Goal: Transaction & Acquisition: Purchase product/service

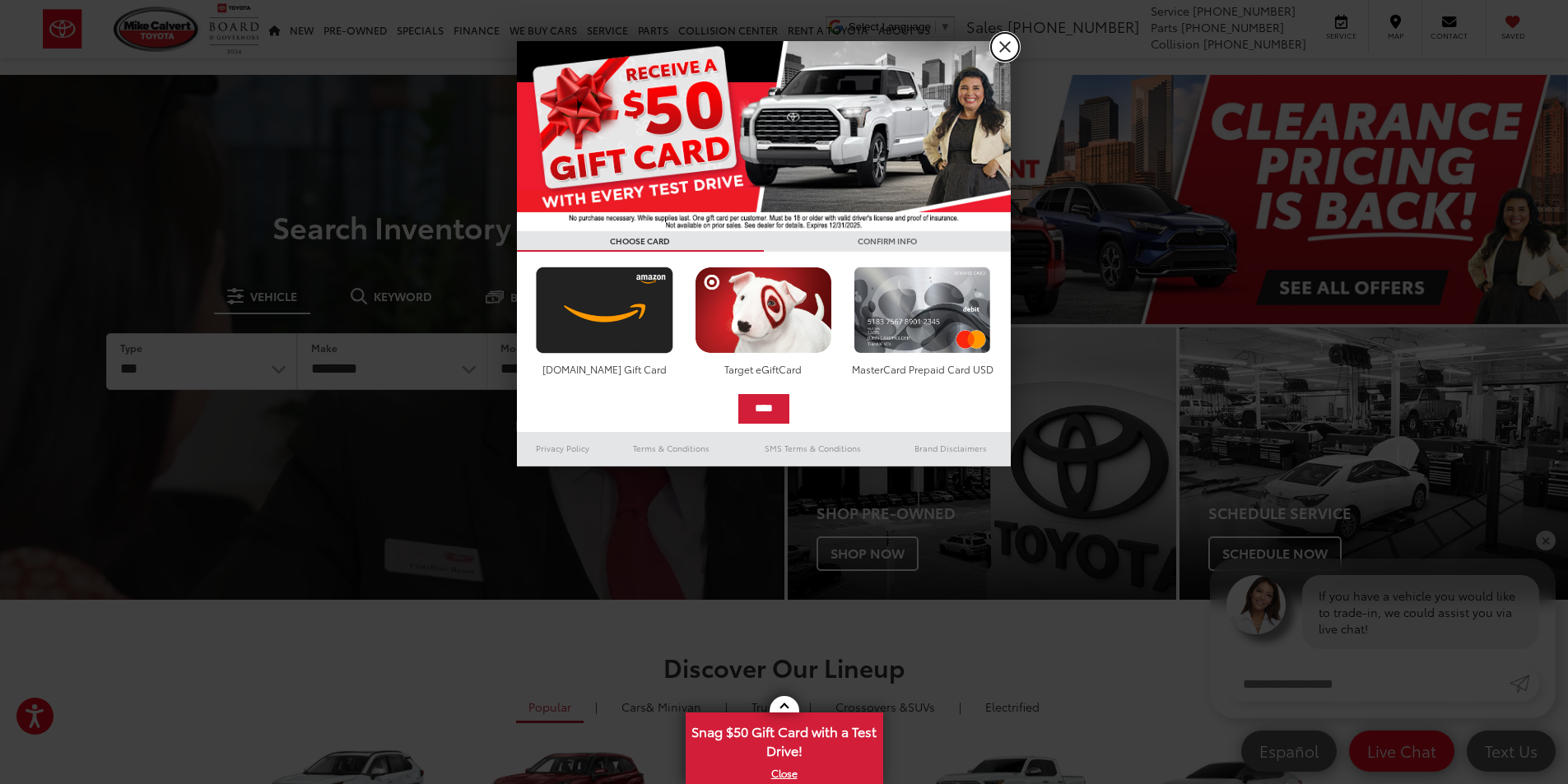
drag, startPoint x: 1012, startPoint y: 47, endPoint x: 917, endPoint y: 47, distance: 95.0
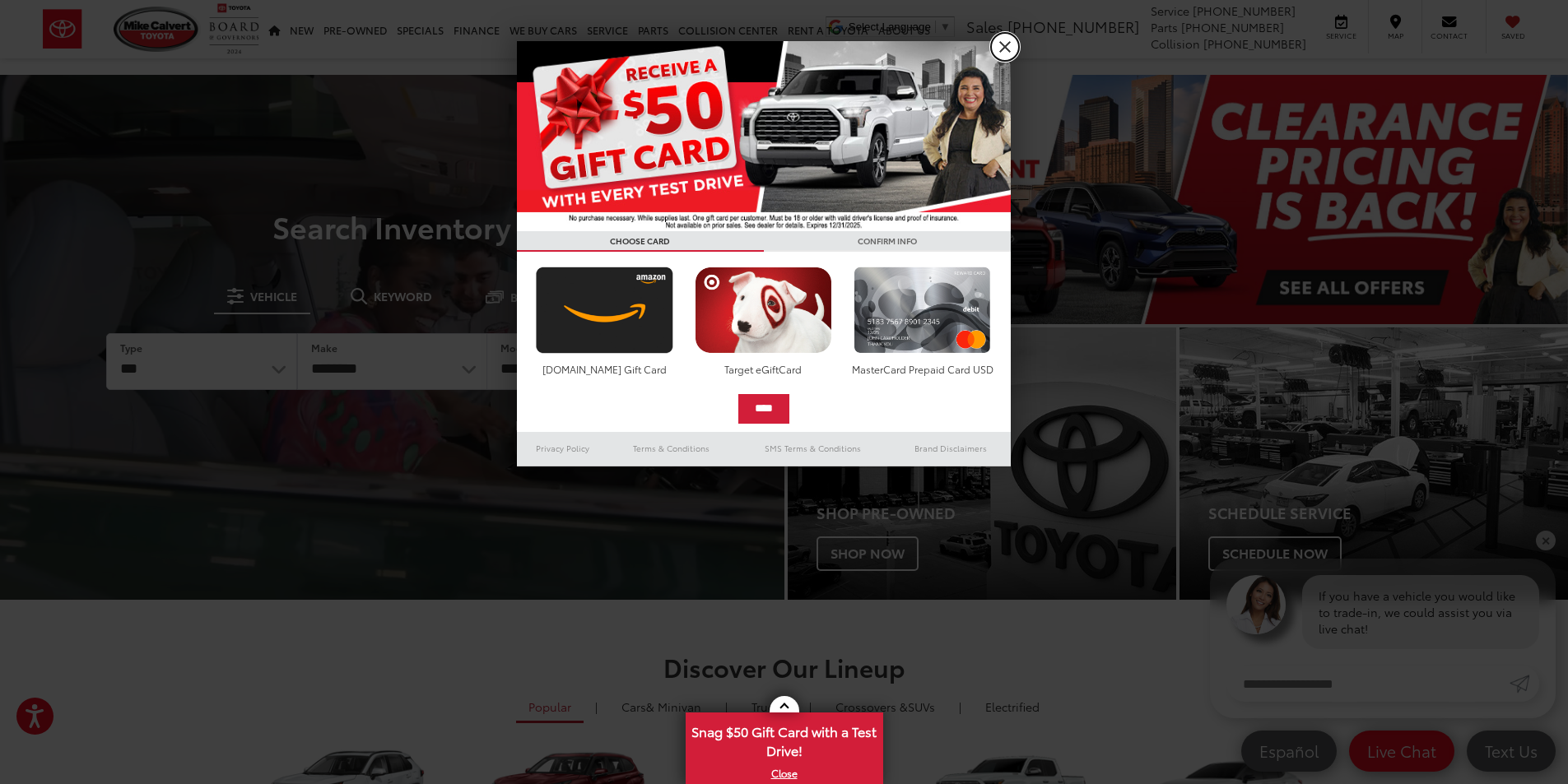
click at [1012, 47] on link "X" at bounding box center [1004, 47] width 28 height 28
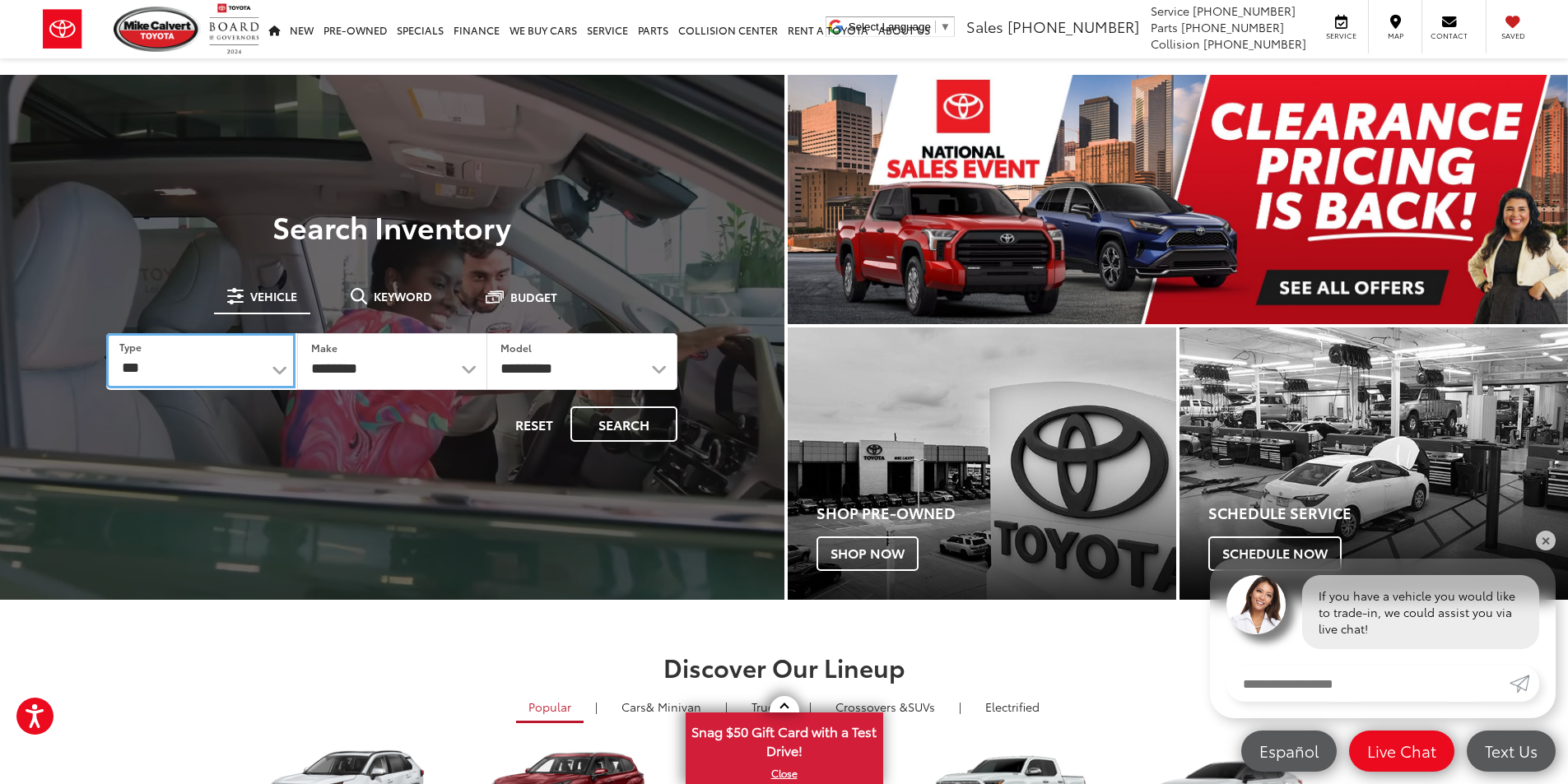
click at [286, 375] on select "*** *** **** *********" at bounding box center [200, 361] width 188 height 55
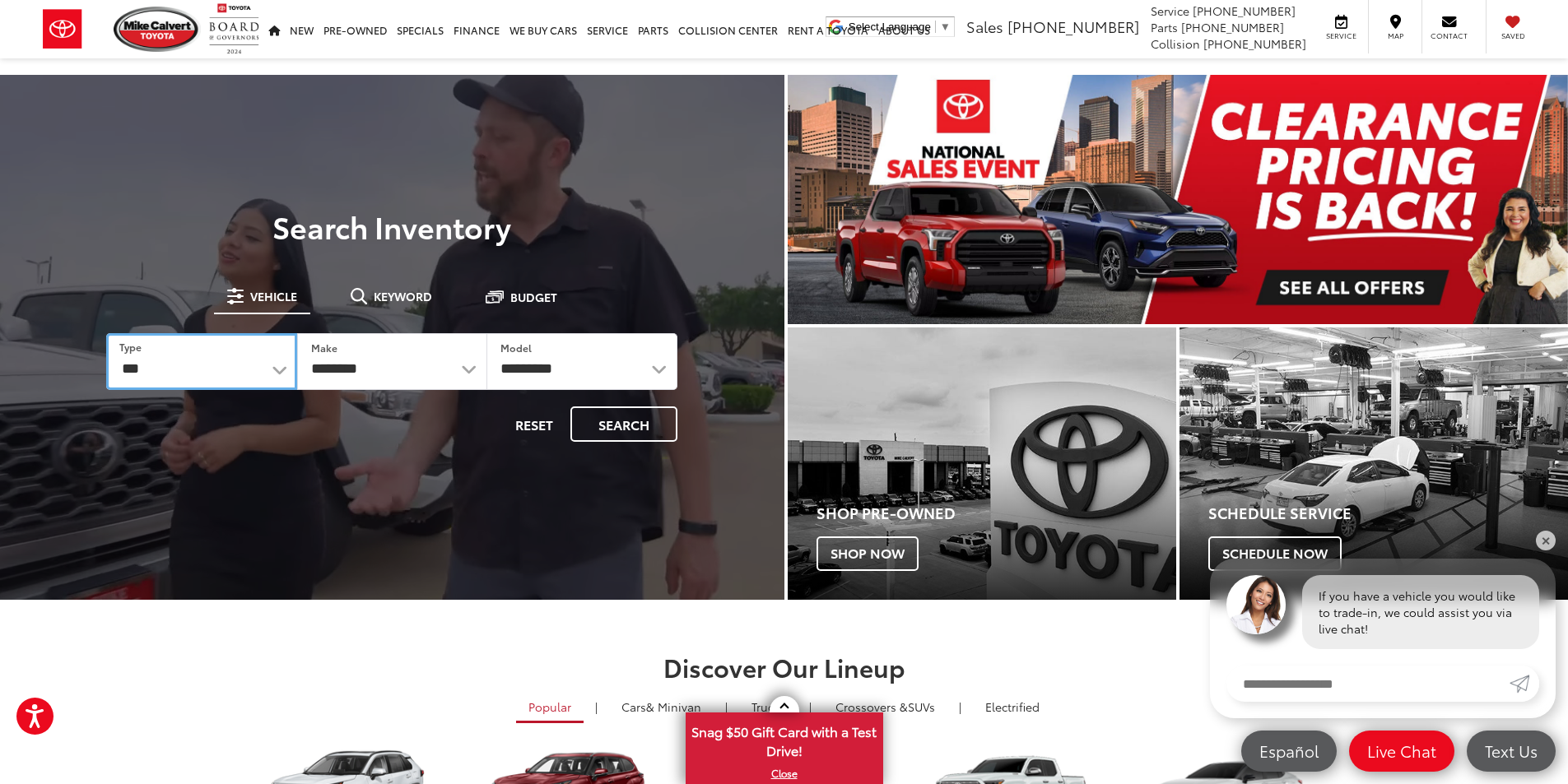
select select "******"
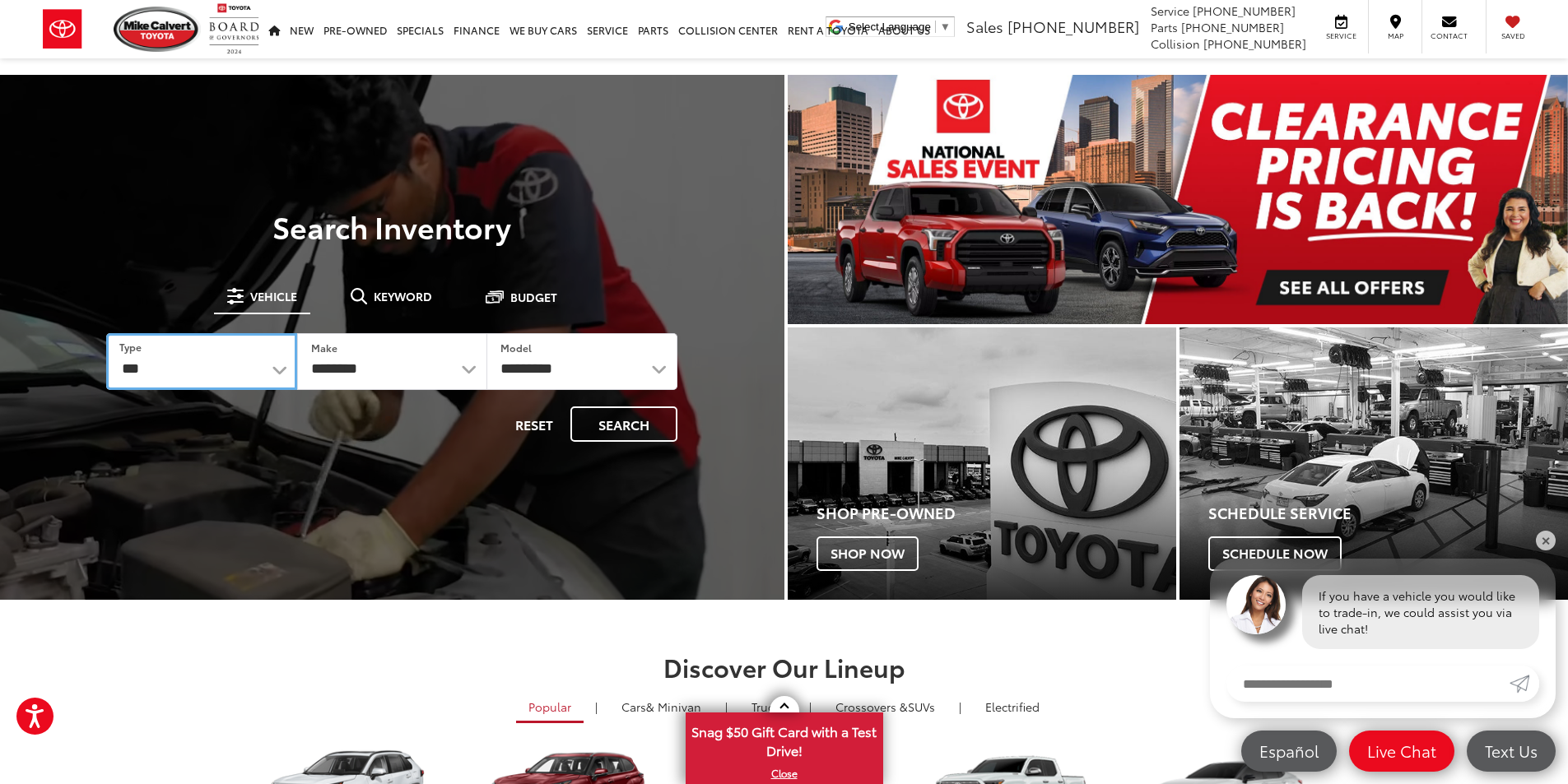
click at [106, 333] on select "*** *** **** *********" at bounding box center [201, 361] width 190 height 57
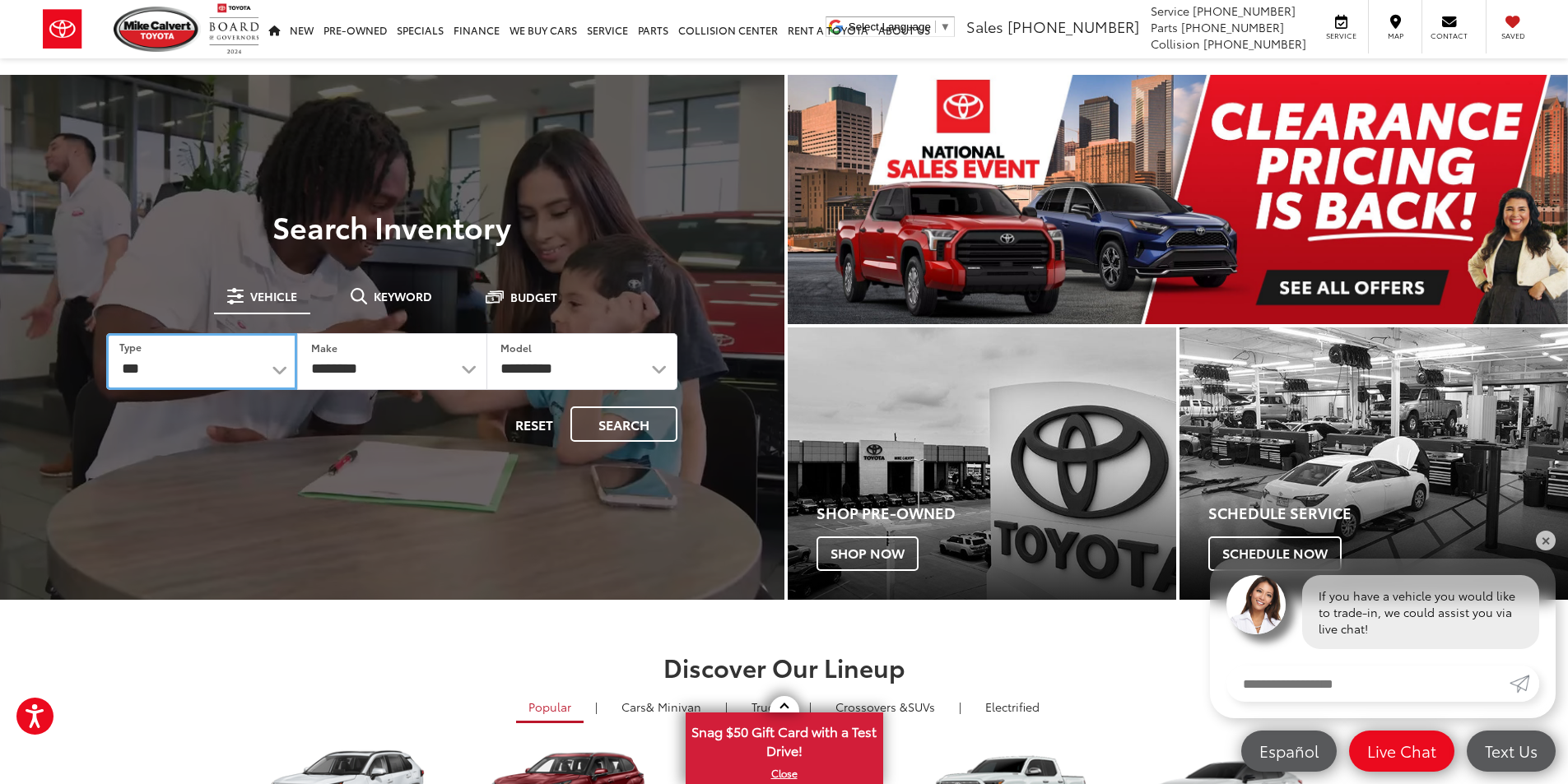
select select
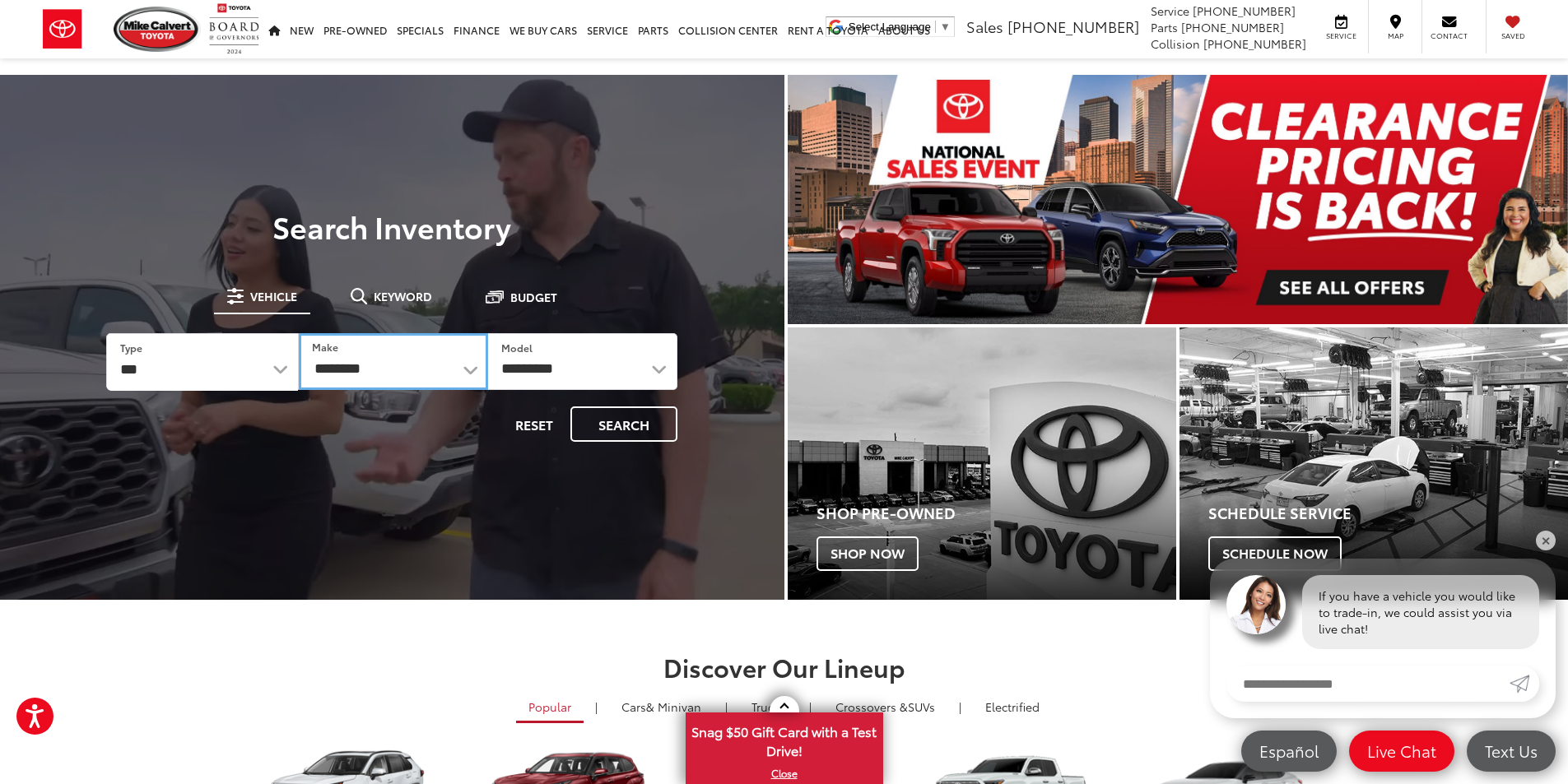
click at [431, 371] on select "**********" at bounding box center [393, 361] width 189 height 57
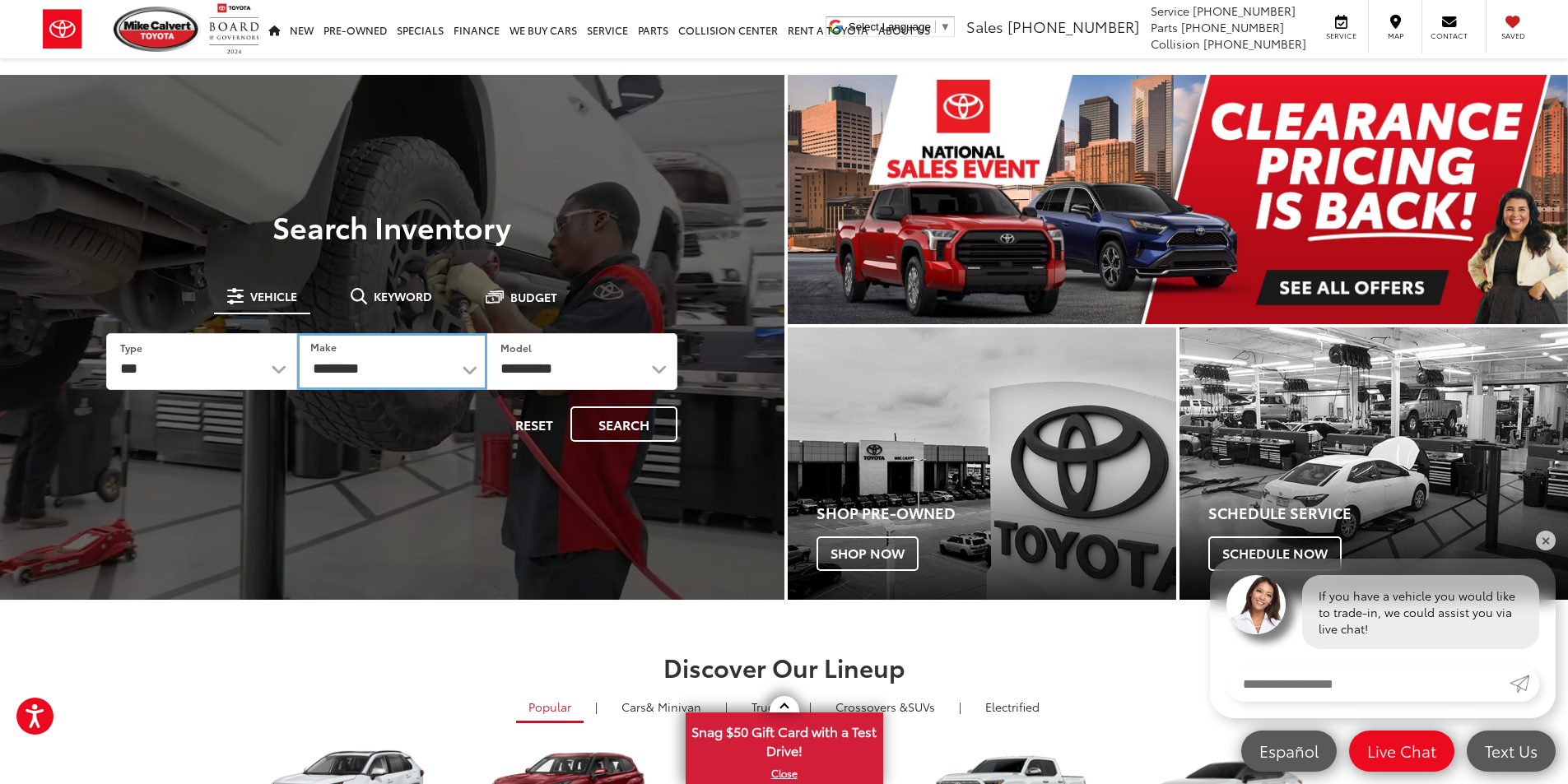
click at [462, 368] on select "**********" at bounding box center [392, 361] width 190 height 57
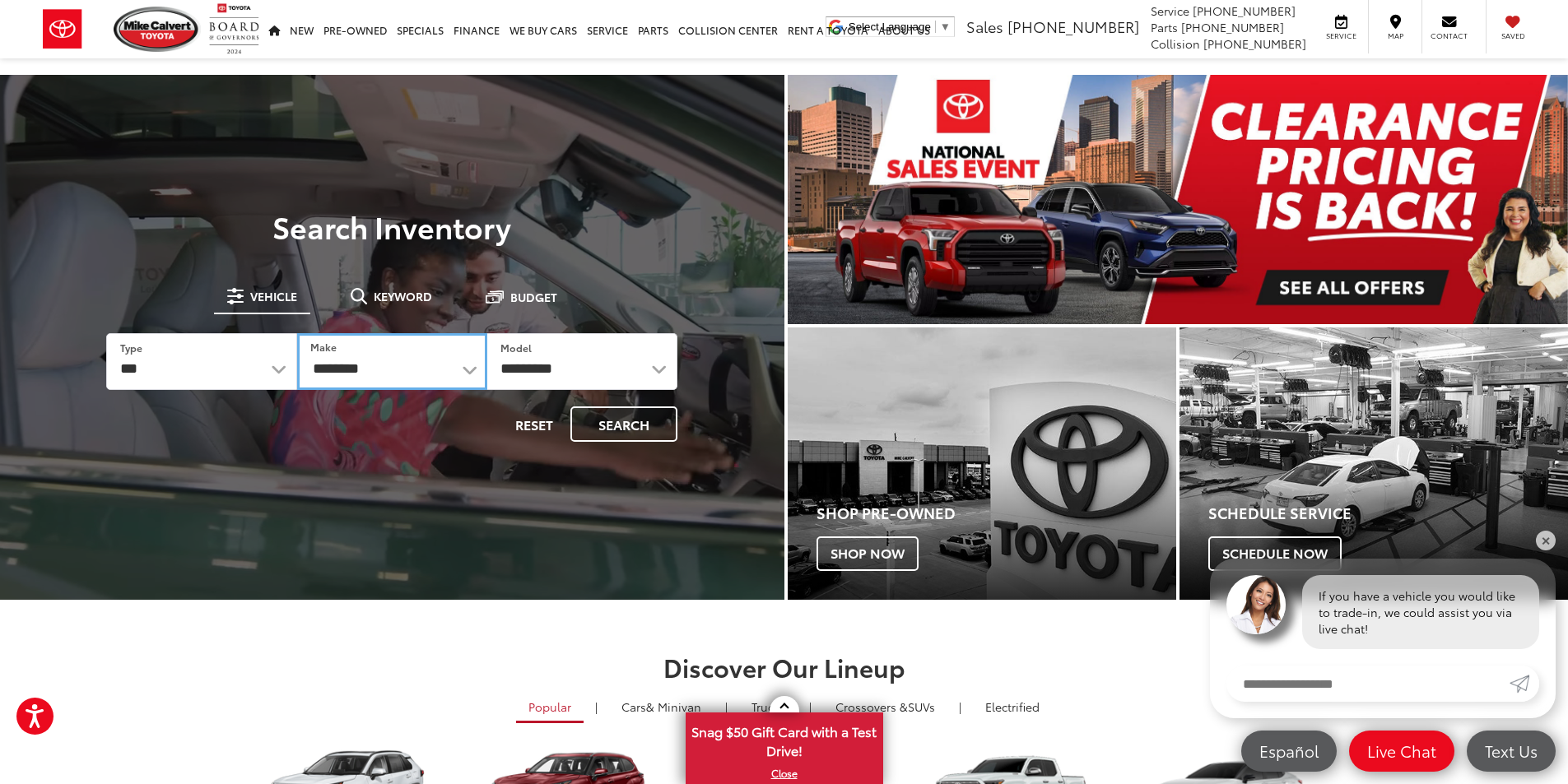
click at [468, 369] on select "**********" at bounding box center [392, 361] width 190 height 57
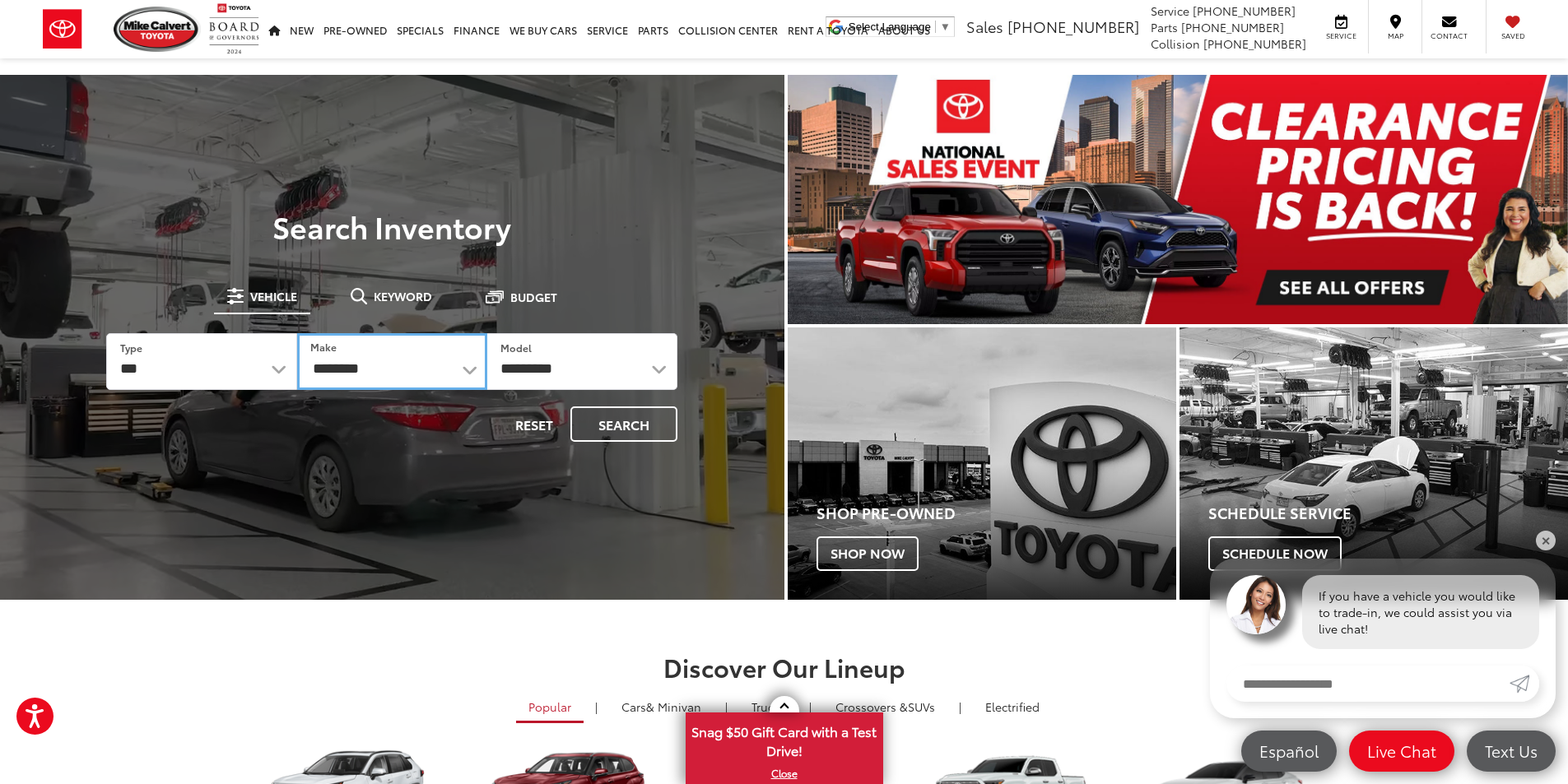
click at [448, 362] on select "**********" at bounding box center [392, 361] width 190 height 57
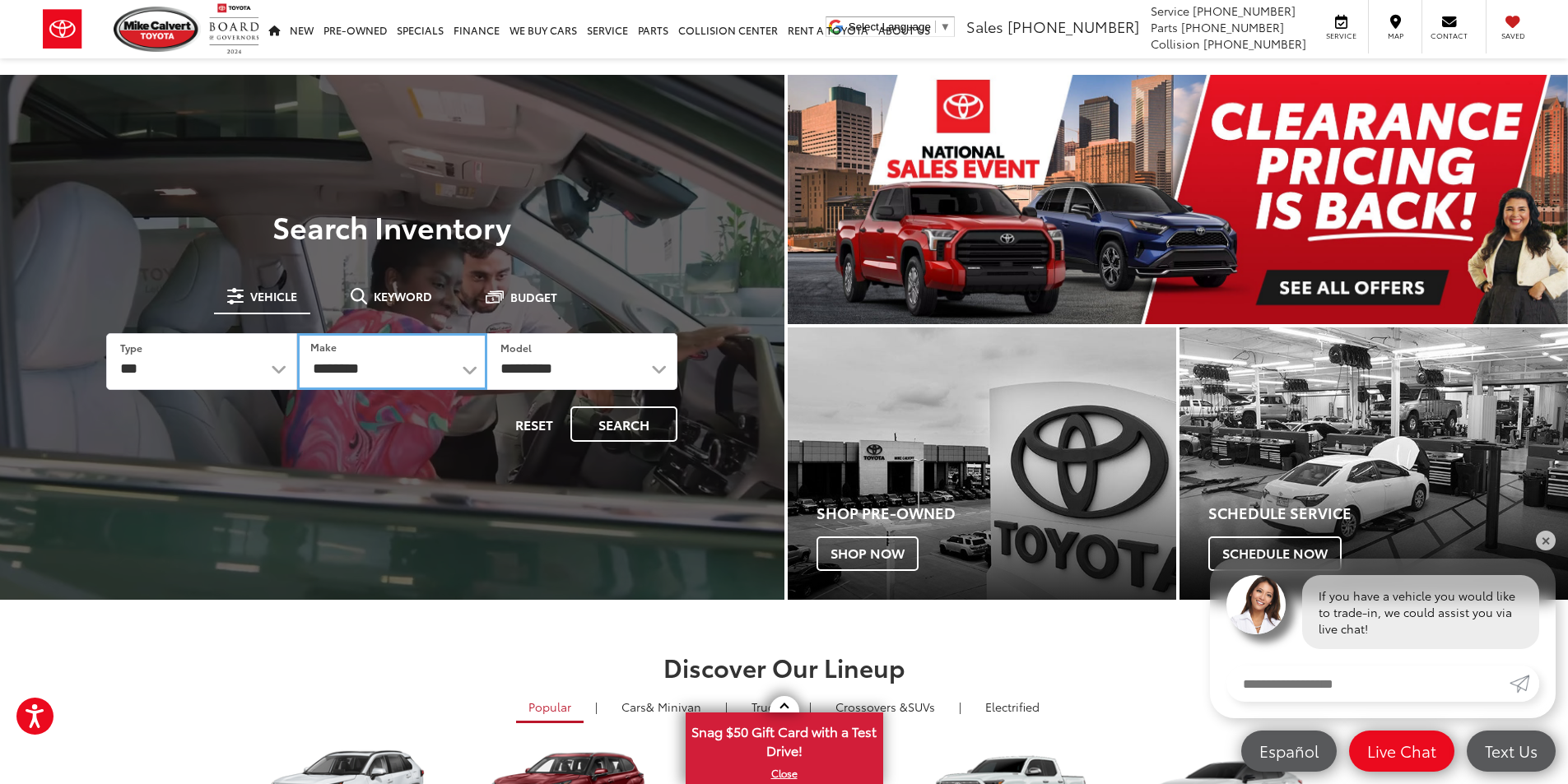
click at [476, 370] on select "**********" at bounding box center [392, 361] width 190 height 57
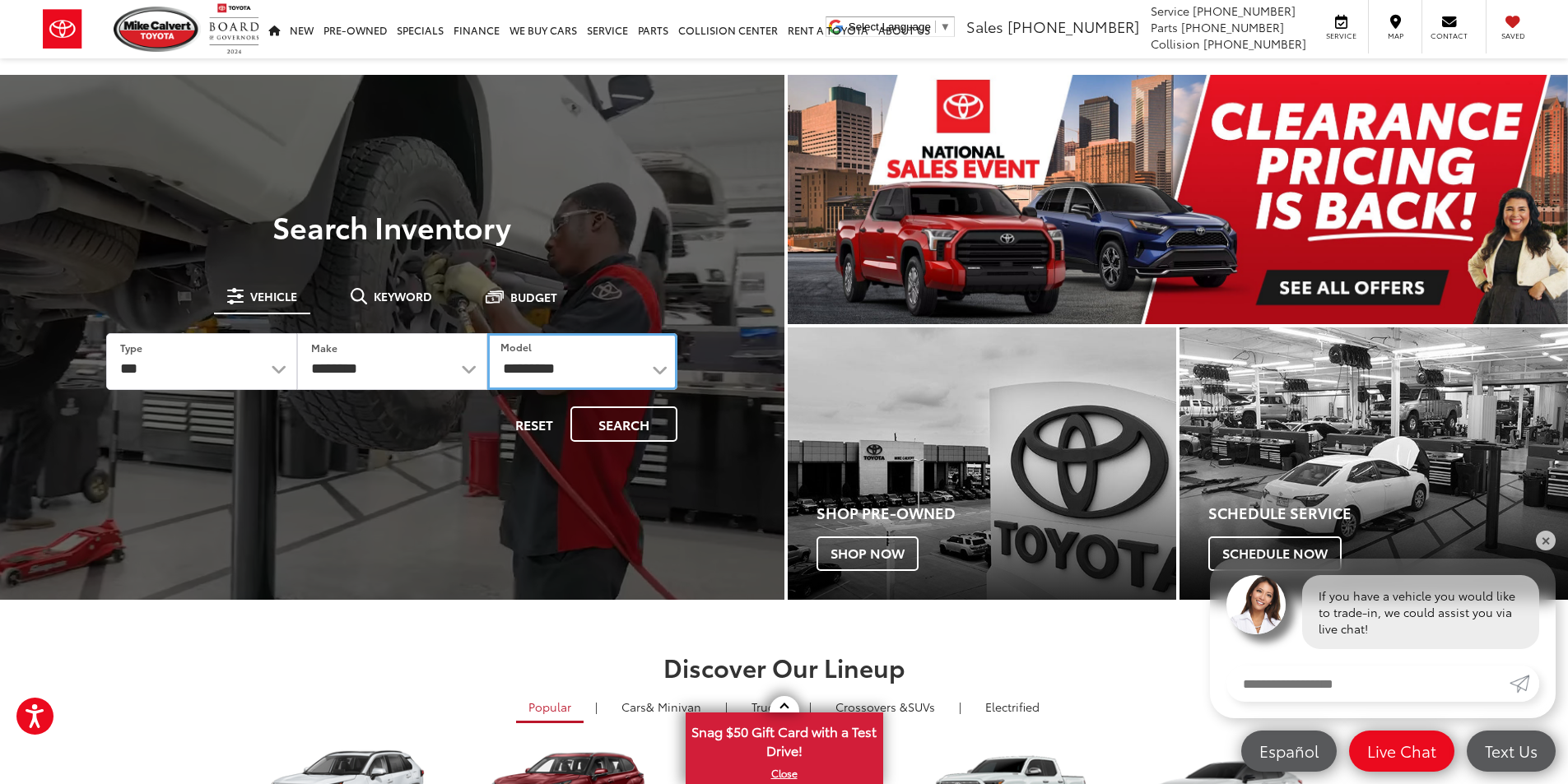
click at [658, 365] on select "**********" at bounding box center [582, 361] width 190 height 57
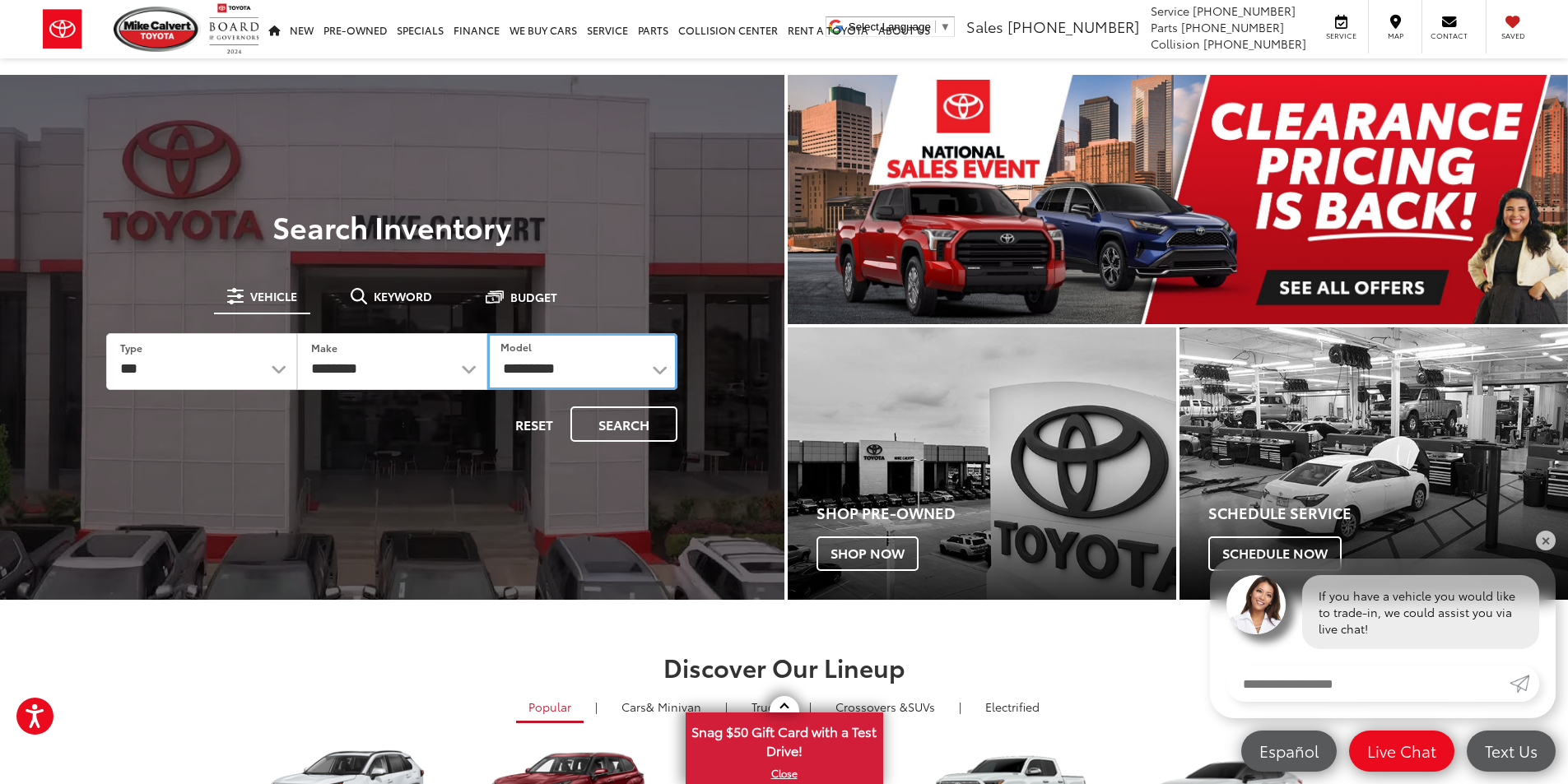
select select "**********"
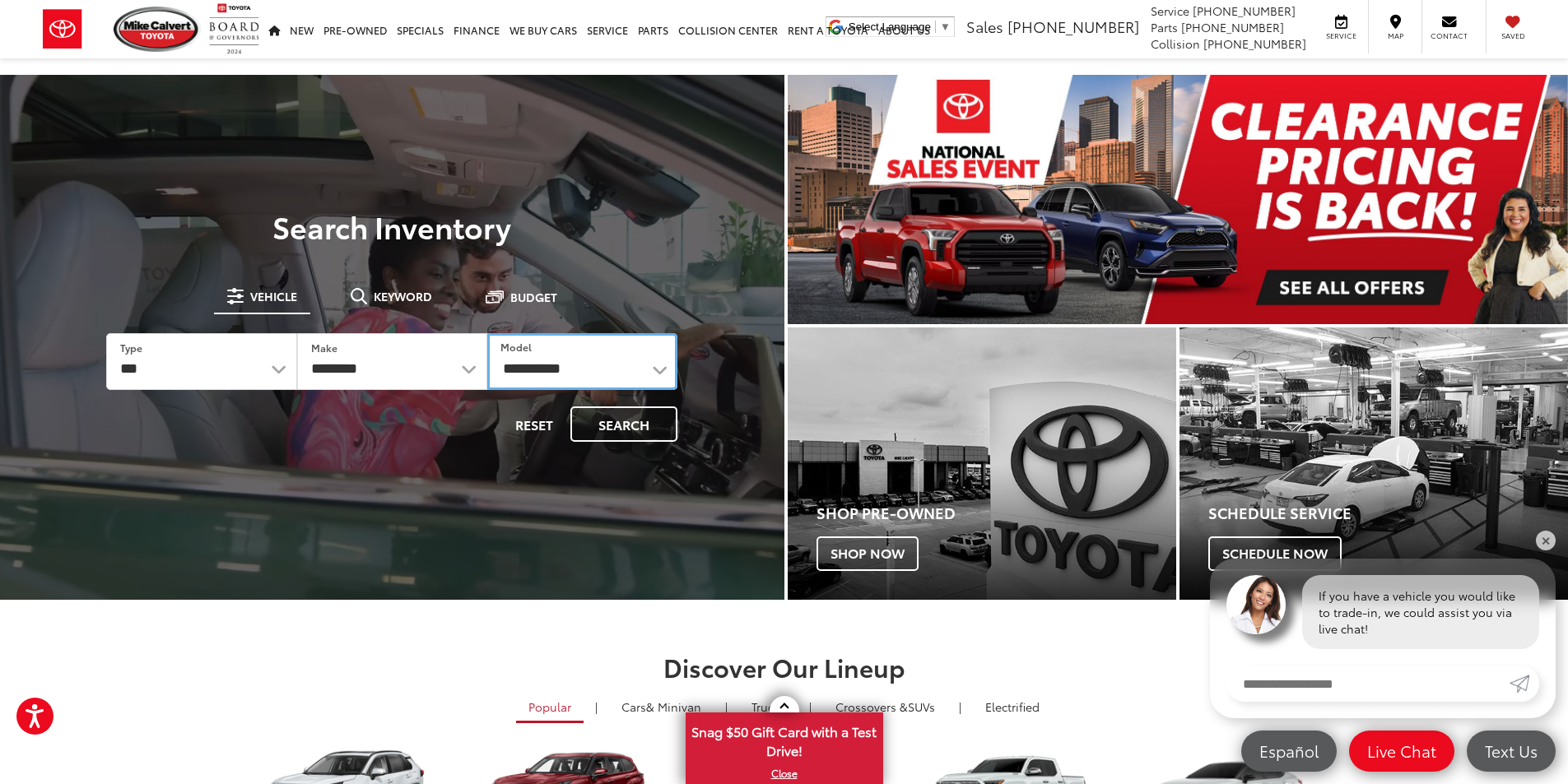
click at [488, 333] on select "**********" at bounding box center [582, 361] width 190 height 57
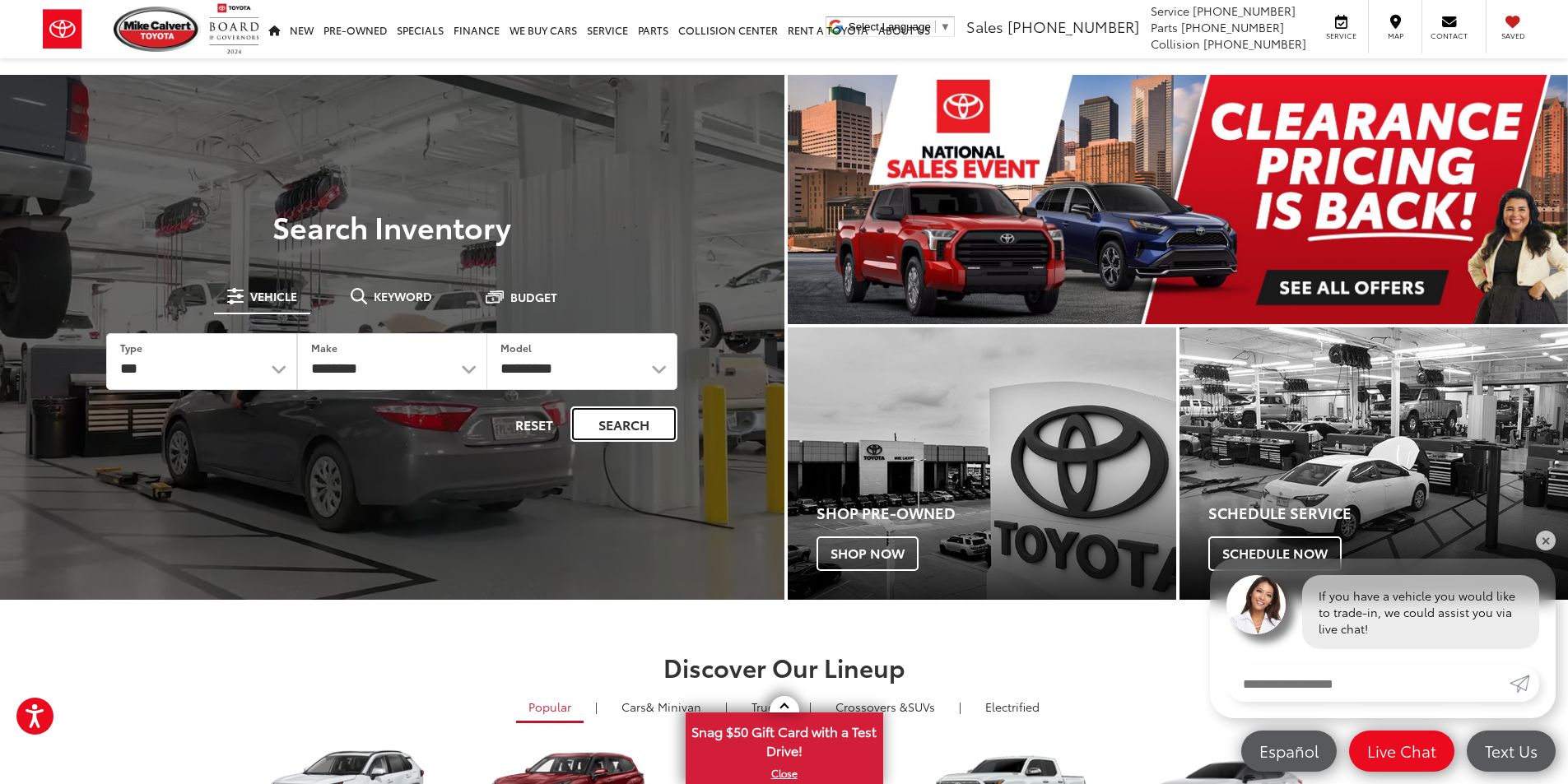
click at [627, 419] on button "Search" at bounding box center [624, 423] width 107 height 35
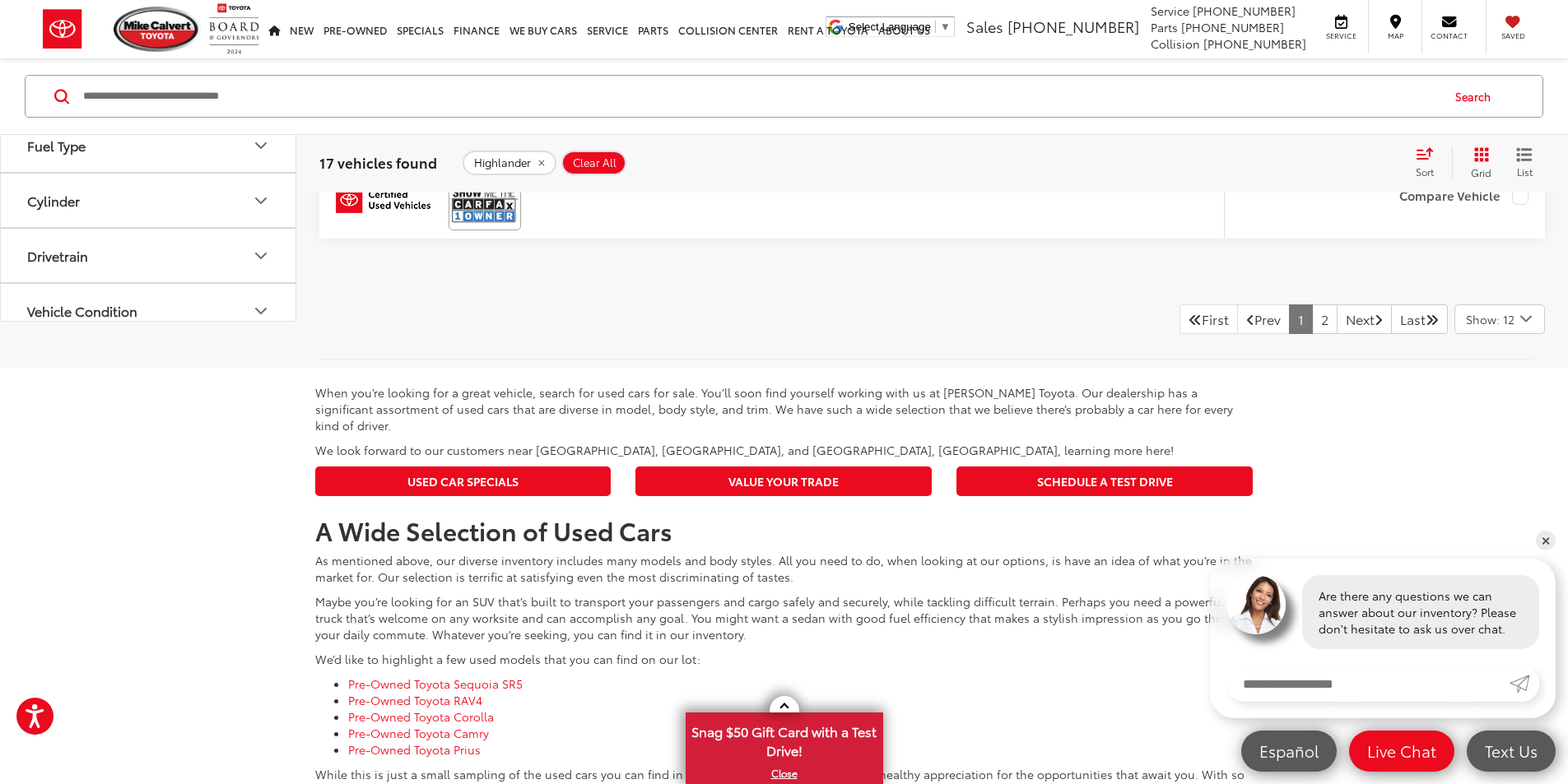
scroll to position [6827, 0]
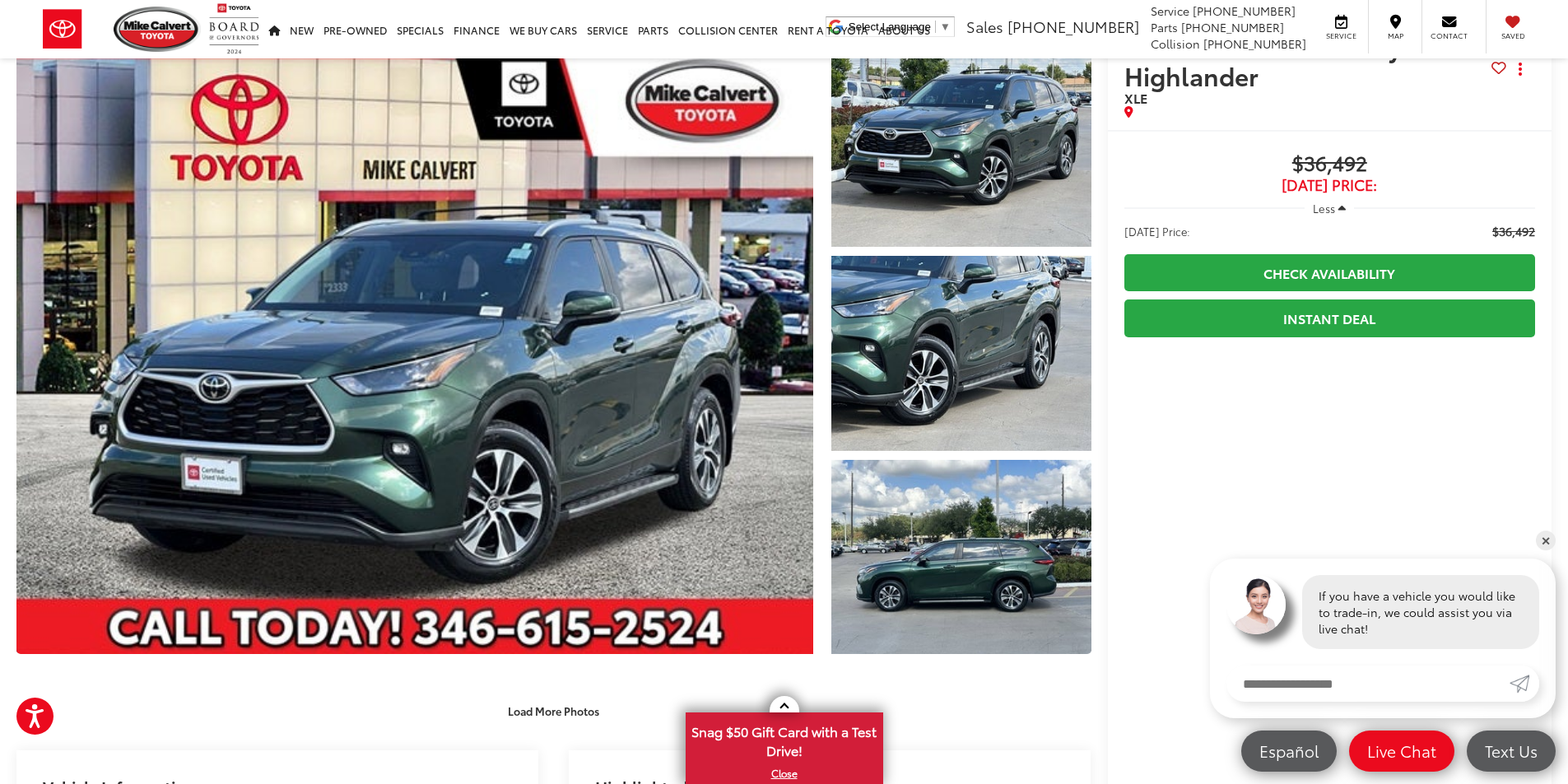
scroll to position [165, 0]
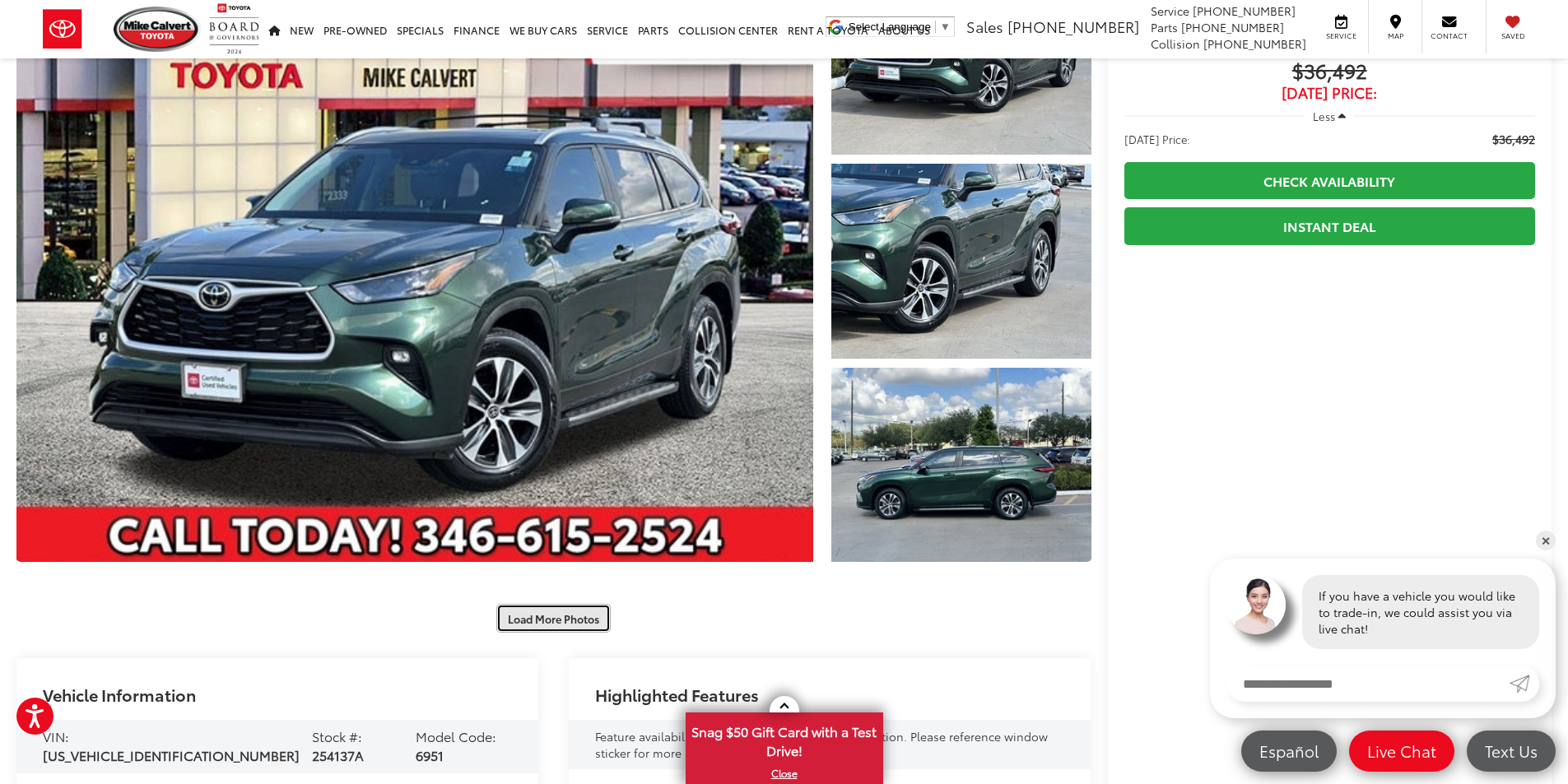
click at [549, 622] on button "Load More Photos" at bounding box center [553, 618] width 115 height 28
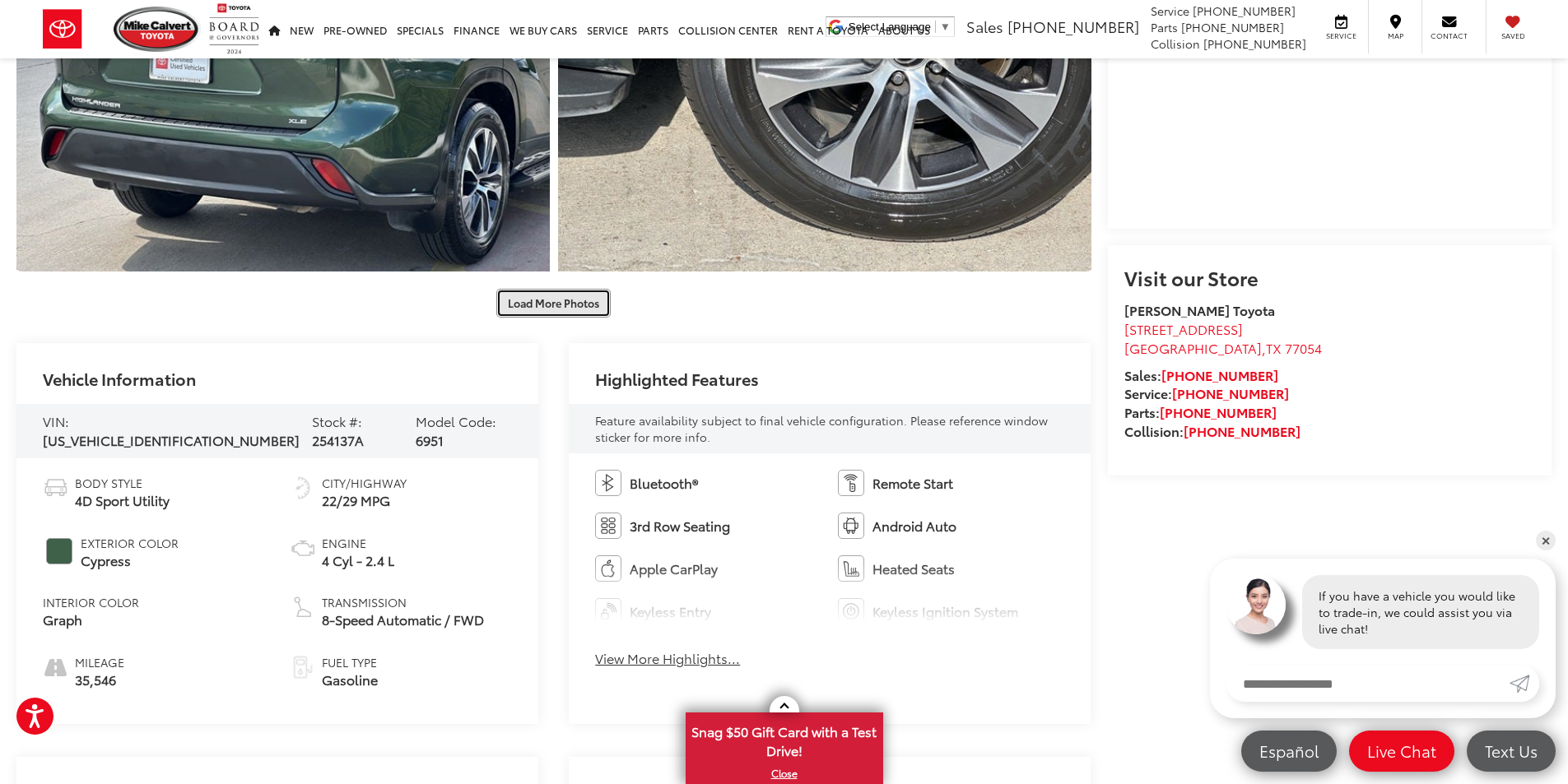
scroll to position [1316, 0]
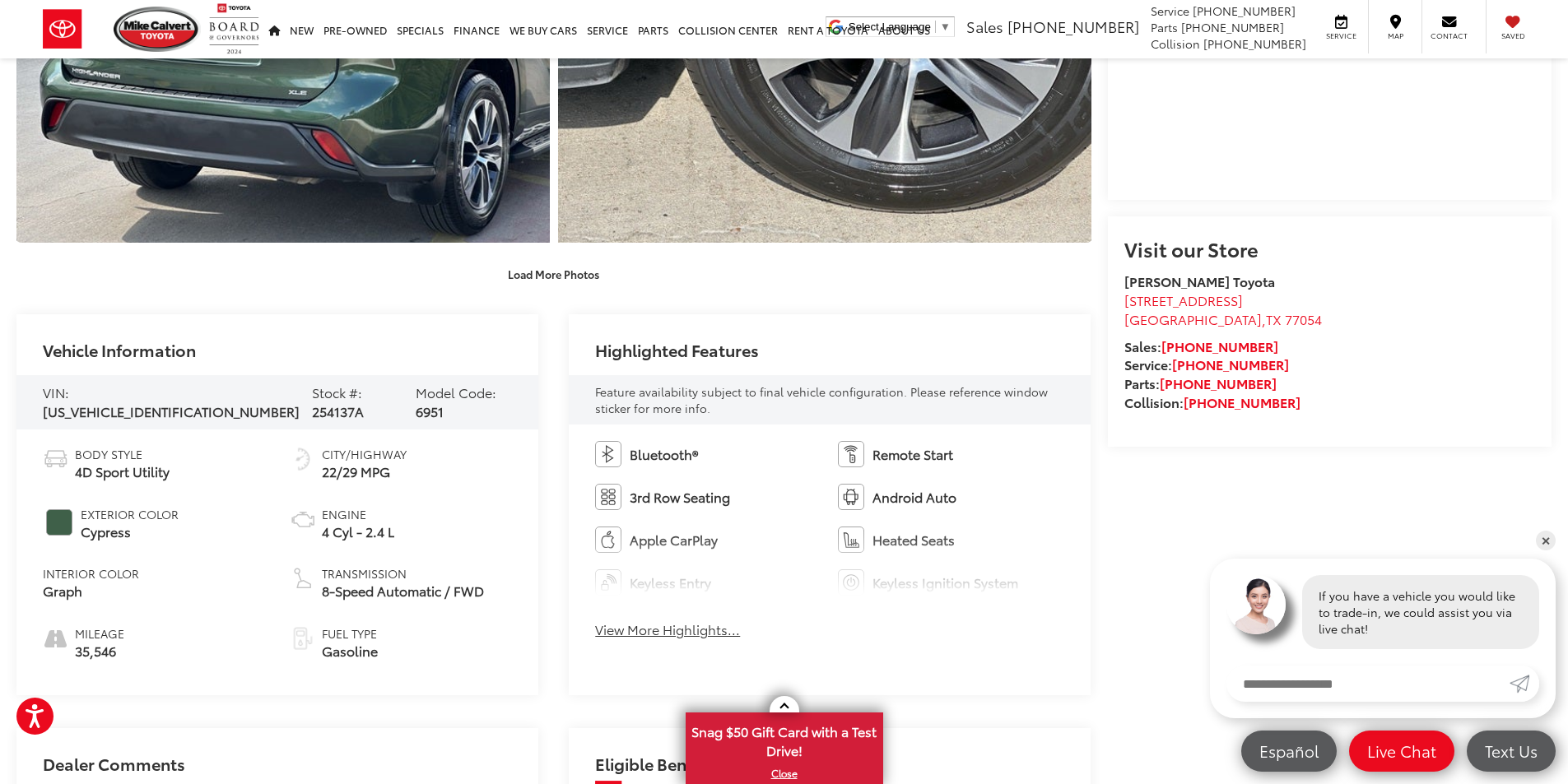
click at [697, 630] on button "View More Highlights..." at bounding box center [668, 630] width 145 height 19
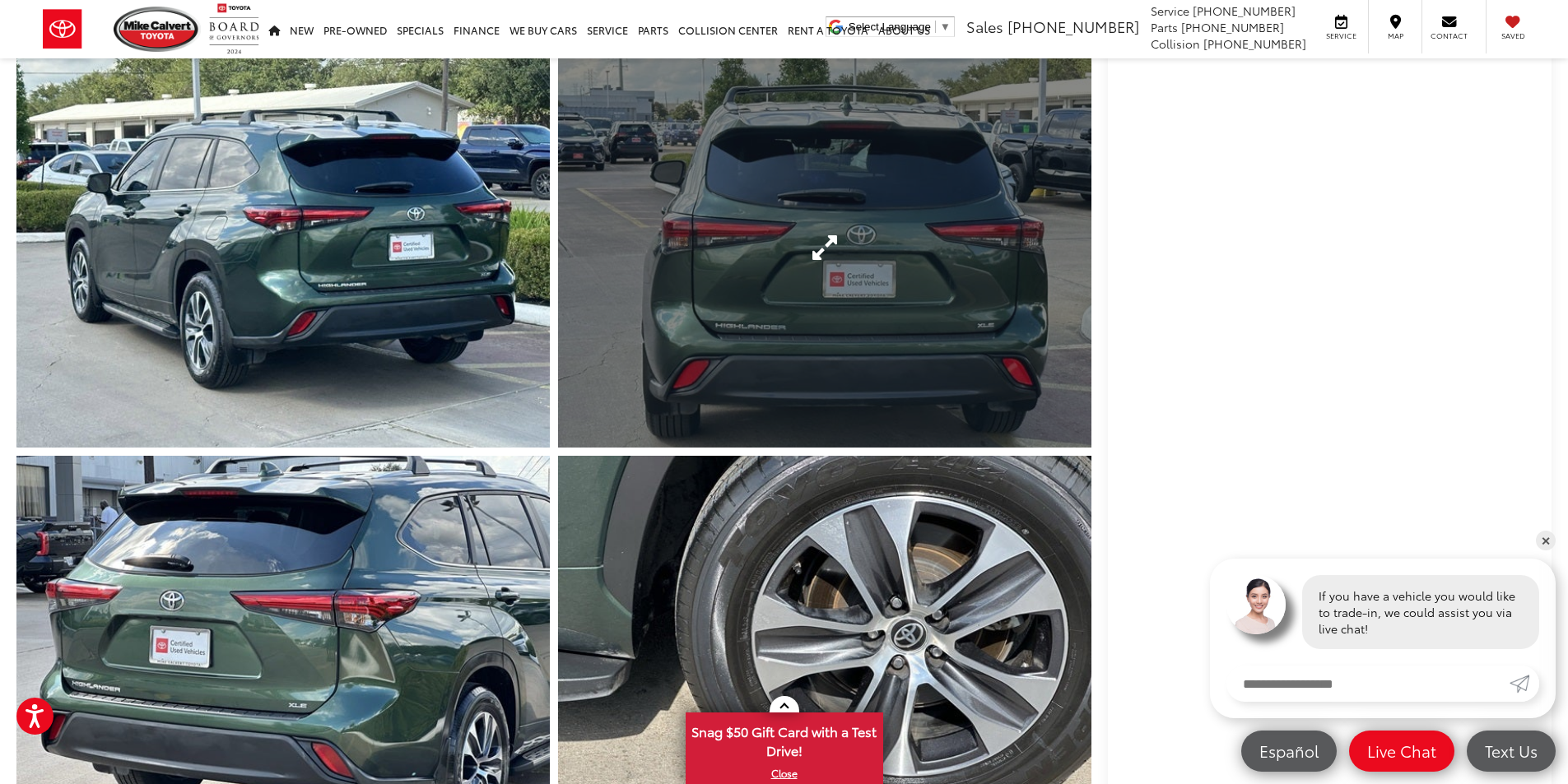
scroll to position [740, 0]
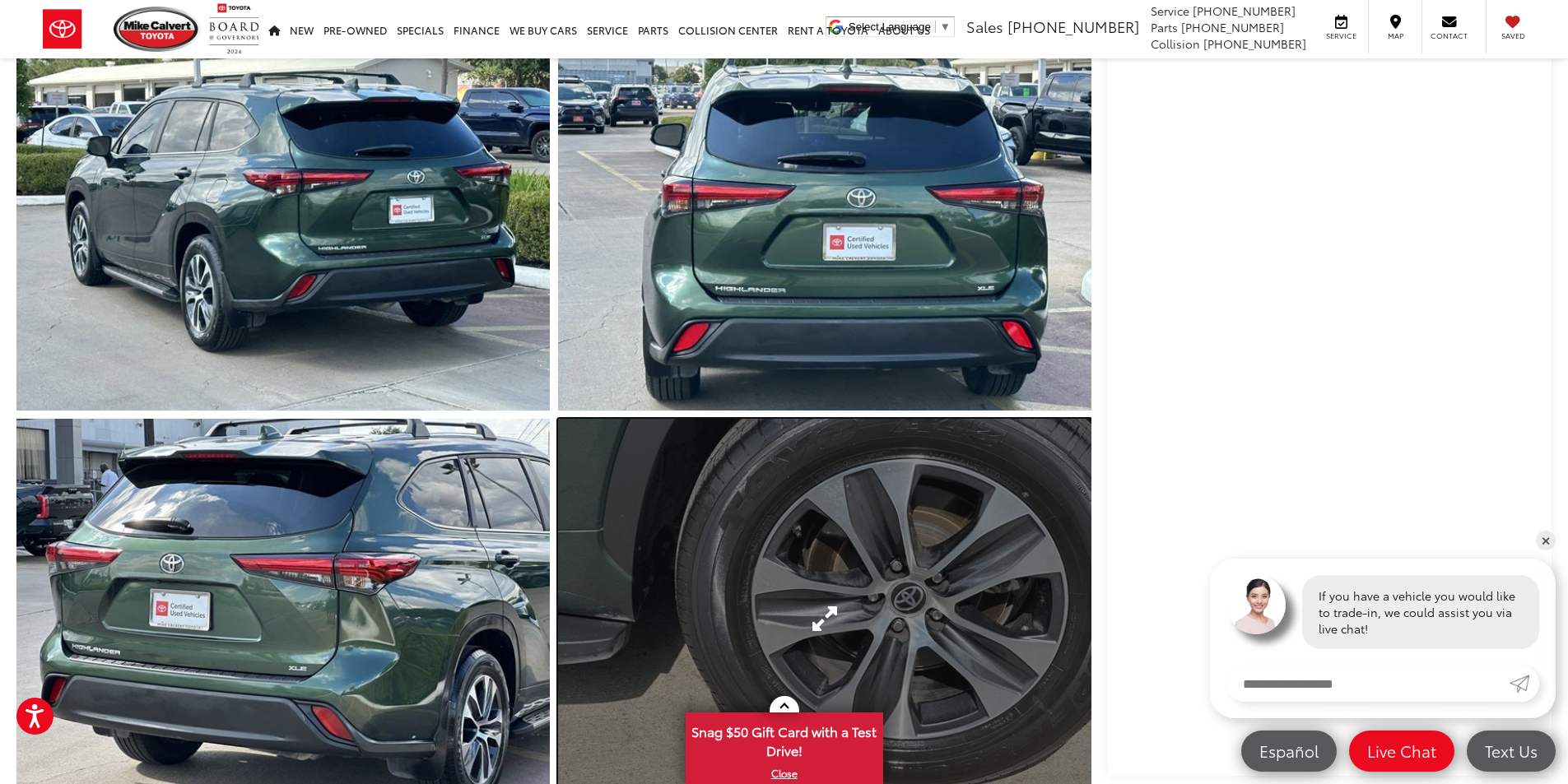
click at [833, 528] on link "Expand Photo 7" at bounding box center [825, 618] width 533 height 400
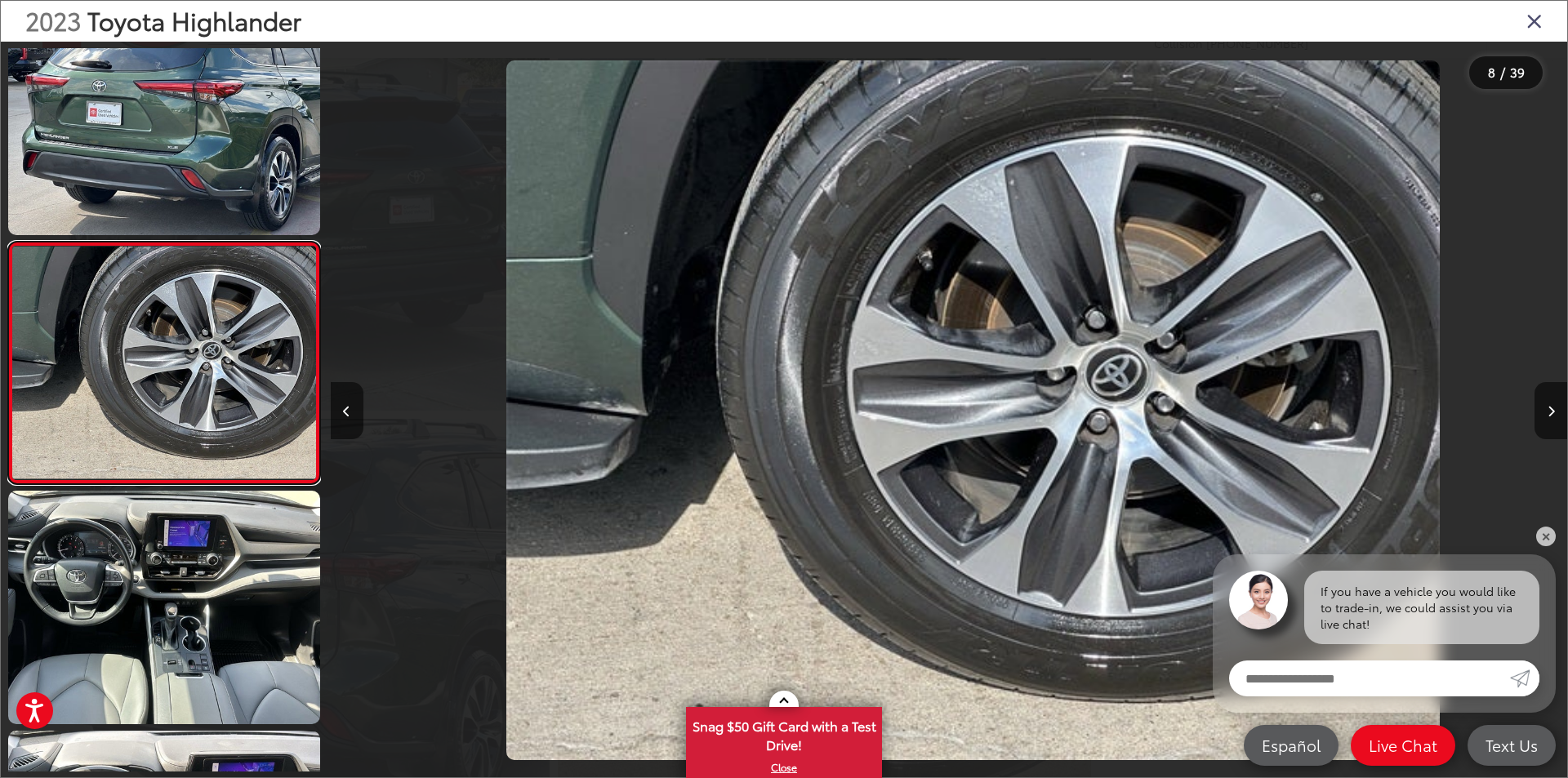
scroll to position [0, 8658]
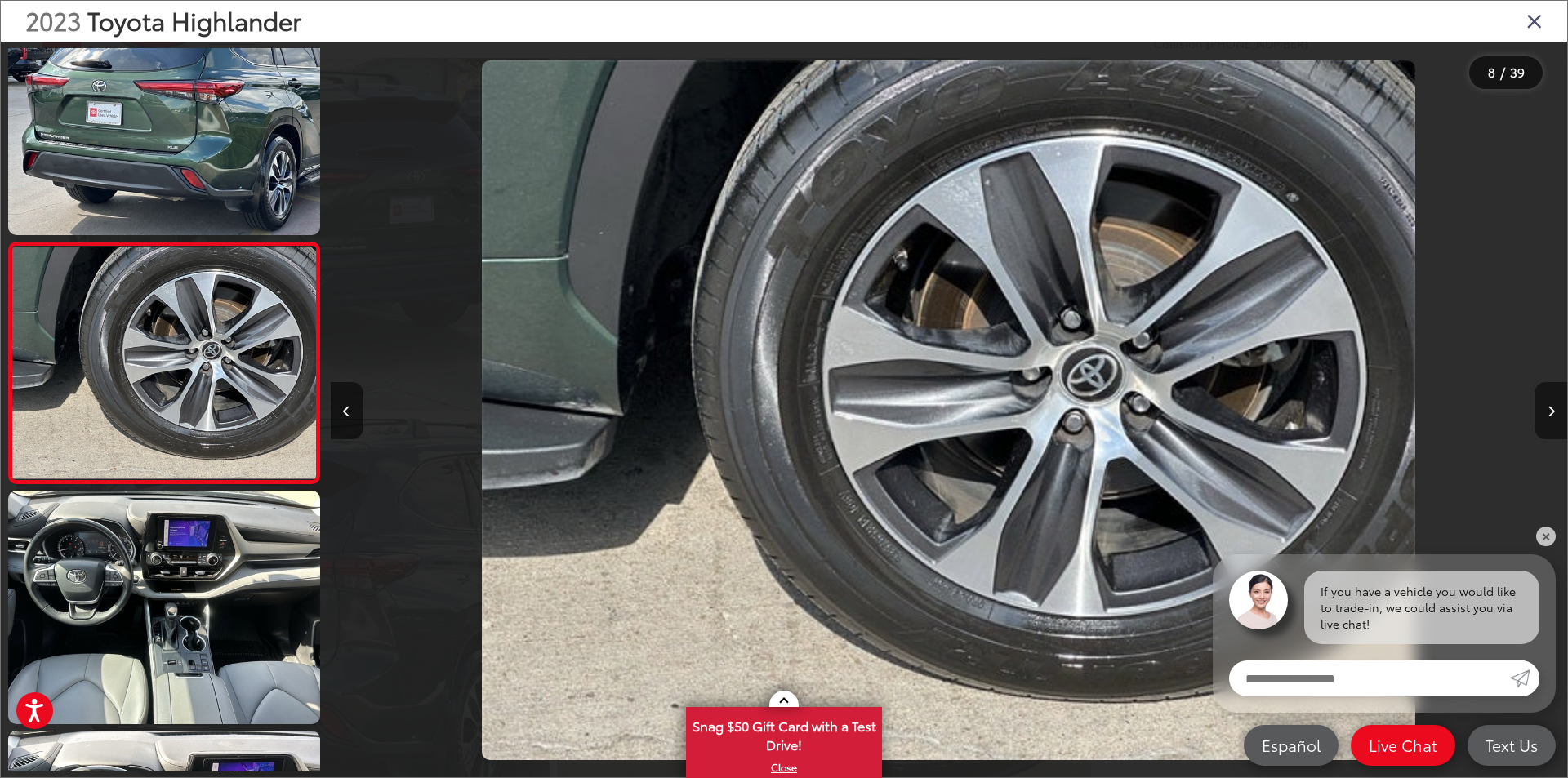
click at [1555, 407] on button "Next image" at bounding box center [1551, 410] width 33 height 57
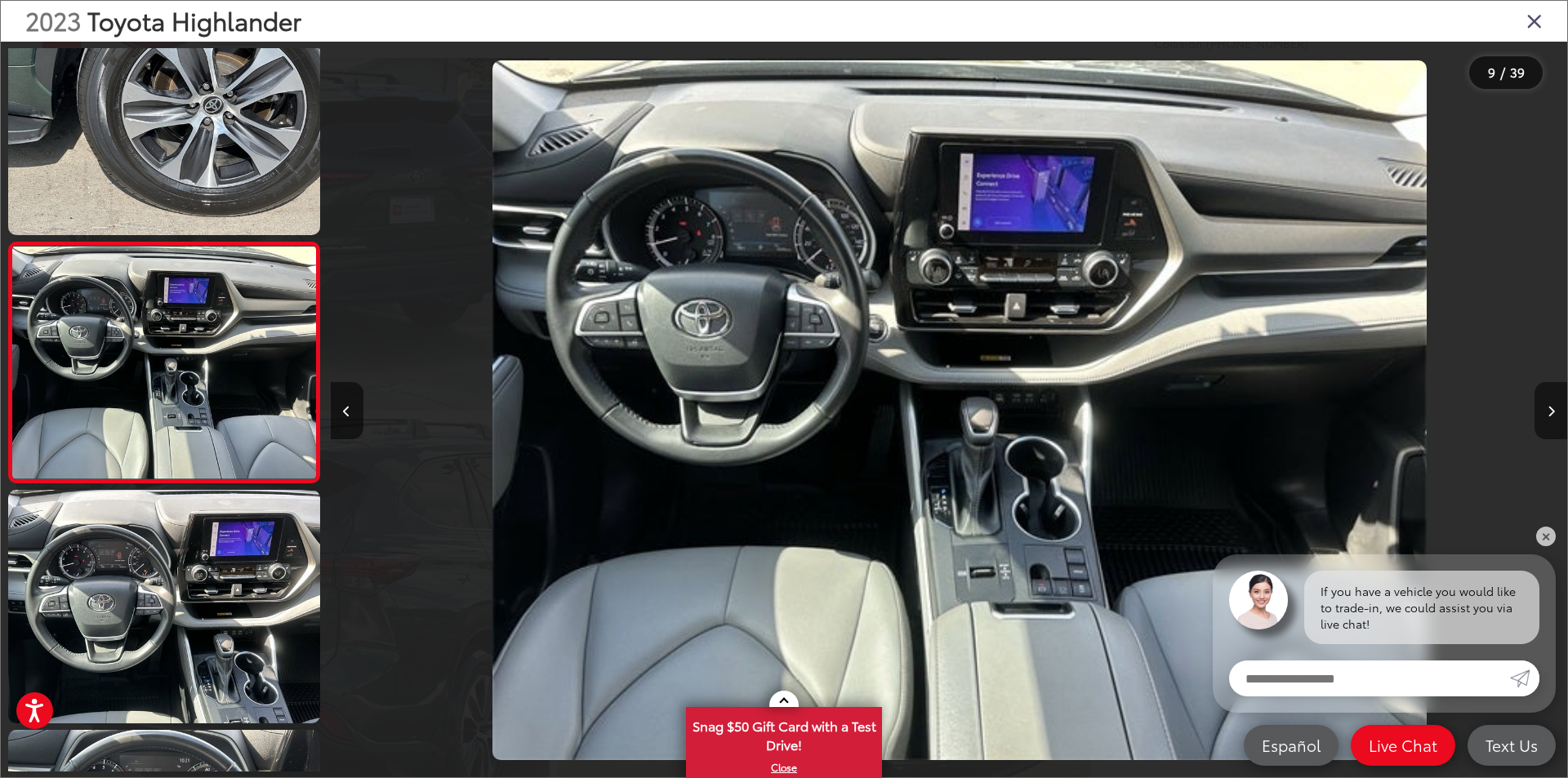
scroll to position [0, 9894]
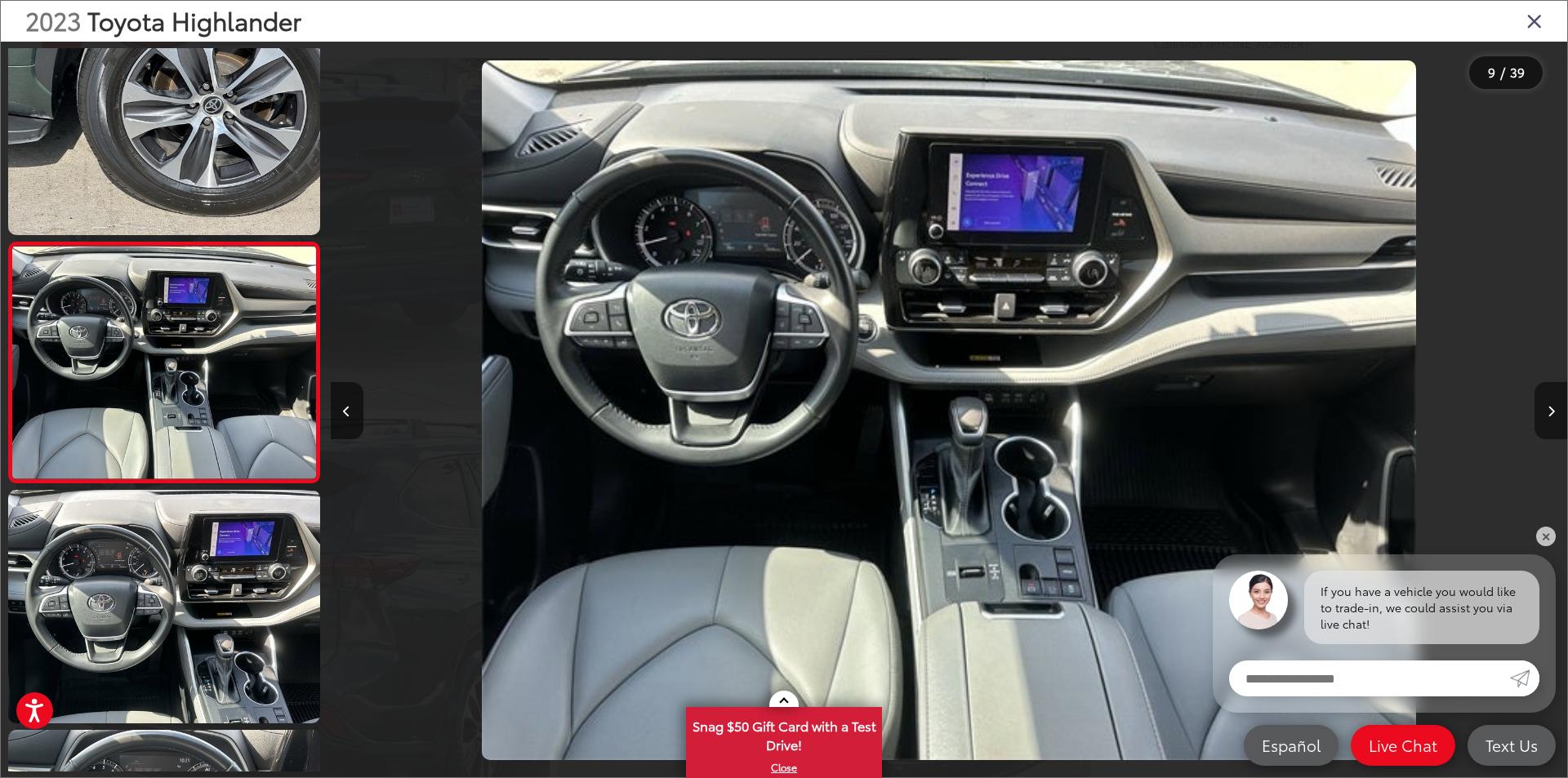
click at [1555, 413] on button "Next image" at bounding box center [1551, 410] width 33 height 57
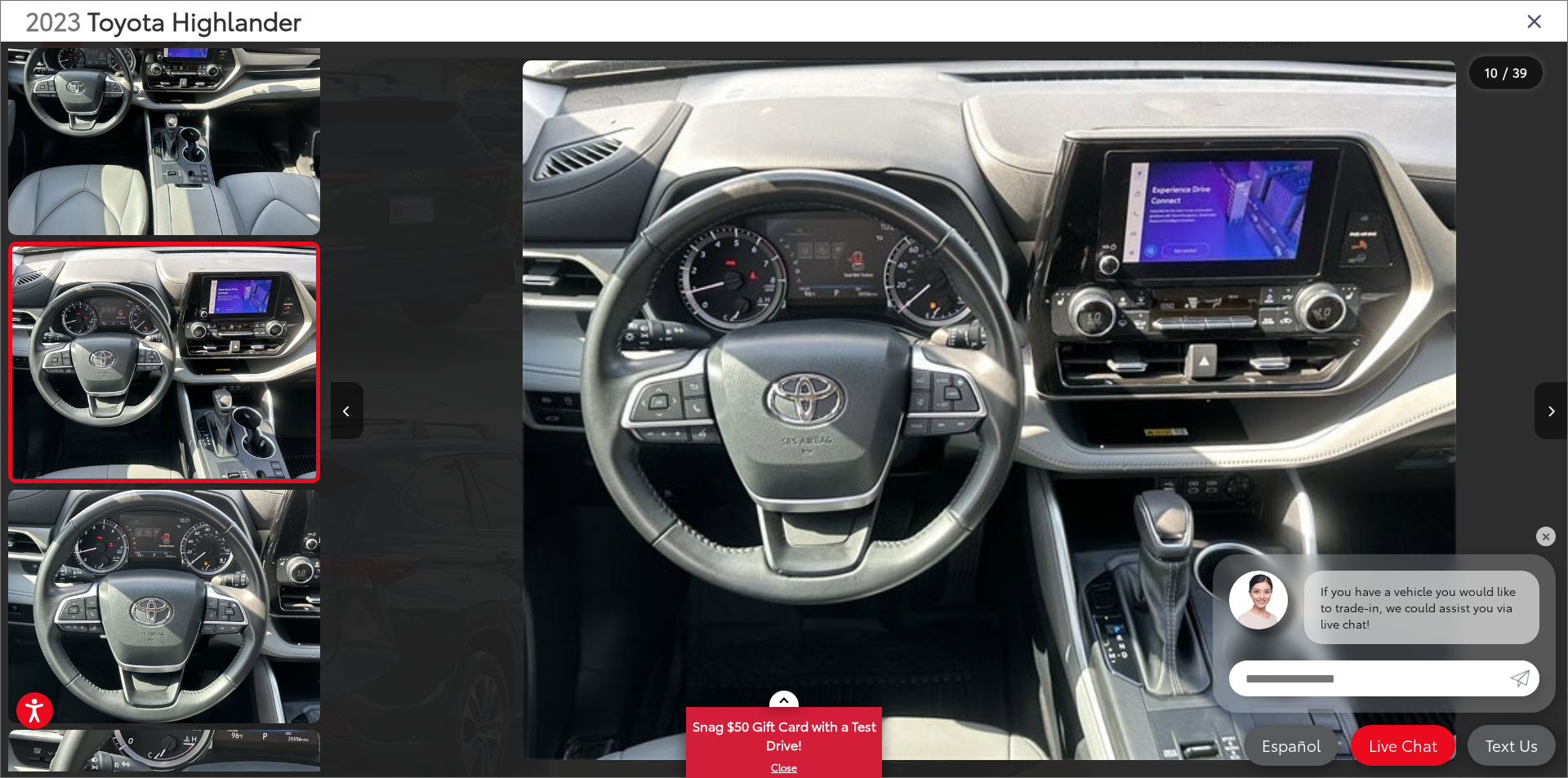
scroll to position [0, 11132]
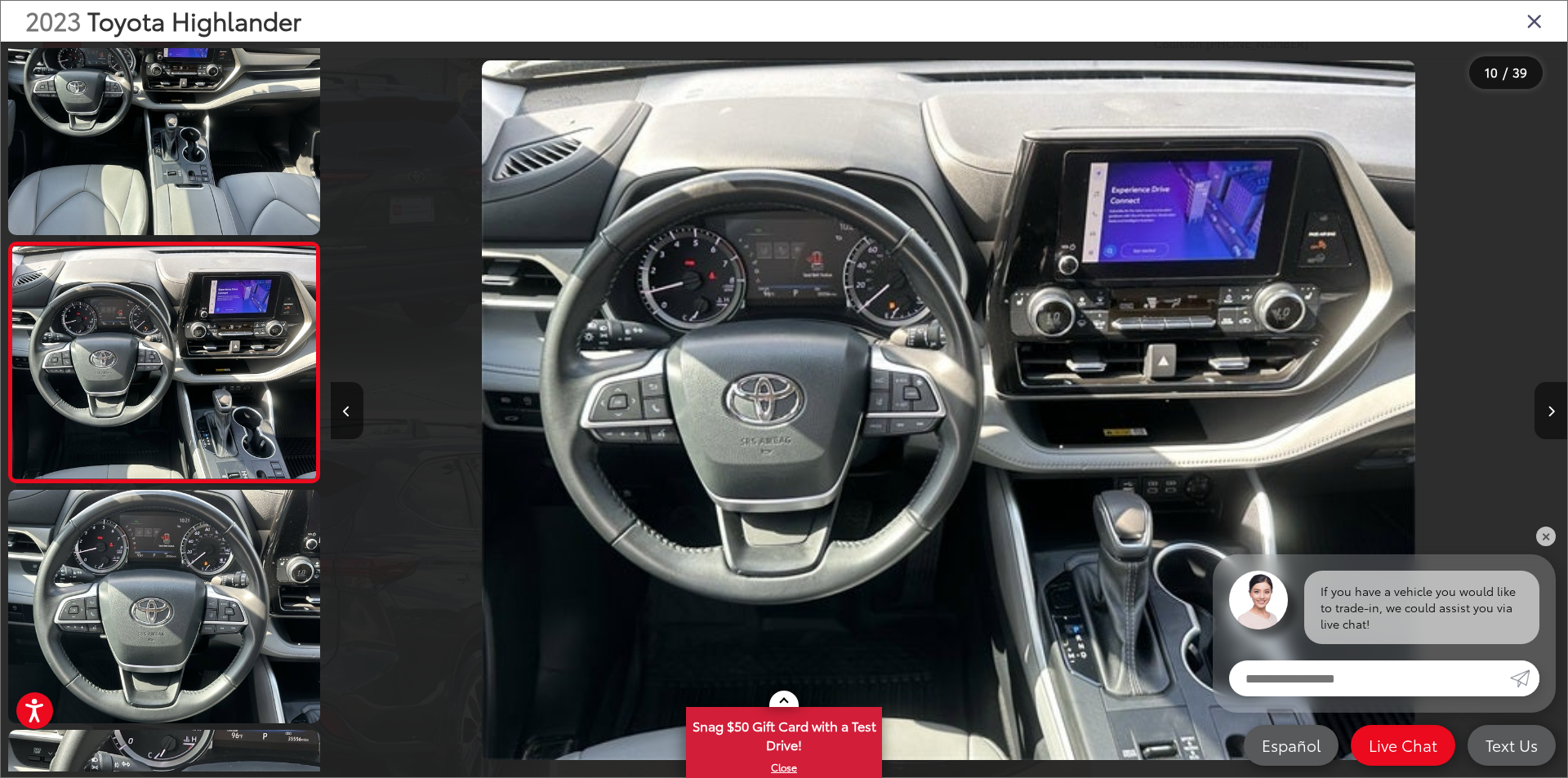
click at [1555, 413] on button "Next image" at bounding box center [1551, 410] width 33 height 57
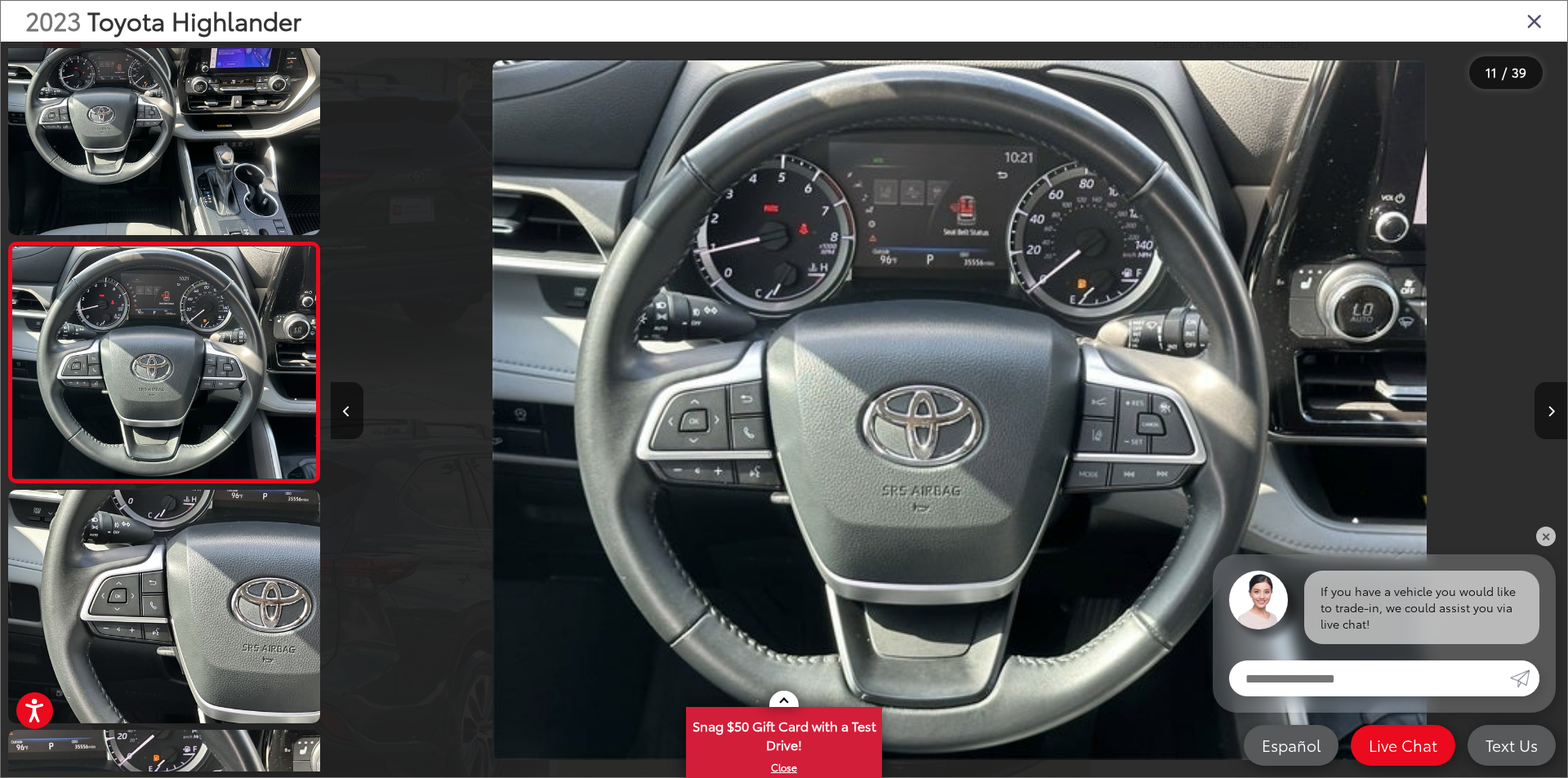
scroll to position [0, 12368]
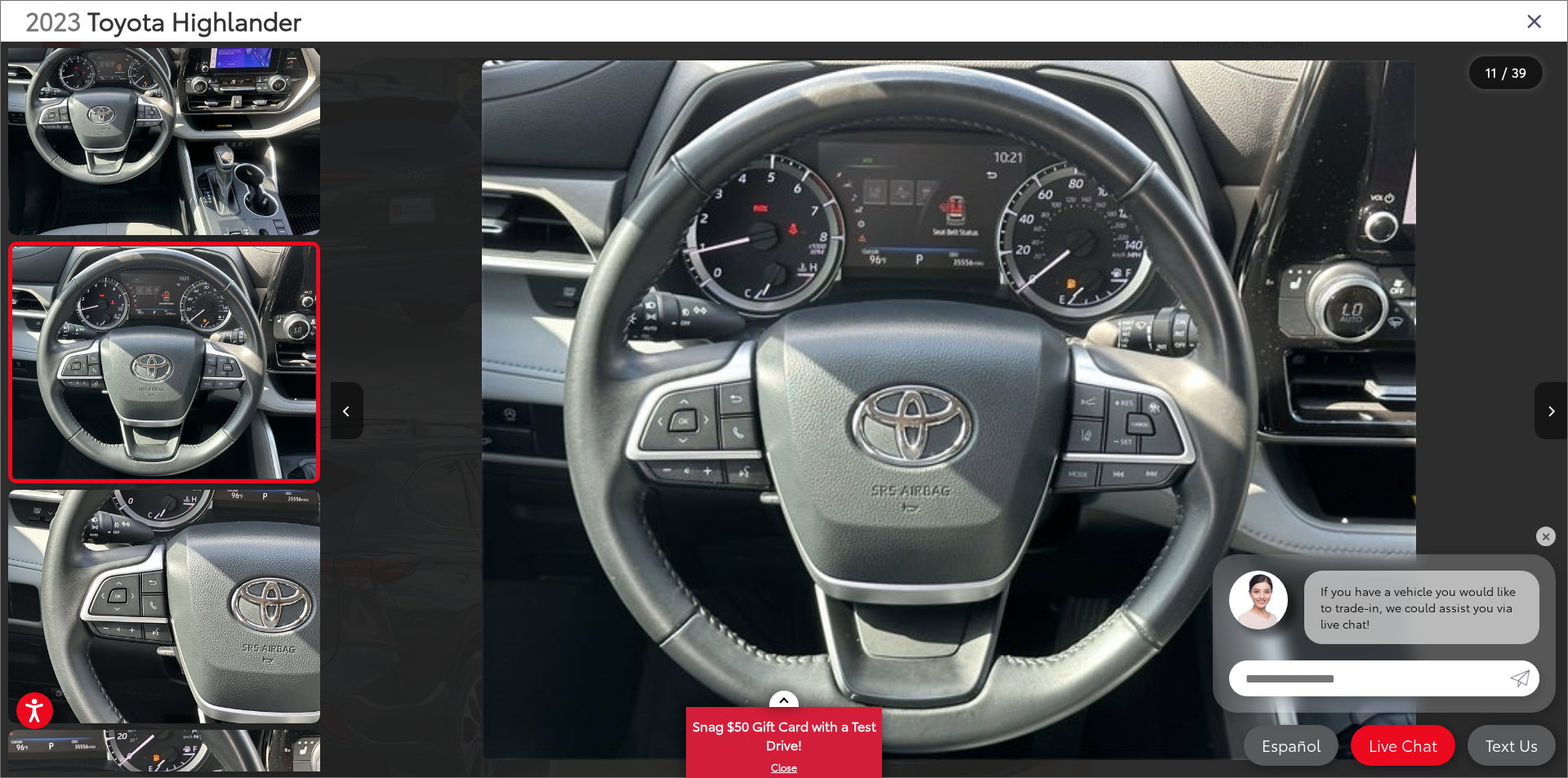
click at [1555, 413] on button "Next image" at bounding box center [1551, 410] width 33 height 57
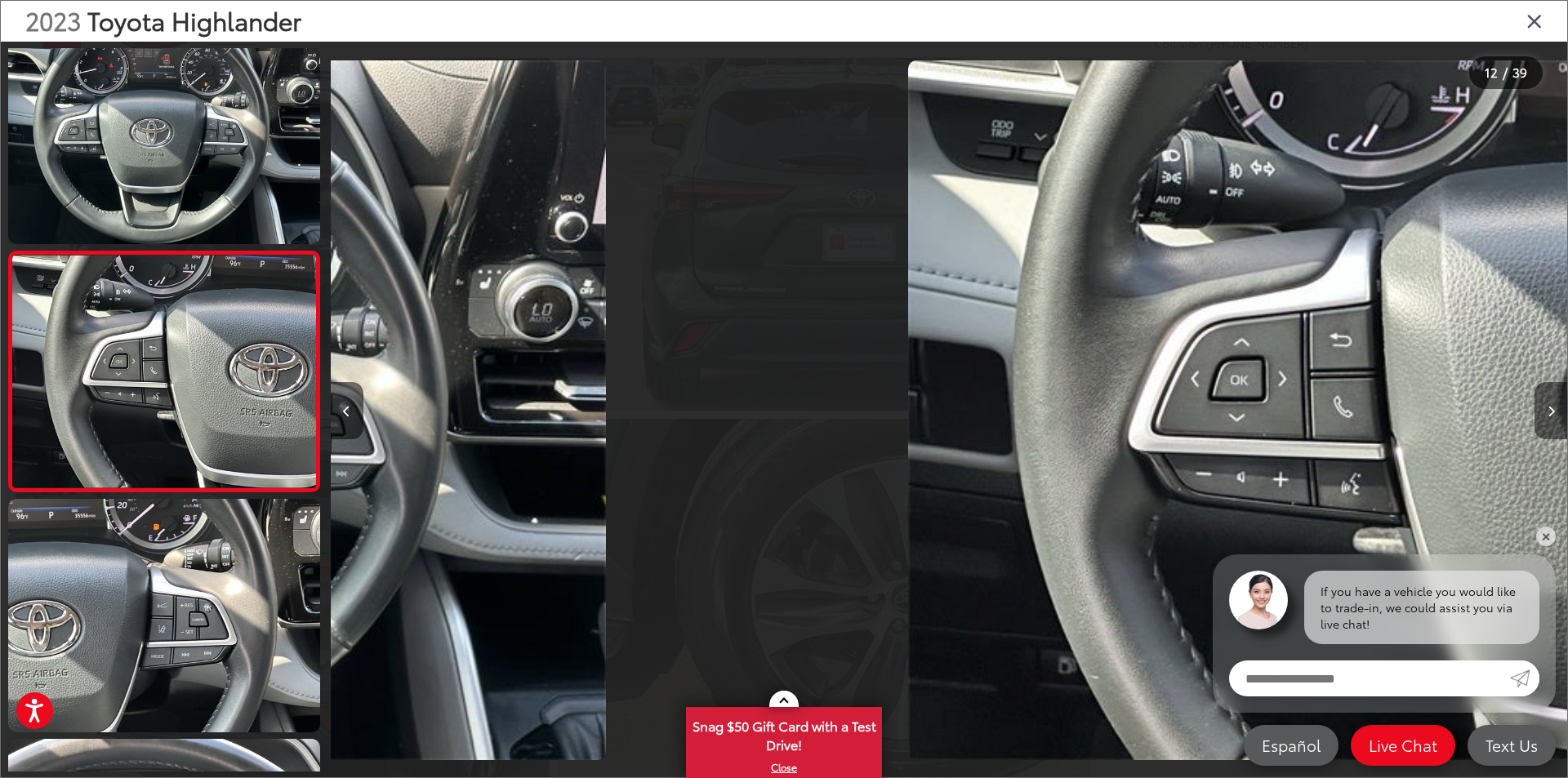
scroll to position [2449, 0]
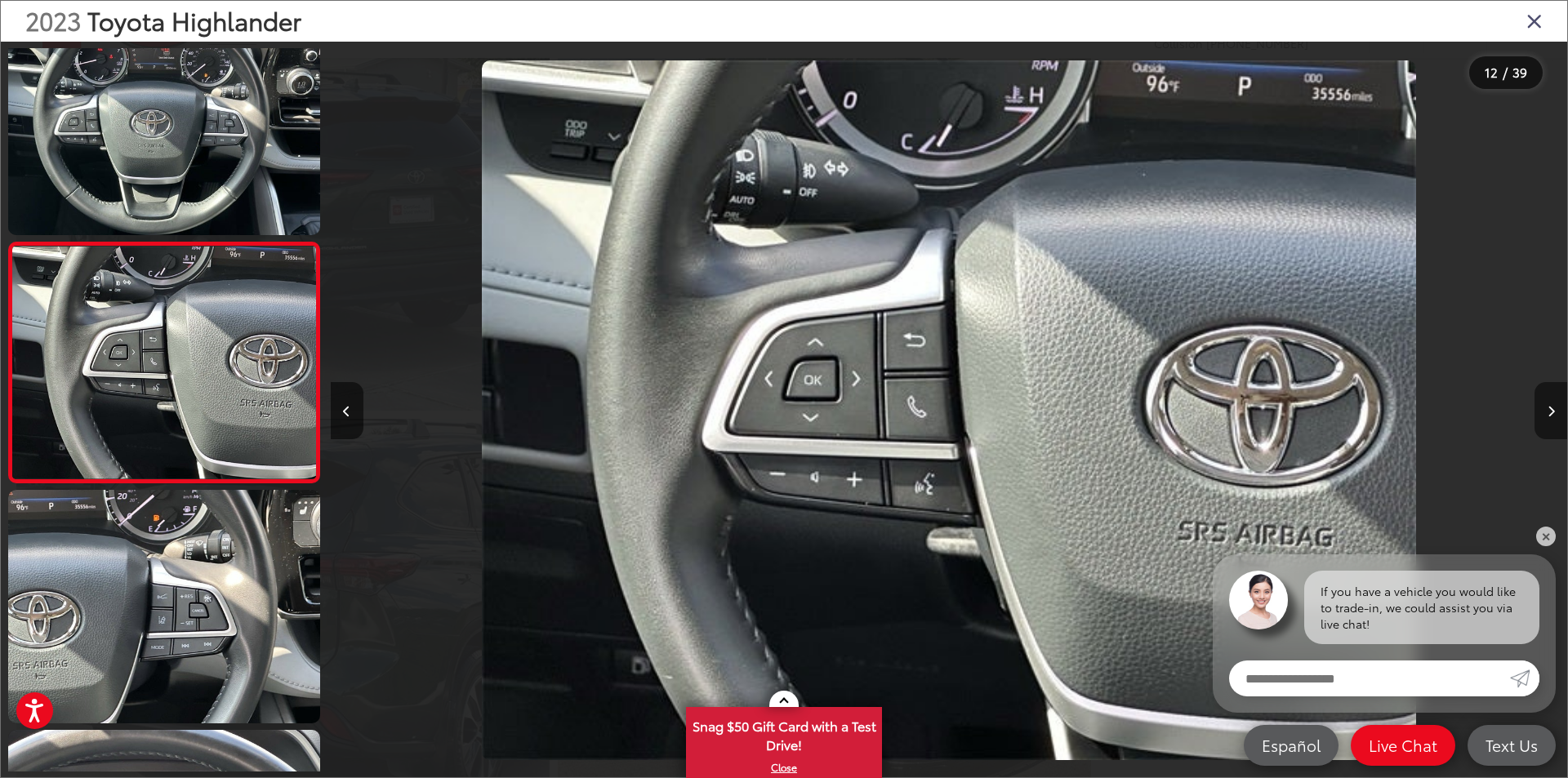
click at [1555, 413] on button "Next image" at bounding box center [1551, 410] width 33 height 57
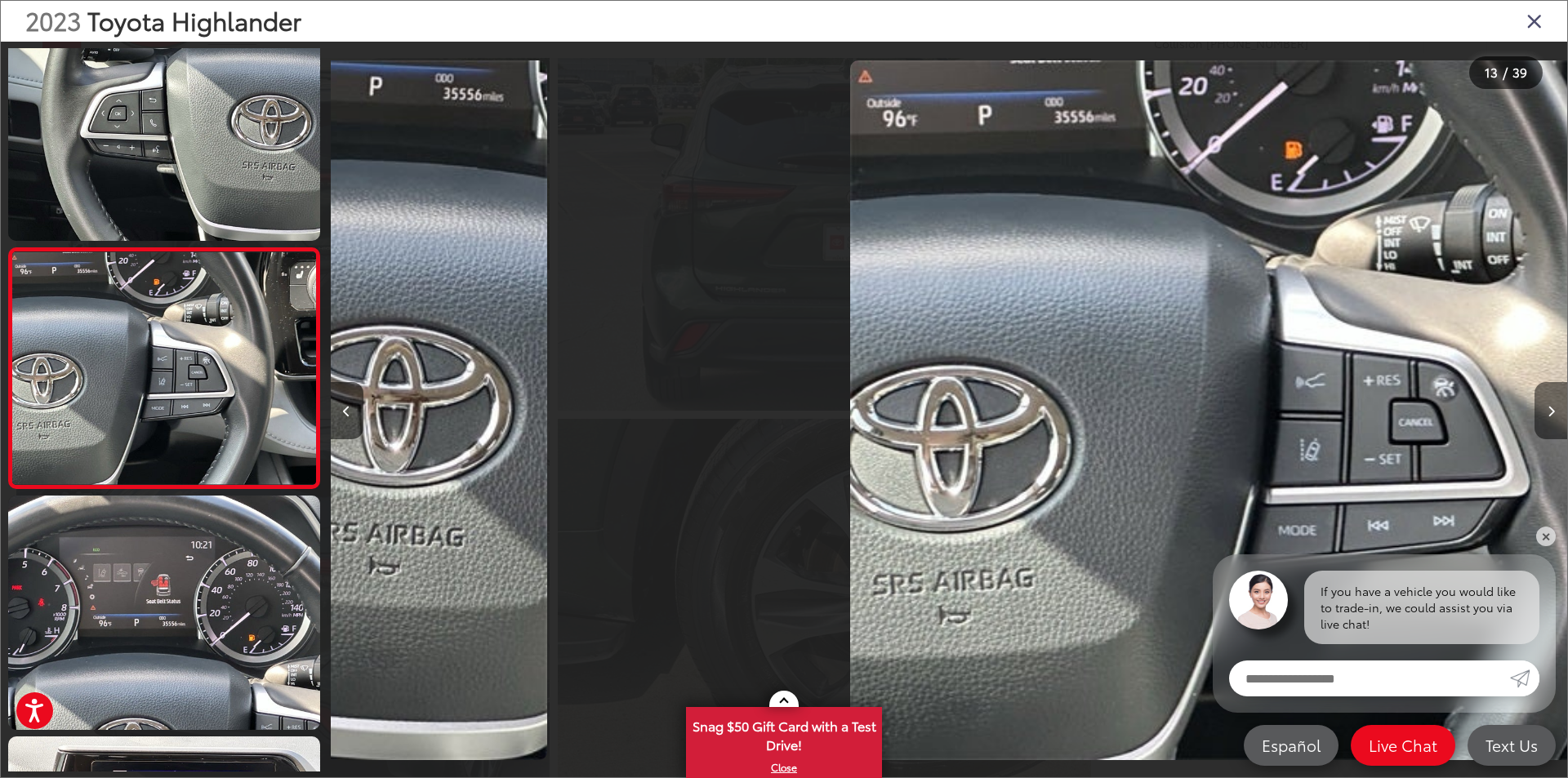
scroll to position [0, 0]
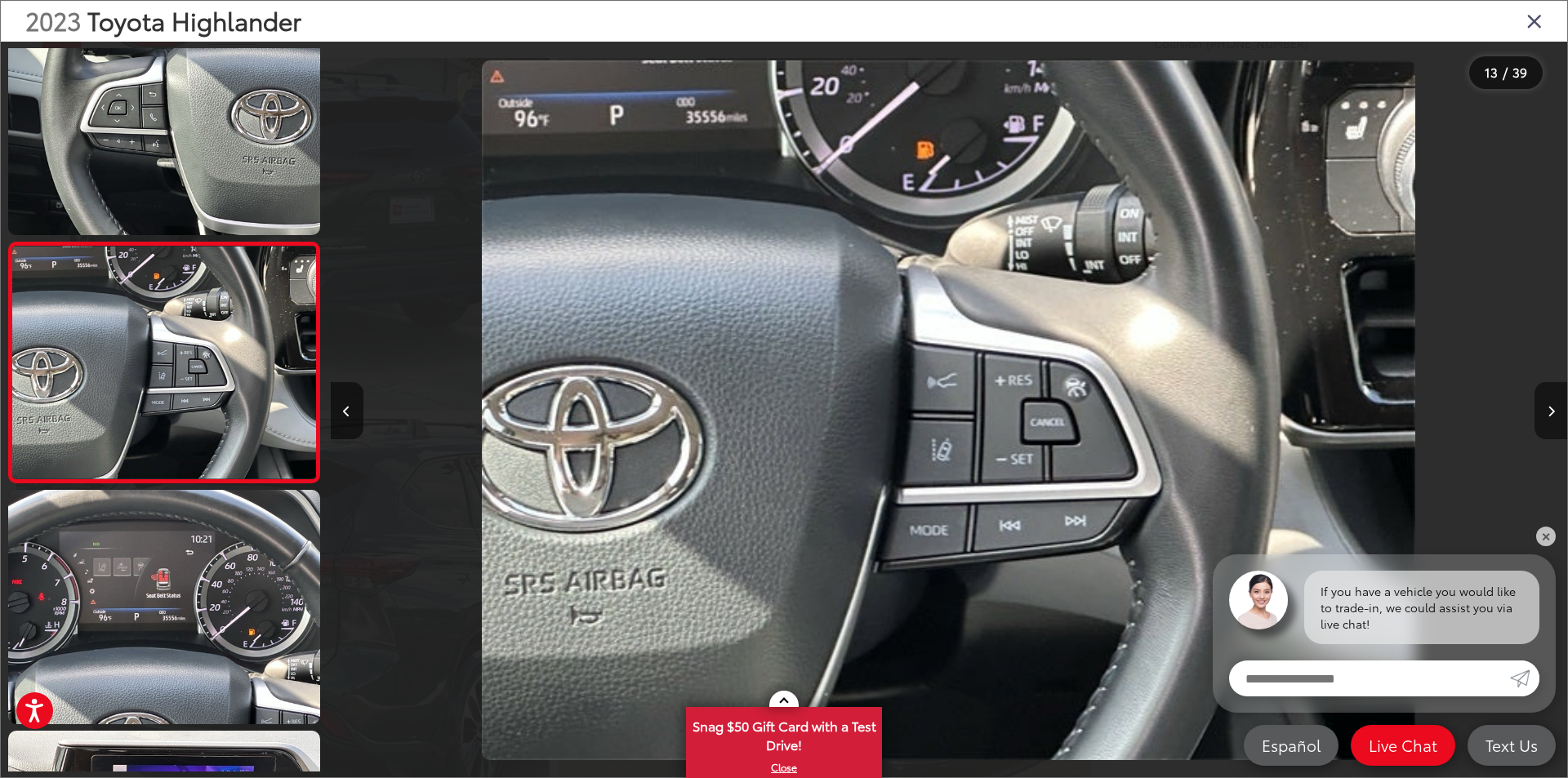
click at [1555, 413] on button "Next image" at bounding box center [1551, 410] width 33 height 57
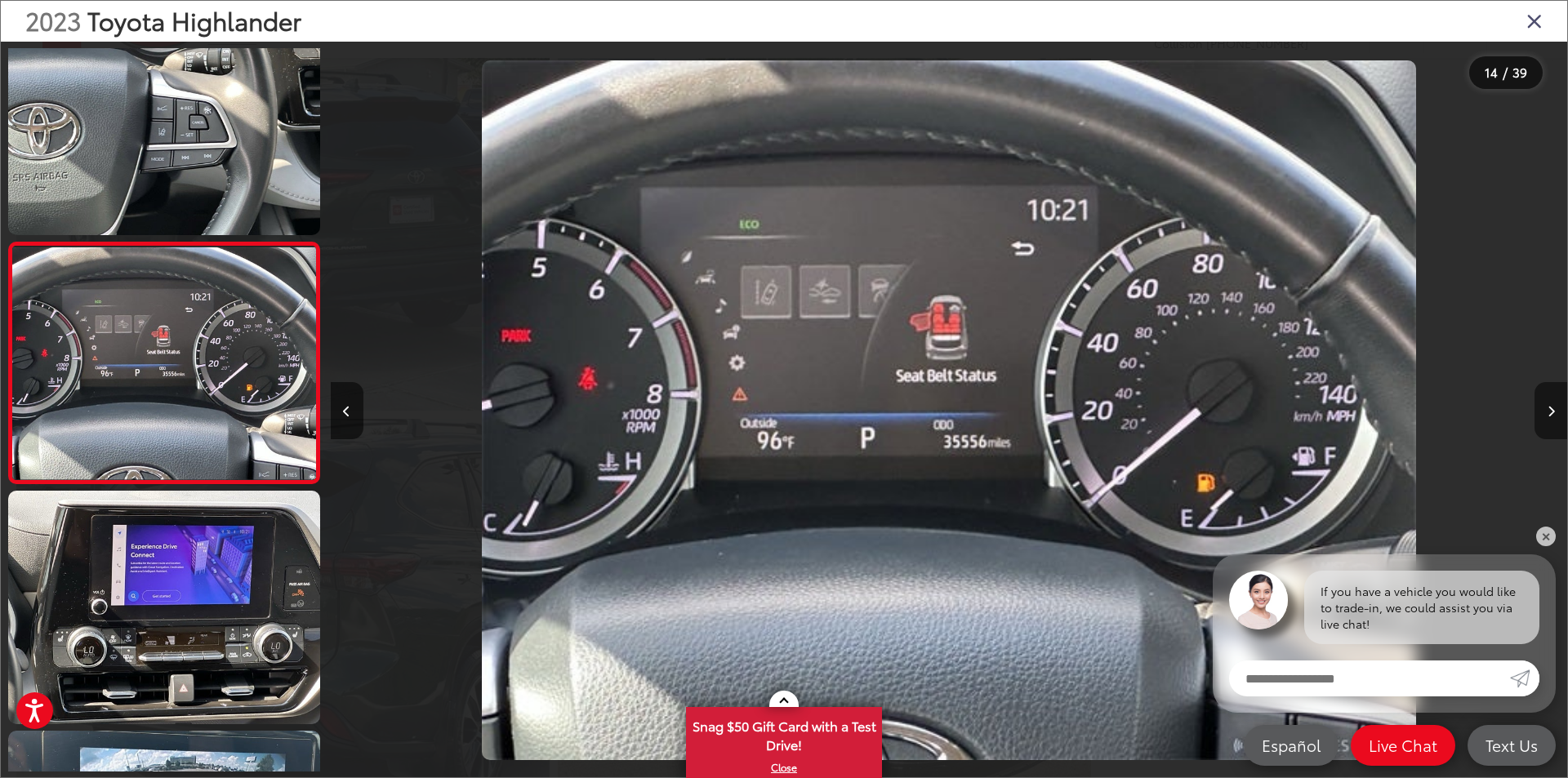
click at [1555, 413] on button "Next image" at bounding box center [1551, 410] width 33 height 57
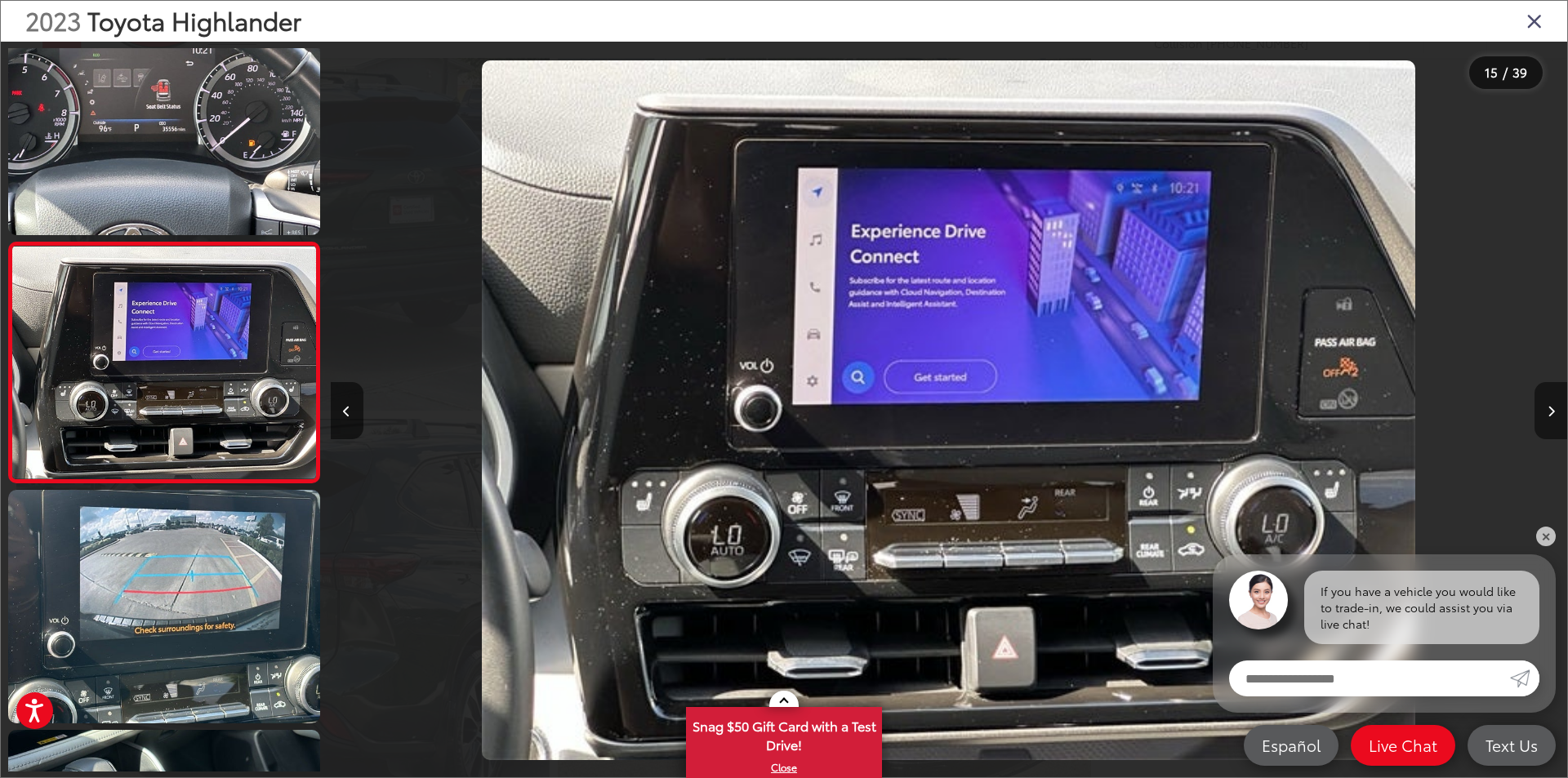
click at [1555, 413] on button "Next image" at bounding box center [1551, 410] width 33 height 57
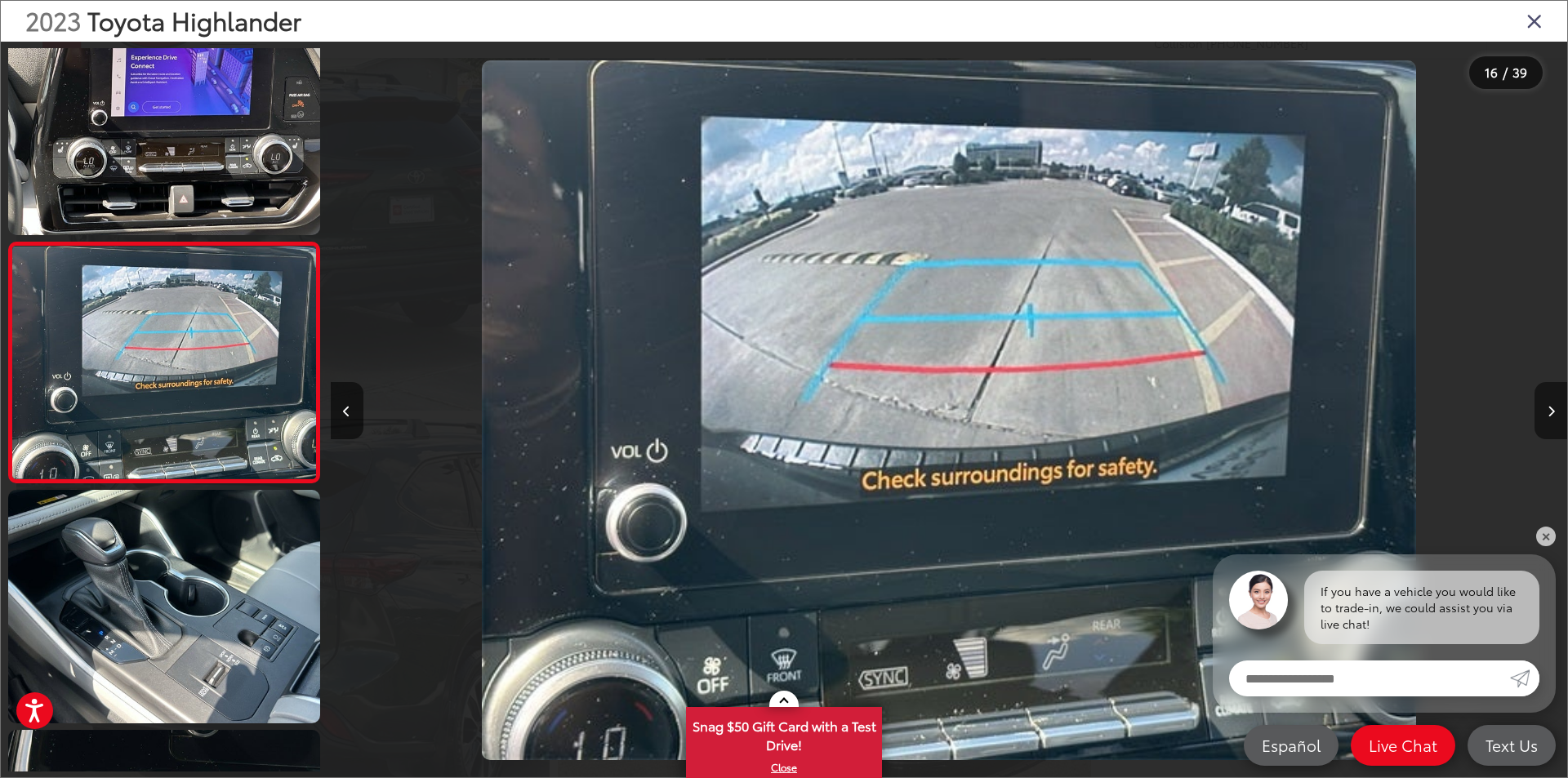
click at [1555, 413] on button "Next image" at bounding box center [1551, 410] width 33 height 57
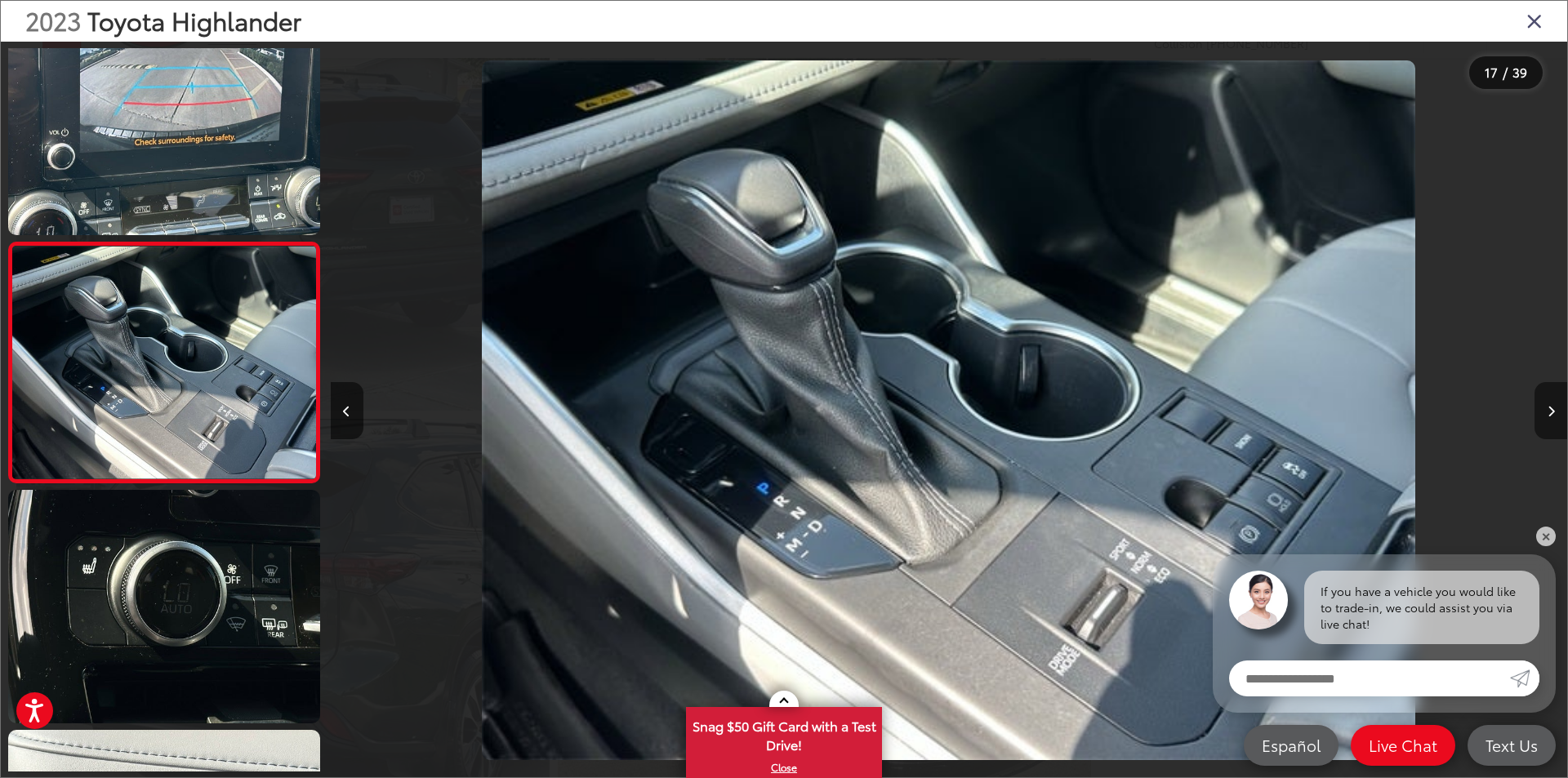
click at [1555, 413] on button "Next image" at bounding box center [1551, 410] width 33 height 57
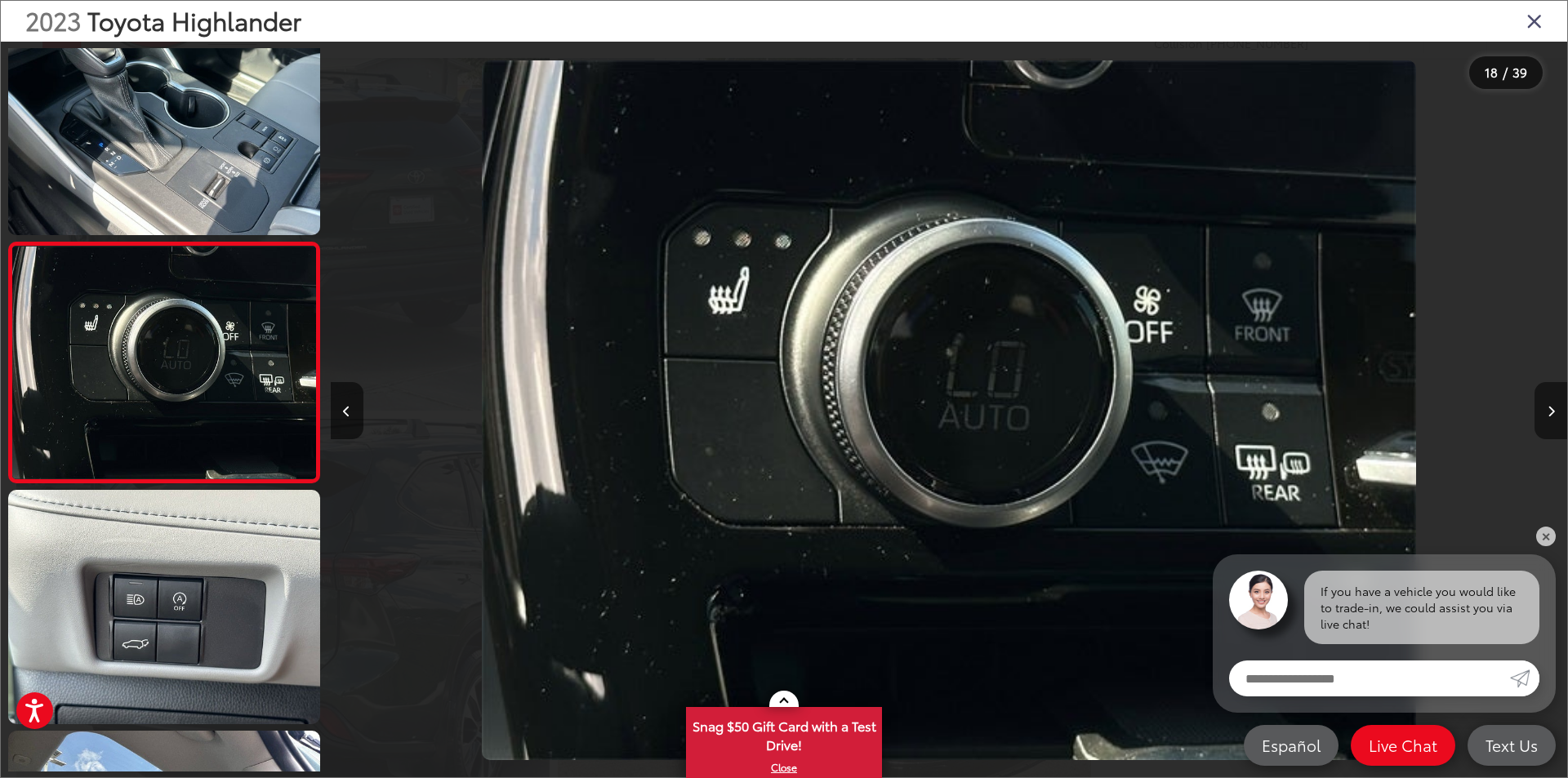
click at [1555, 413] on button "Next image" at bounding box center [1551, 410] width 33 height 57
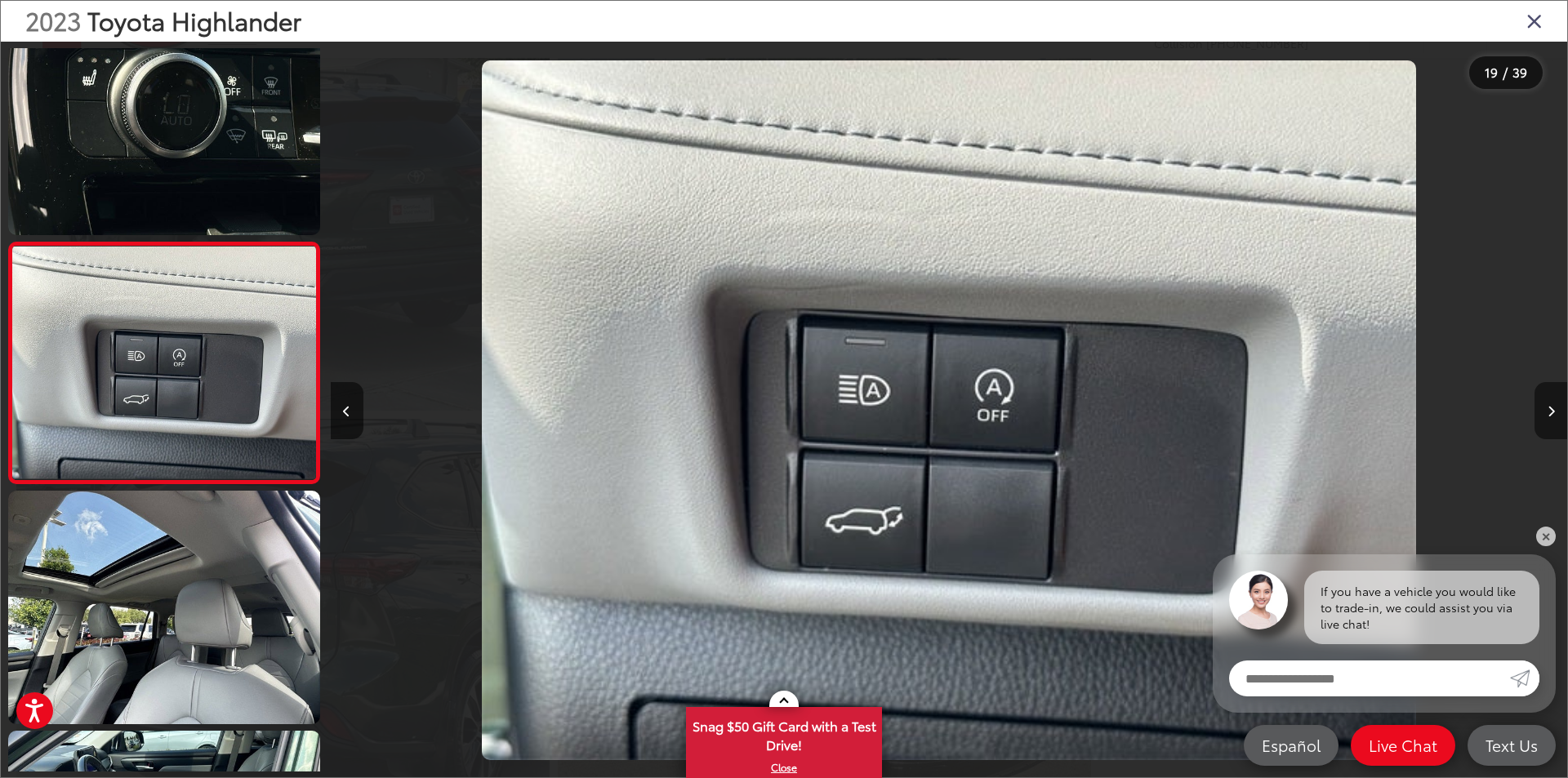
click at [1555, 413] on button "Next image" at bounding box center [1551, 410] width 33 height 57
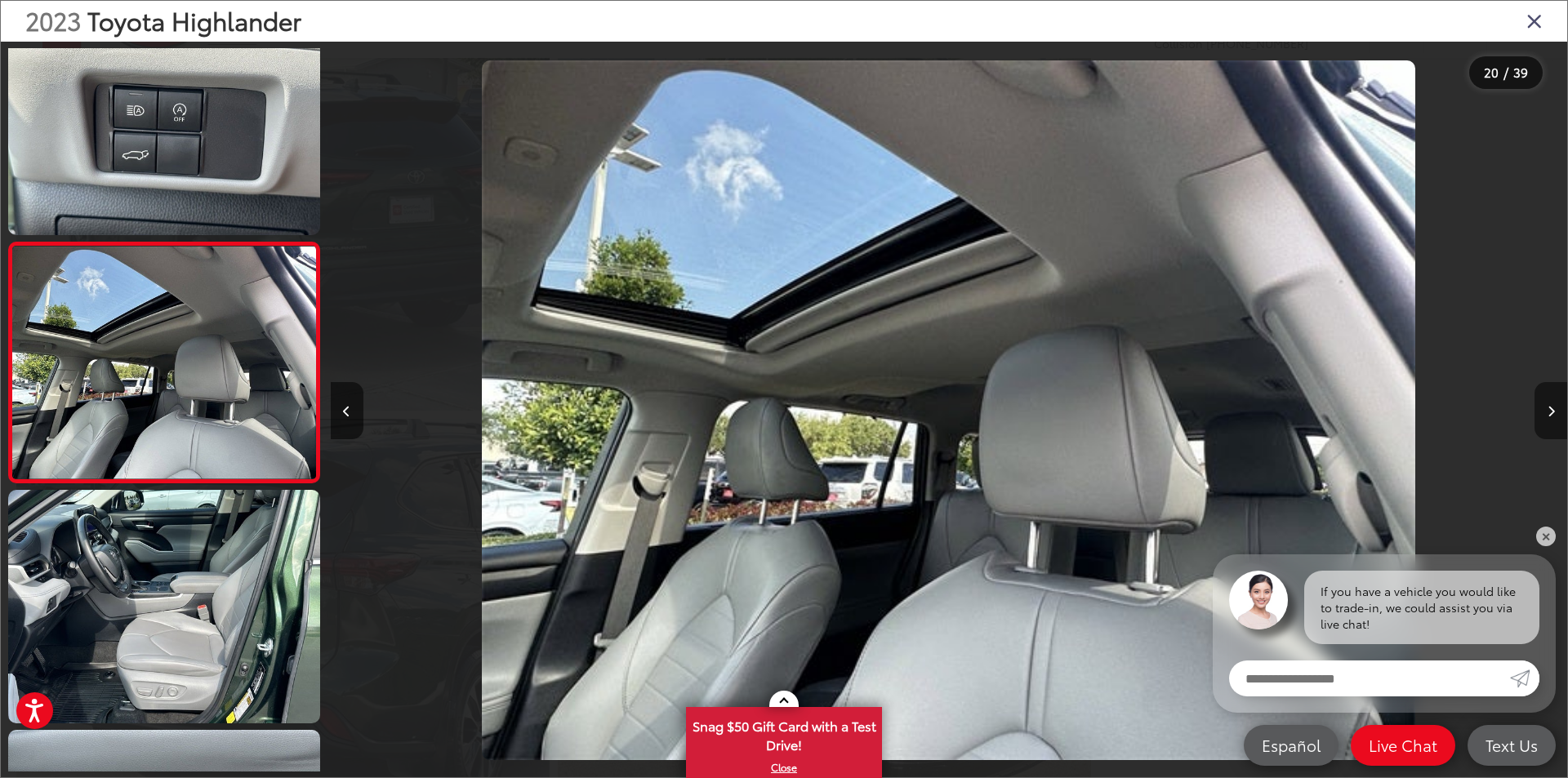
click at [1555, 413] on button "Next image" at bounding box center [1551, 410] width 33 height 57
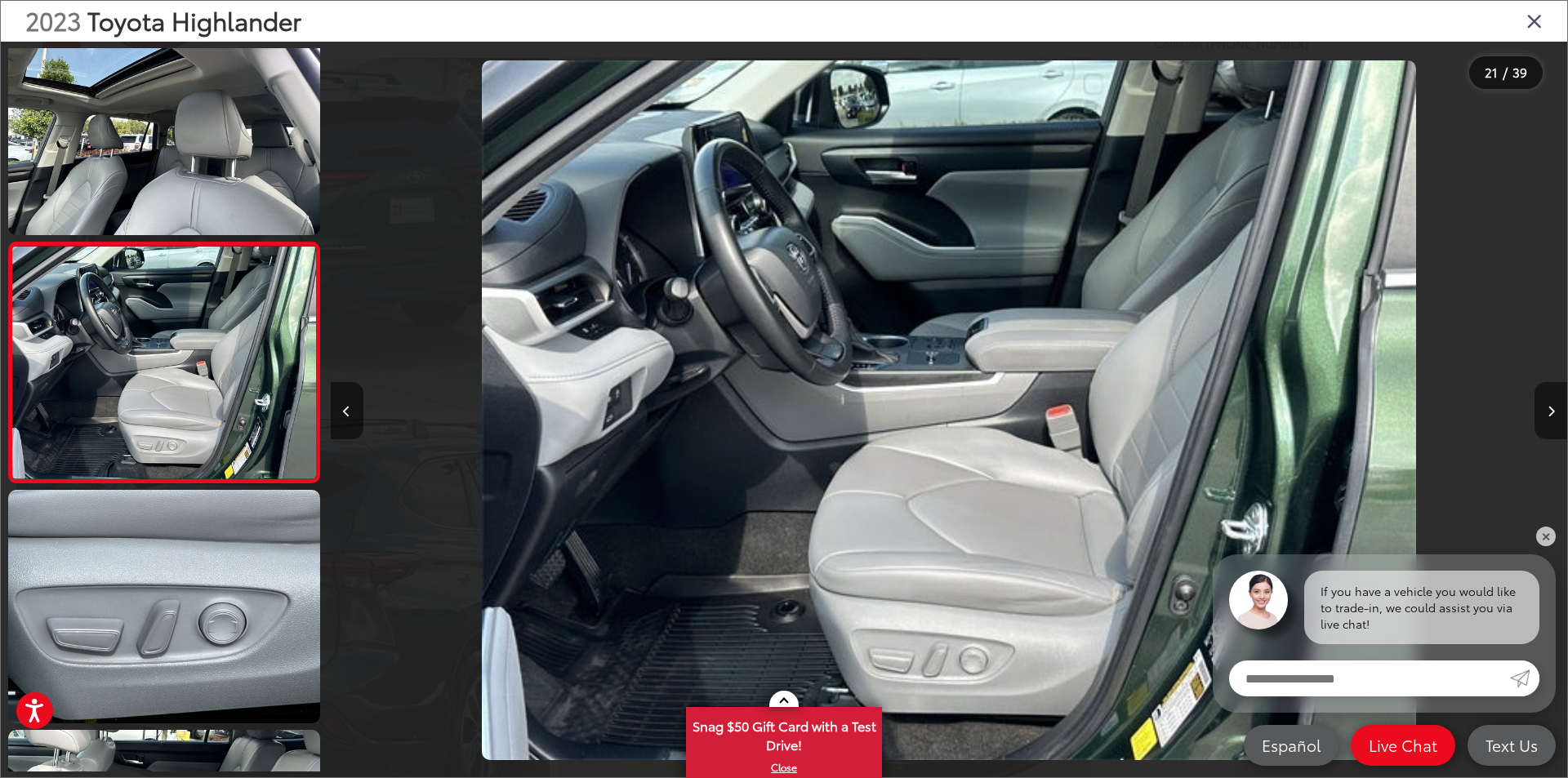
click at [1555, 413] on button "Next image" at bounding box center [1551, 410] width 33 height 57
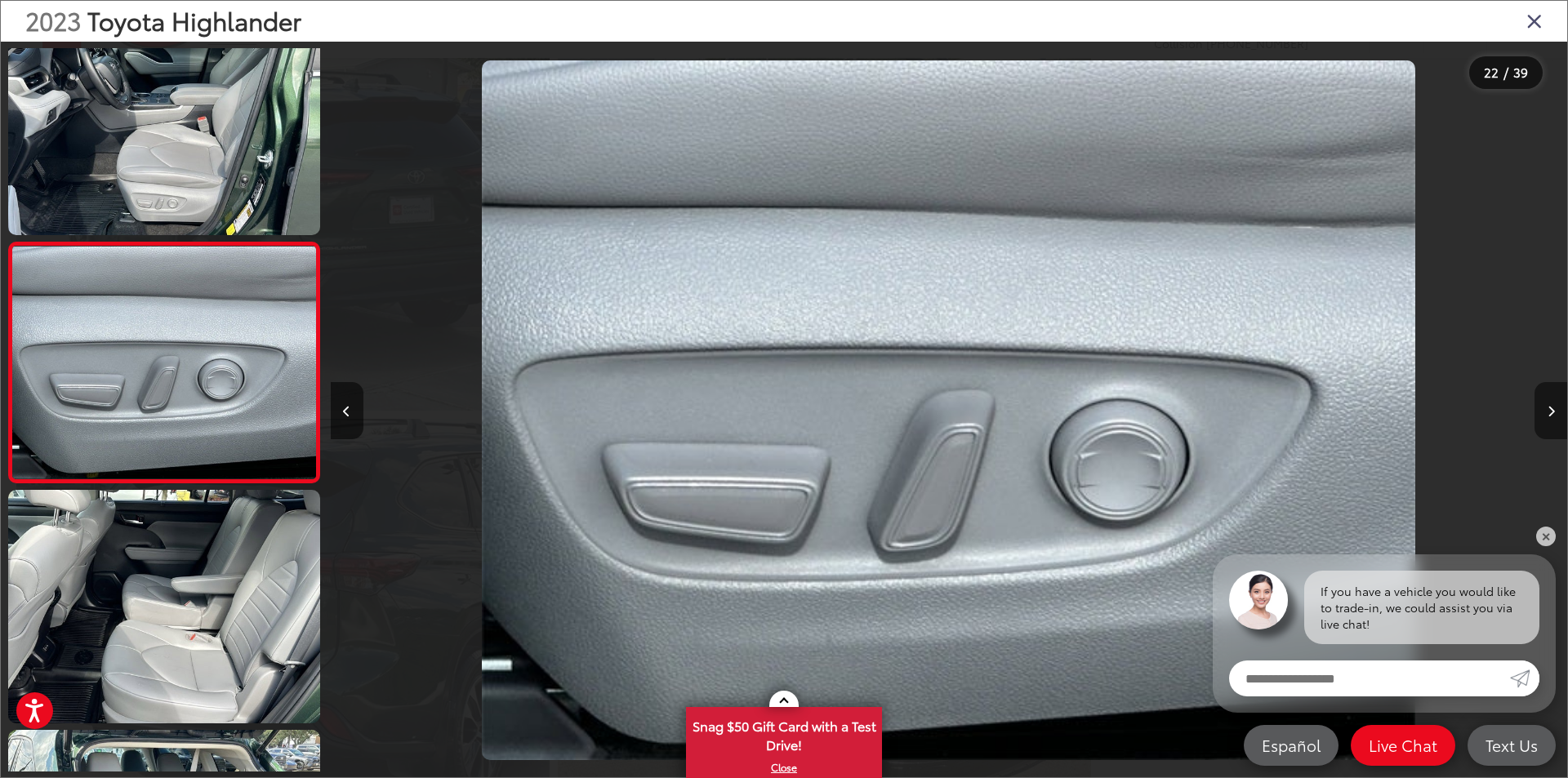
click at [1555, 413] on button "Next image" at bounding box center [1551, 410] width 33 height 57
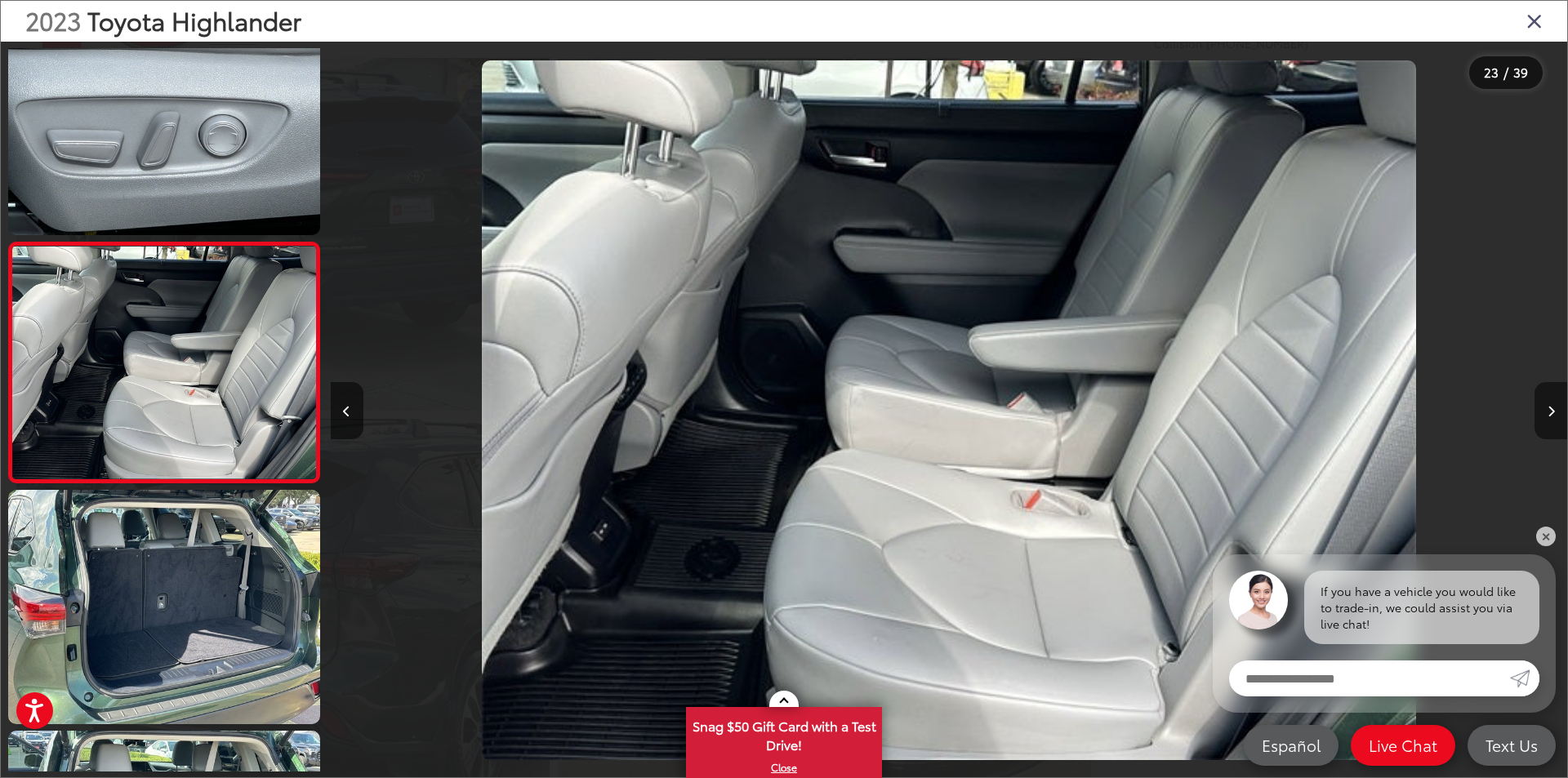
click at [1555, 413] on button "Next image" at bounding box center [1551, 410] width 33 height 57
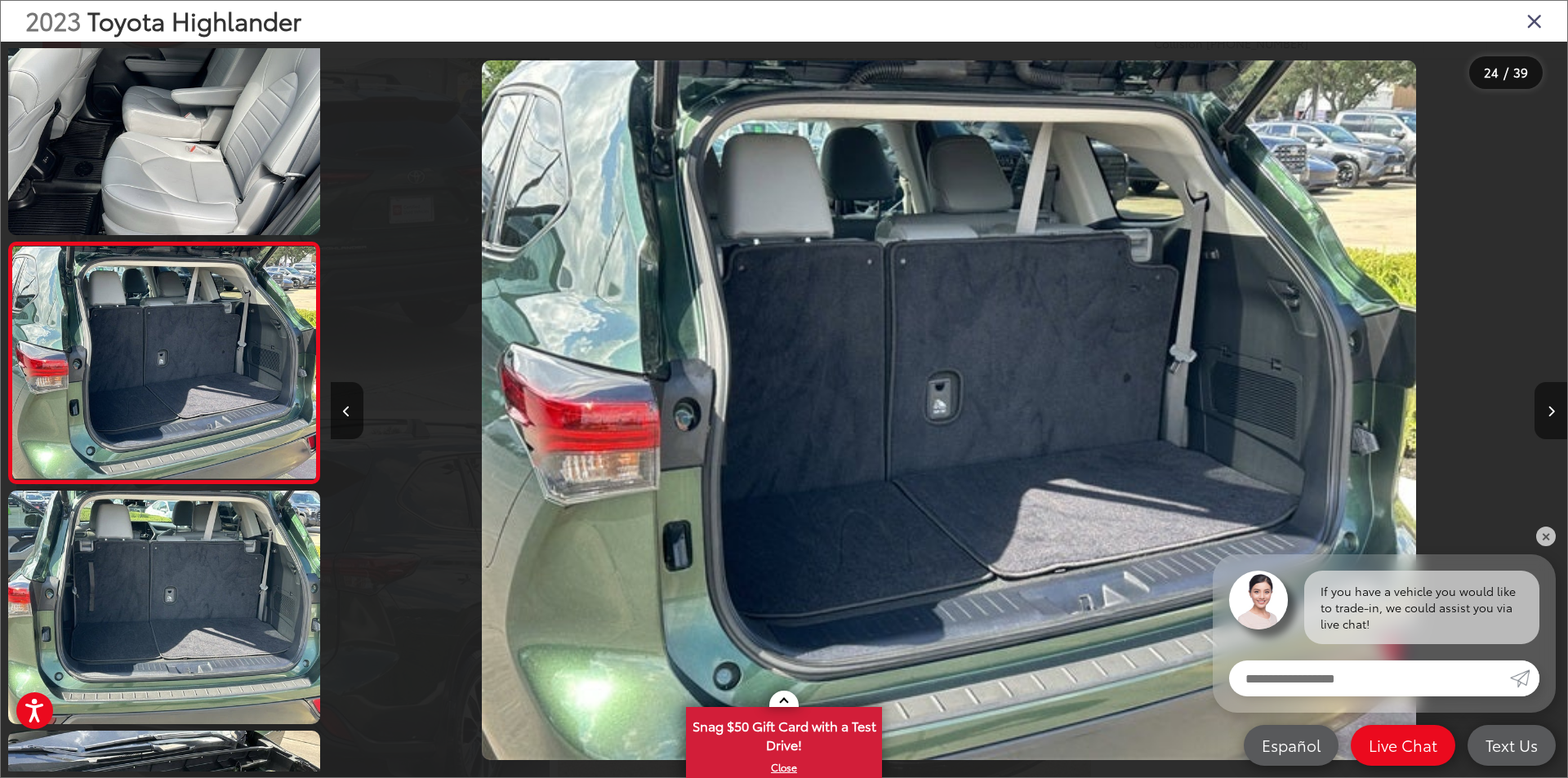
click at [1555, 413] on button "Next image" at bounding box center [1551, 410] width 33 height 57
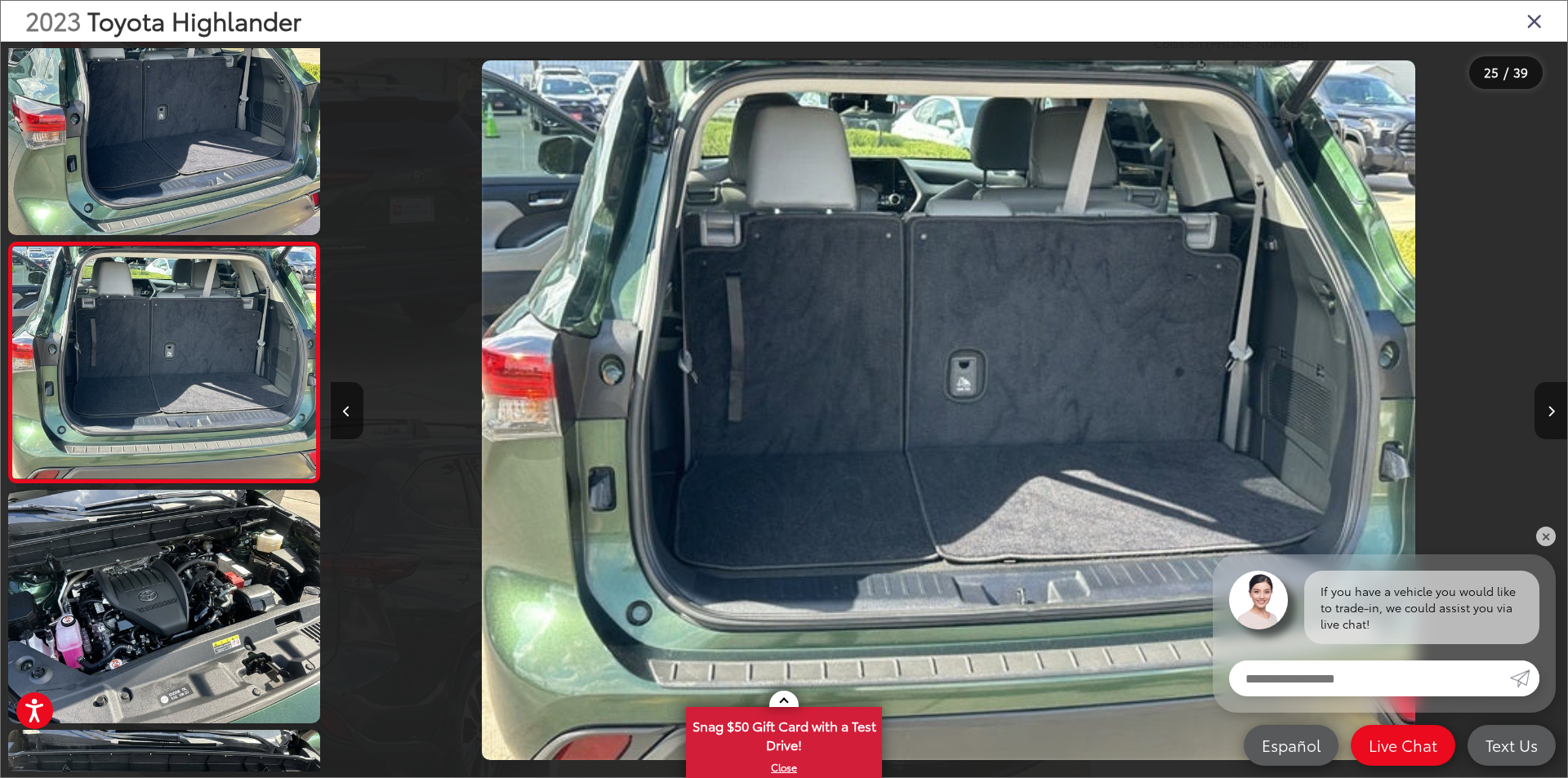
click at [1555, 413] on button "Next image" at bounding box center [1551, 410] width 33 height 57
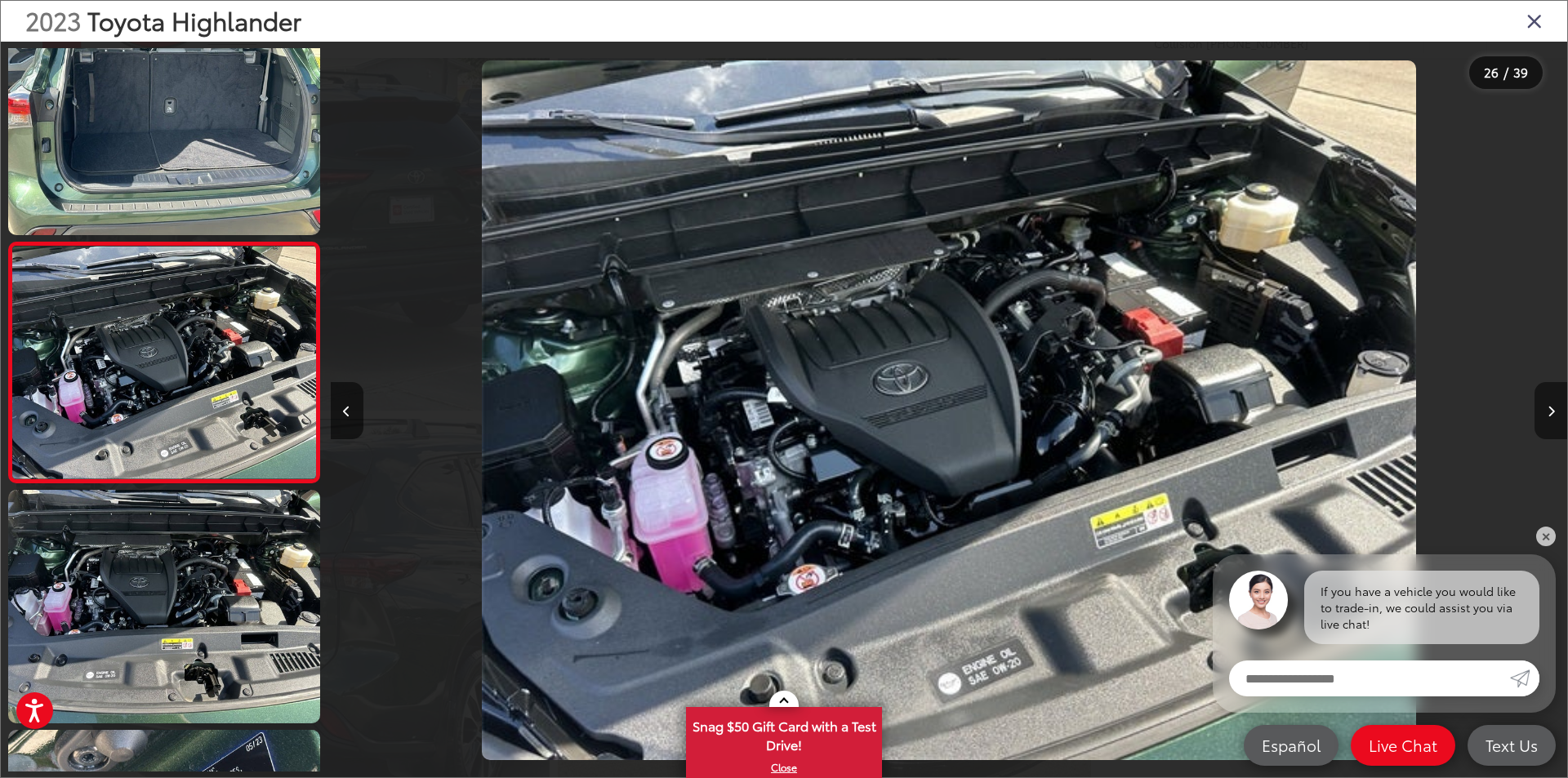
click at [1555, 413] on button "Next image" at bounding box center [1551, 410] width 33 height 57
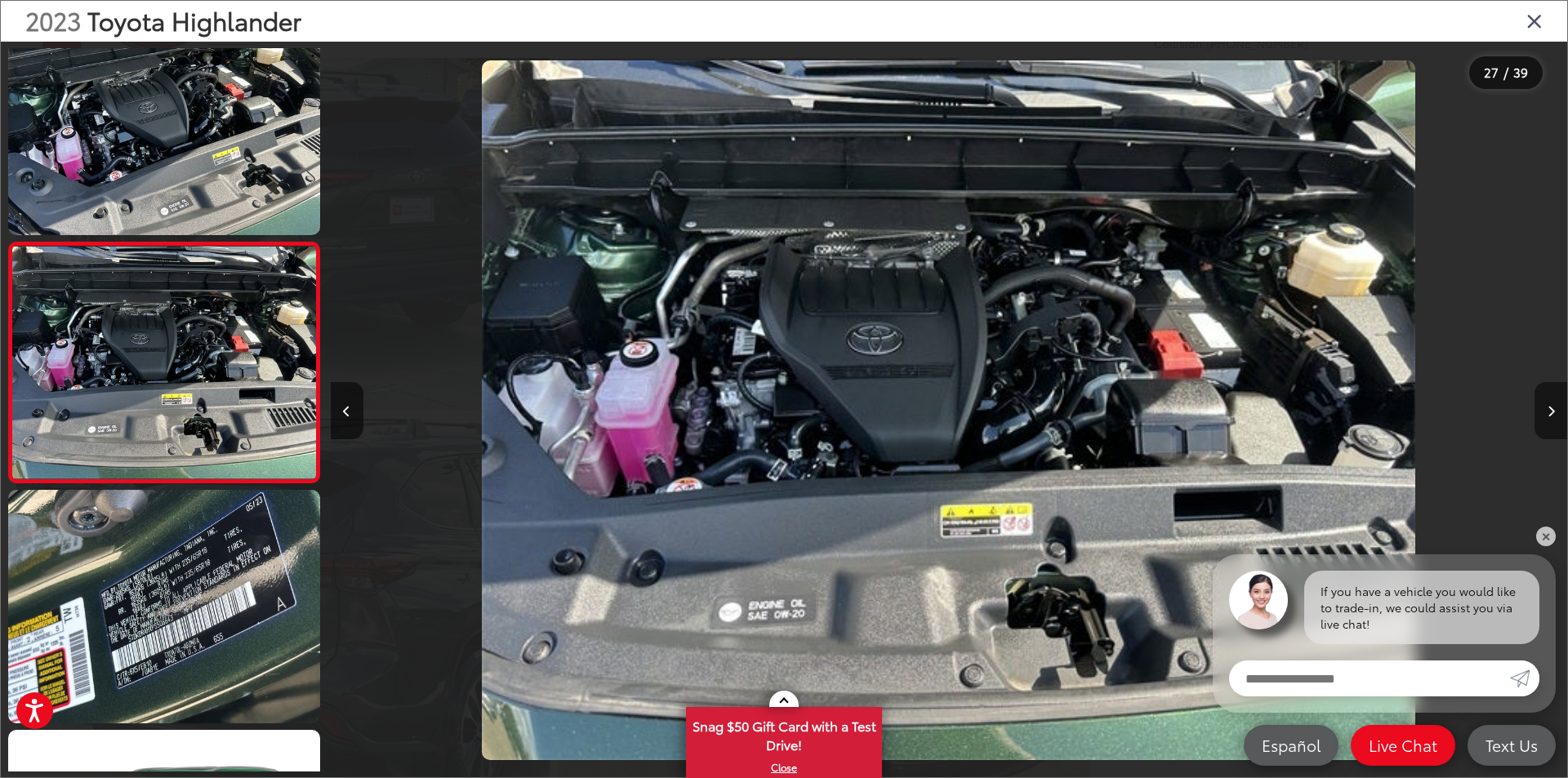
click at [1555, 413] on button "Next image" at bounding box center [1551, 410] width 33 height 57
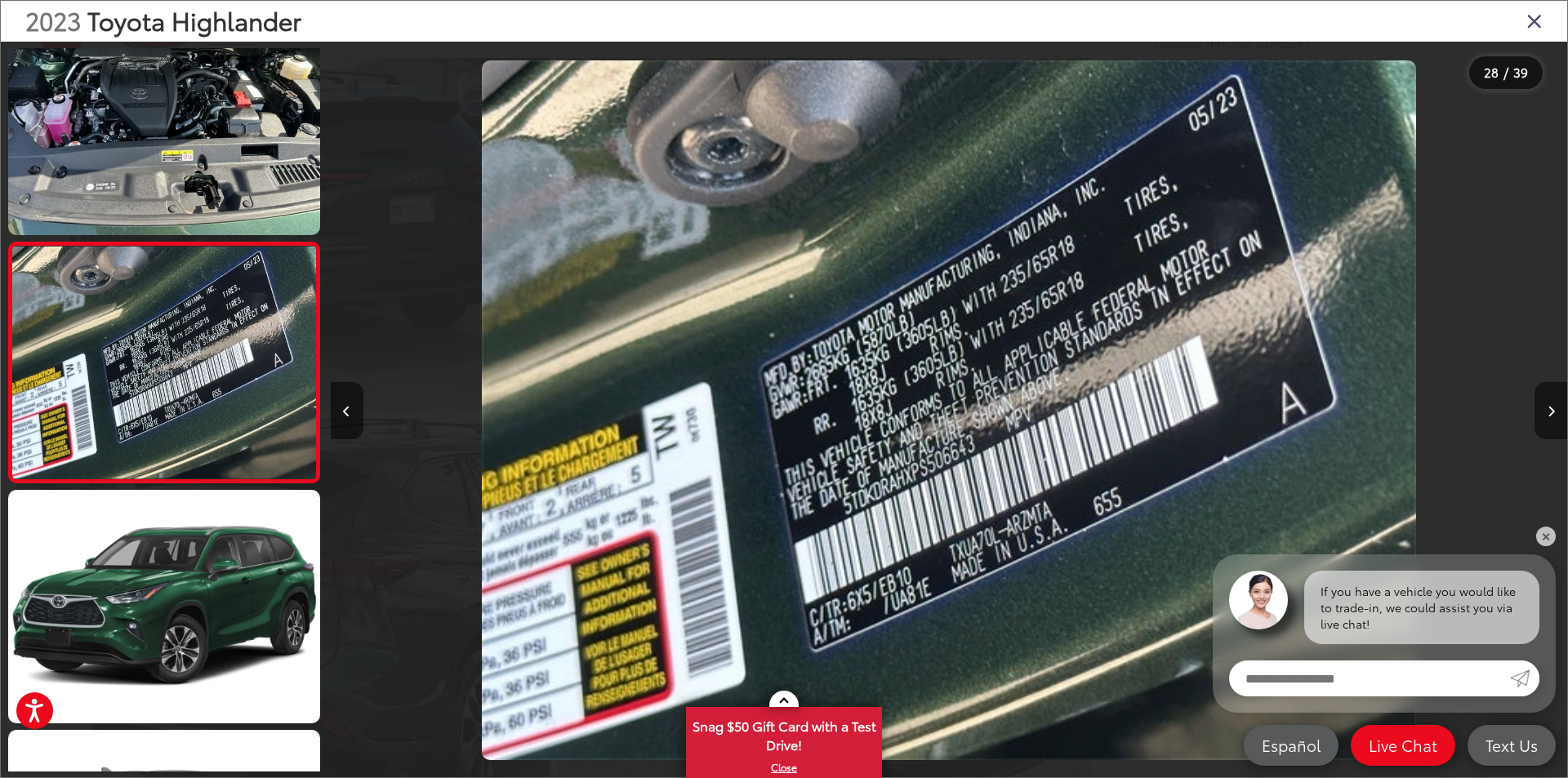
click at [1555, 413] on button "Next image" at bounding box center [1551, 410] width 33 height 57
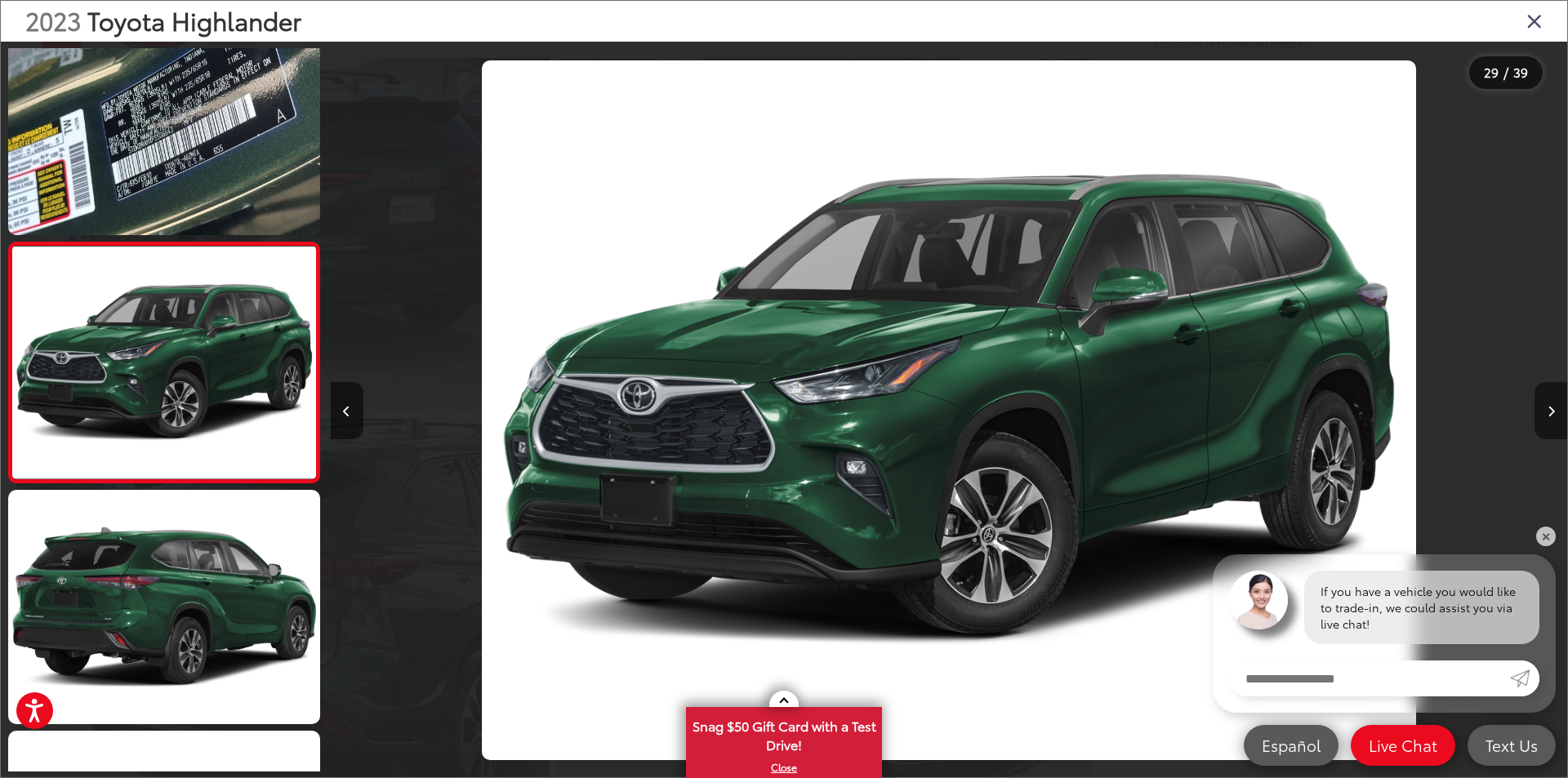
click at [1555, 413] on button "Next image" at bounding box center [1551, 410] width 33 height 57
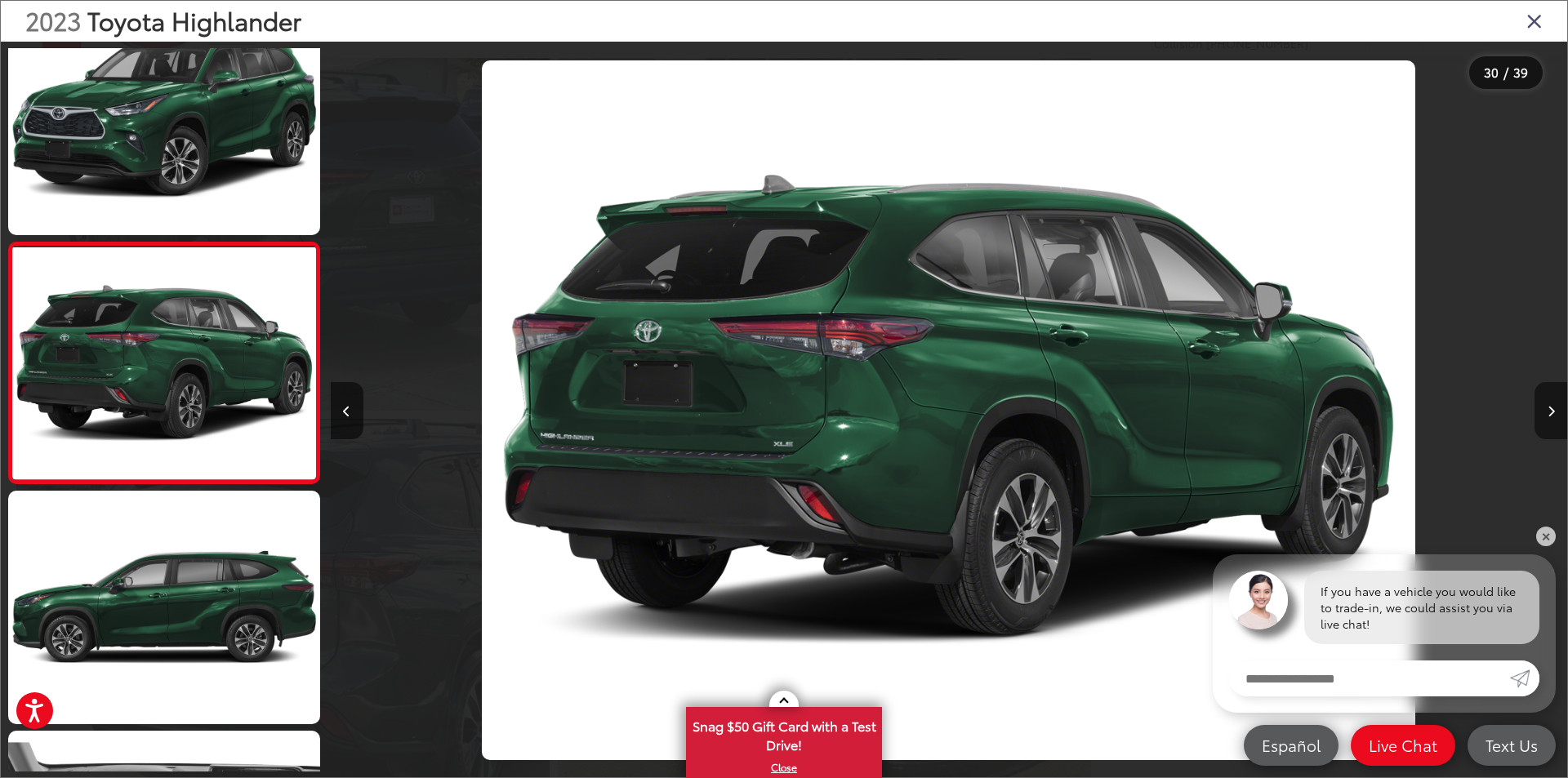
click at [1555, 413] on button "Next image" at bounding box center [1551, 410] width 33 height 57
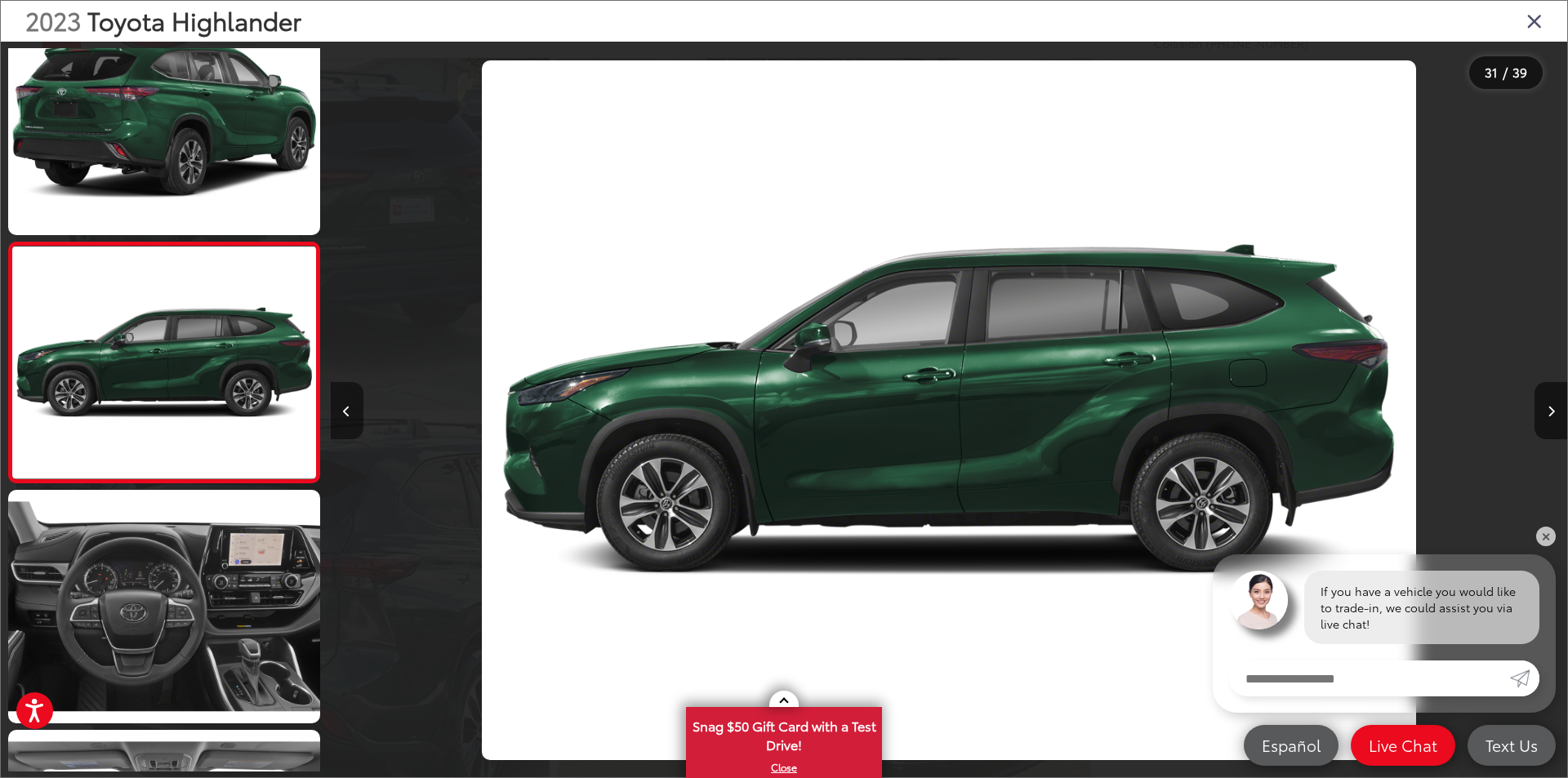
click at [349, 410] on icon "Previous image" at bounding box center [347, 411] width 8 height 11
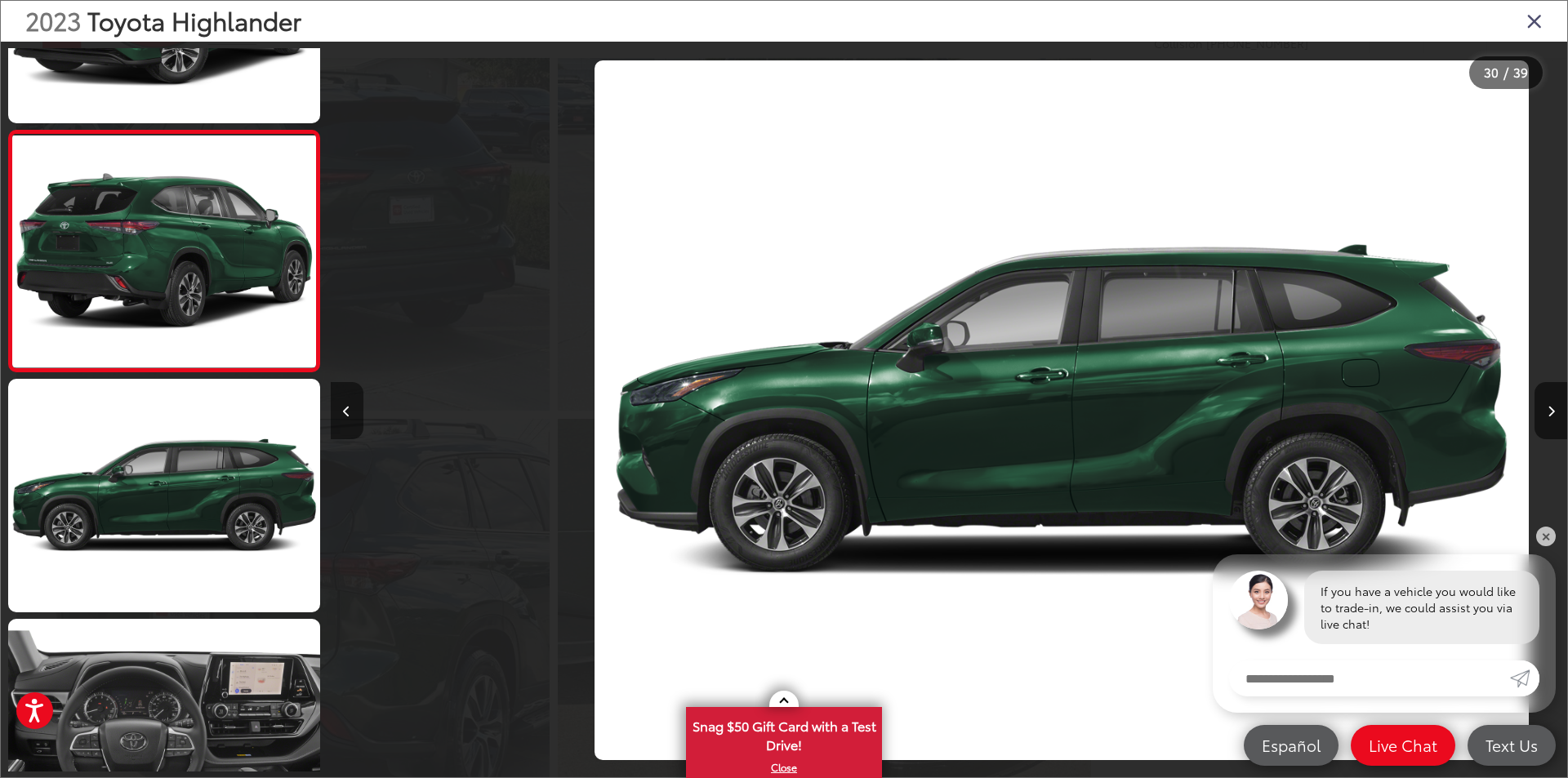
click at [349, 410] on icon "Previous image" at bounding box center [347, 411] width 8 height 11
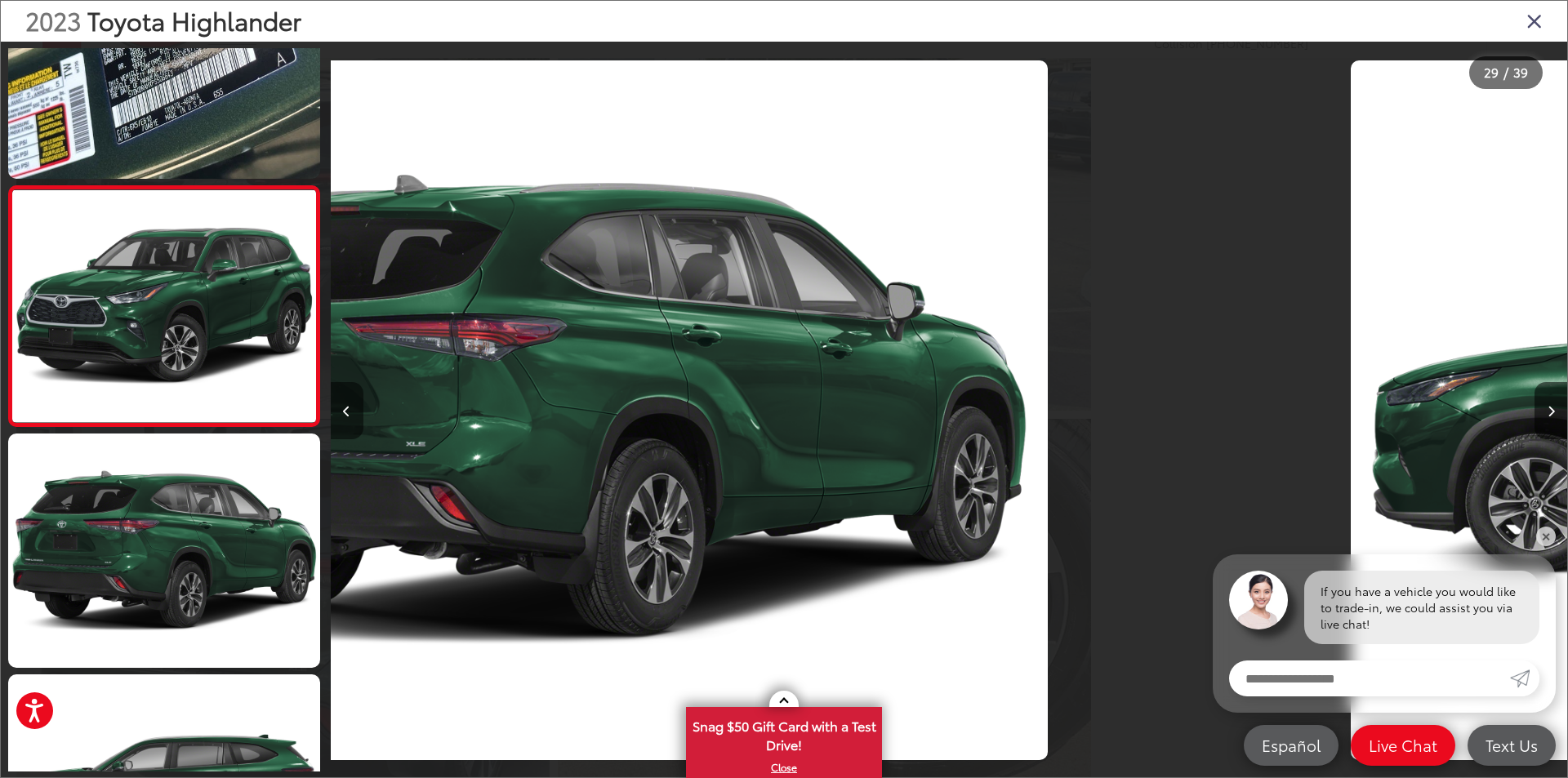
click at [349, 410] on icon "Previous image" at bounding box center [347, 411] width 8 height 11
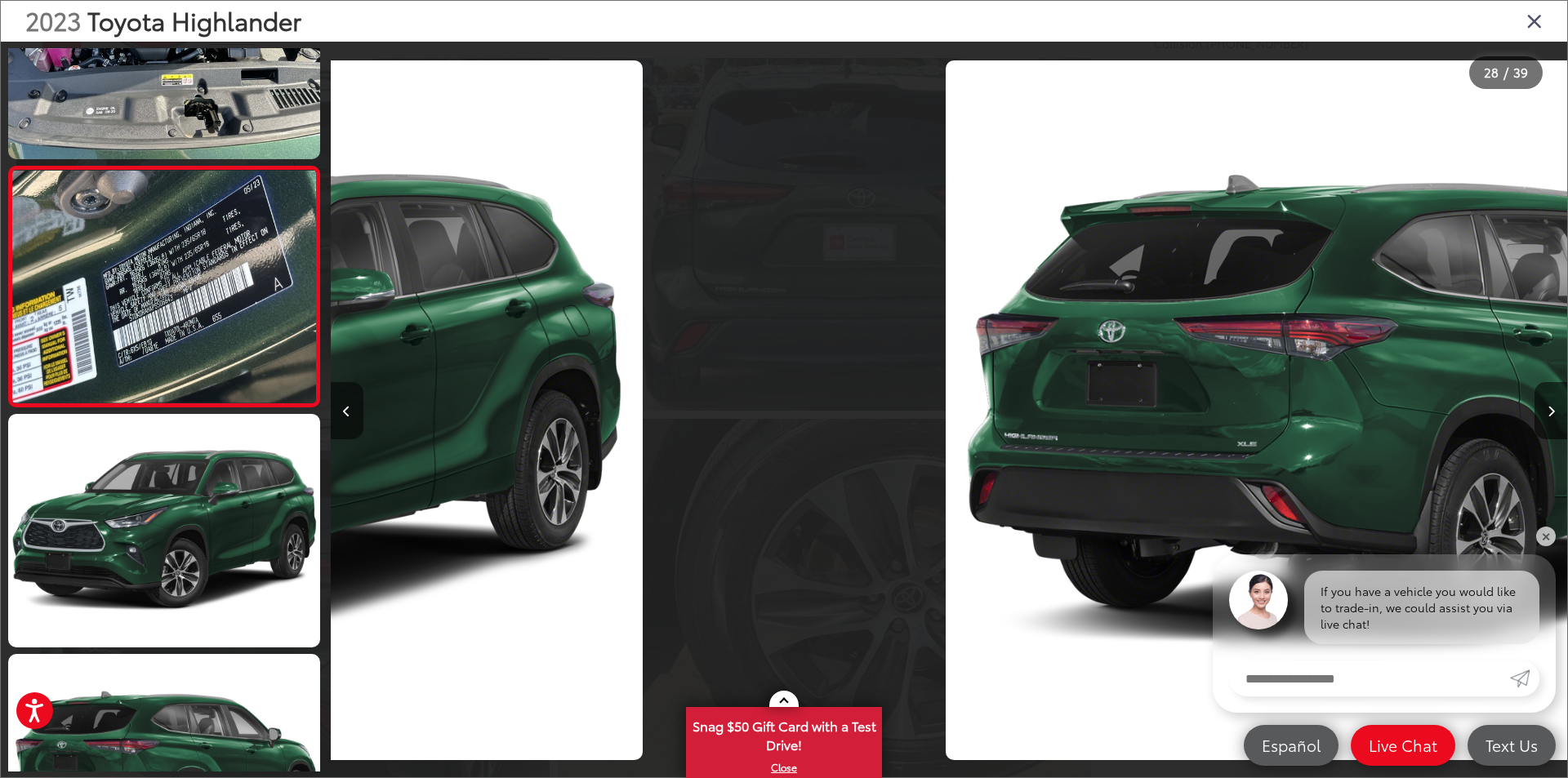
click at [349, 410] on icon "Previous image" at bounding box center [347, 411] width 8 height 11
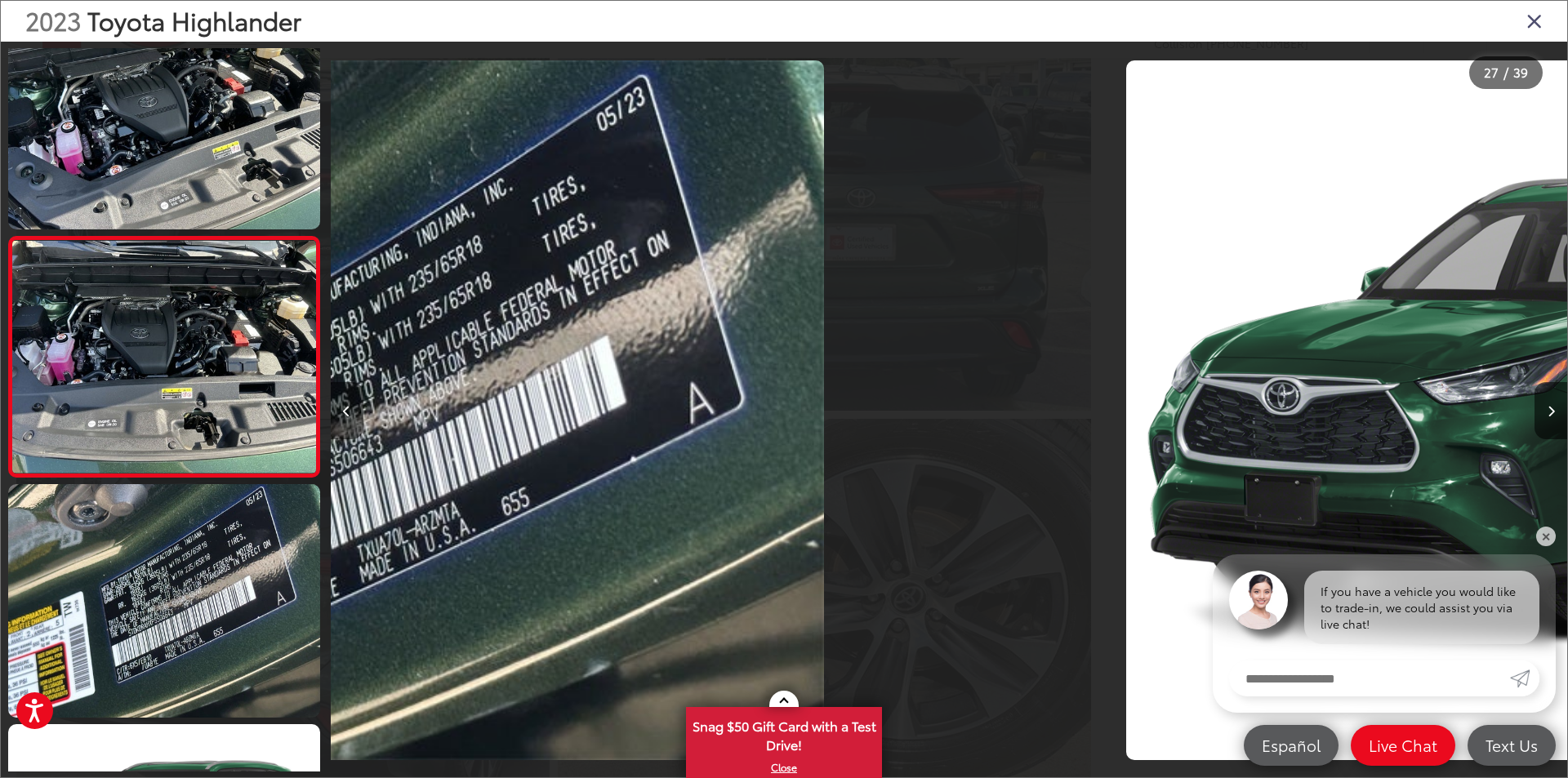
click at [349, 410] on icon "Previous image" at bounding box center [347, 411] width 8 height 11
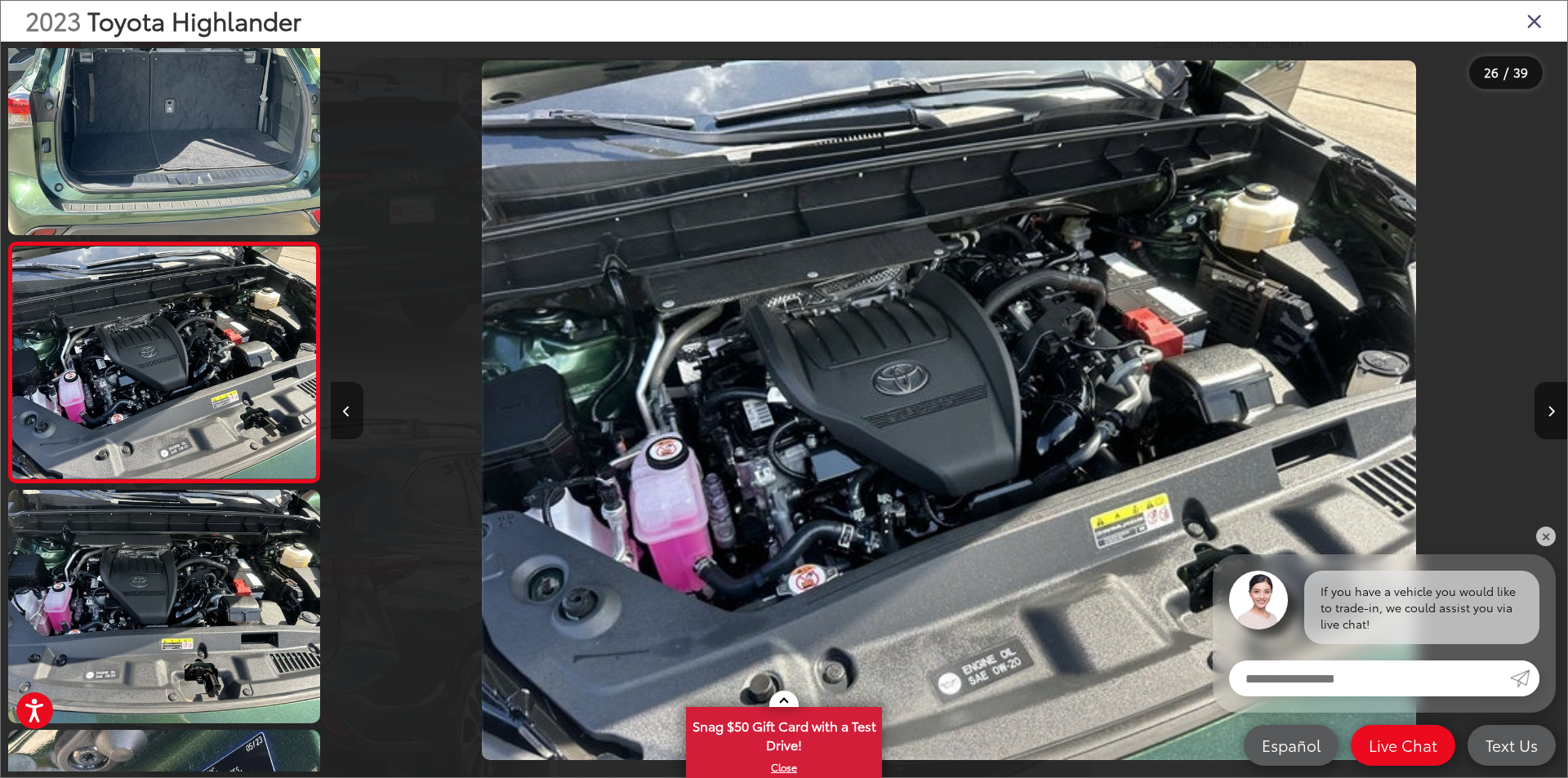
click at [349, 410] on icon "Previous image" at bounding box center [347, 411] width 8 height 11
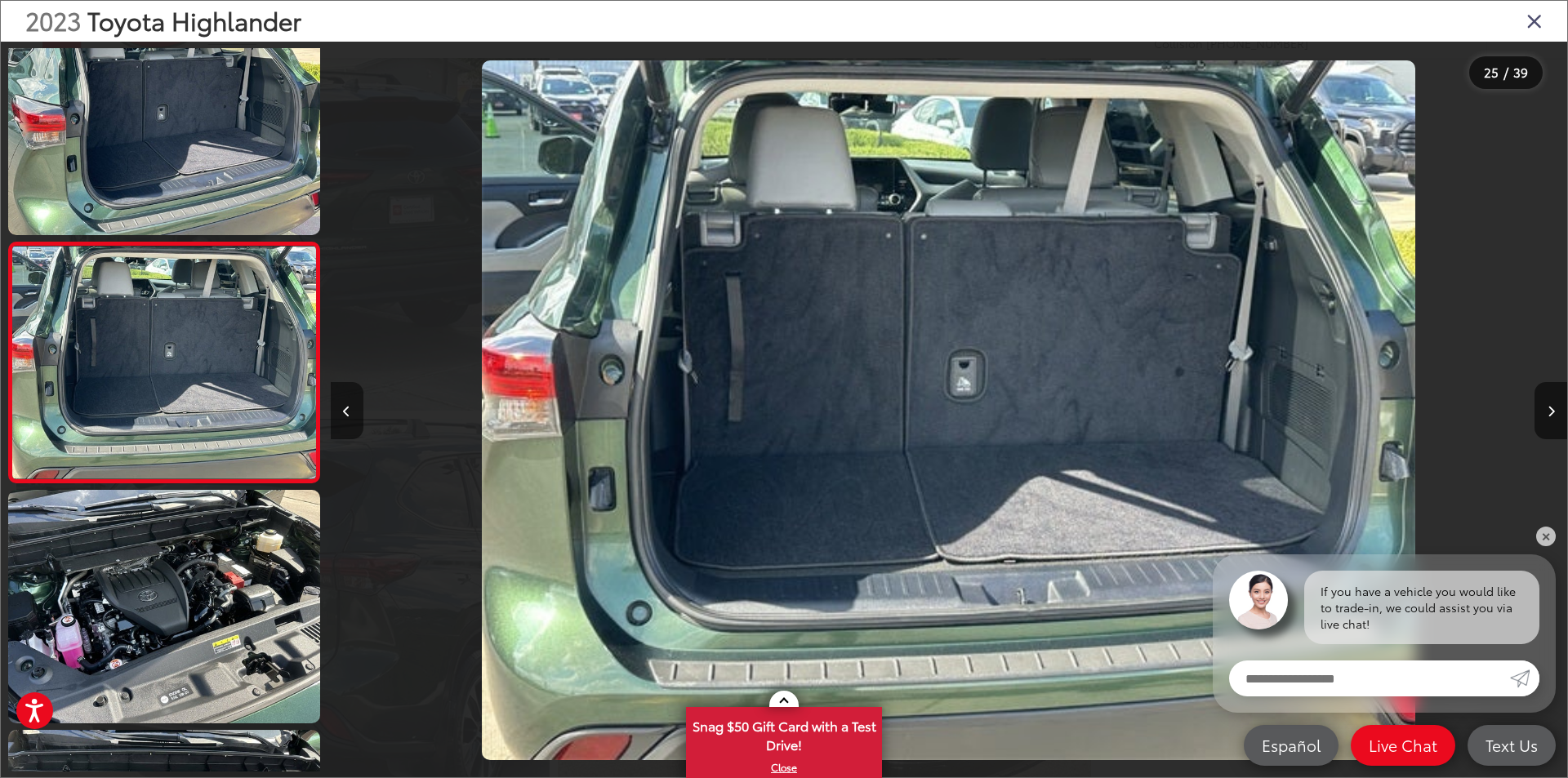
click at [349, 410] on icon "Previous image" at bounding box center [347, 411] width 8 height 11
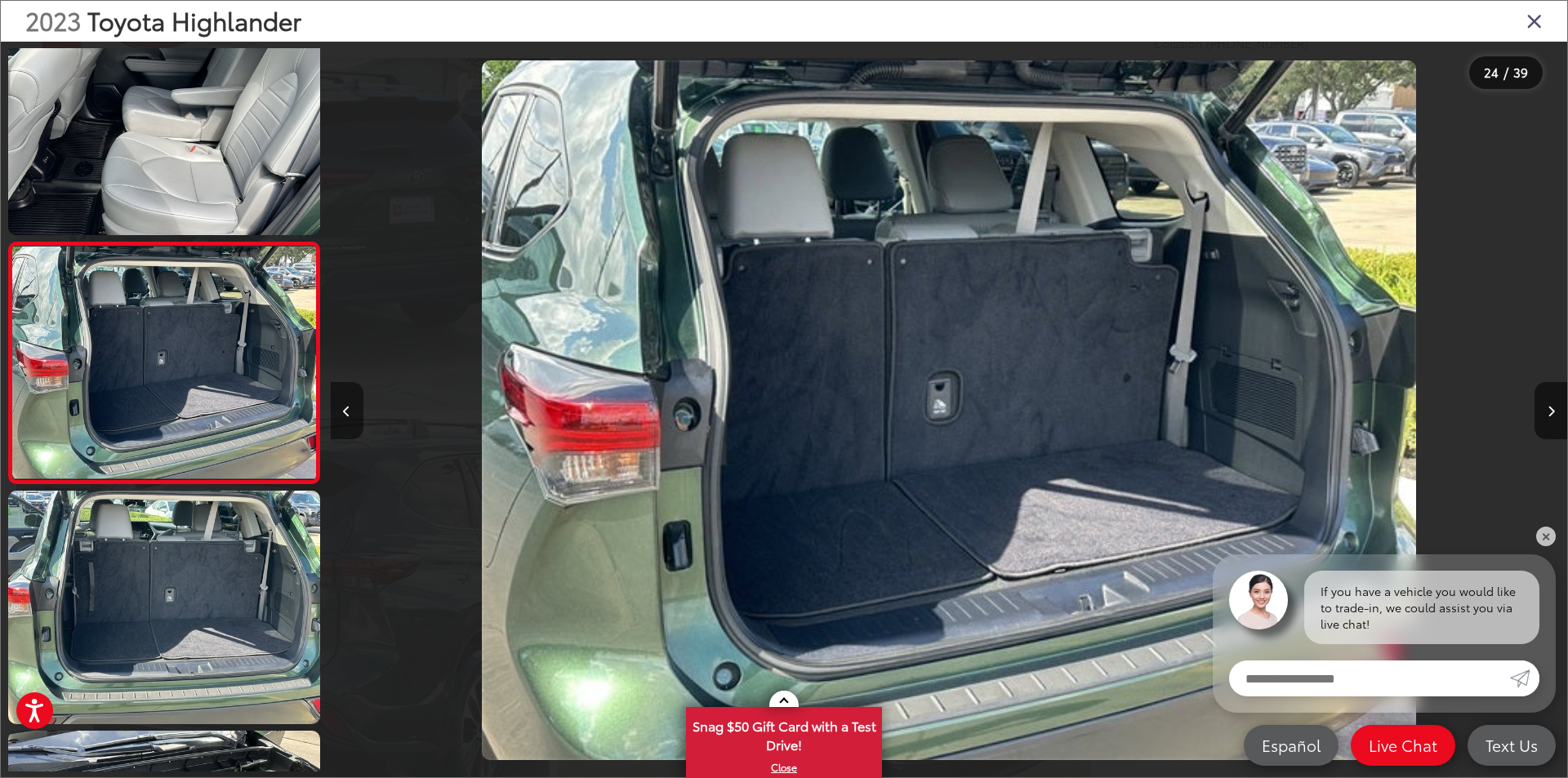
click at [349, 410] on icon "Previous image" at bounding box center [347, 411] width 8 height 11
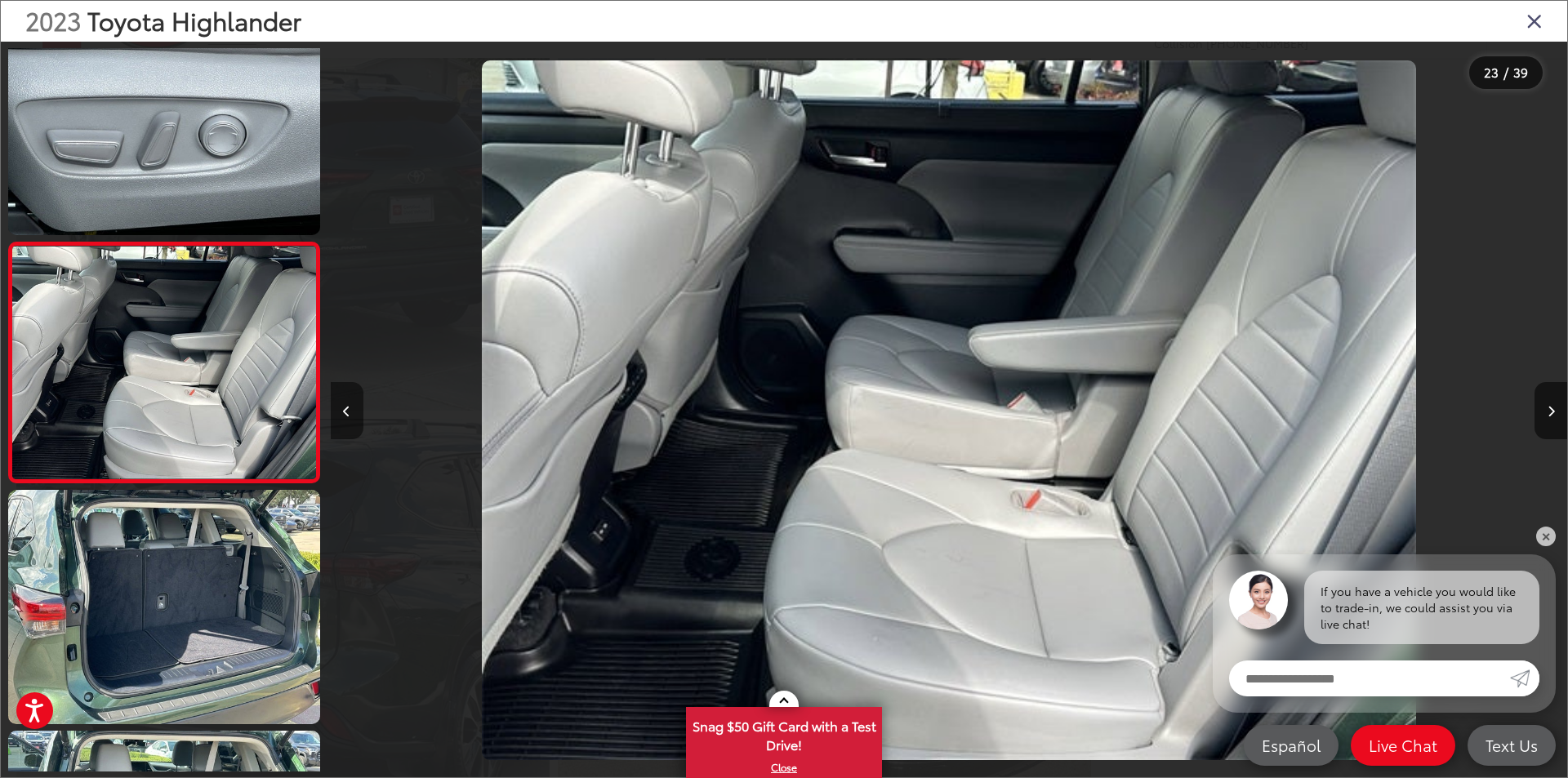
click at [349, 410] on icon "Previous image" at bounding box center [347, 411] width 8 height 11
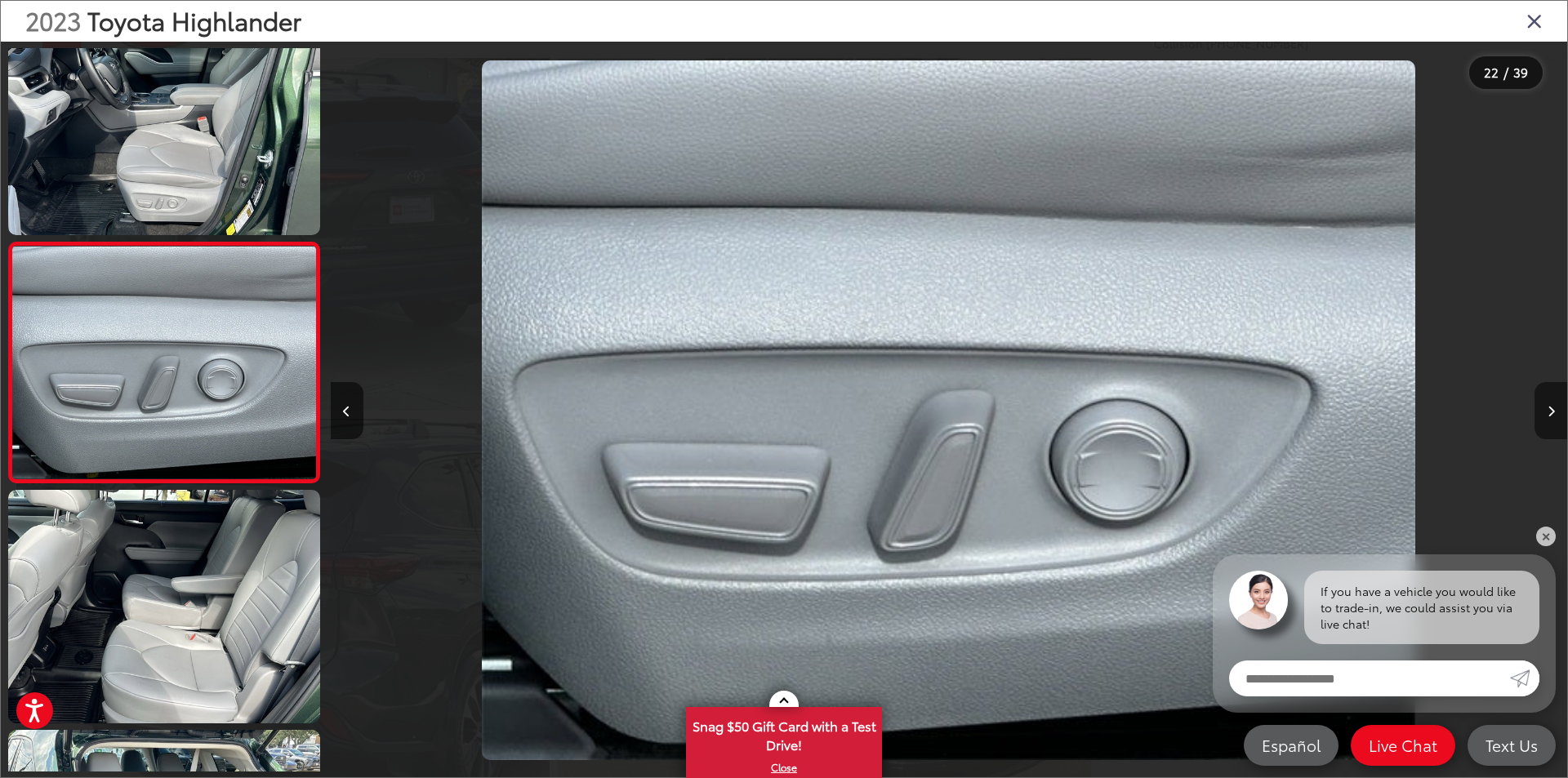
click at [1549, 408] on icon "Next image" at bounding box center [1551, 411] width 8 height 11
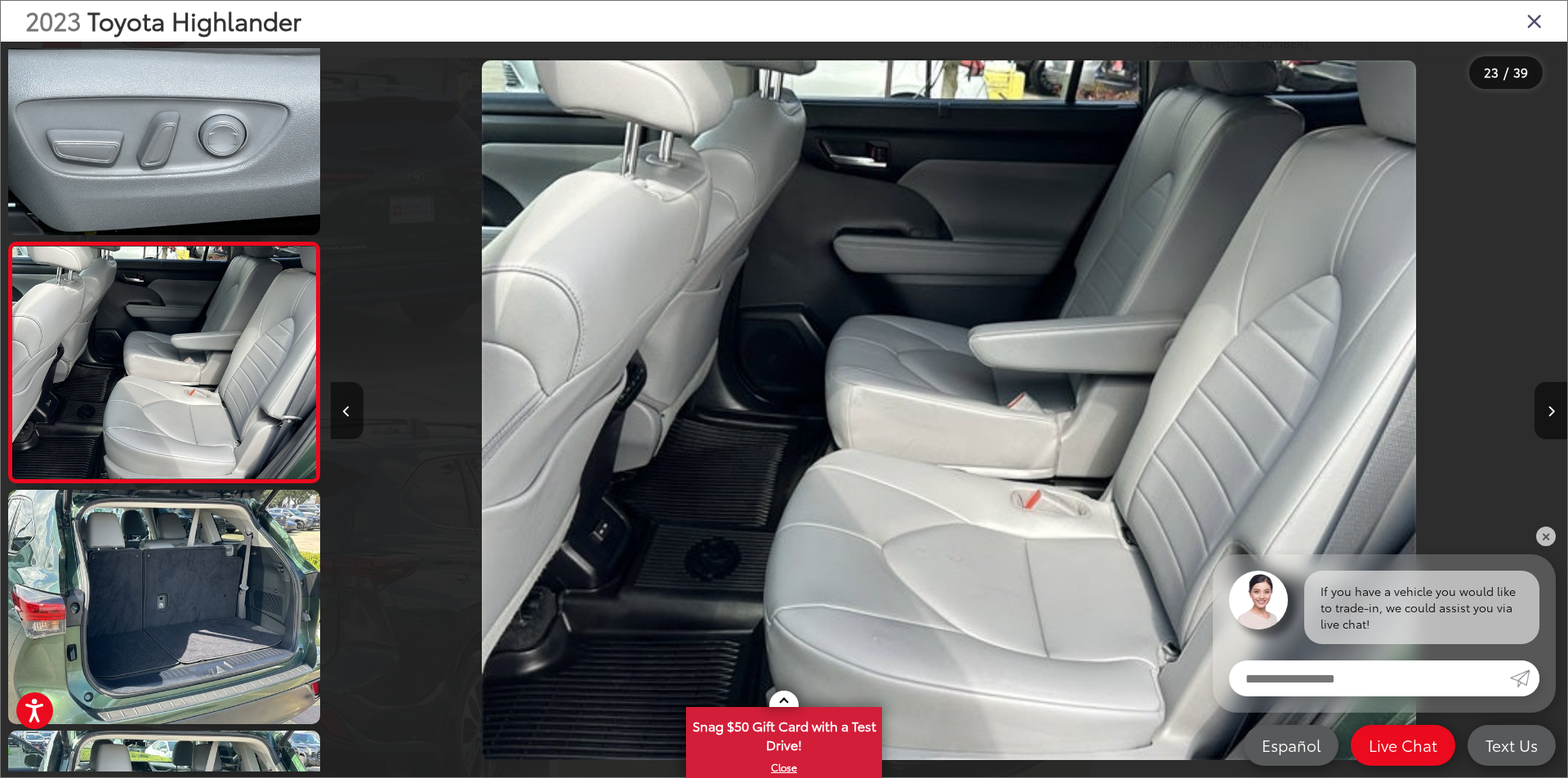
click at [1531, 17] on icon "Close gallery" at bounding box center [1534, 20] width 16 height 21
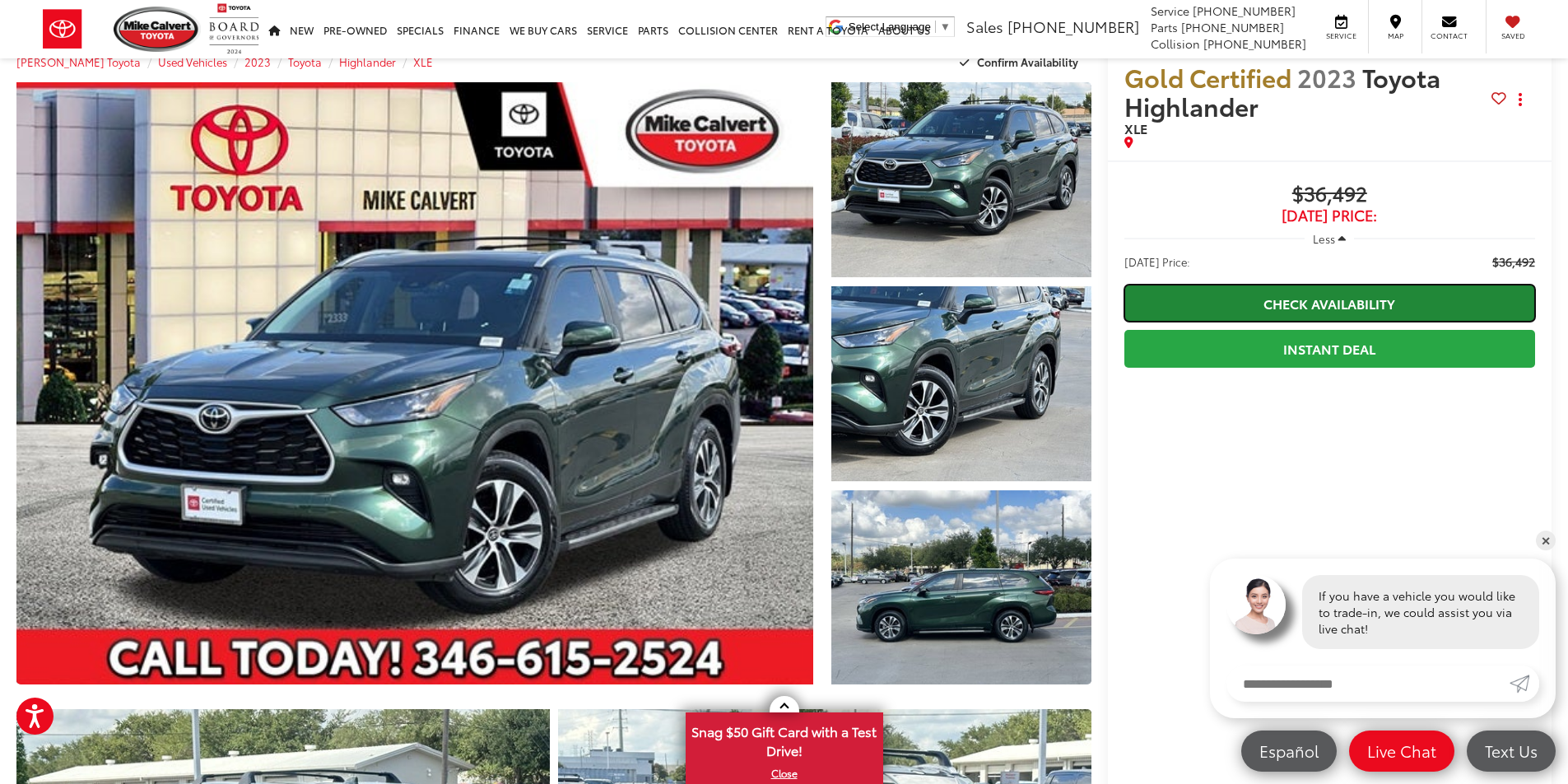
click at [1305, 302] on link "Check Availability" at bounding box center [1330, 303] width 411 height 37
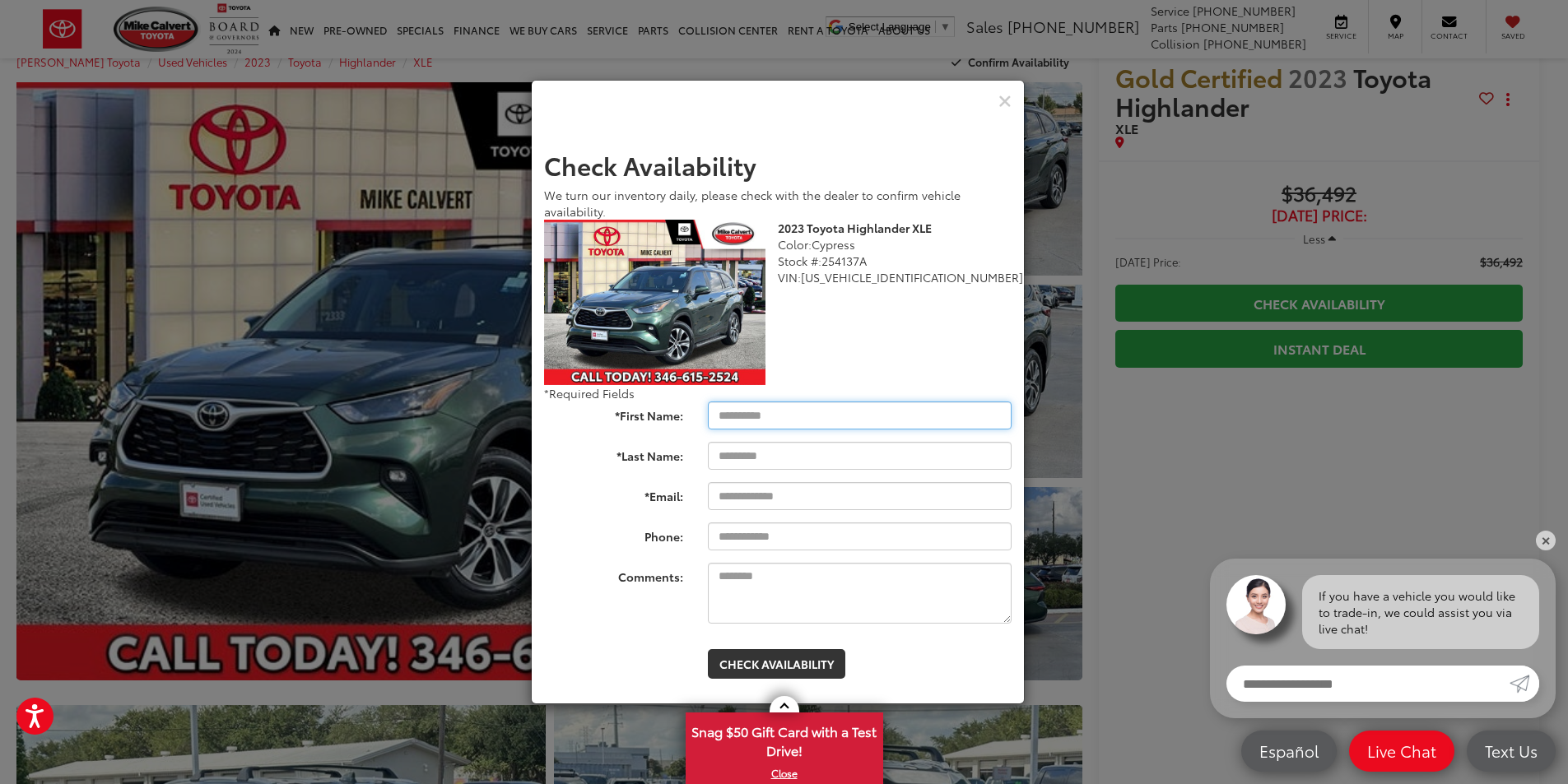
click at [748, 417] on input "*First Name:" at bounding box center [860, 415] width 304 height 28
type input "****"
click at [773, 468] on input "*Last Name:" at bounding box center [860, 455] width 304 height 28
type input "****"
click at [771, 507] on input "*Email:" at bounding box center [860, 496] width 304 height 28
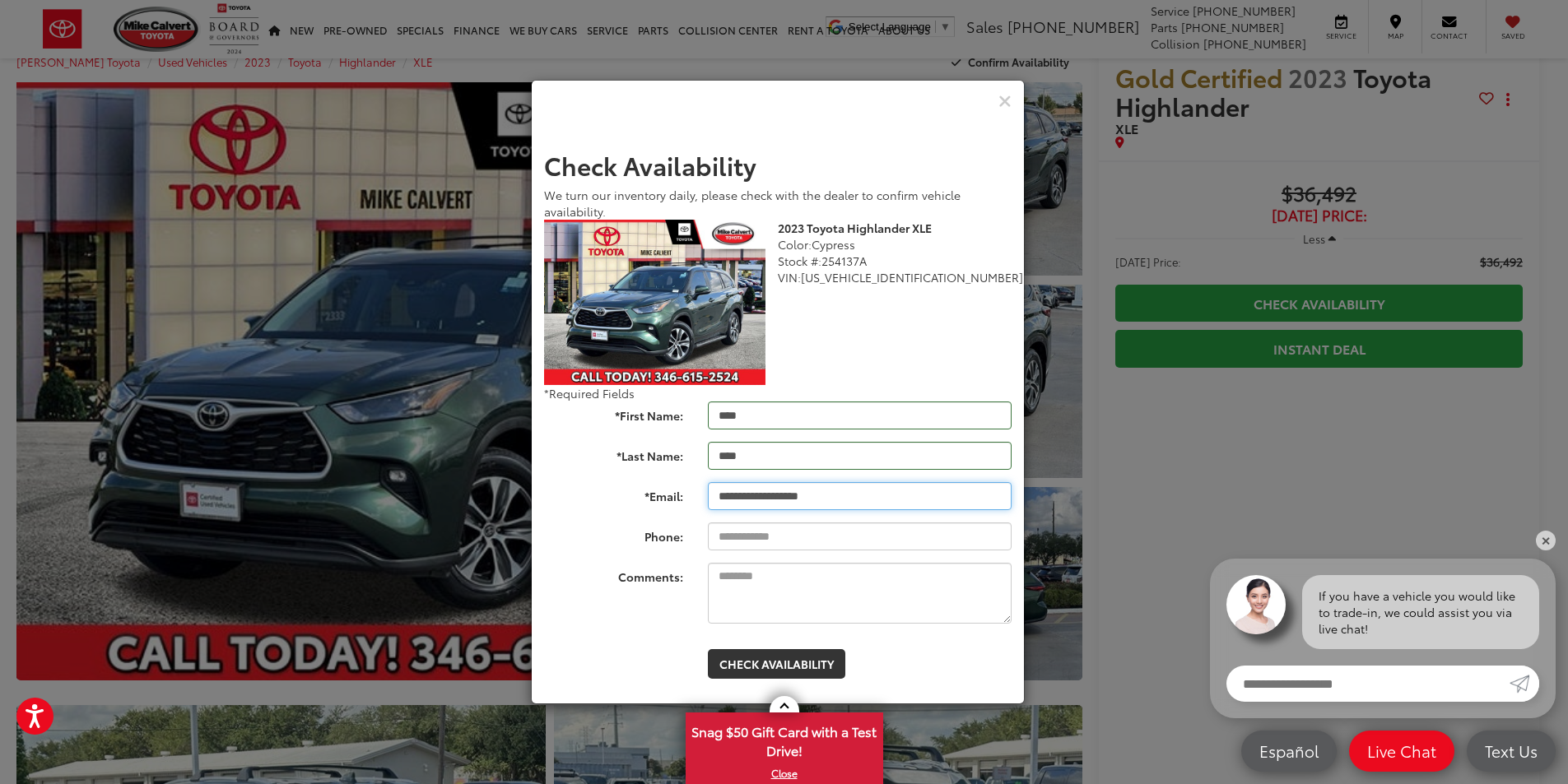
type input "**********"
click at [757, 530] on input "Phone:" at bounding box center [860, 536] width 304 height 28
type input "**********"
click at [738, 588] on textarea "Comments:" at bounding box center [860, 593] width 304 height 61
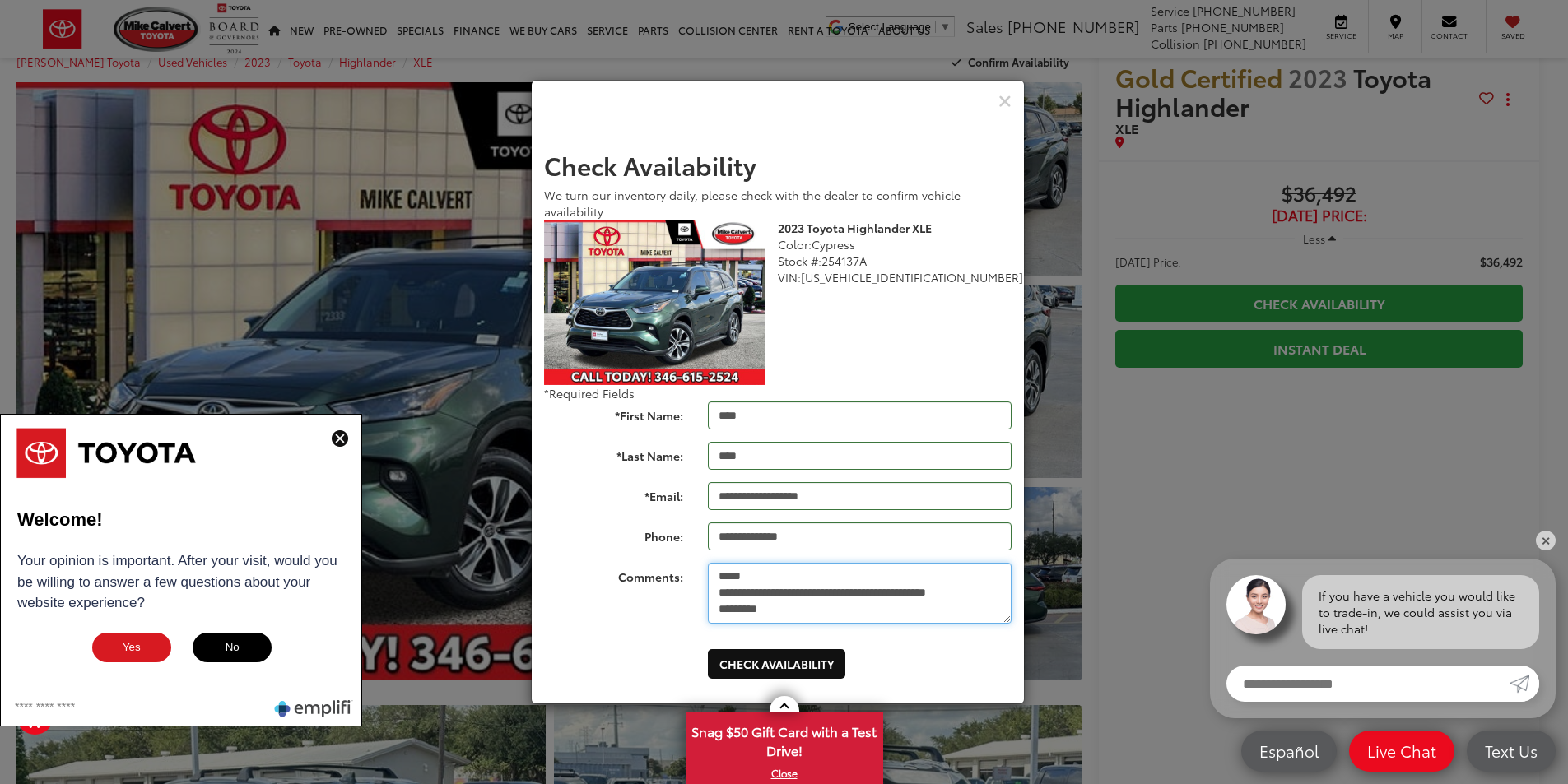
type textarea "**********"
click at [757, 655] on button "Check Availability" at bounding box center [776, 663] width 137 height 29
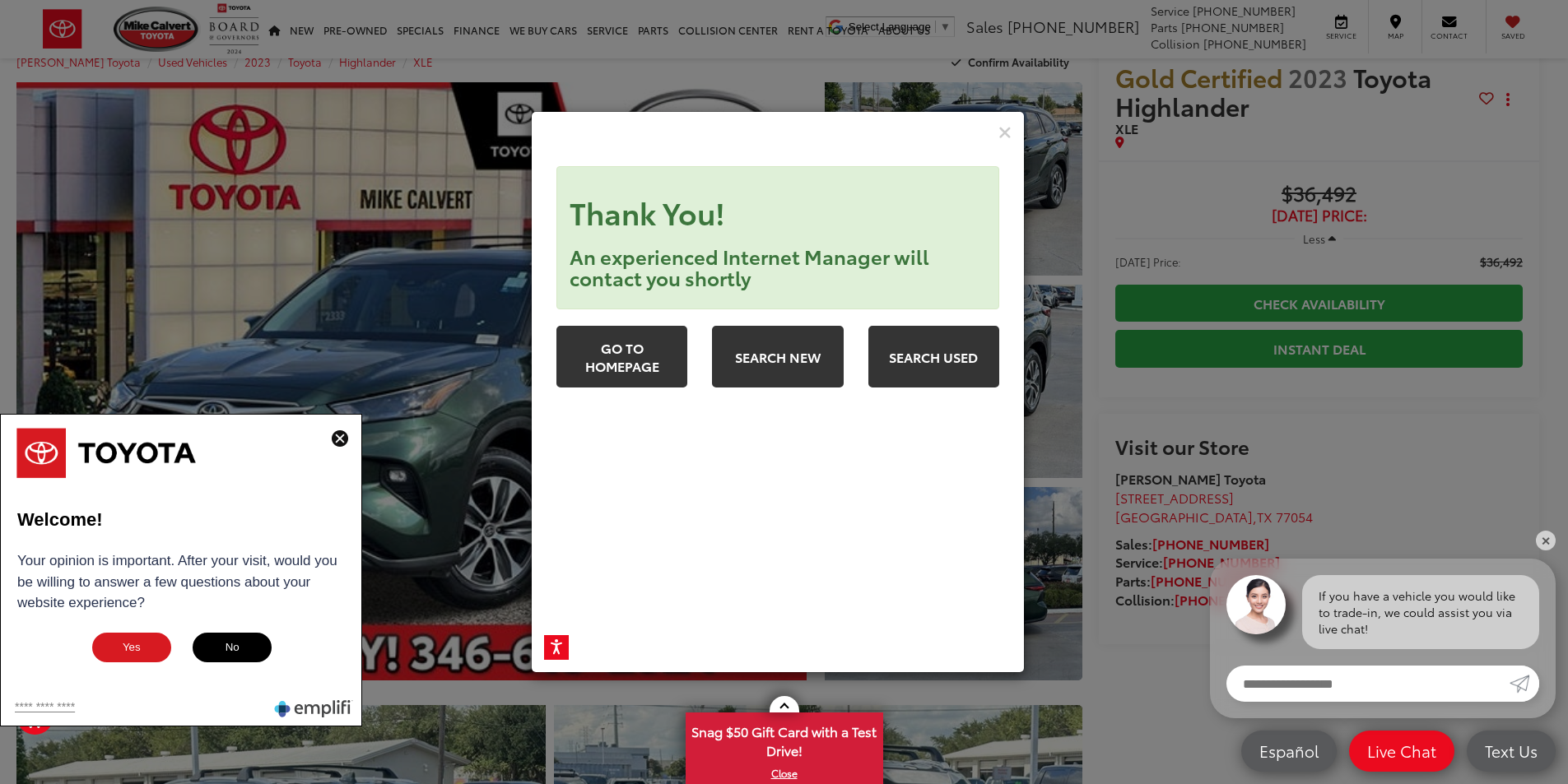
click at [240, 649] on button "No" at bounding box center [231, 647] width 82 height 33
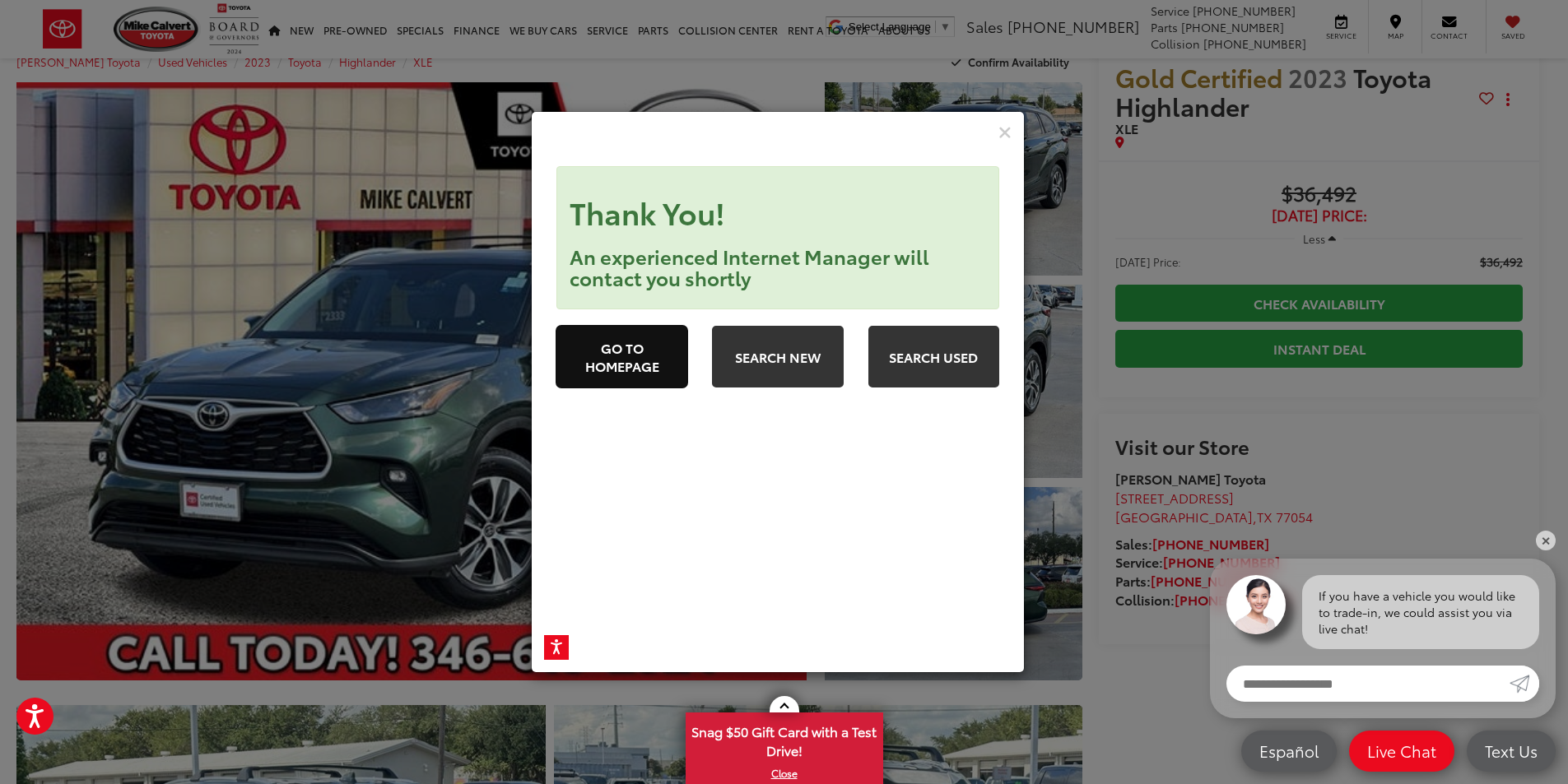
click at [653, 361] on link "Go to Homepage" at bounding box center [622, 357] width 131 height 62
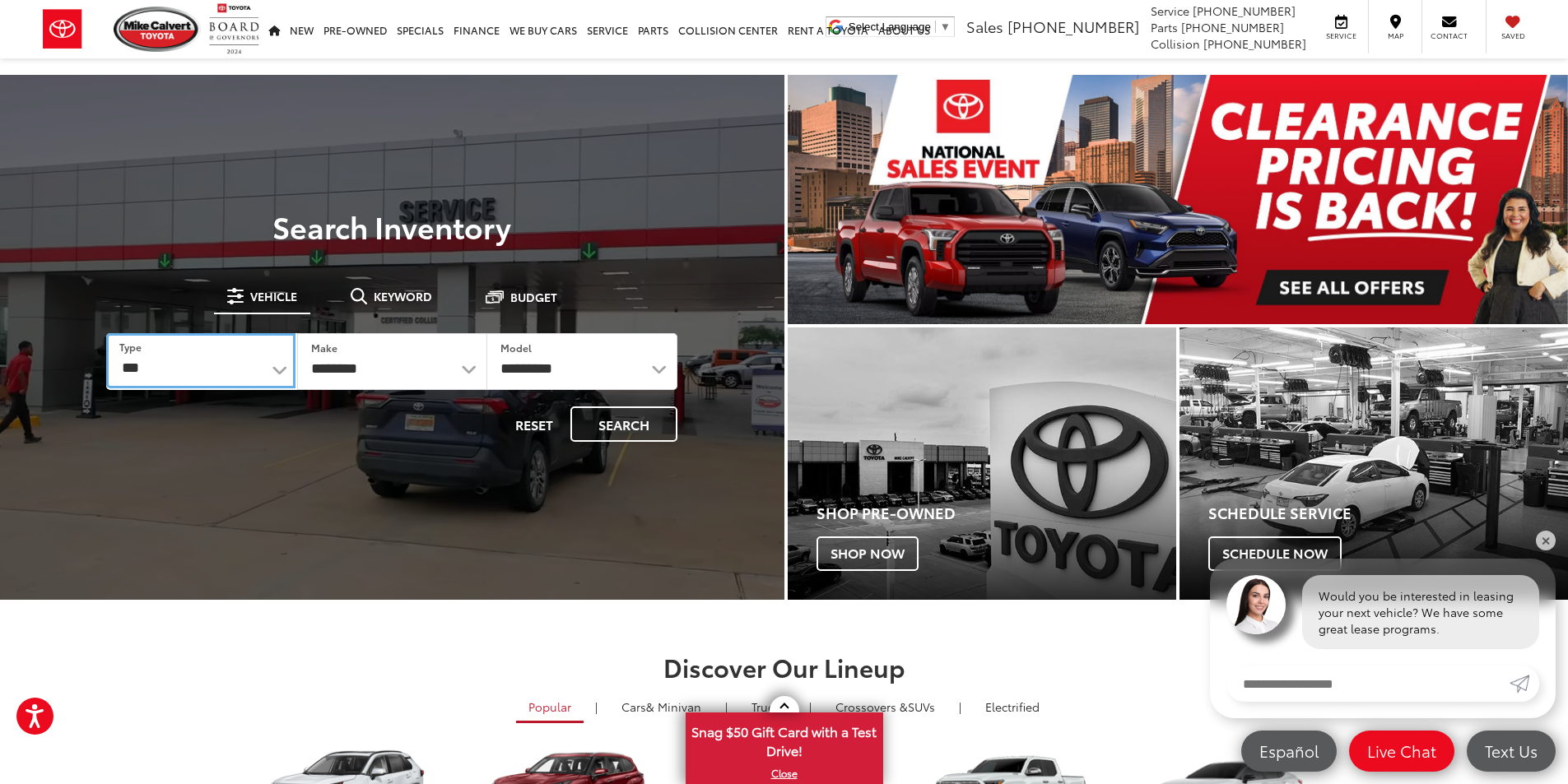
click at [211, 359] on select "*** *** **** *********" at bounding box center [200, 361] width 188 height 55
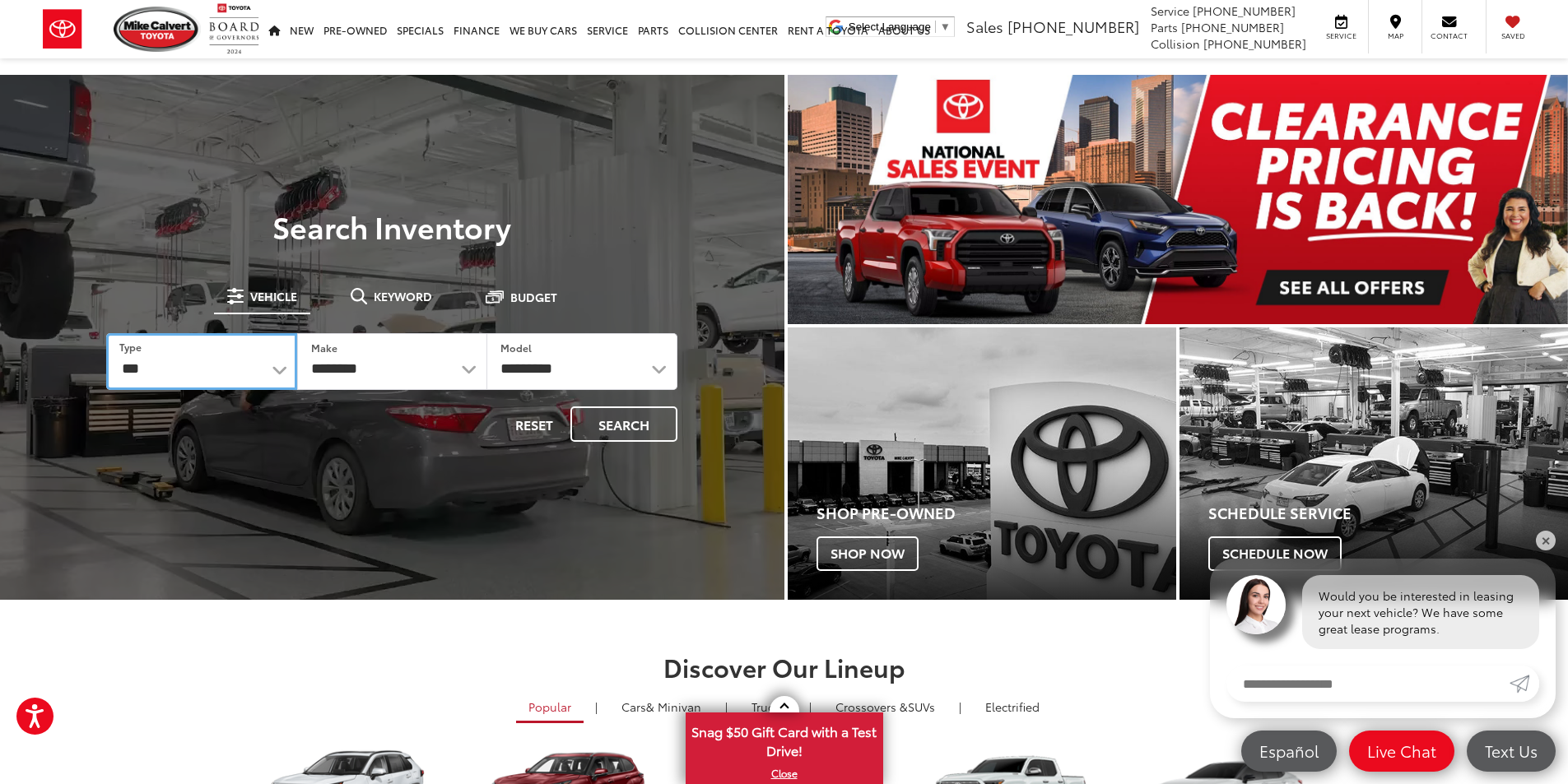
select select "********"
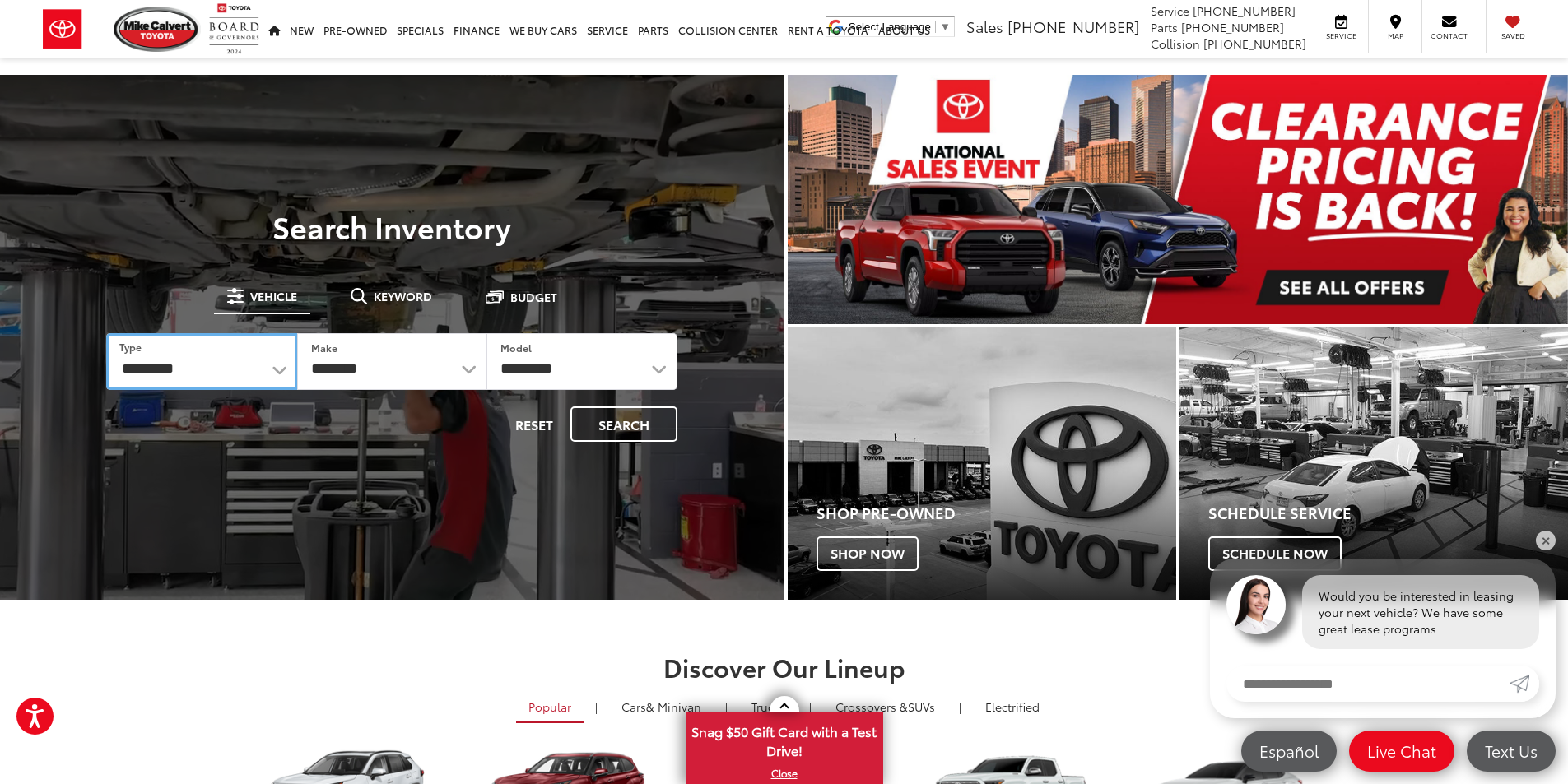
click at [106, 333] on select "*** *** **** *********" at bounding box center [201, 361] width 190 height 57
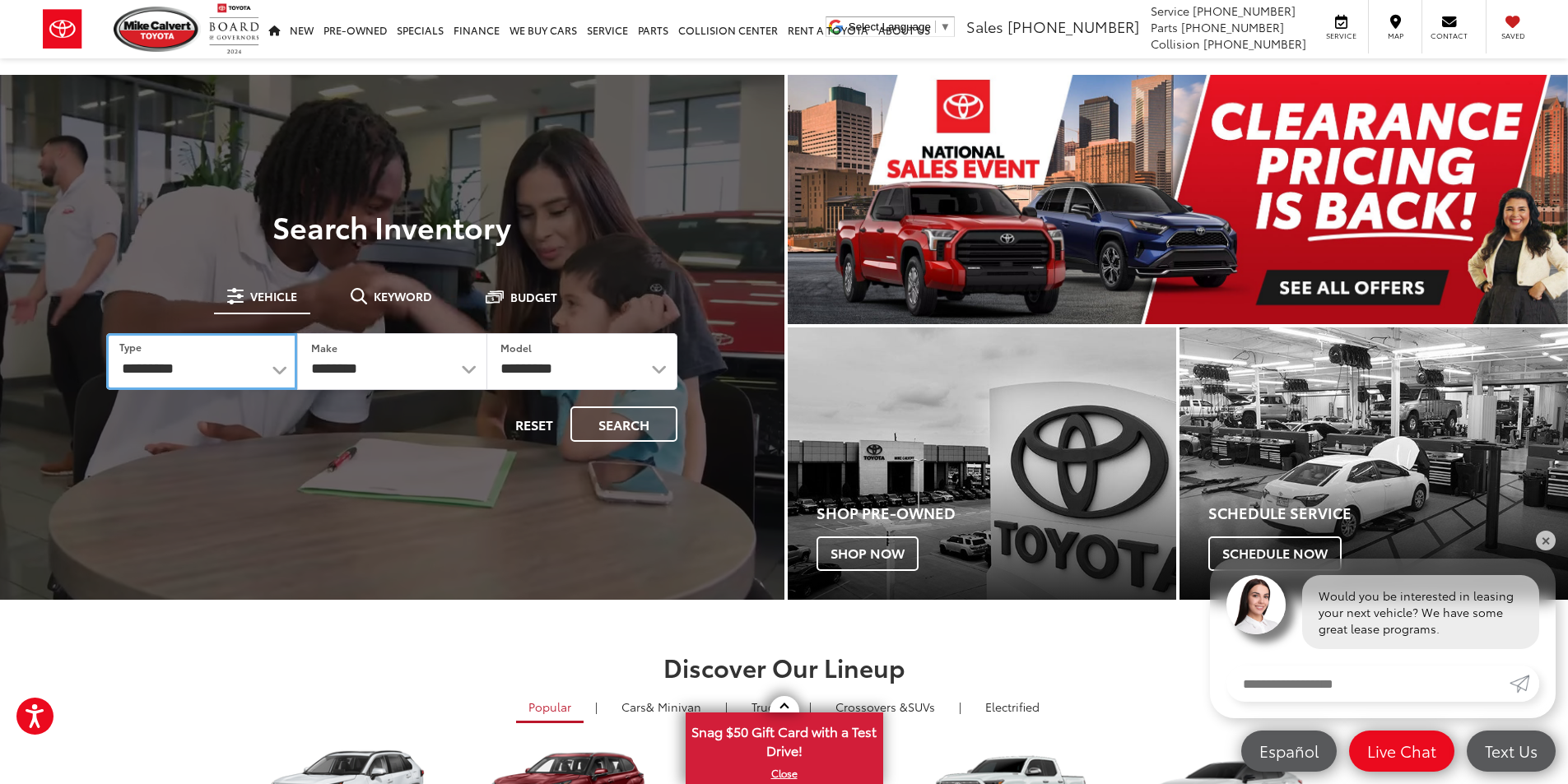
select select "******"
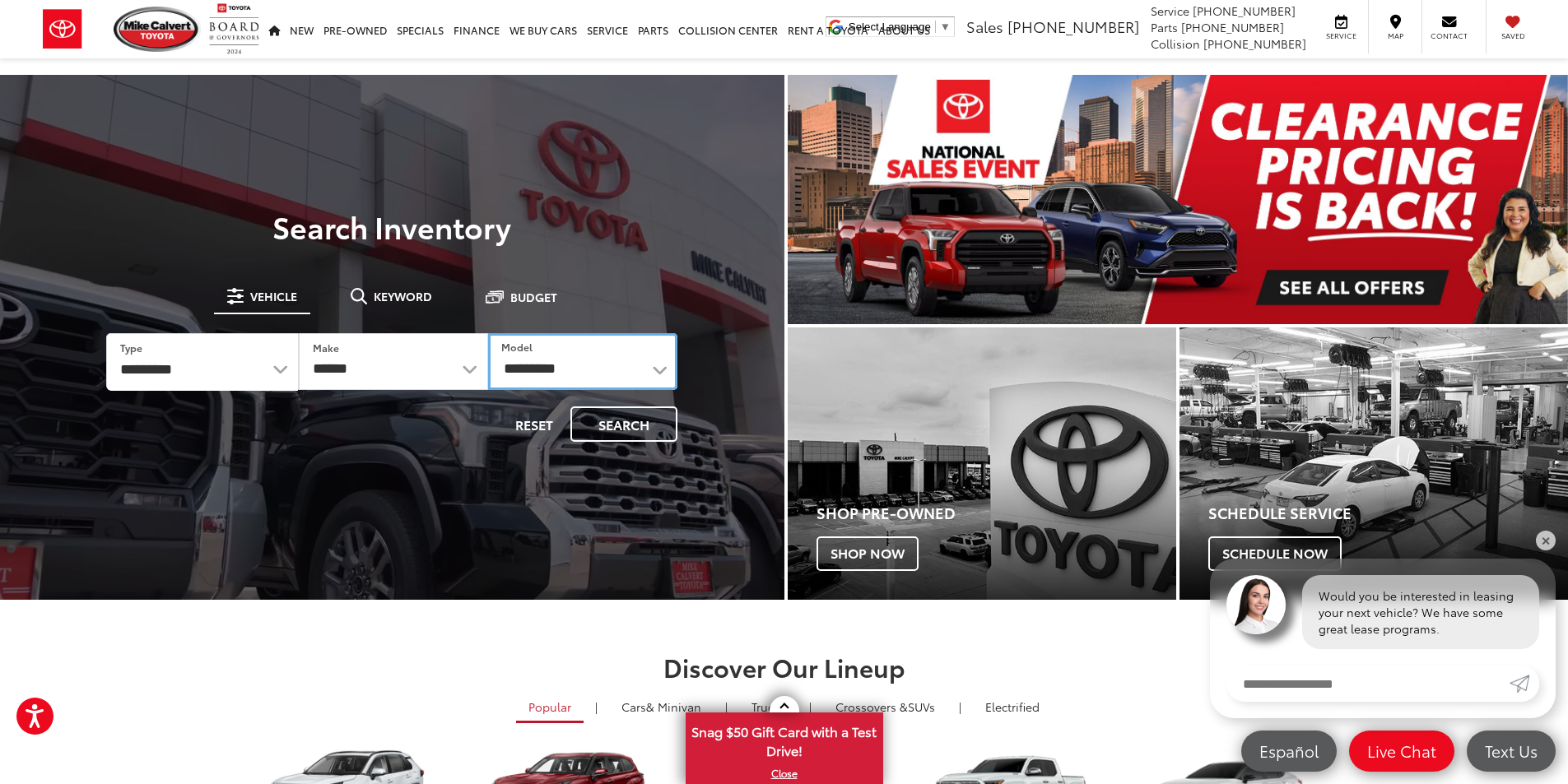
click at [639, 364] on select "**********" at bounding box center [582, 361] width 189 height 57
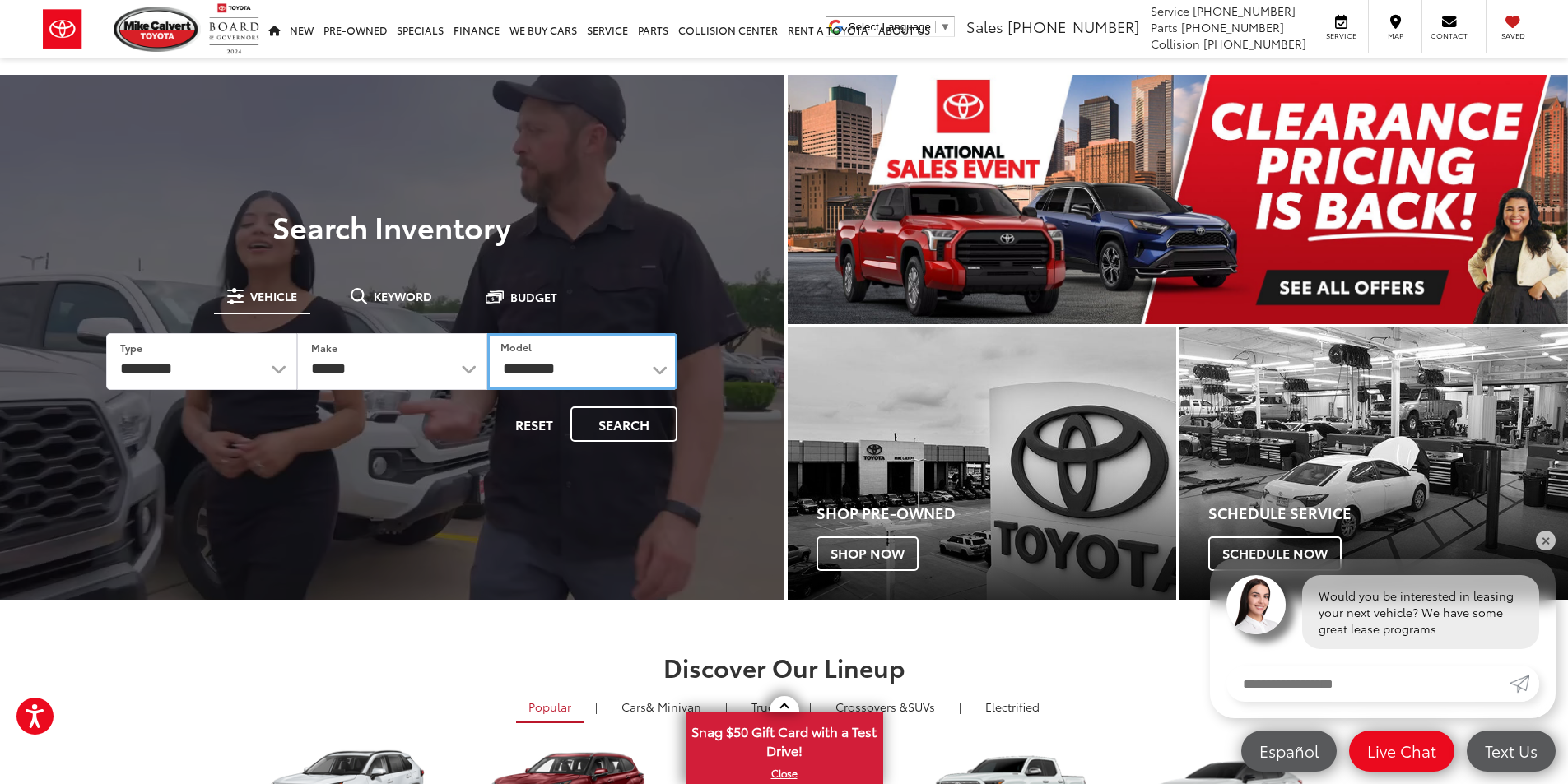
select select "**********"
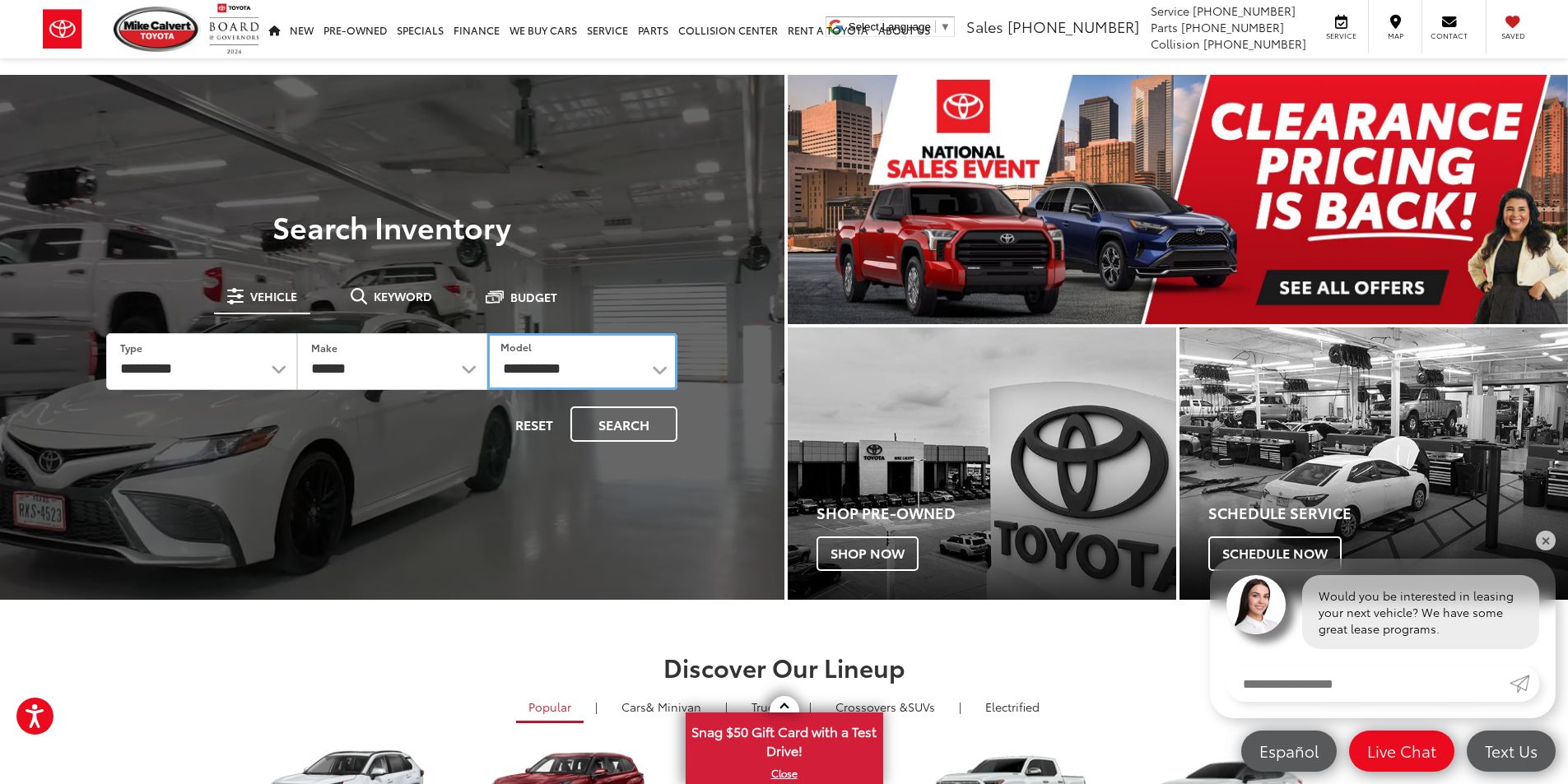
click at [488, 333] on select "**********" at bounding box center [582, 361] width 190 height 57
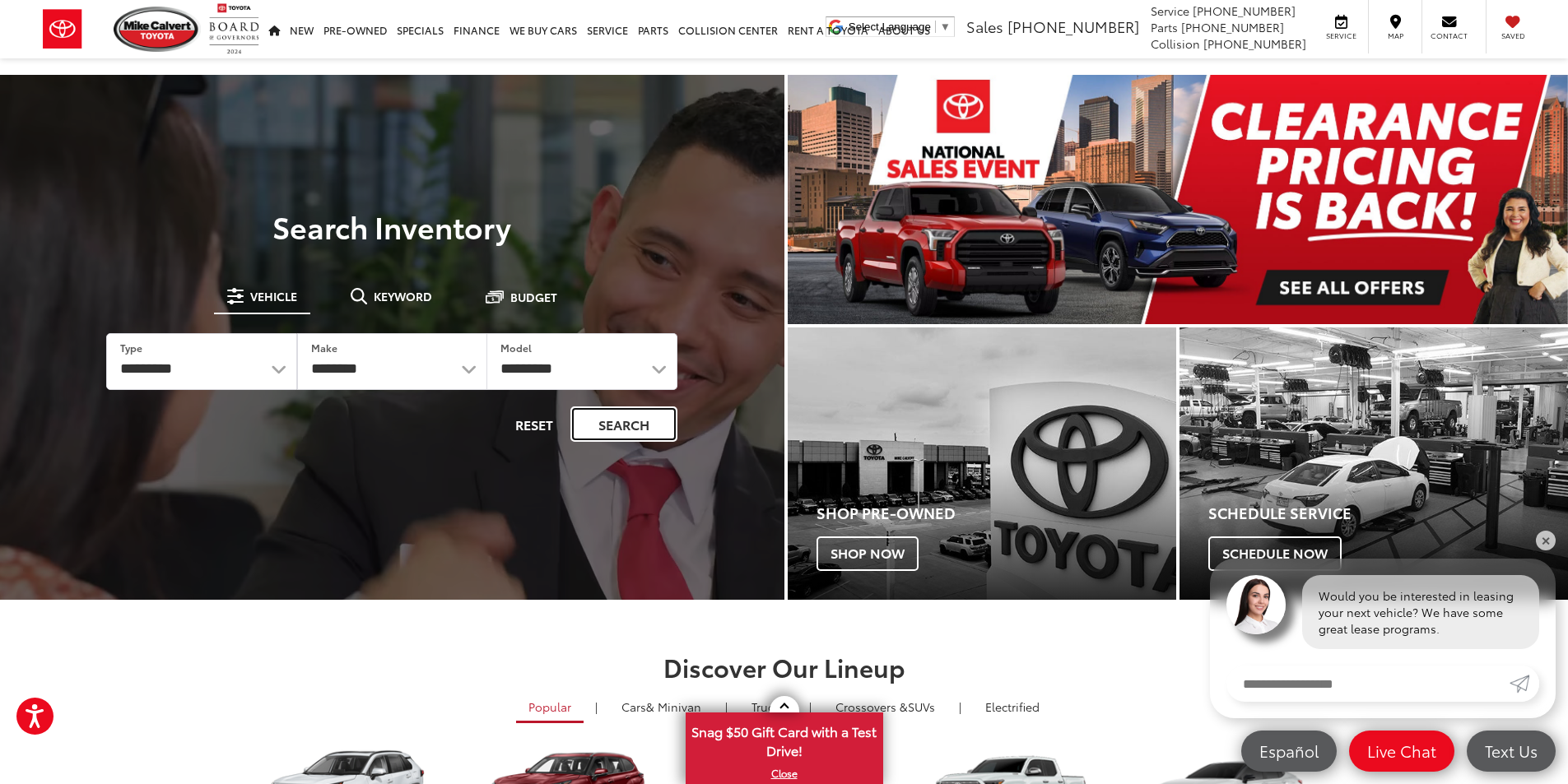
drag, startPoint x: 618, startPoint y: 430, endPoint x: 624, endPoint y: 419, distance: 12.5
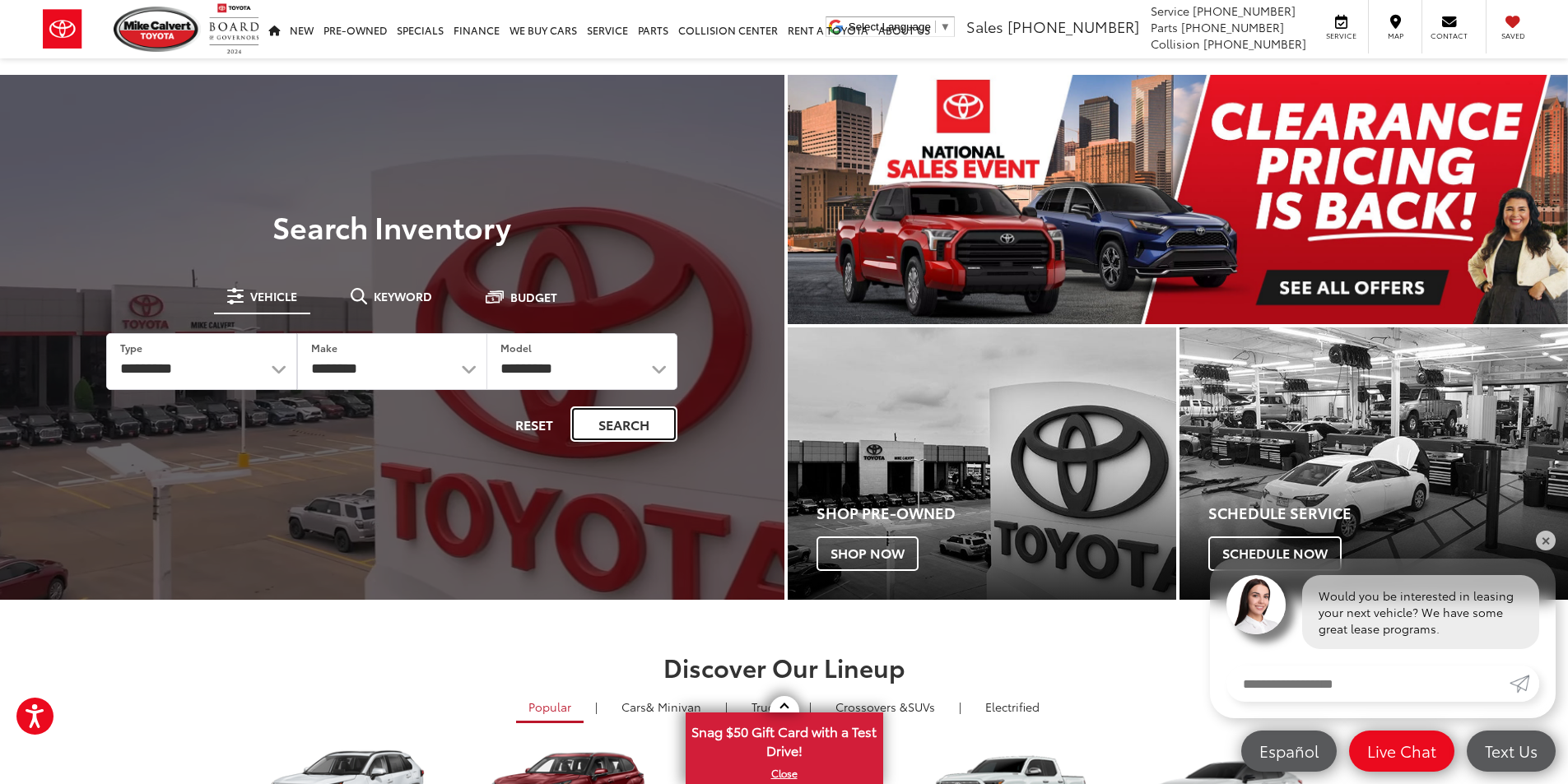
click at [620, 430] on button "Search" at bounding box center [624, 423] width 107 height 35
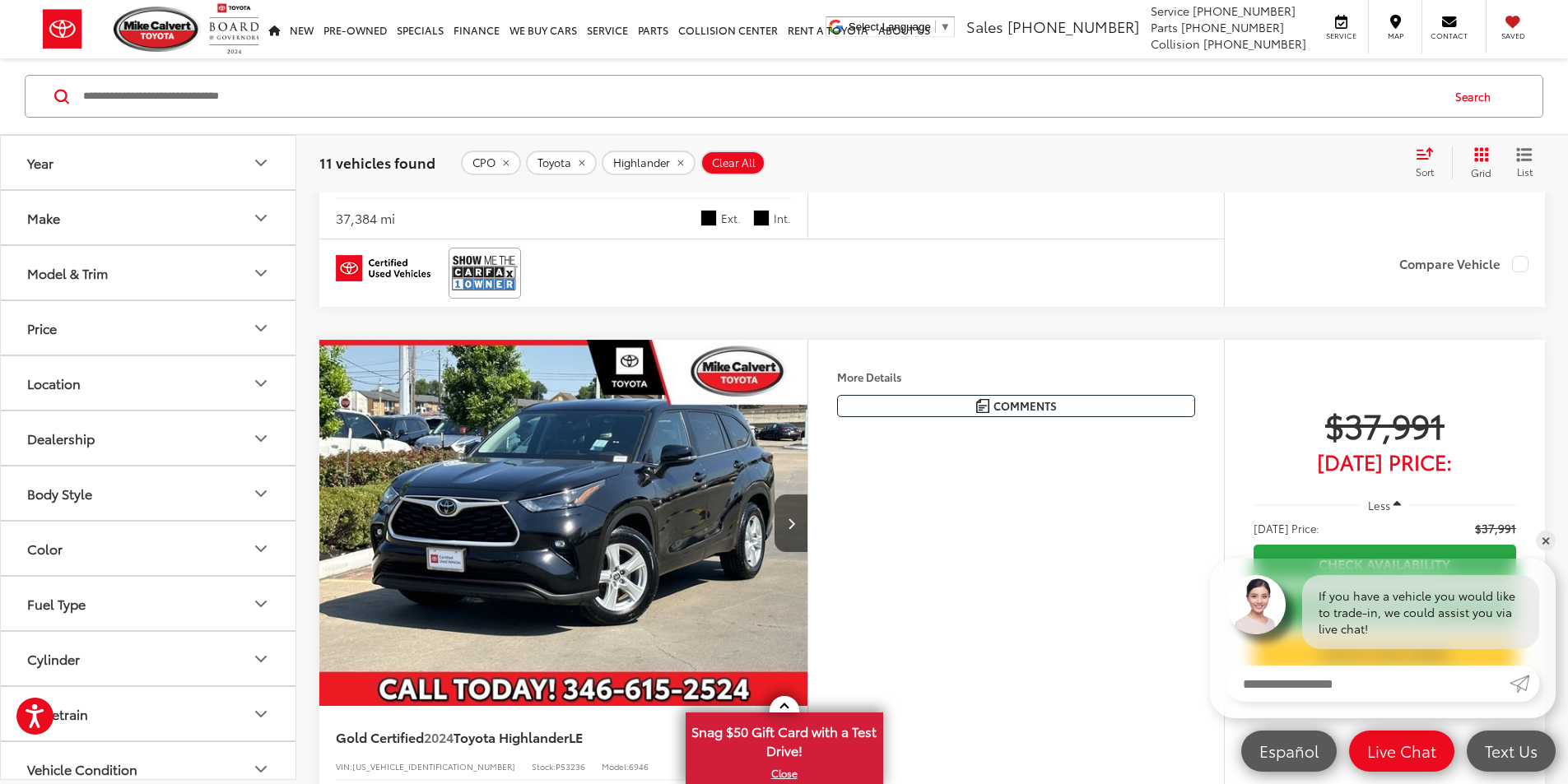
scroll to position [5100, 0]
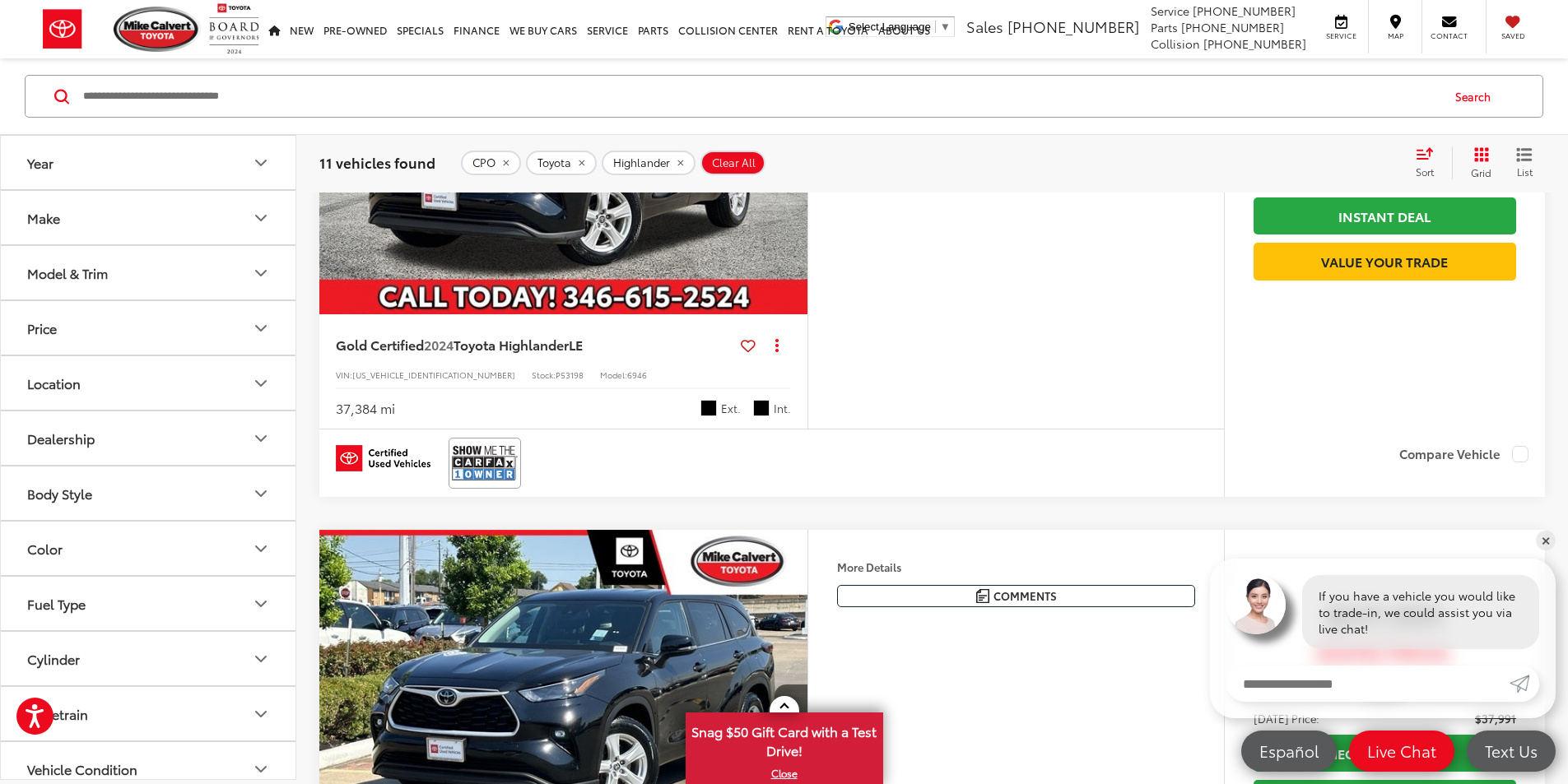
scroll to position [4688, 0]
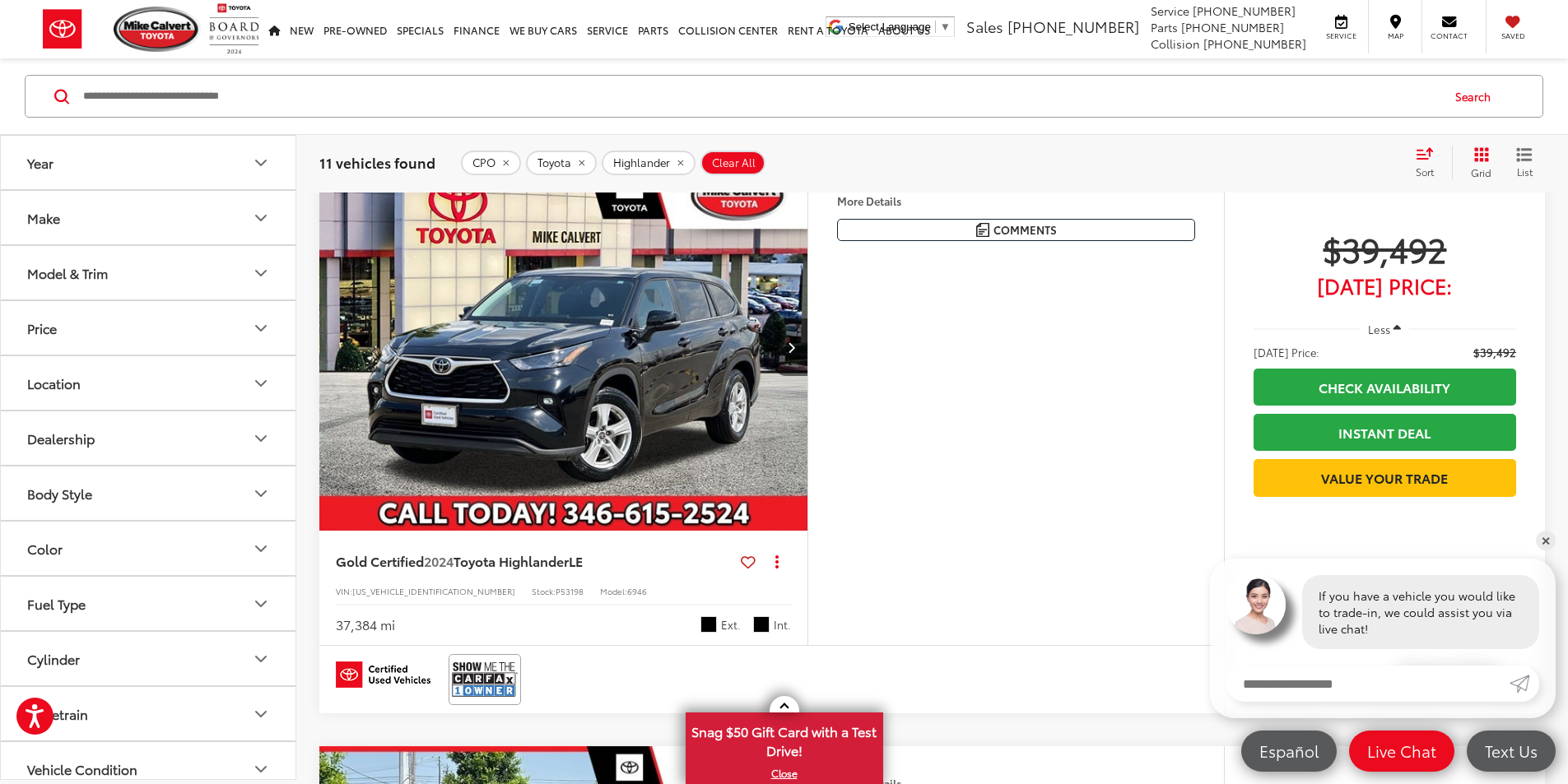
click at [0, 0] on button "More..." at bounding box center [0, 0] width 0 height 0
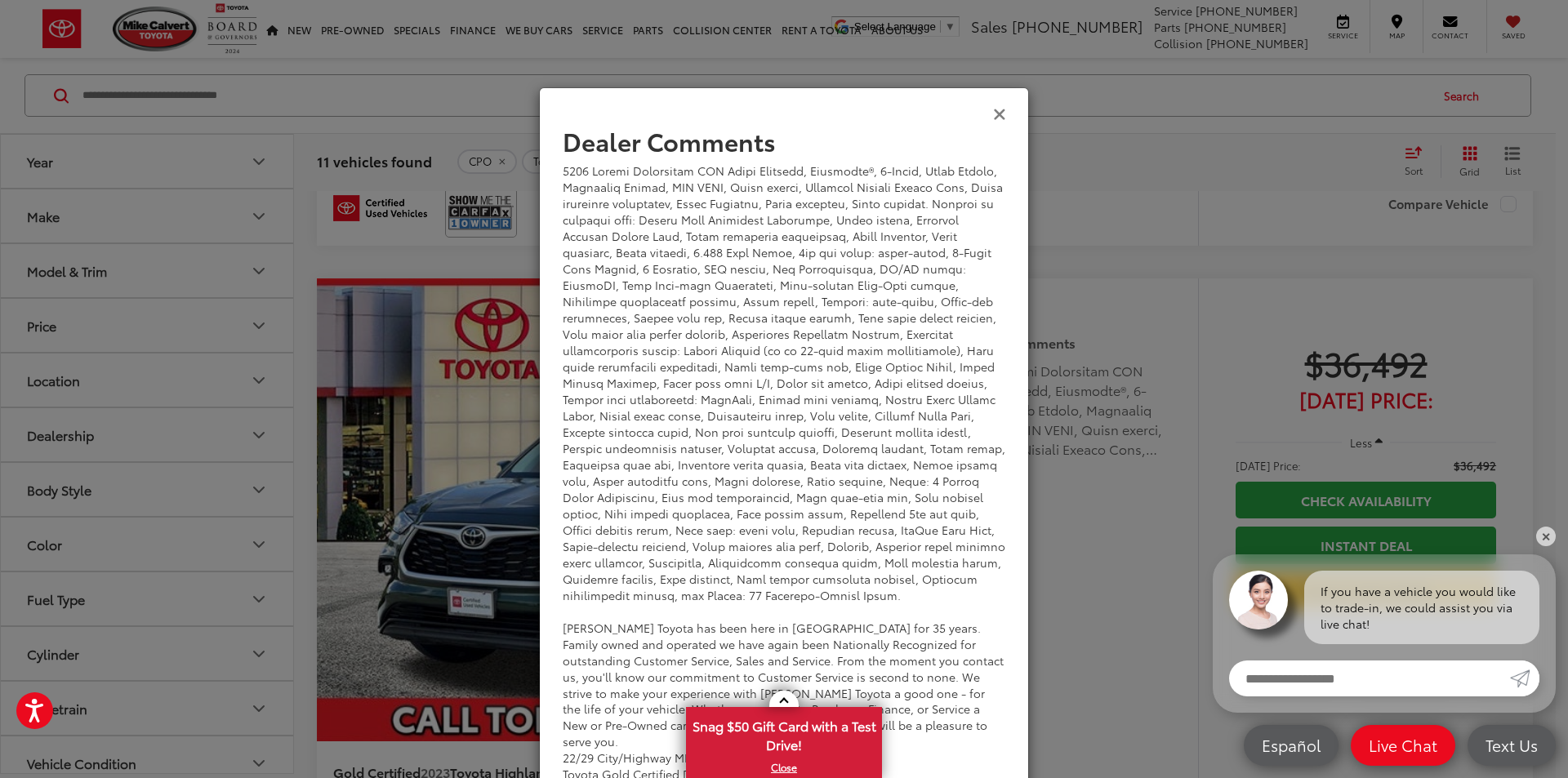
drag, startPoint x: 993, startPoint y: 109, endPoint x: 1015, endPoint y: 125, distance: 27.2
click at [994, 109] on icon "Close" at bounding box center [999, 113] width 13 height 17
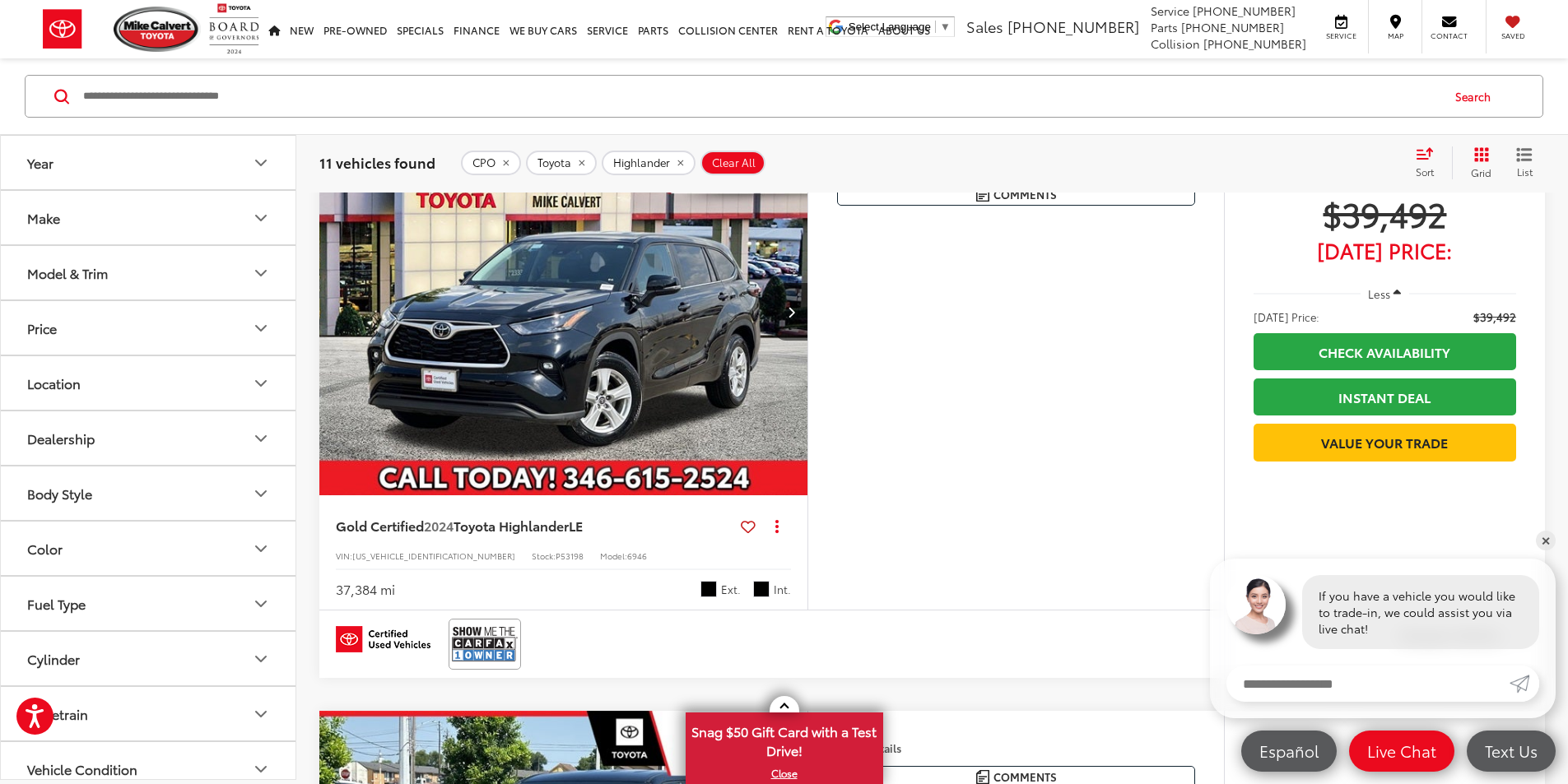
scroll to position [4727, 0]
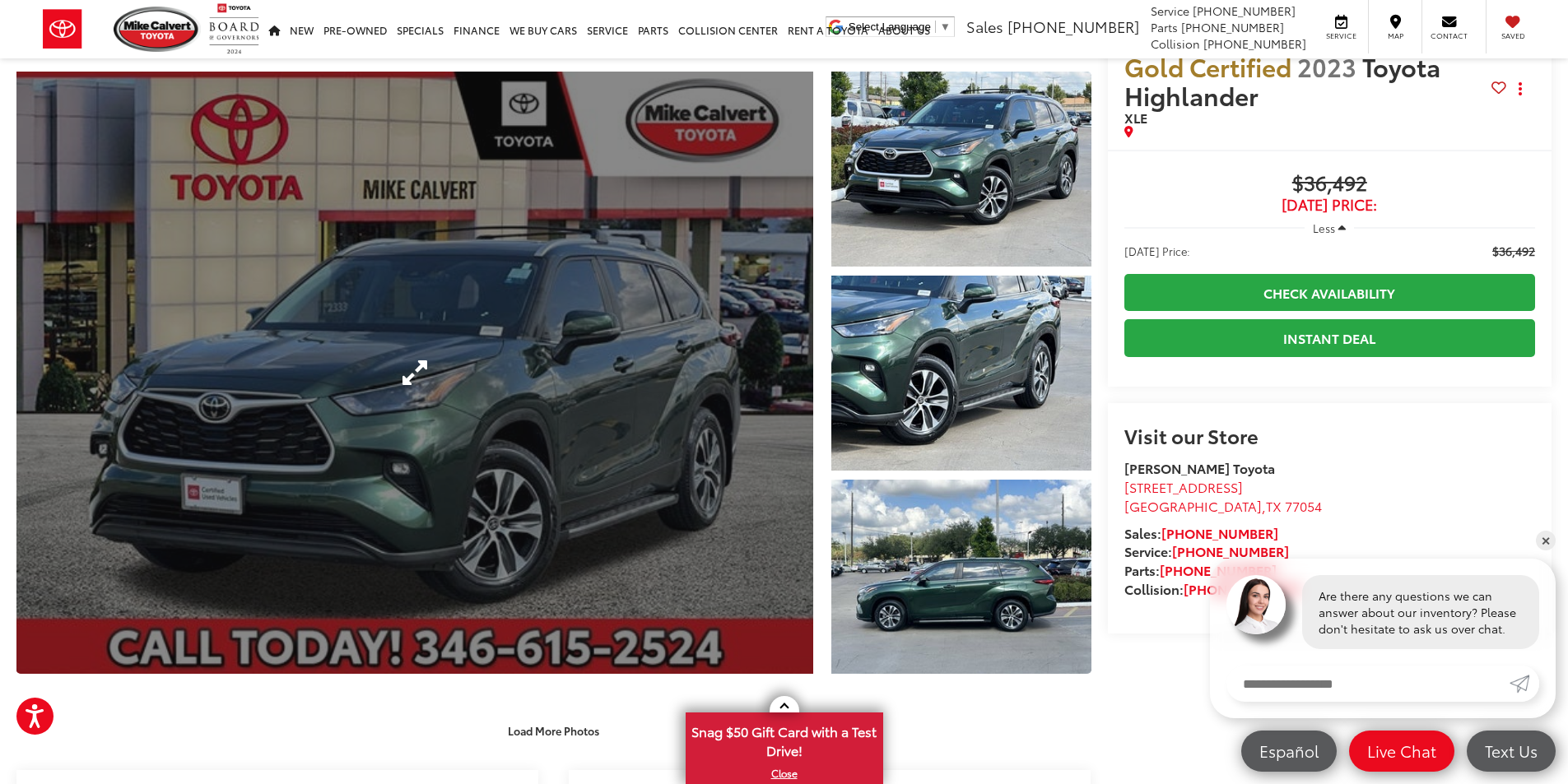
scroll to position [82, 0]
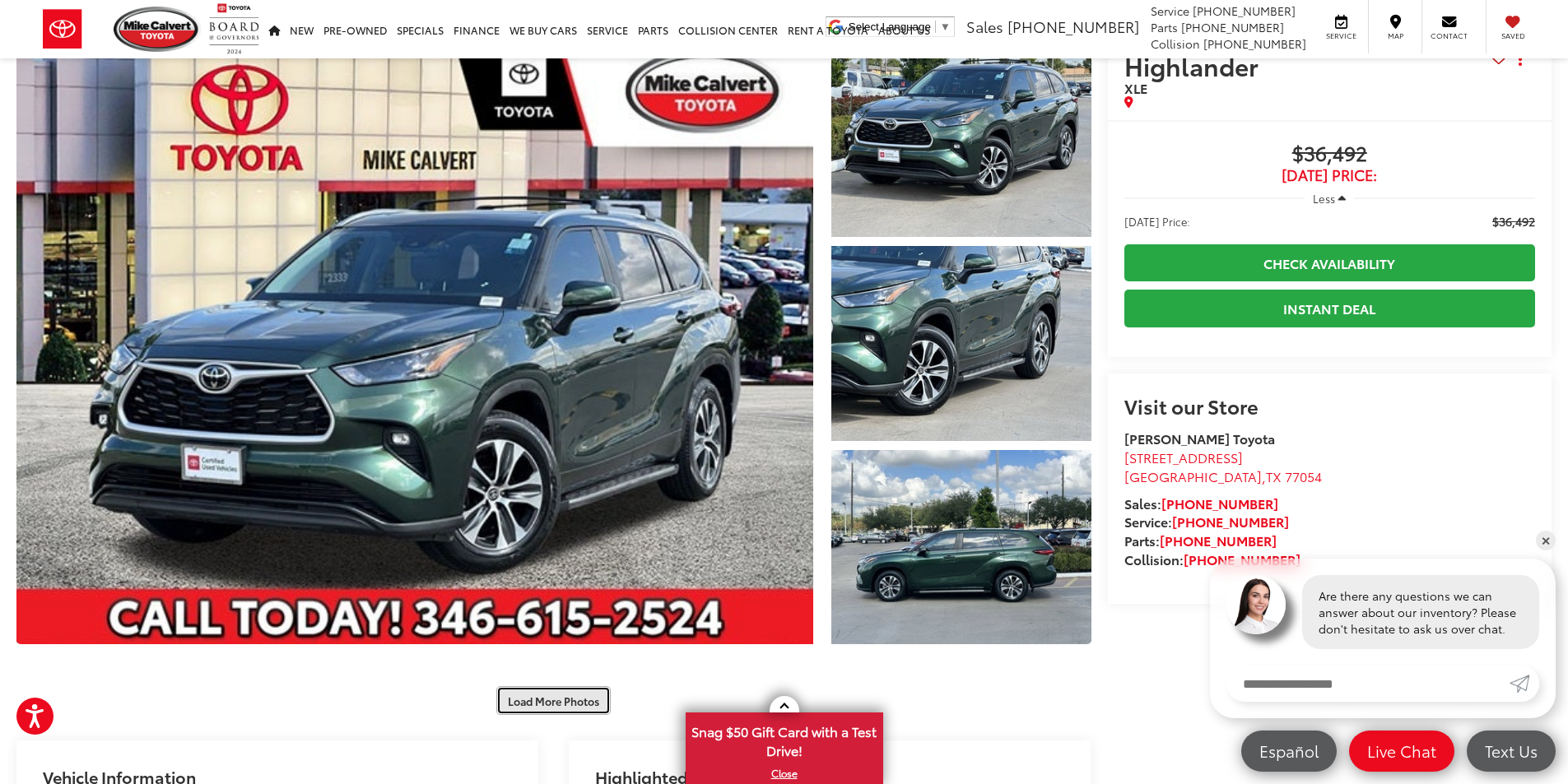
click at [556, 697] on button "Load More Photos" at bounding box center [553, 699] width 115 height 28
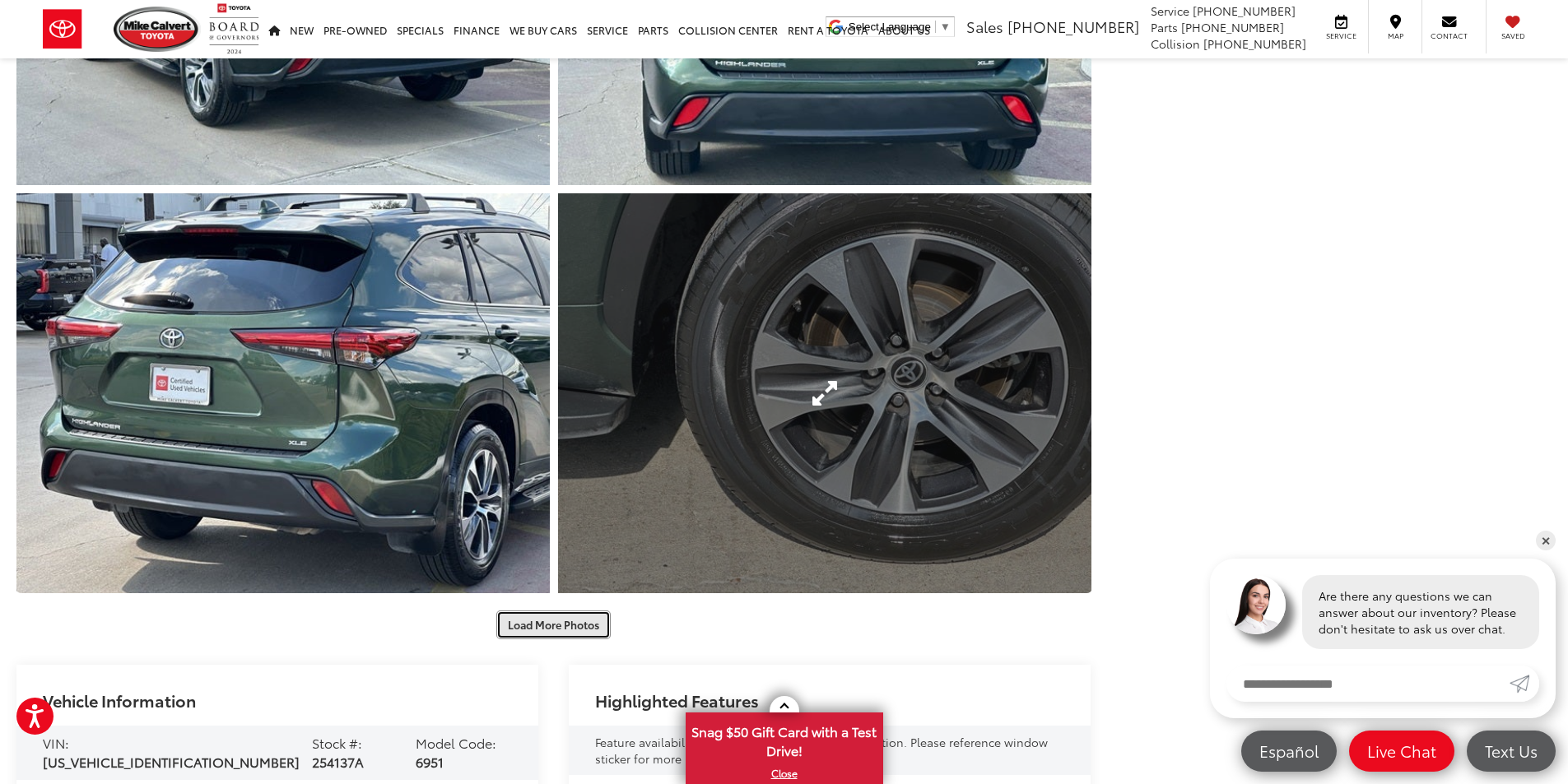
scroll to position [987, 0]
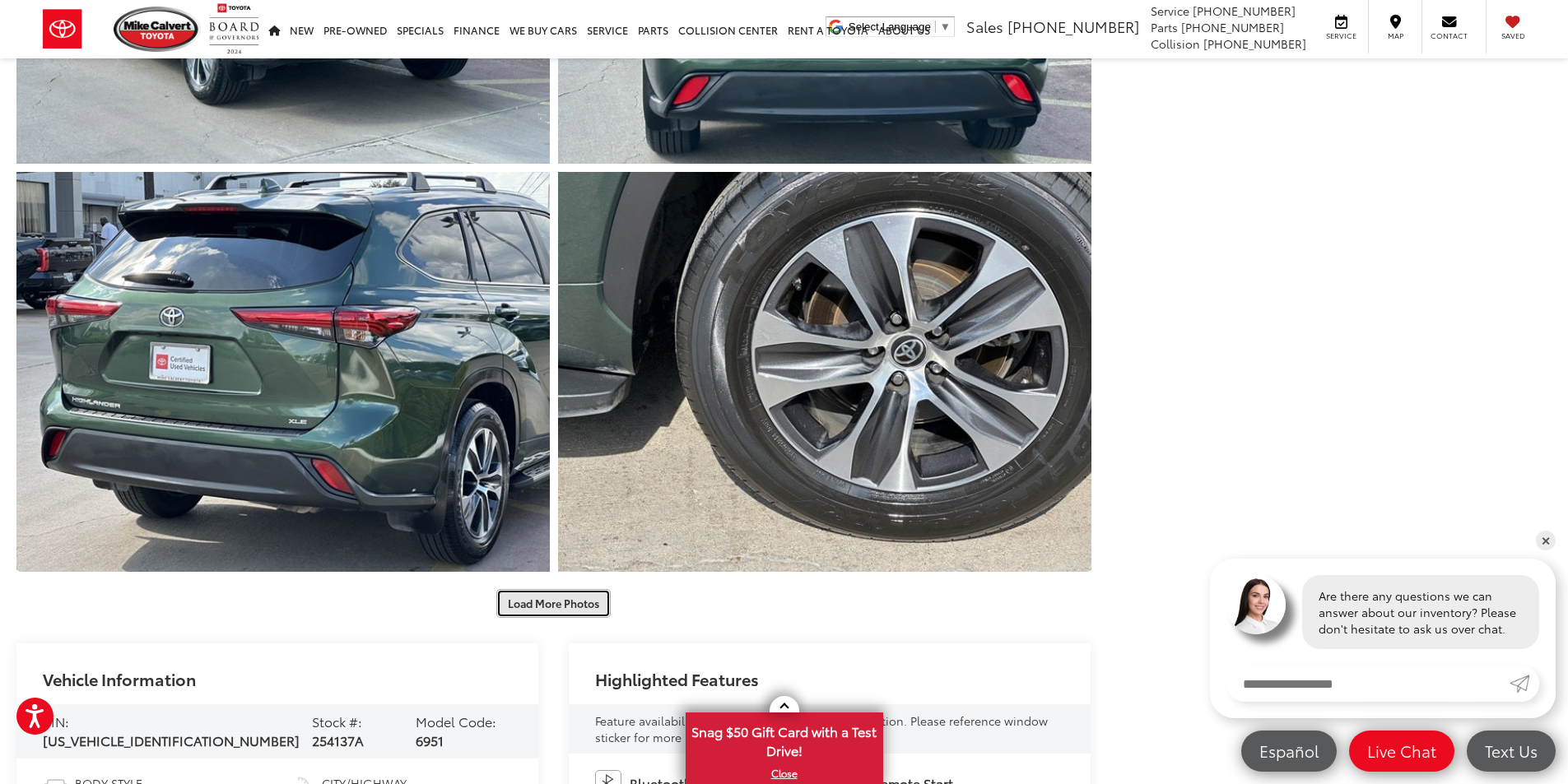
click at [570, 599] on button "Load More Photos" at bounding box center [553, 603] width 115 height 28
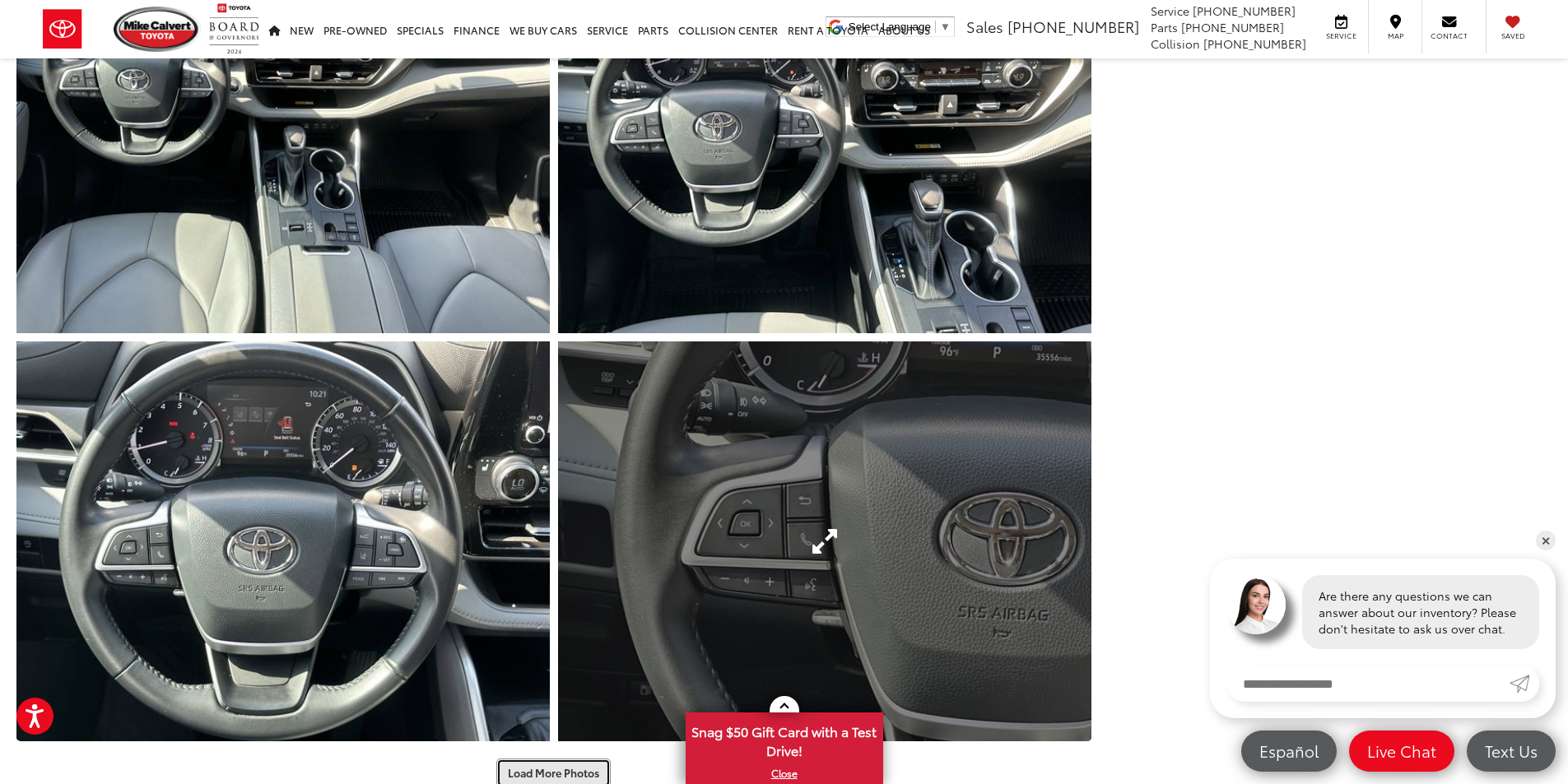
scroll to position [1645, 0]
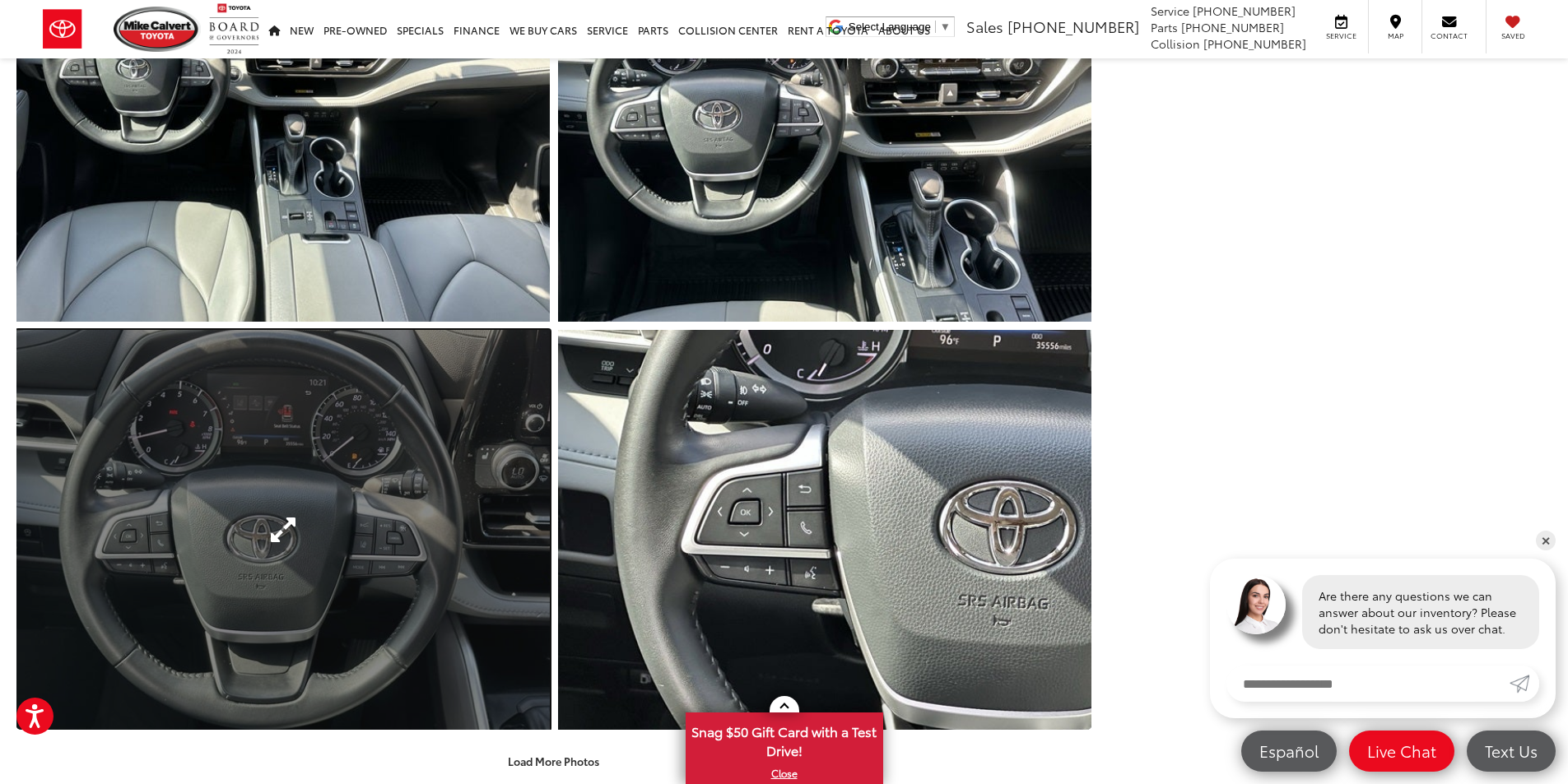
click at [196, 400] on link "Expand Photo 10" at bounding box center [283, 530] width 533 height 400
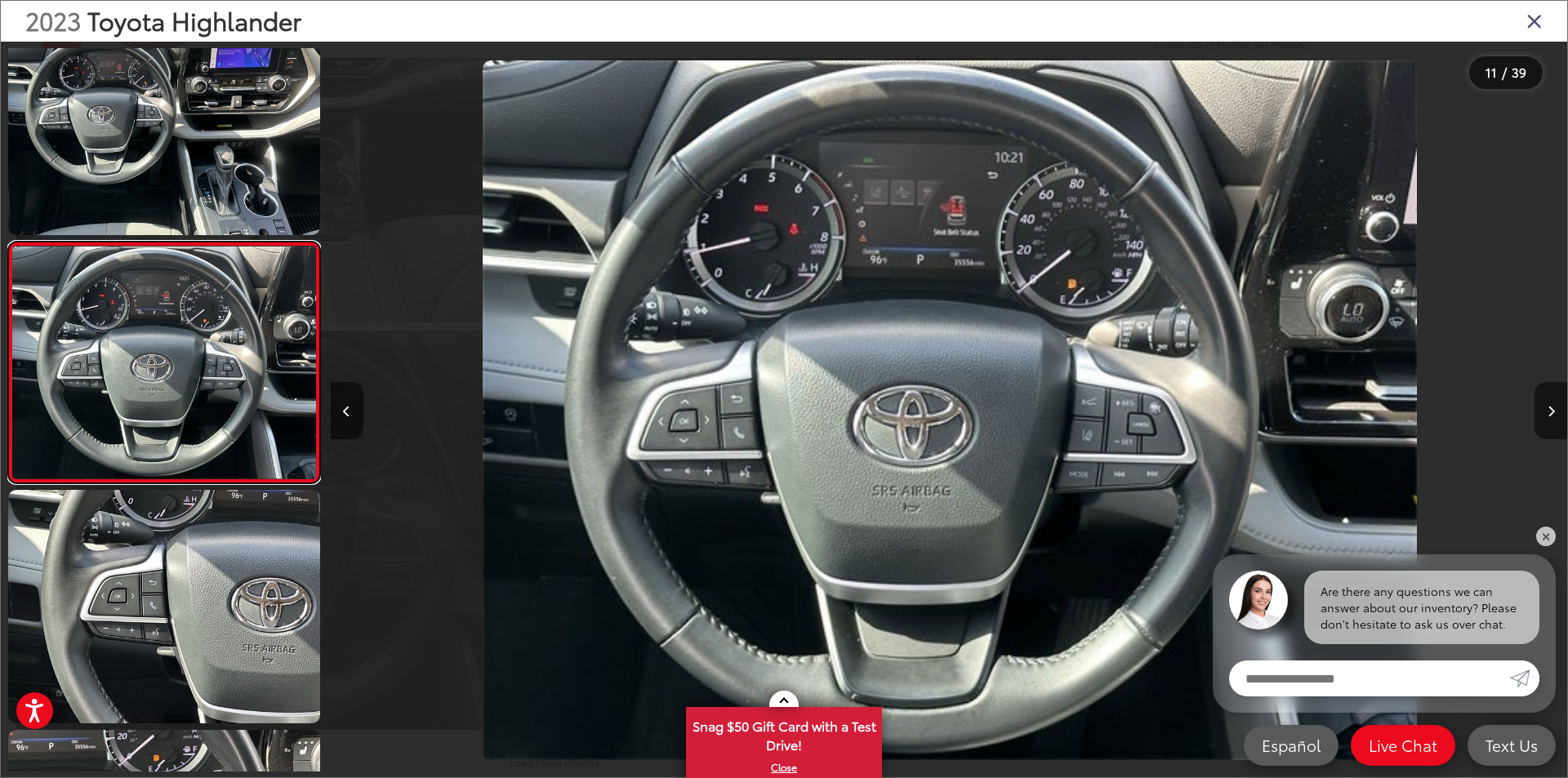
scroll to position [0, 12368]
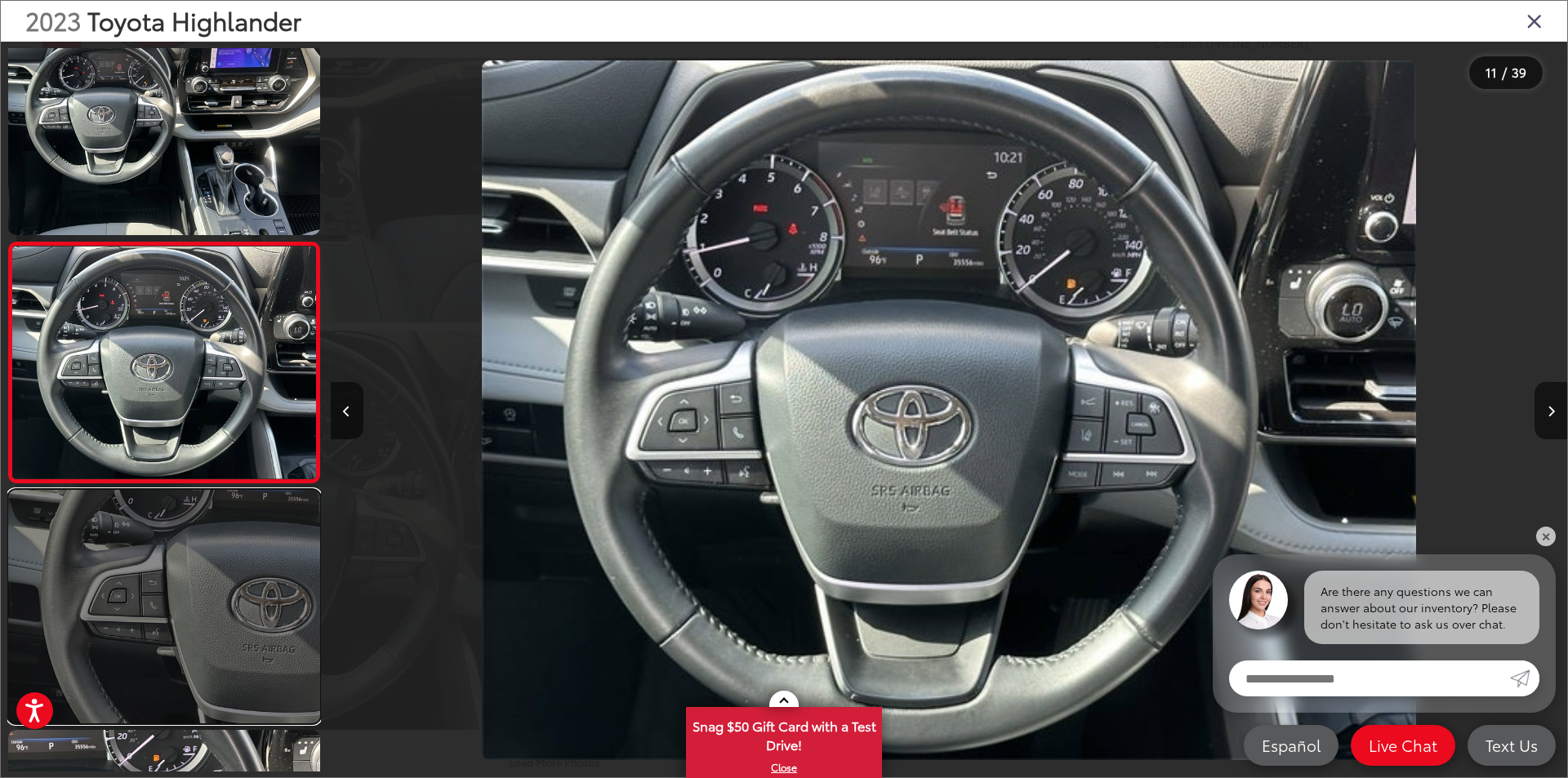
click at [147, 554] on link at bounding box center [164, 606] width 312 height 234
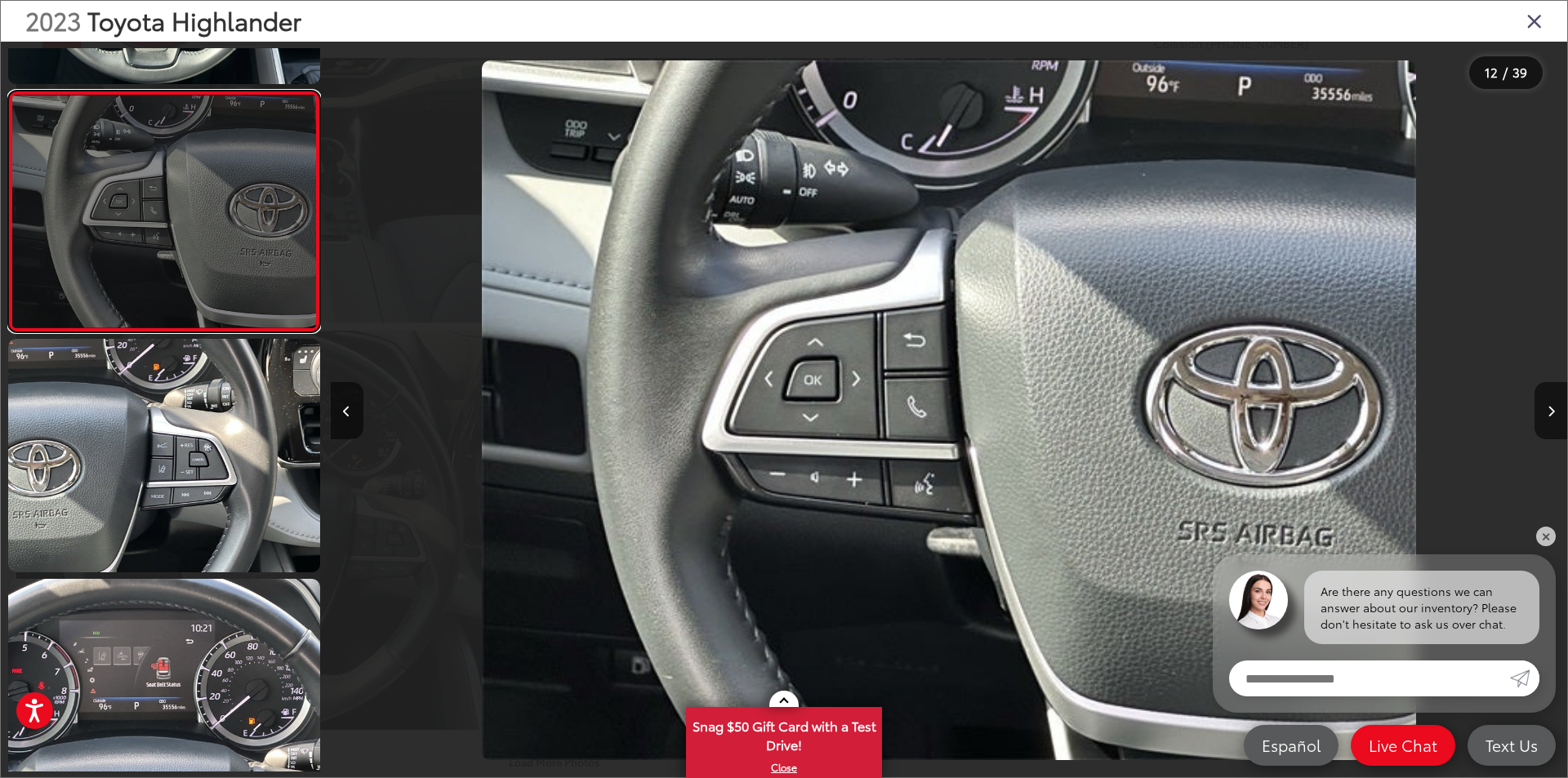
scroll to position [2612, 0]
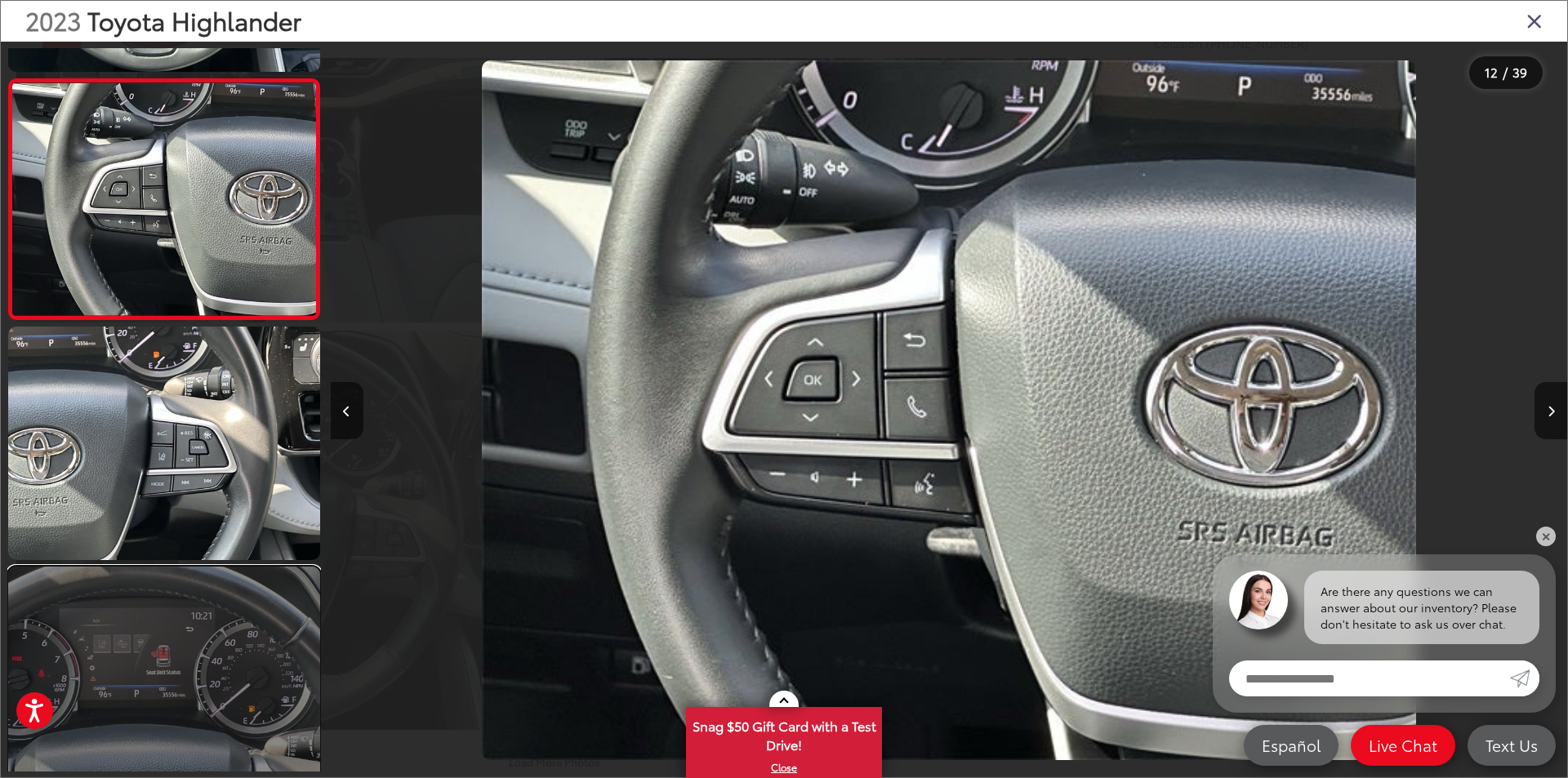
click at [156, 632] on link at bounding box center [164, 683] width 312 height 234
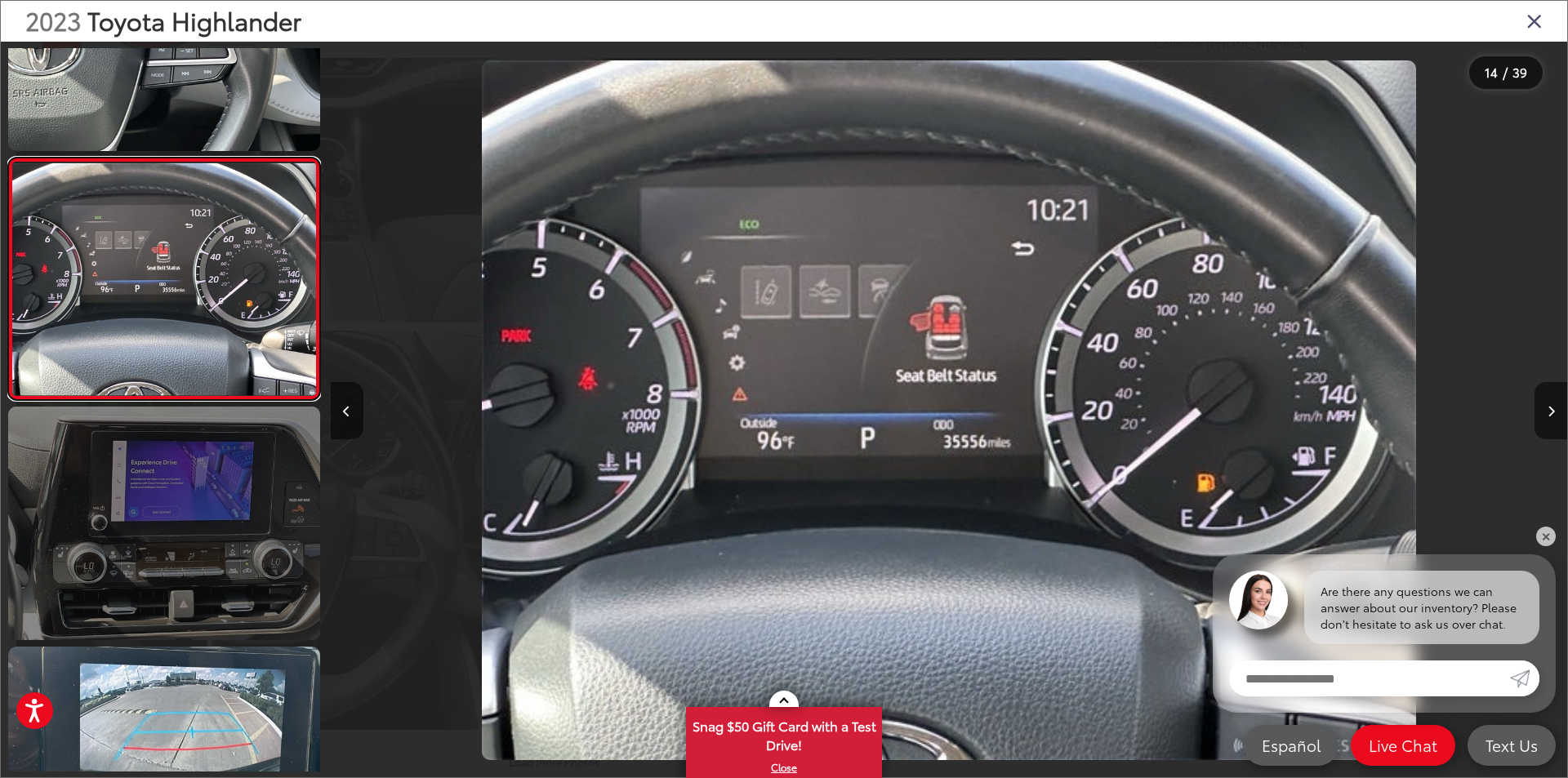
scroll to position [3092, 0]
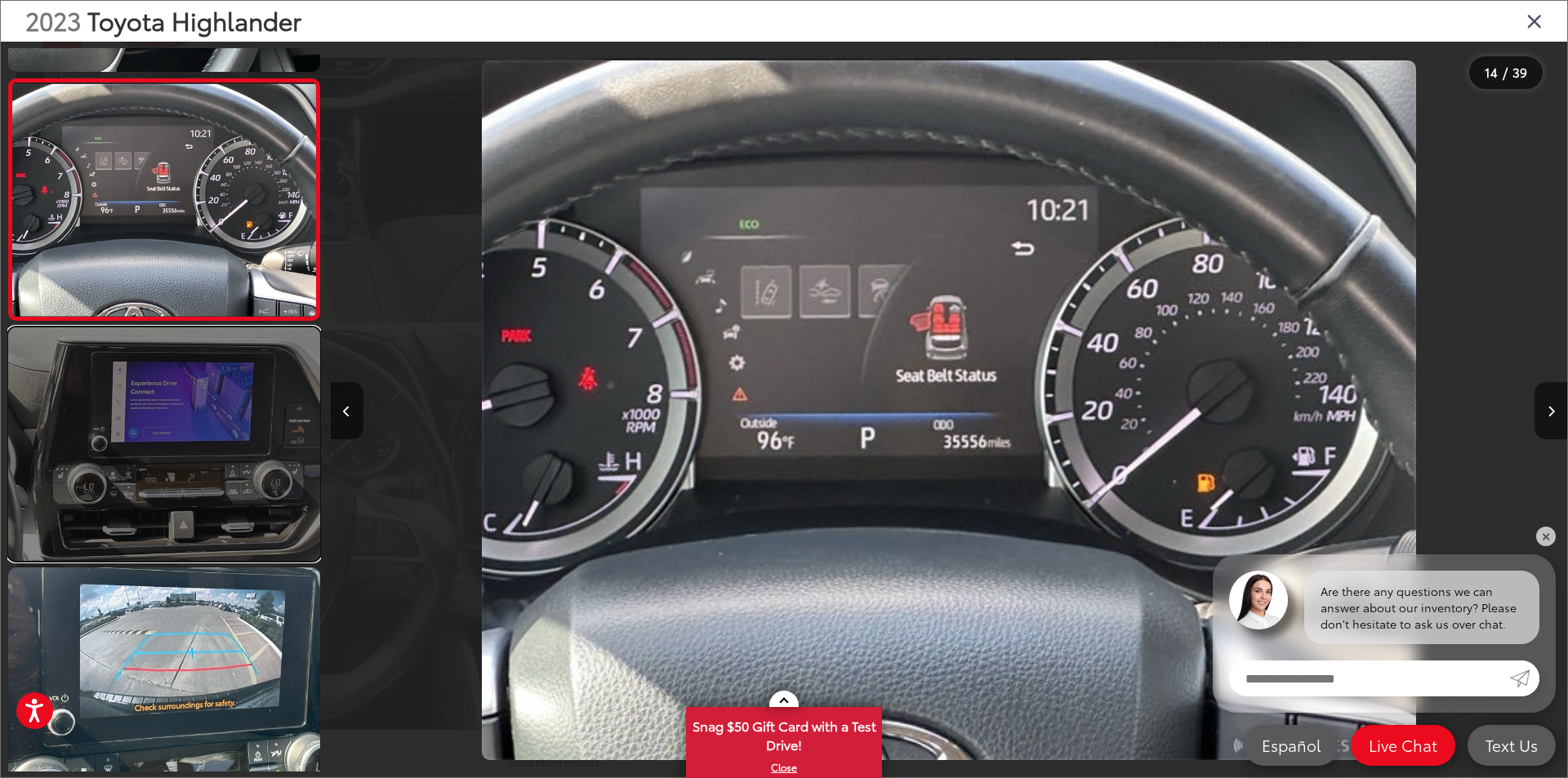
click at [172, 486] on link at bounding box center [164, 443] width 312 height 234
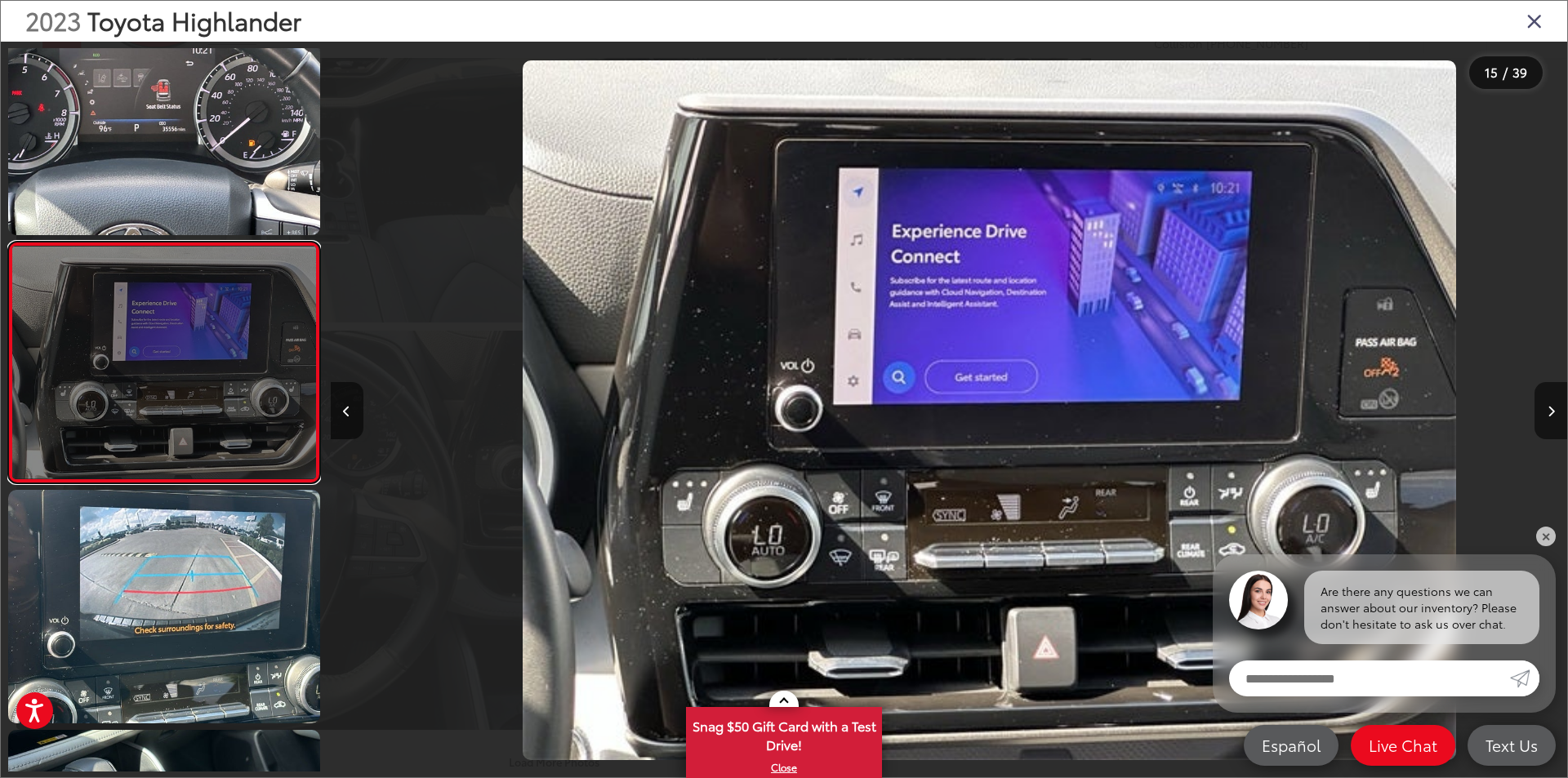
scroll to position [0, 17317]
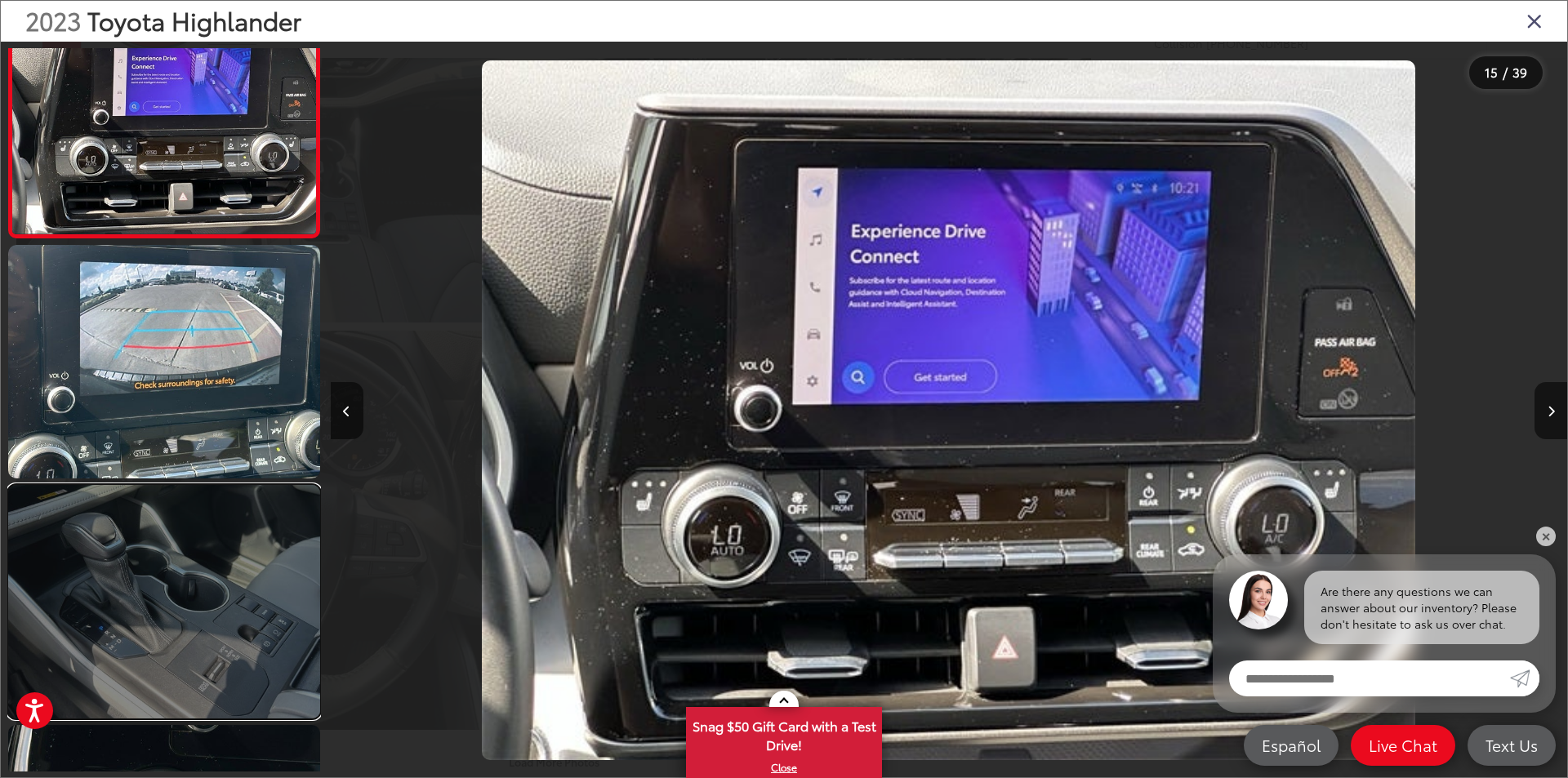
click at [180, 553] on link at bounding box center [164, 602] width 312 height 234
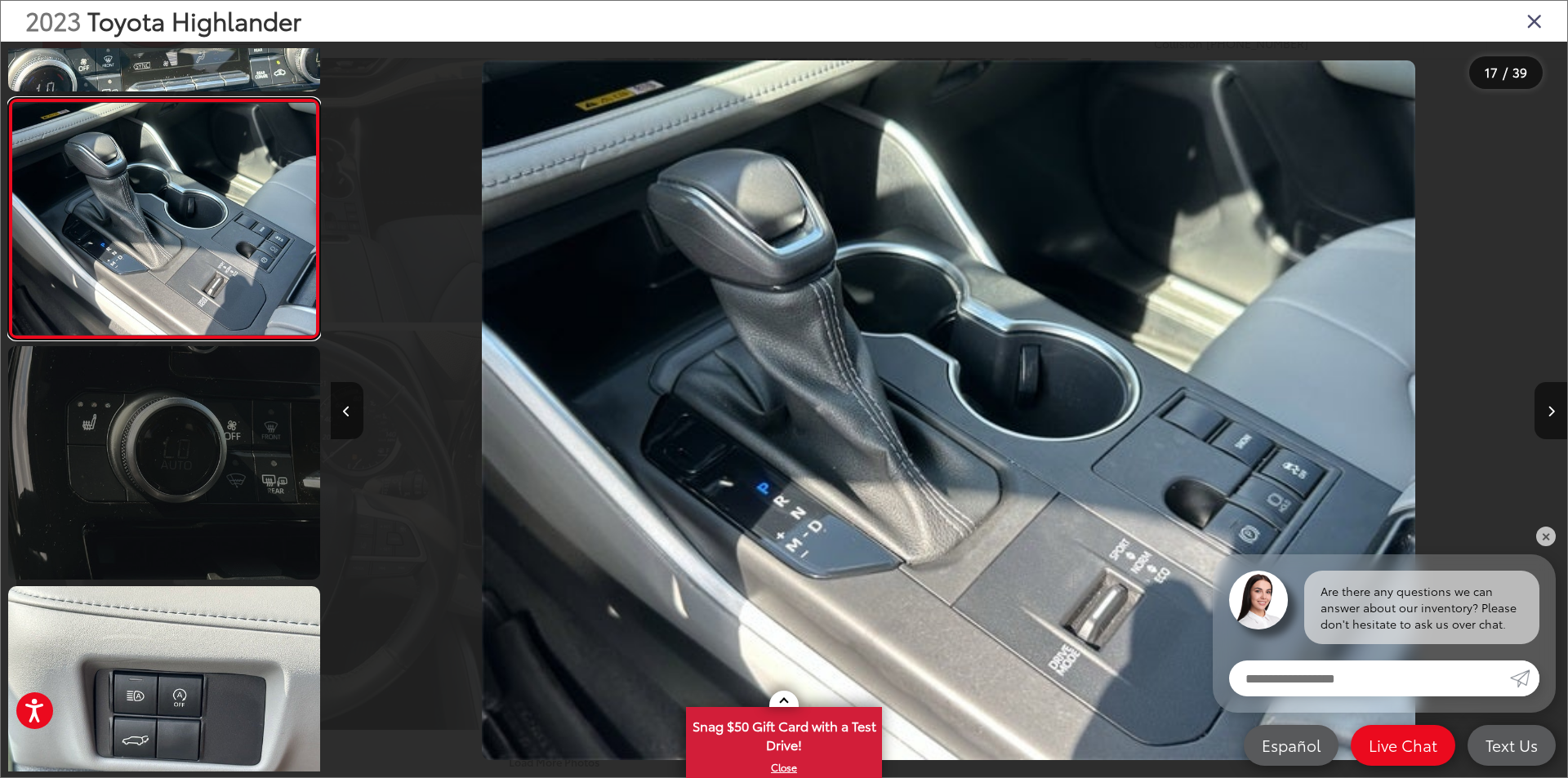
scroll to position [3813, 0]
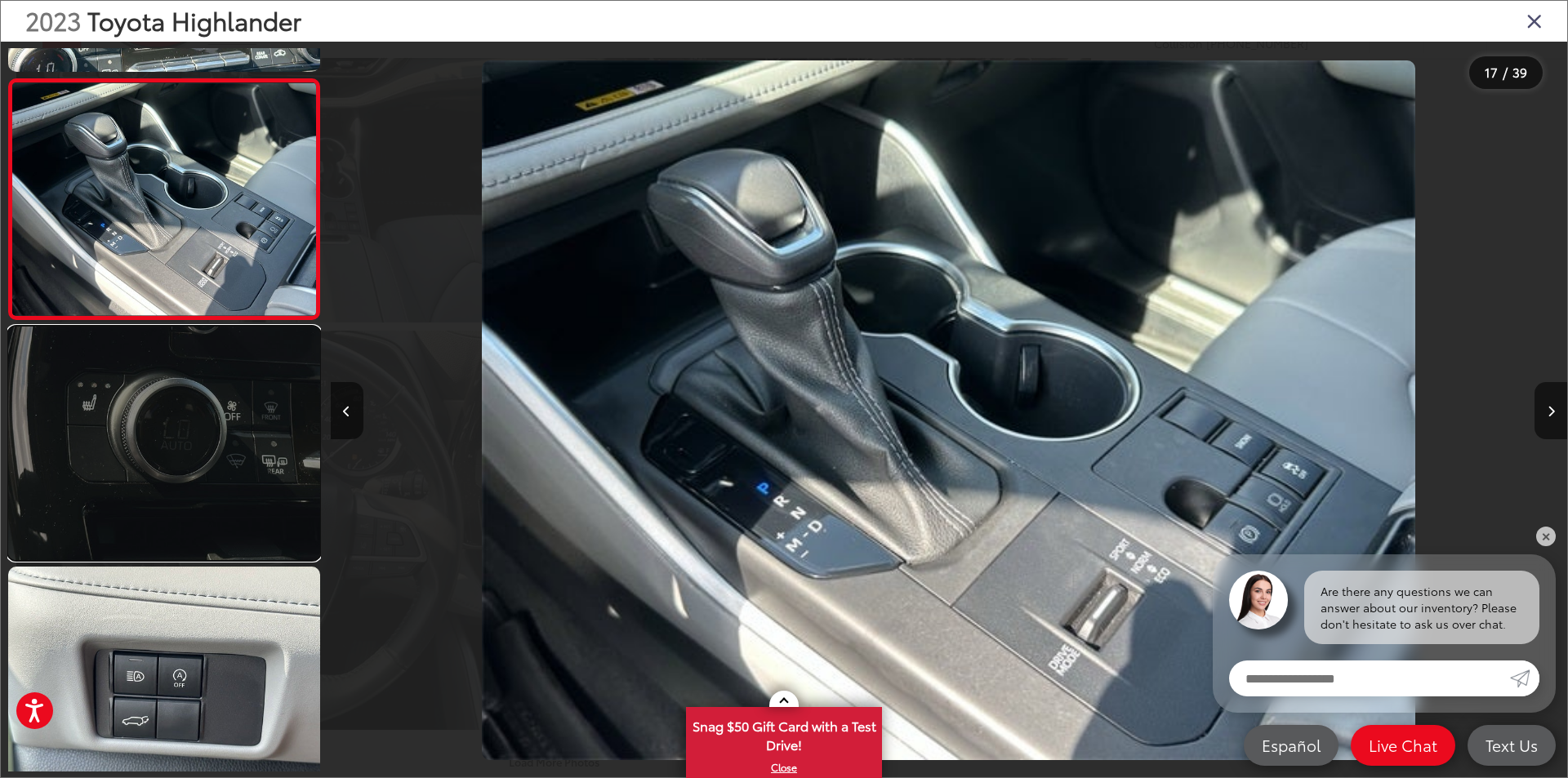
click at [227, 473] on link at bounding box center [164, 442] width 312 height 234
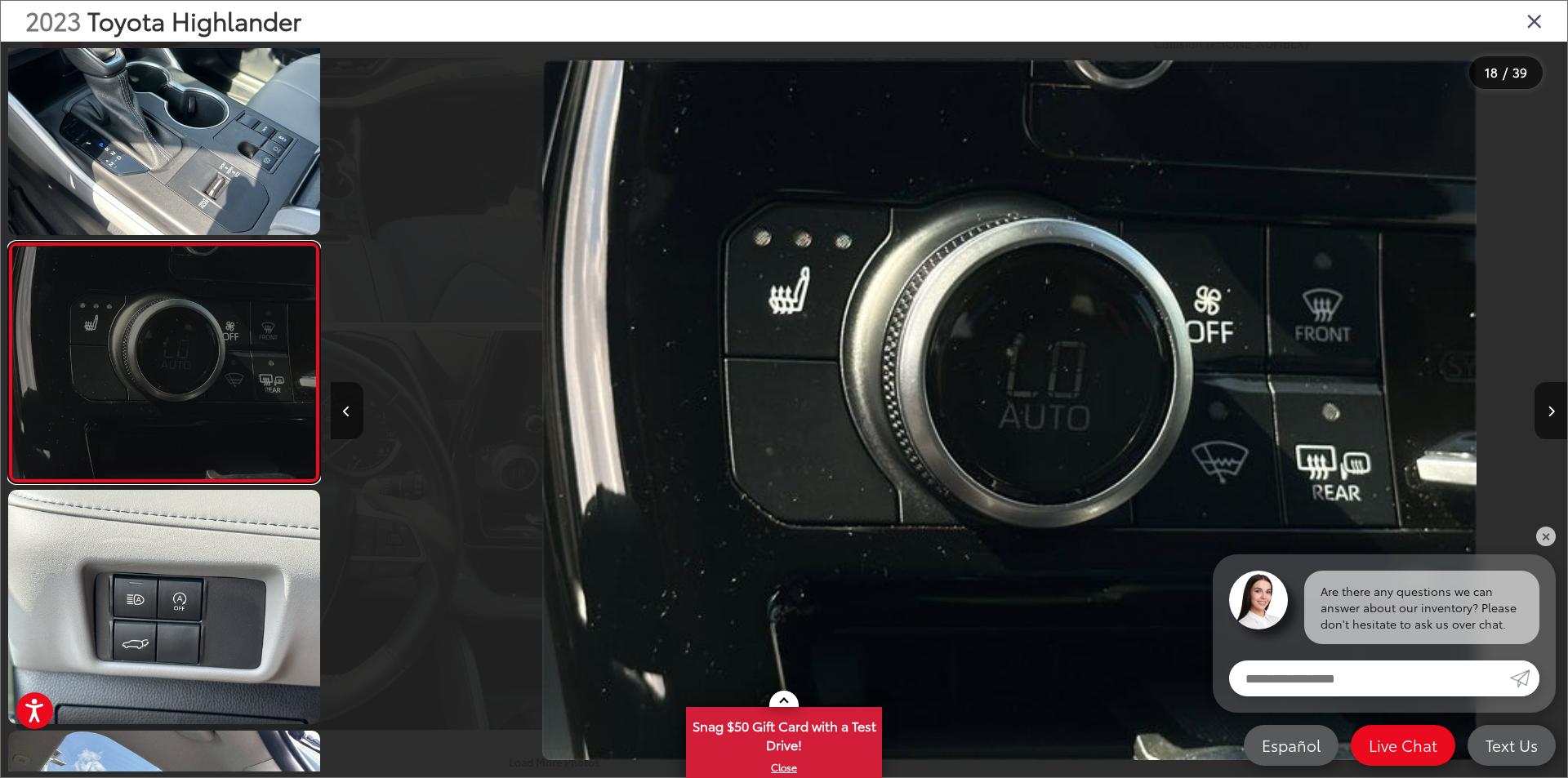
scroll to position [0, 21026]
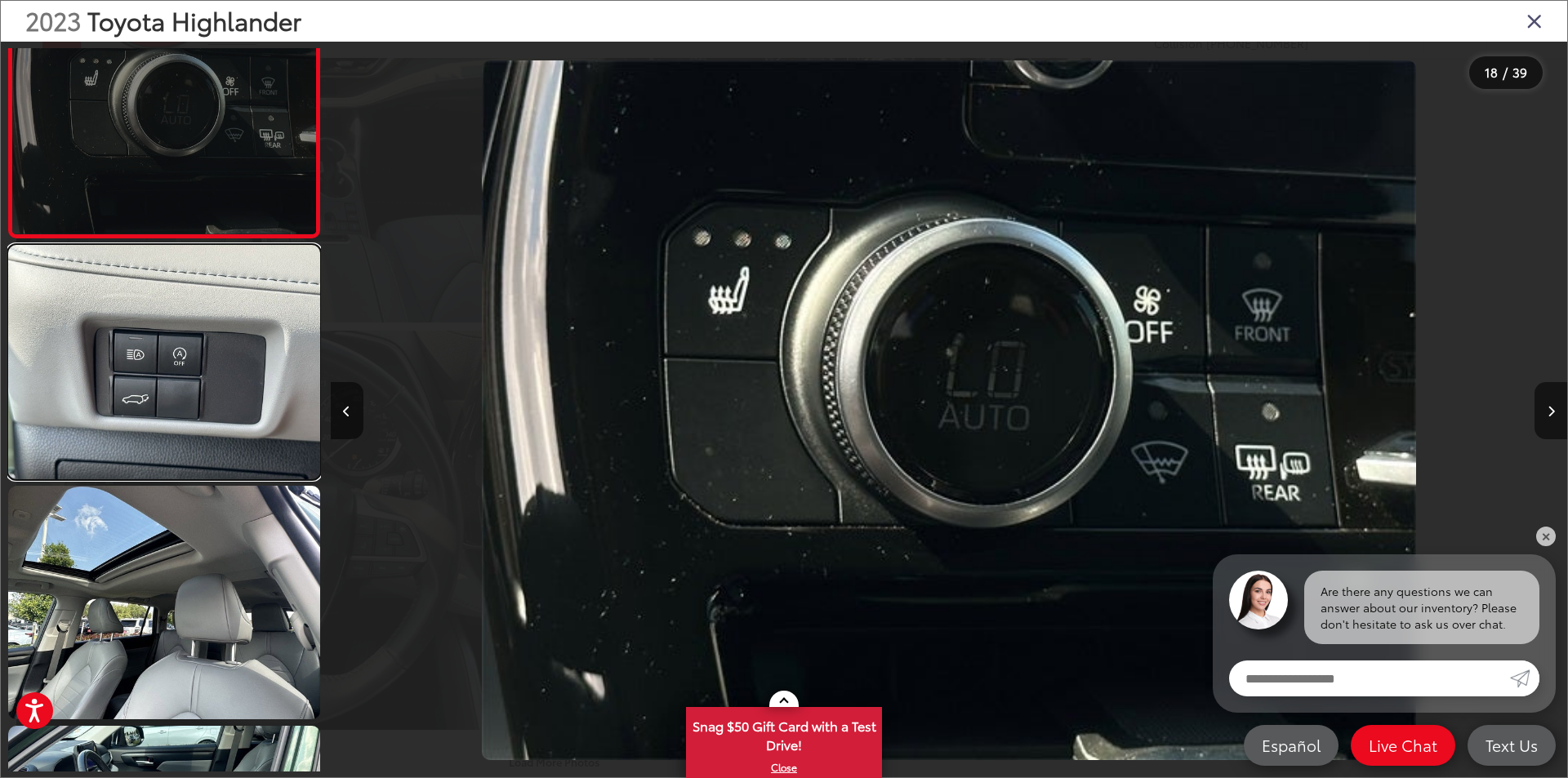
click at [227, 474] on link at bounding box center [164, 361] width 312 height 234
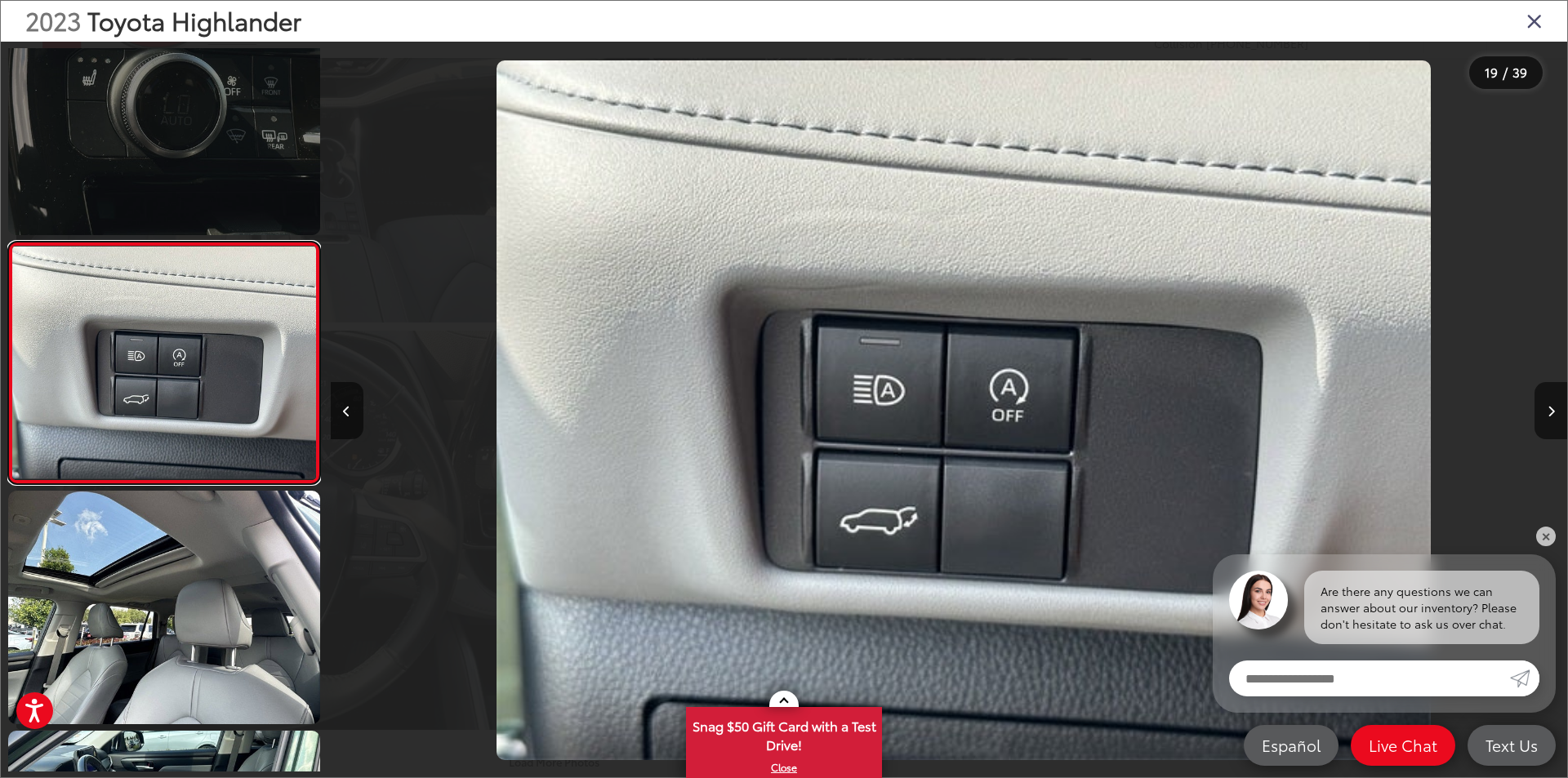
scroll to position [0, 22263]
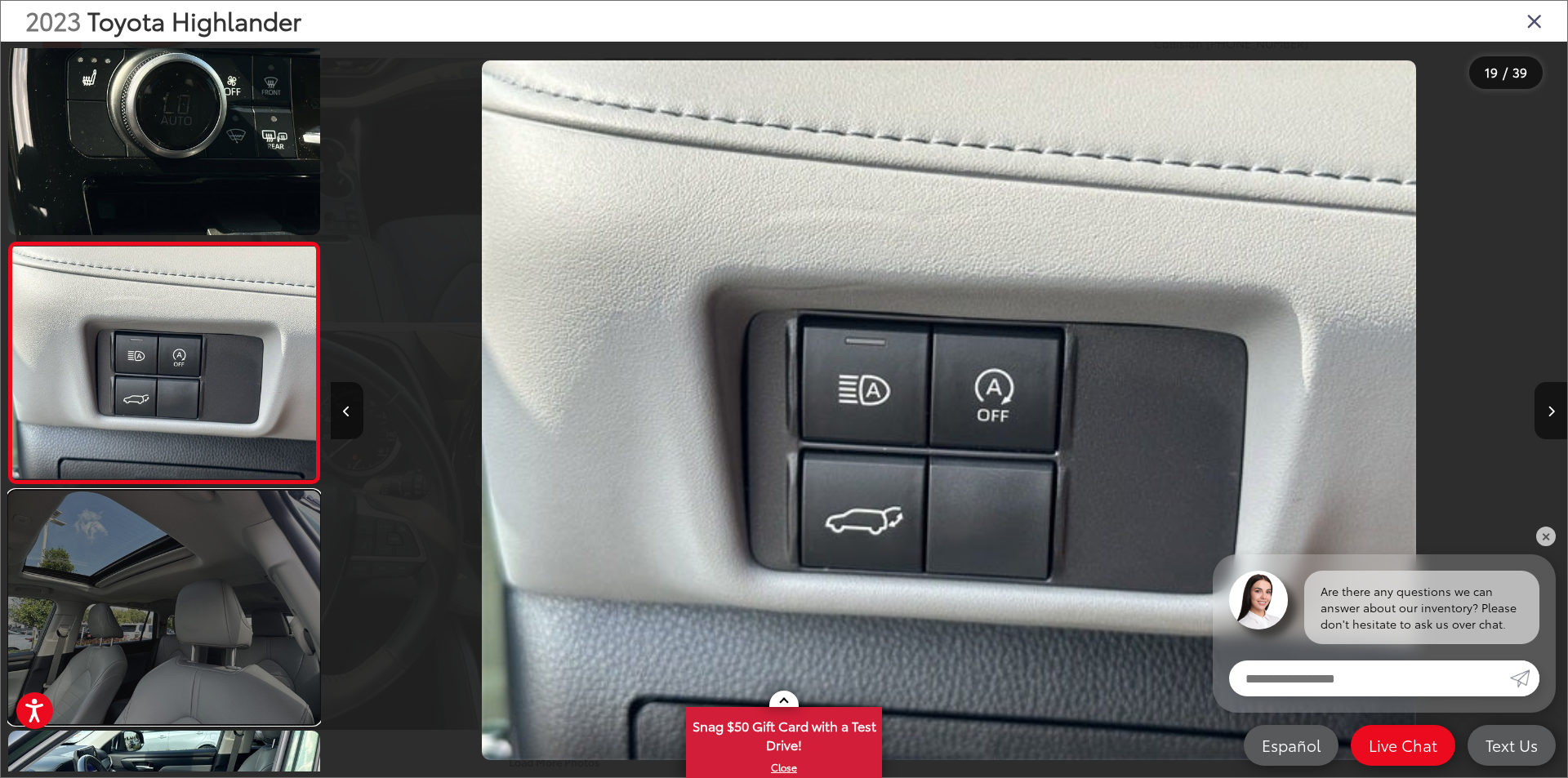
click at [227, 581] on link at bounding box center [164, 607] width 312 height 234
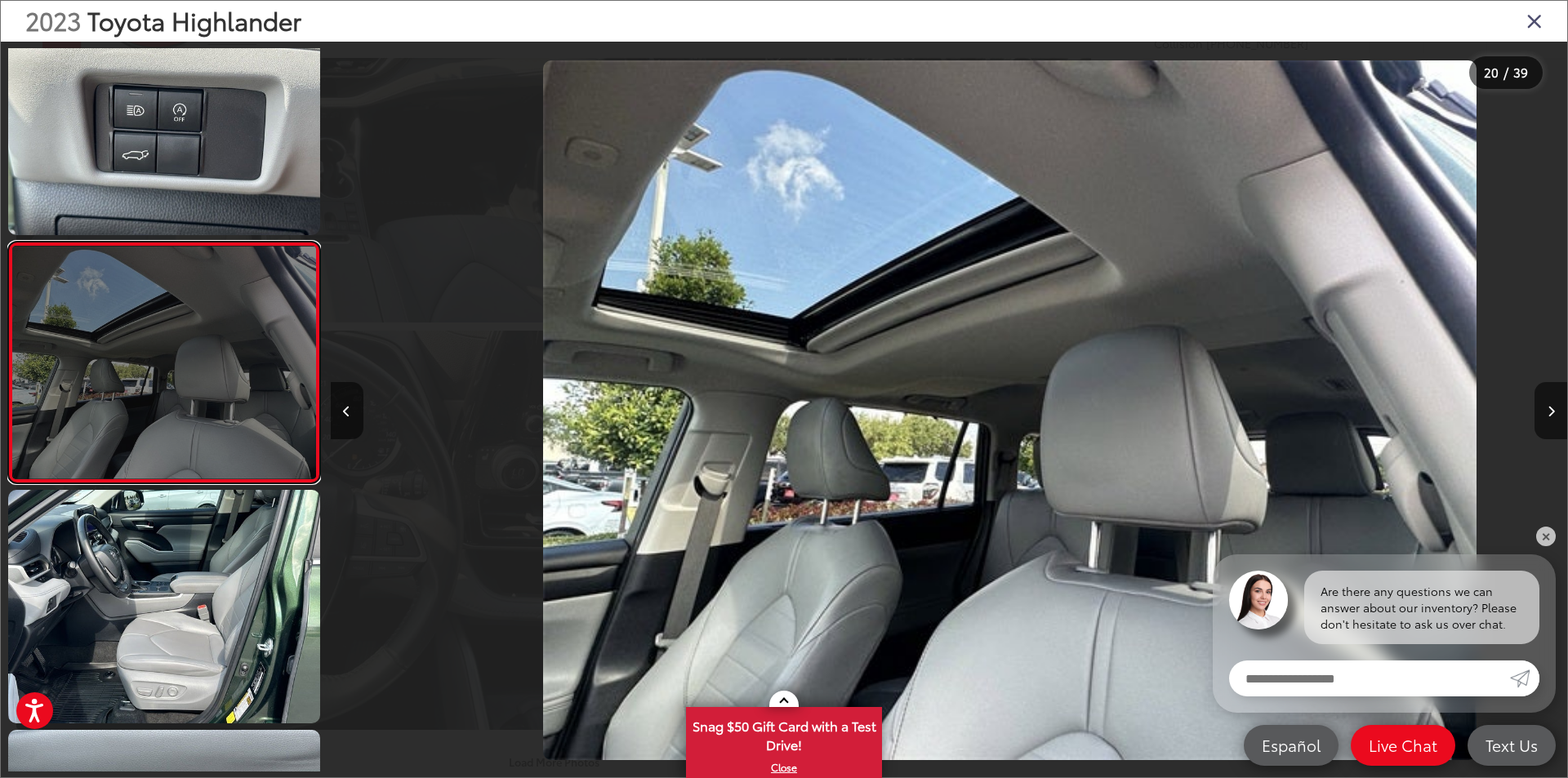
scroll to position [0, 23500]
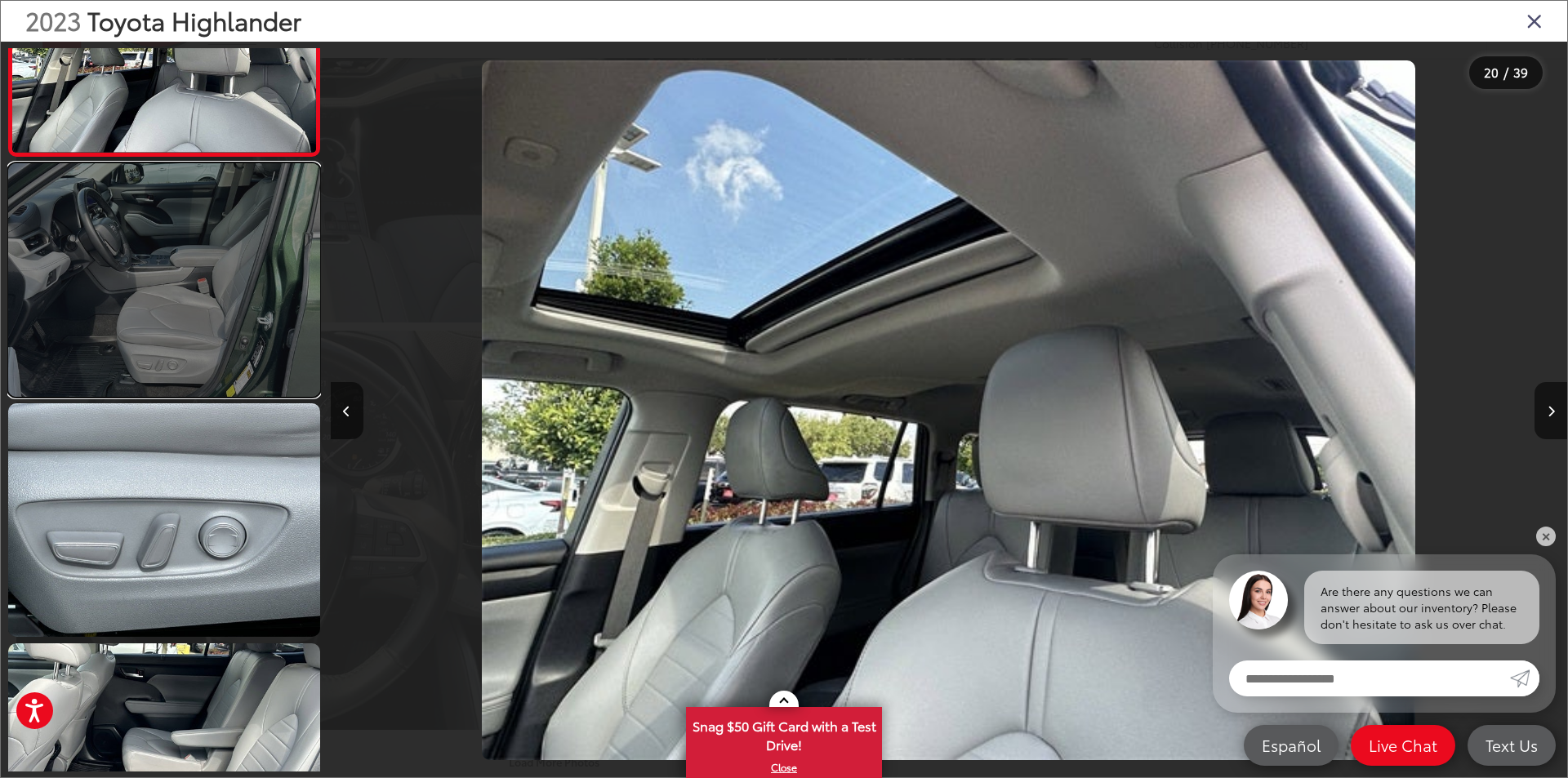
click at [227, 286] on link at bounding box center [164, 280] width 312 height 234
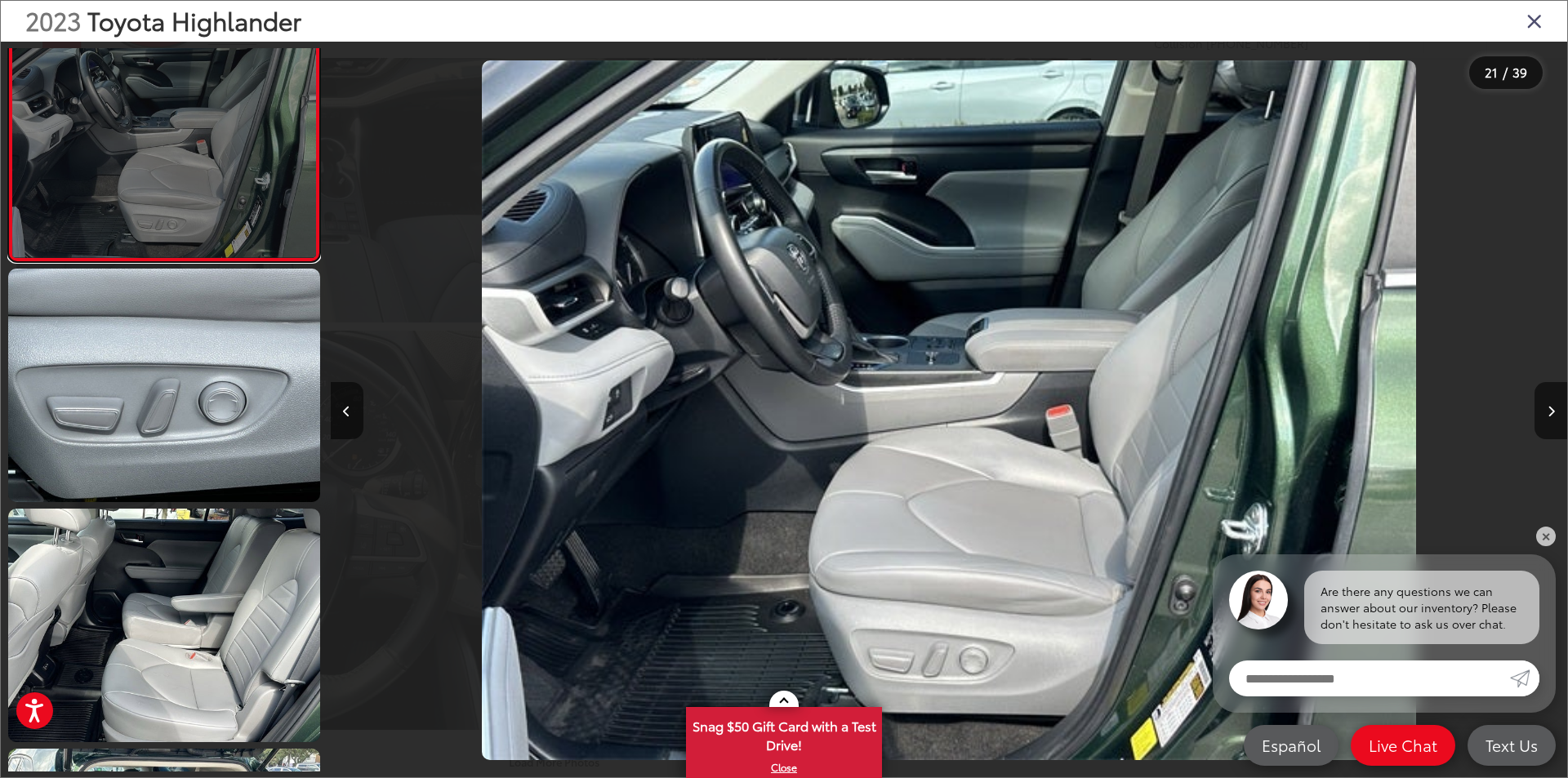
scroll to position [4855, 0]
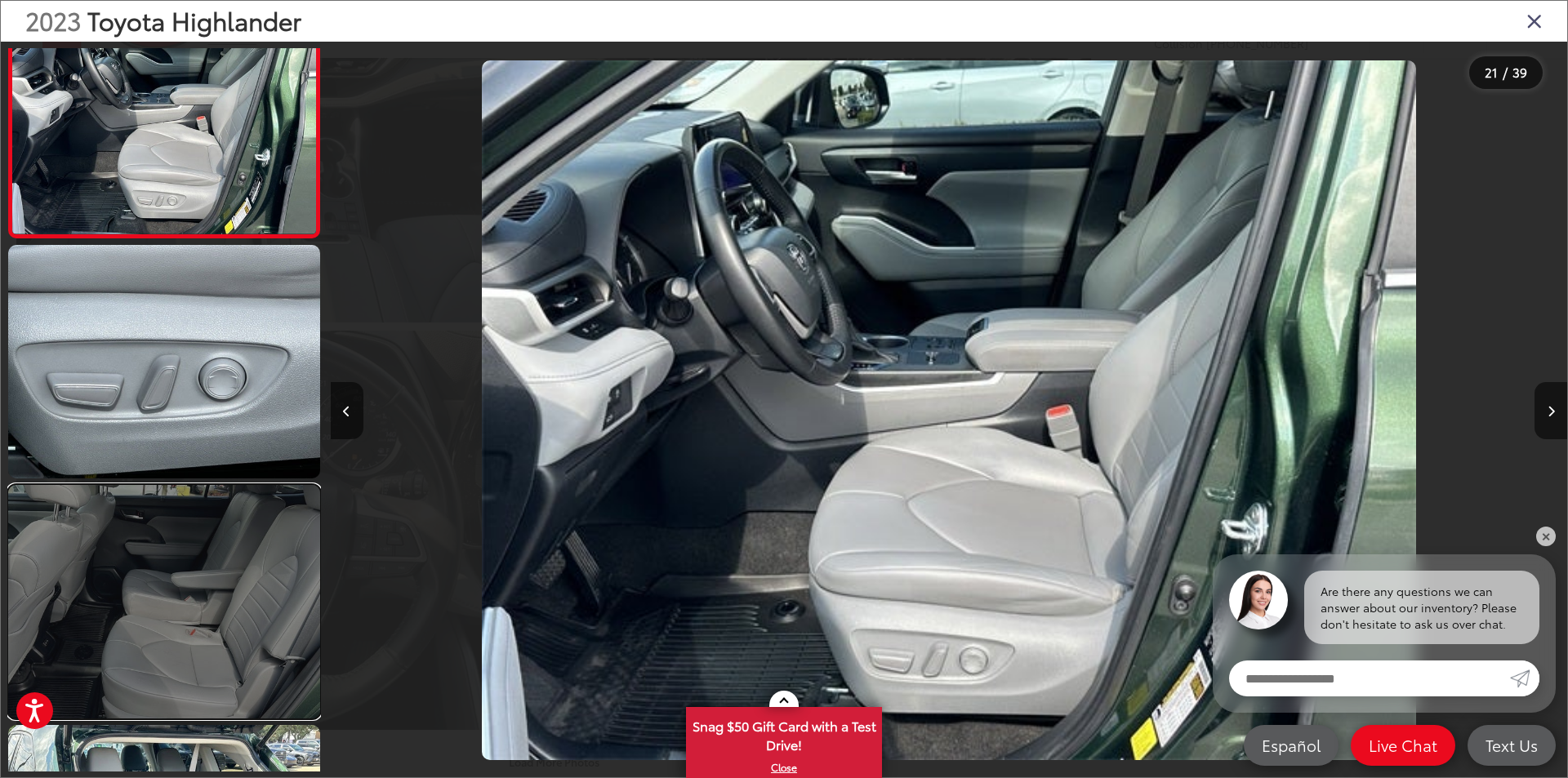
click at [229, 657] on link at bounding box center [164, 602] width 312 height 234
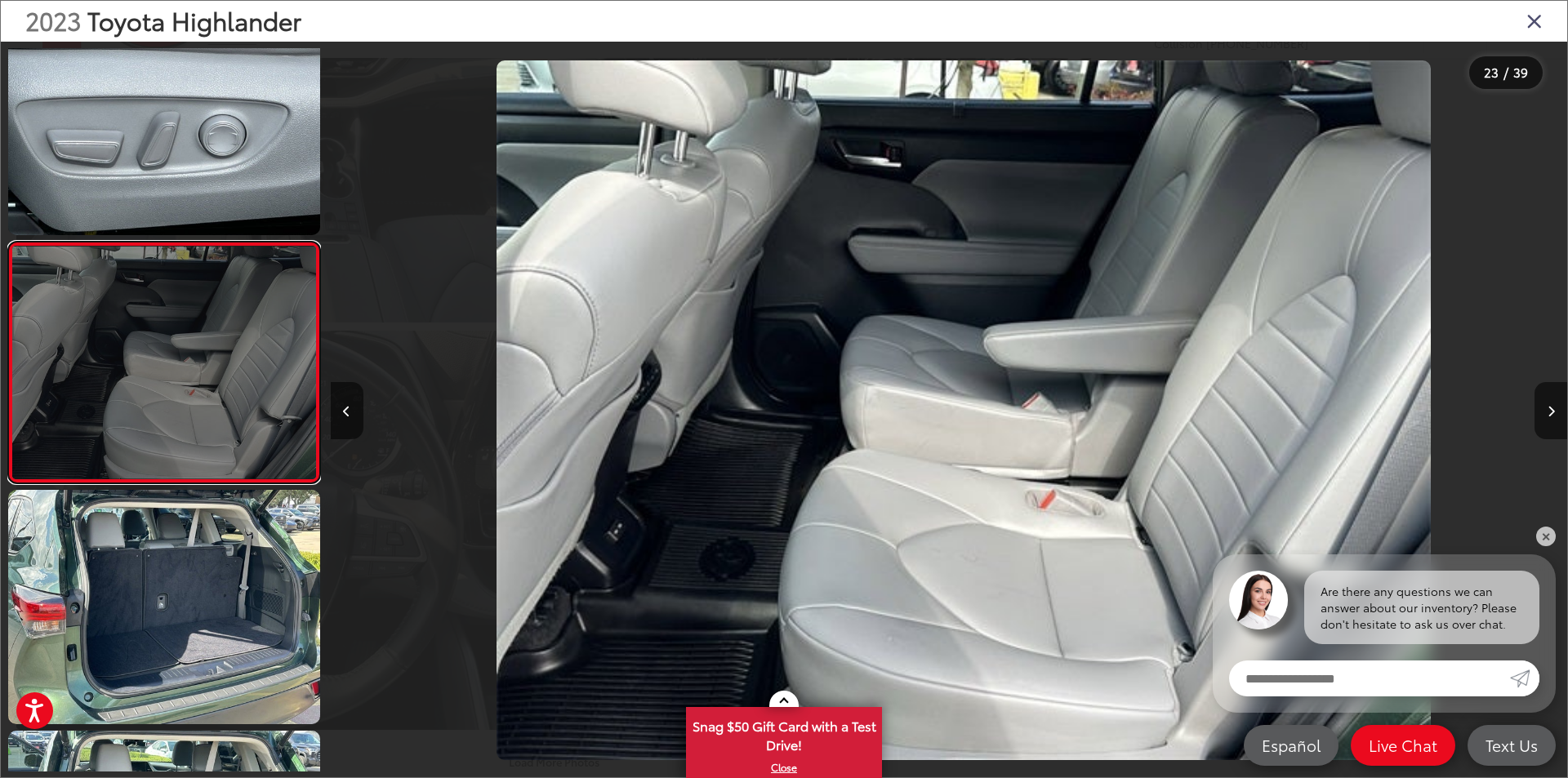
scroll to position [0, 27211]
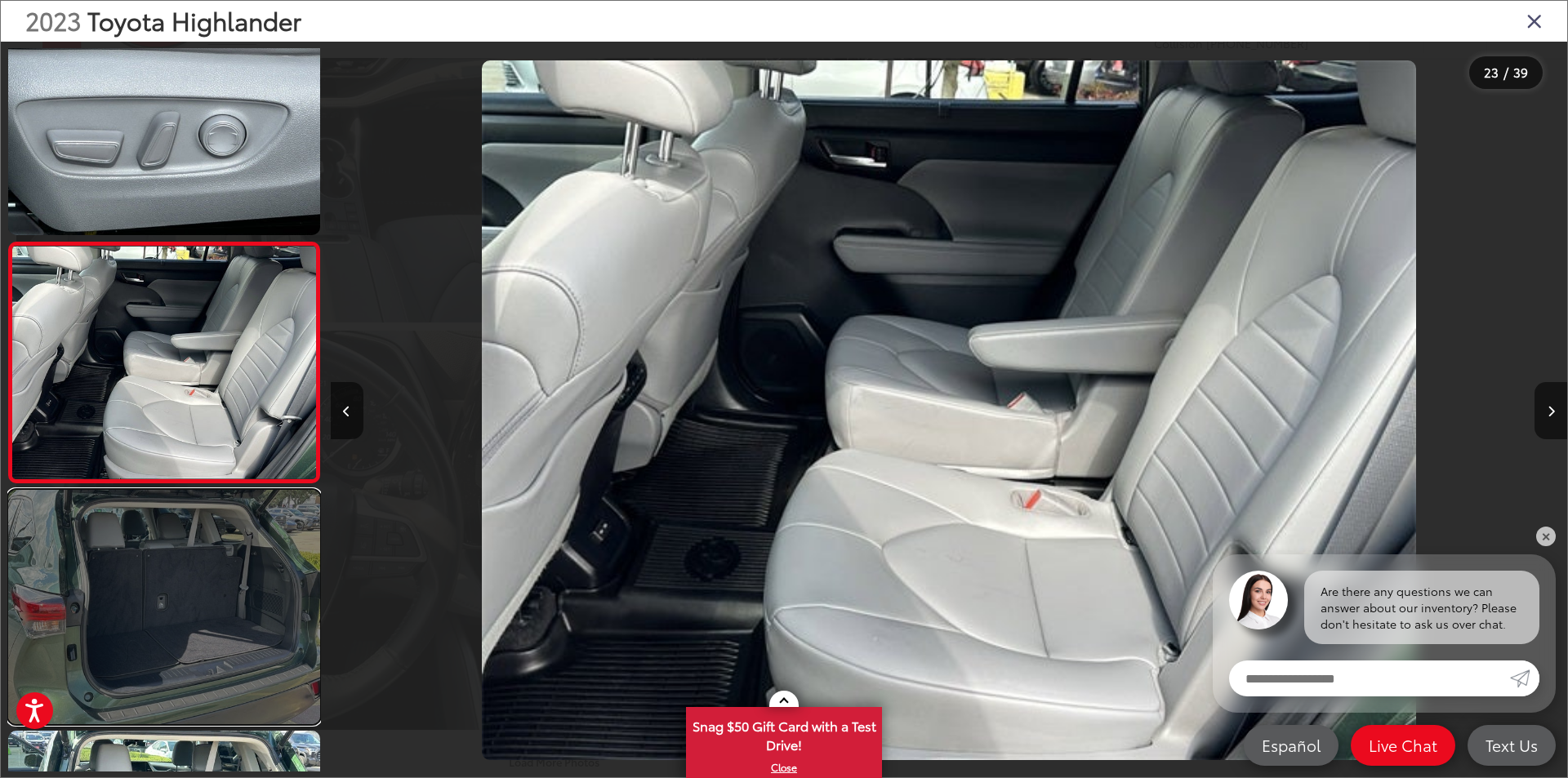
click at [233, 609] on link at bounding box center [164, 606] width 312 height 234
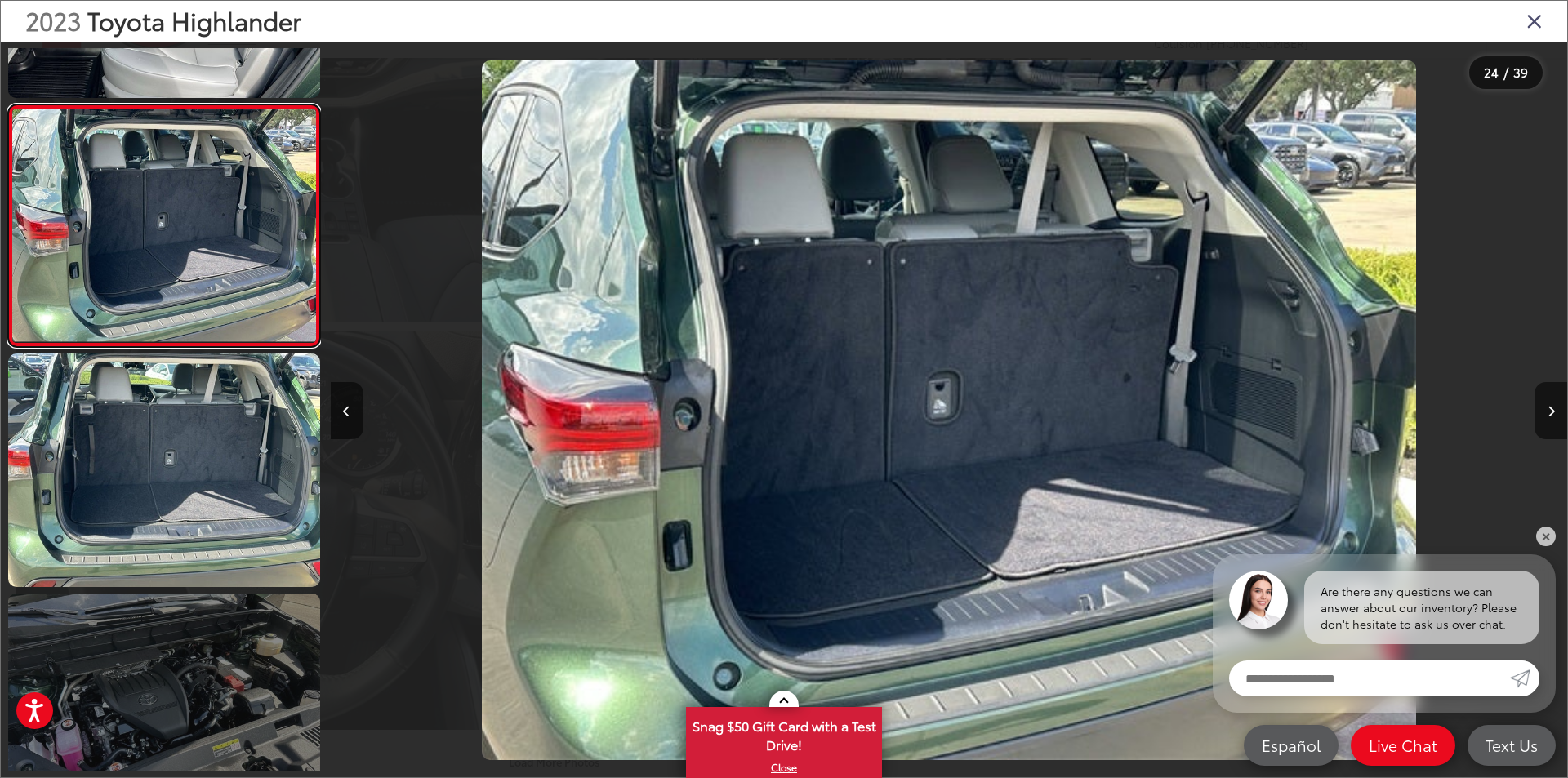
scroll to position [5657, 0]
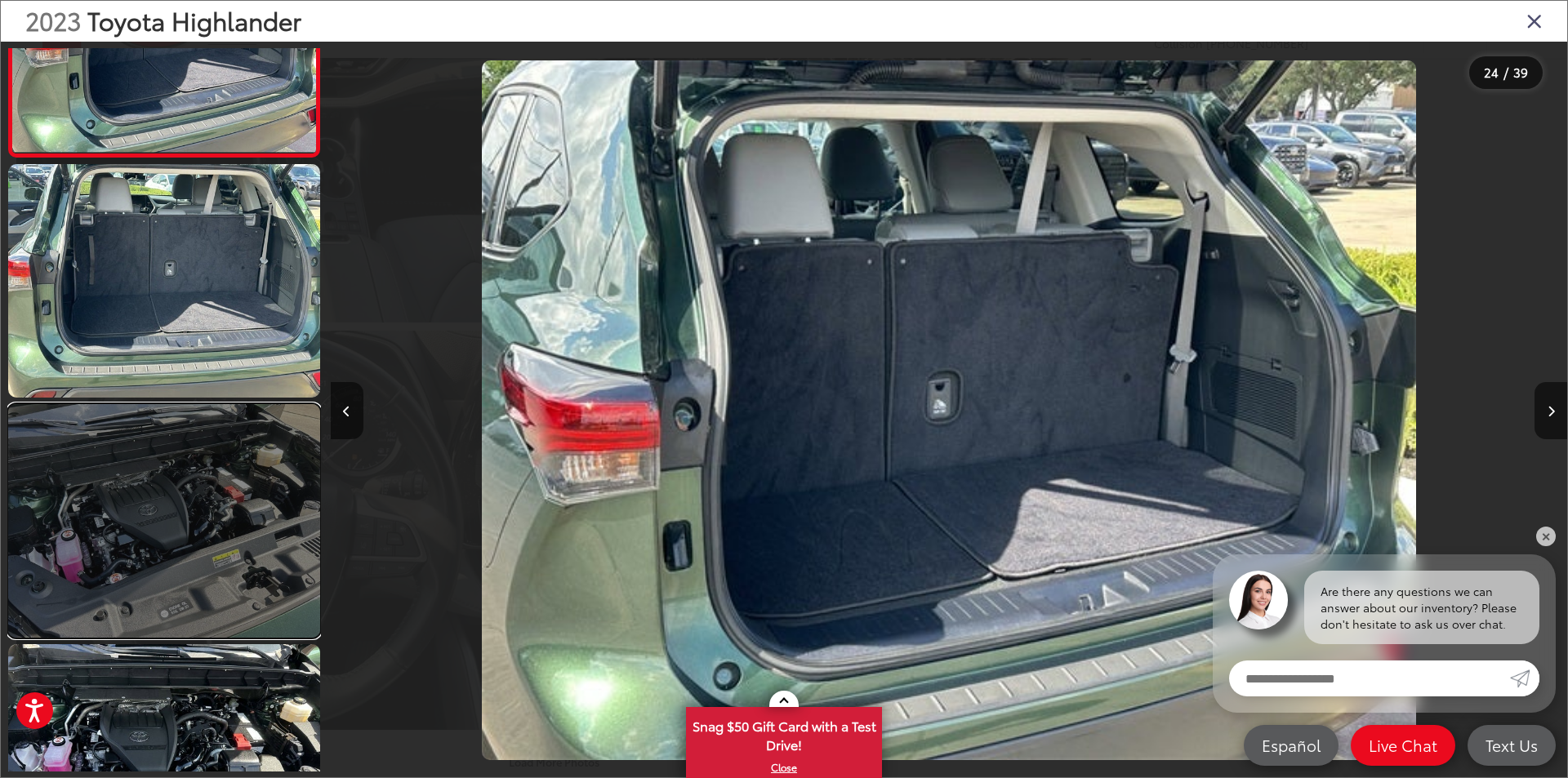
click at [234, 508] on link at bounding box center [164, 520] width 312 height 234
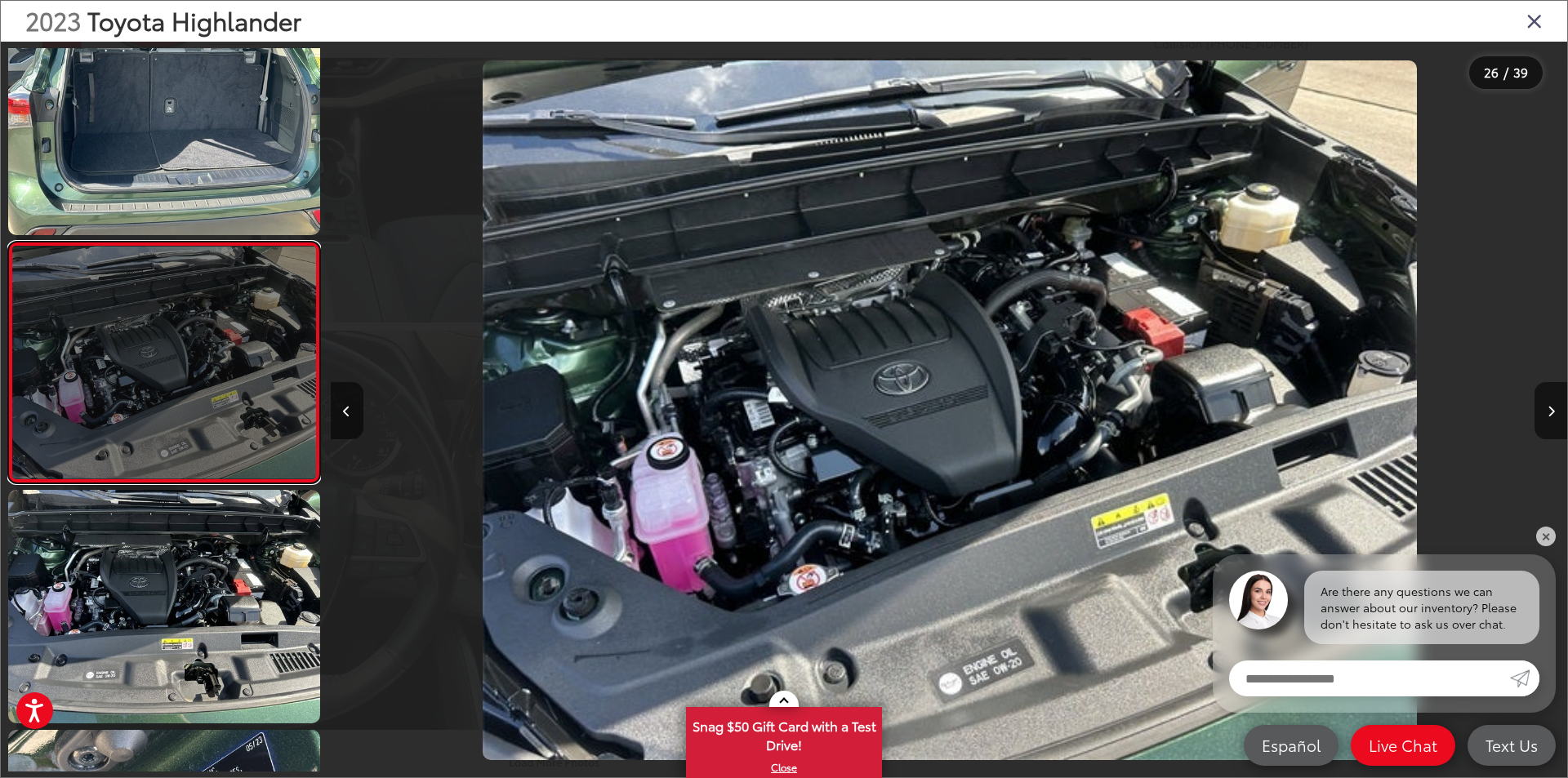
scroll to position [0, 30921]
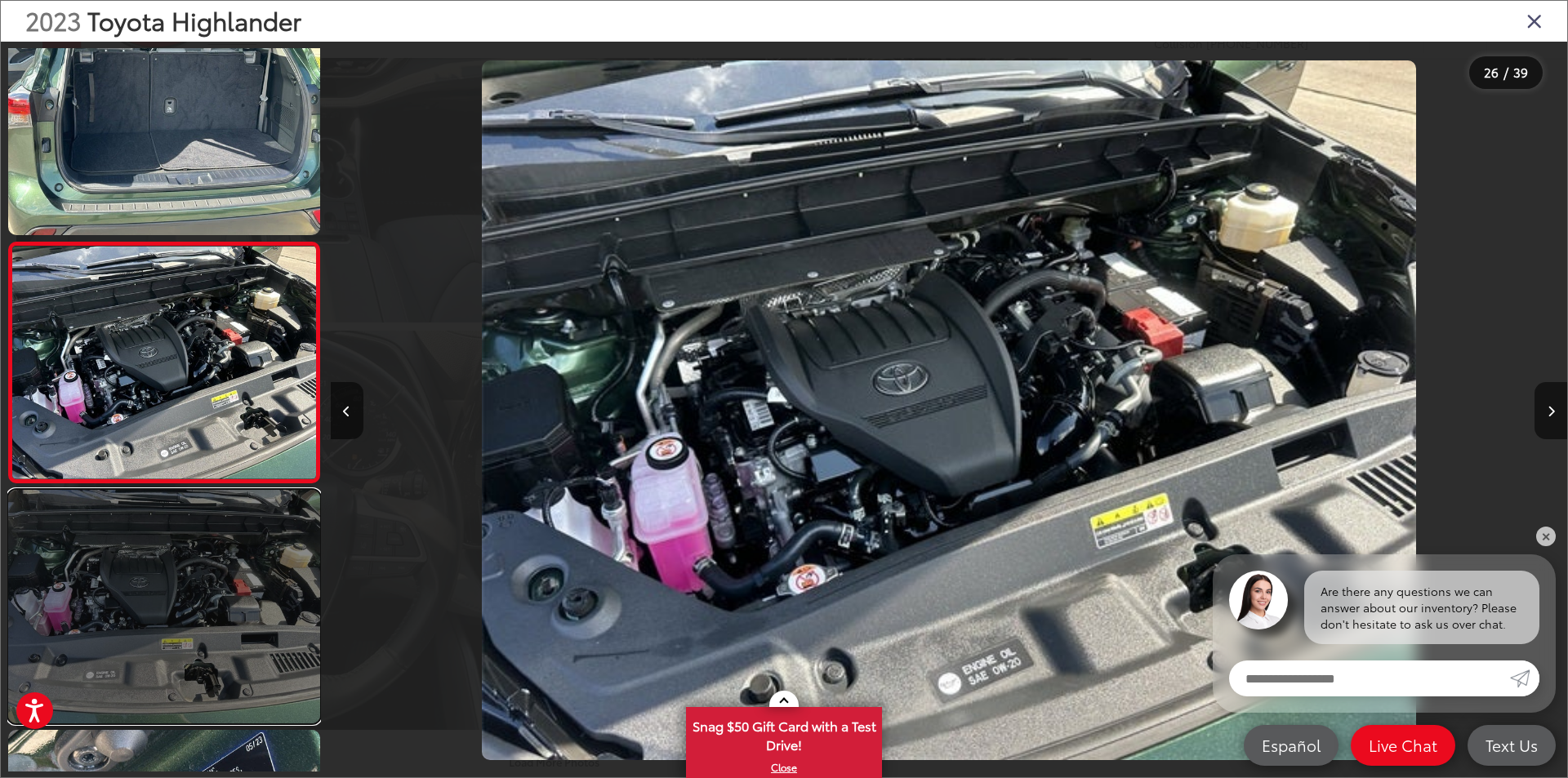
click at [223, 586] on link at bounding box center [164, 606] width 312 height 234
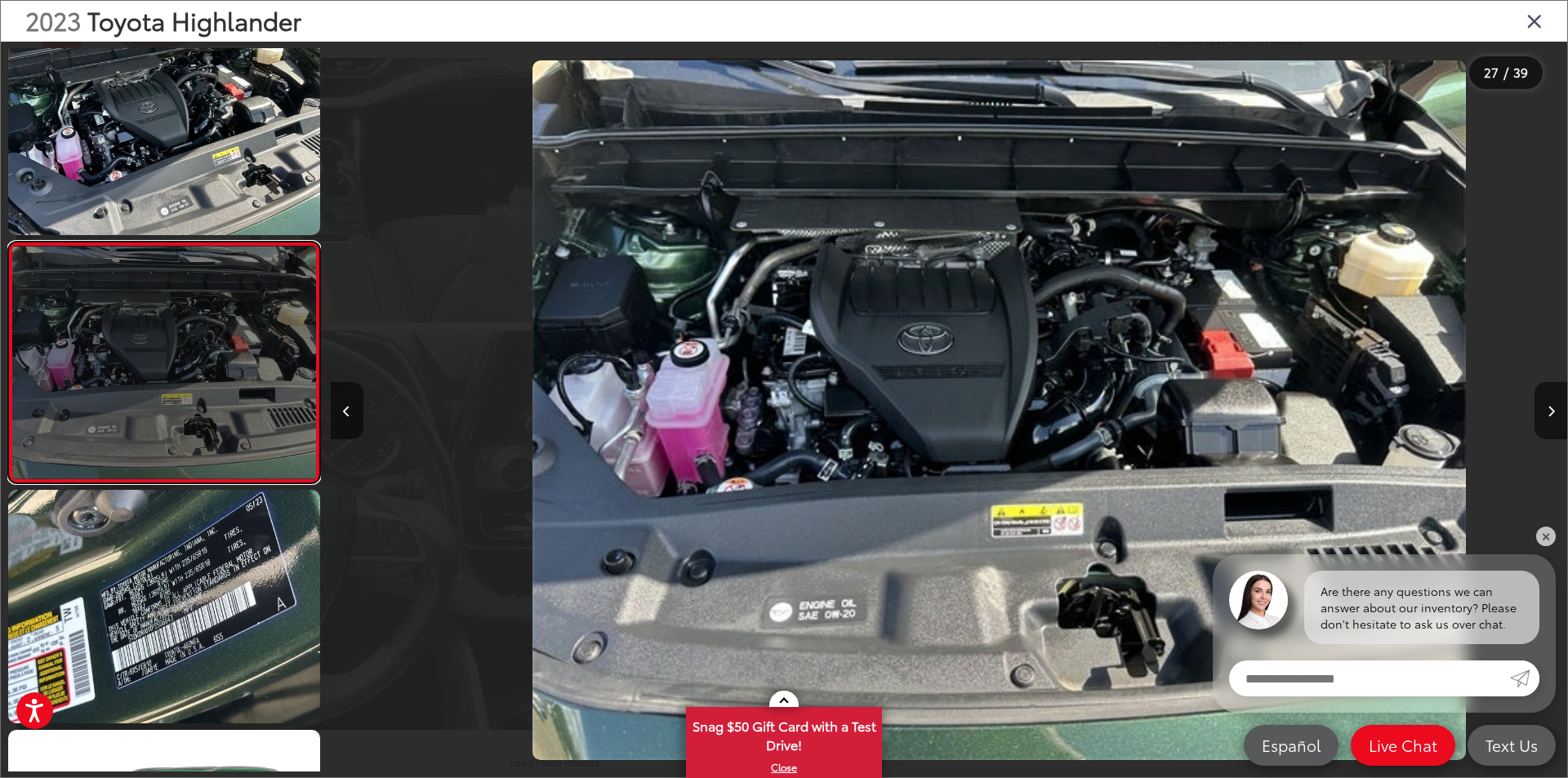
scroll to position [0, 32158]
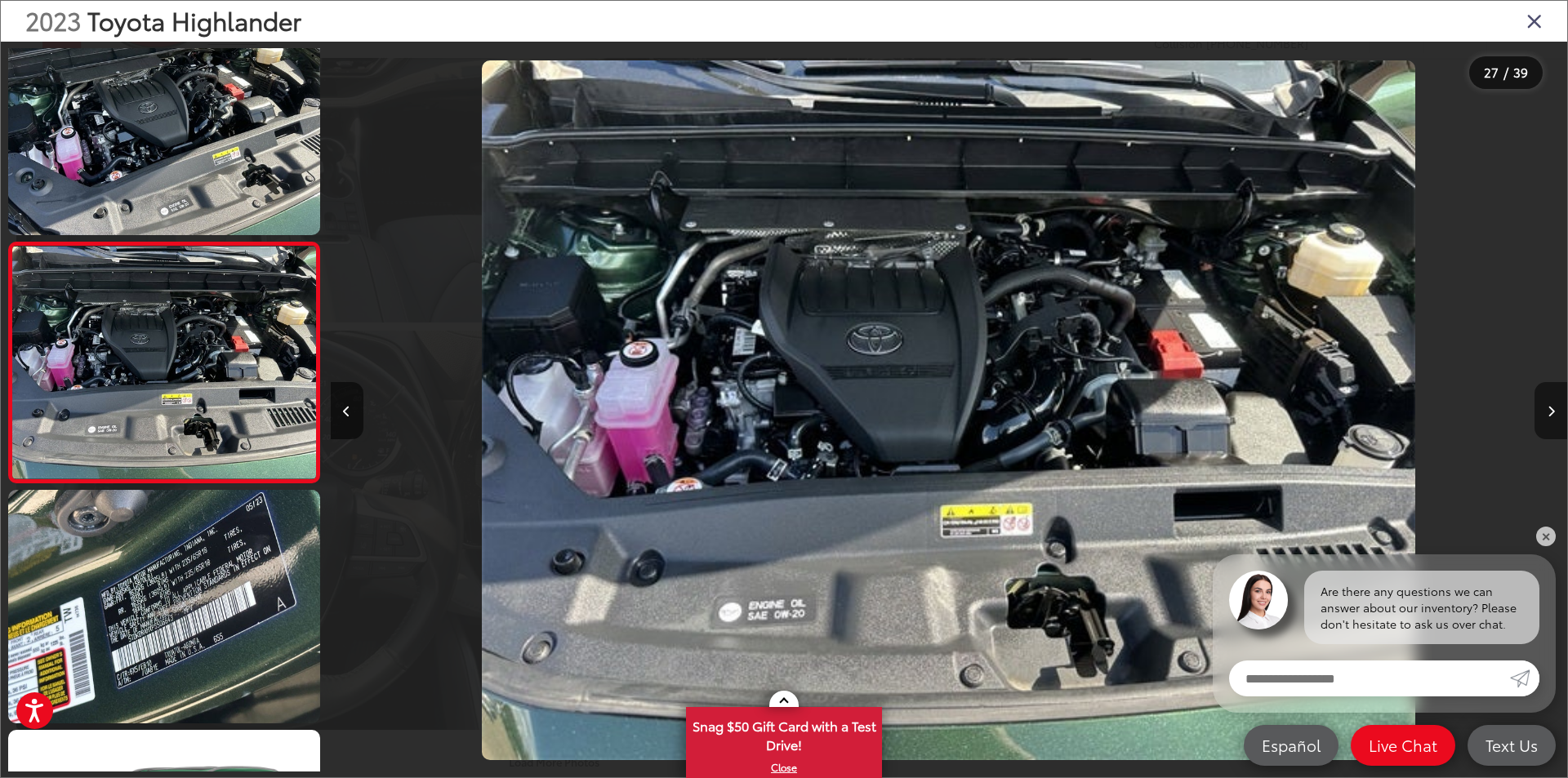
click at [1554, 413] on icon "Next image" at bounding box center [1551, 411] width 8 height 11
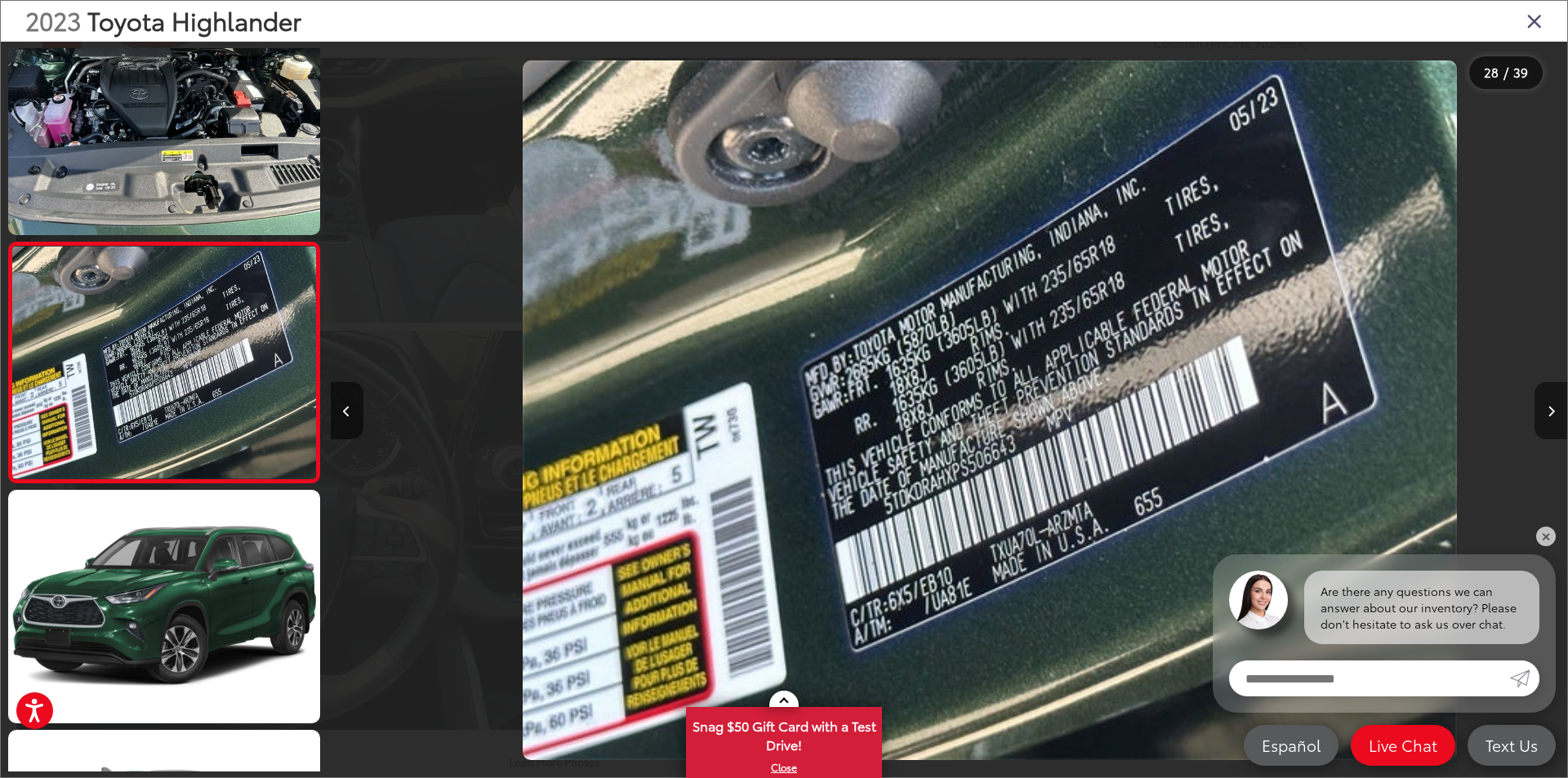
scroll to position [0, 33395]
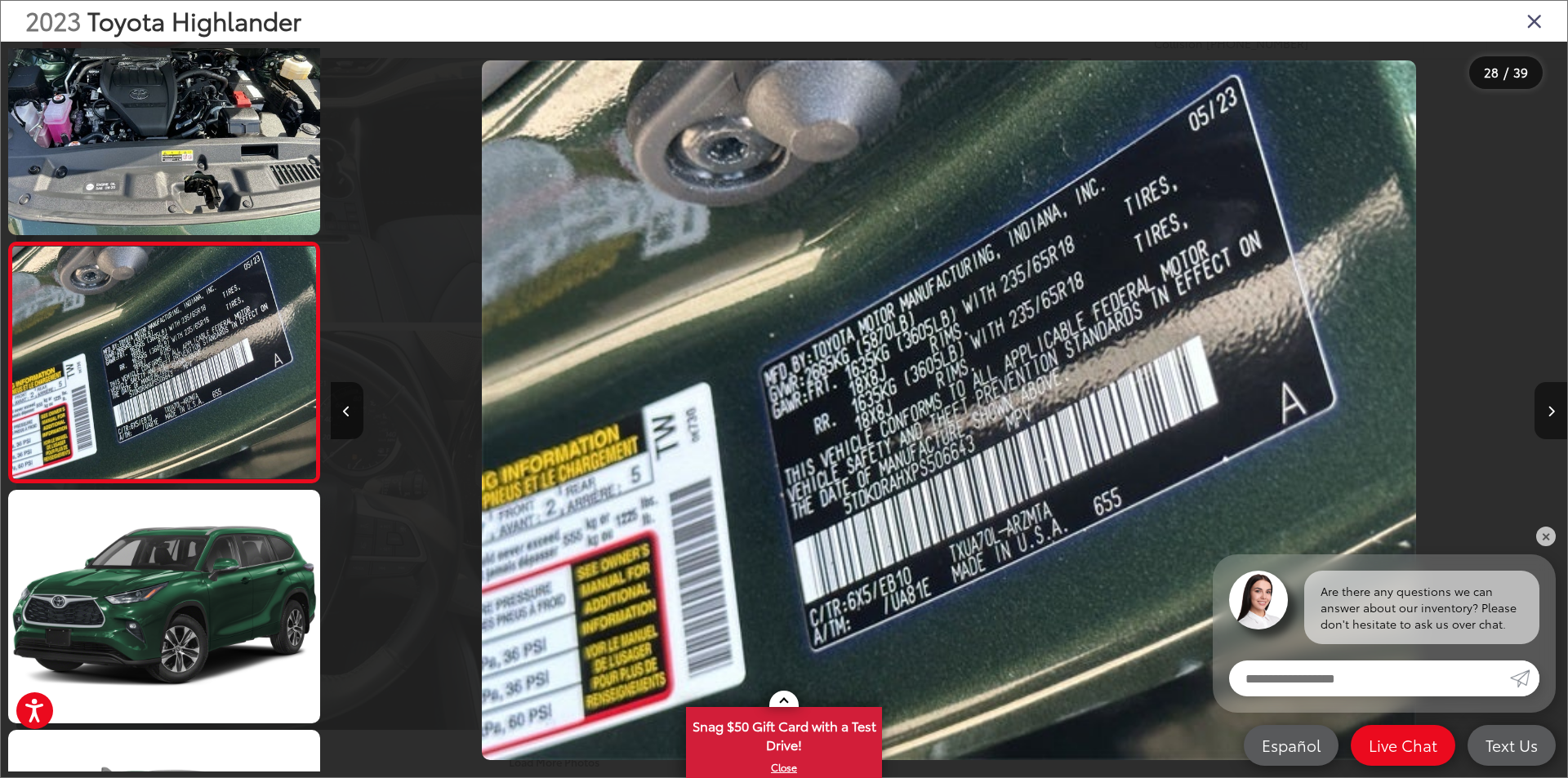
click at [1542, 413] on button "Next image" at bounding box center [1551, 410] width 33 height 57
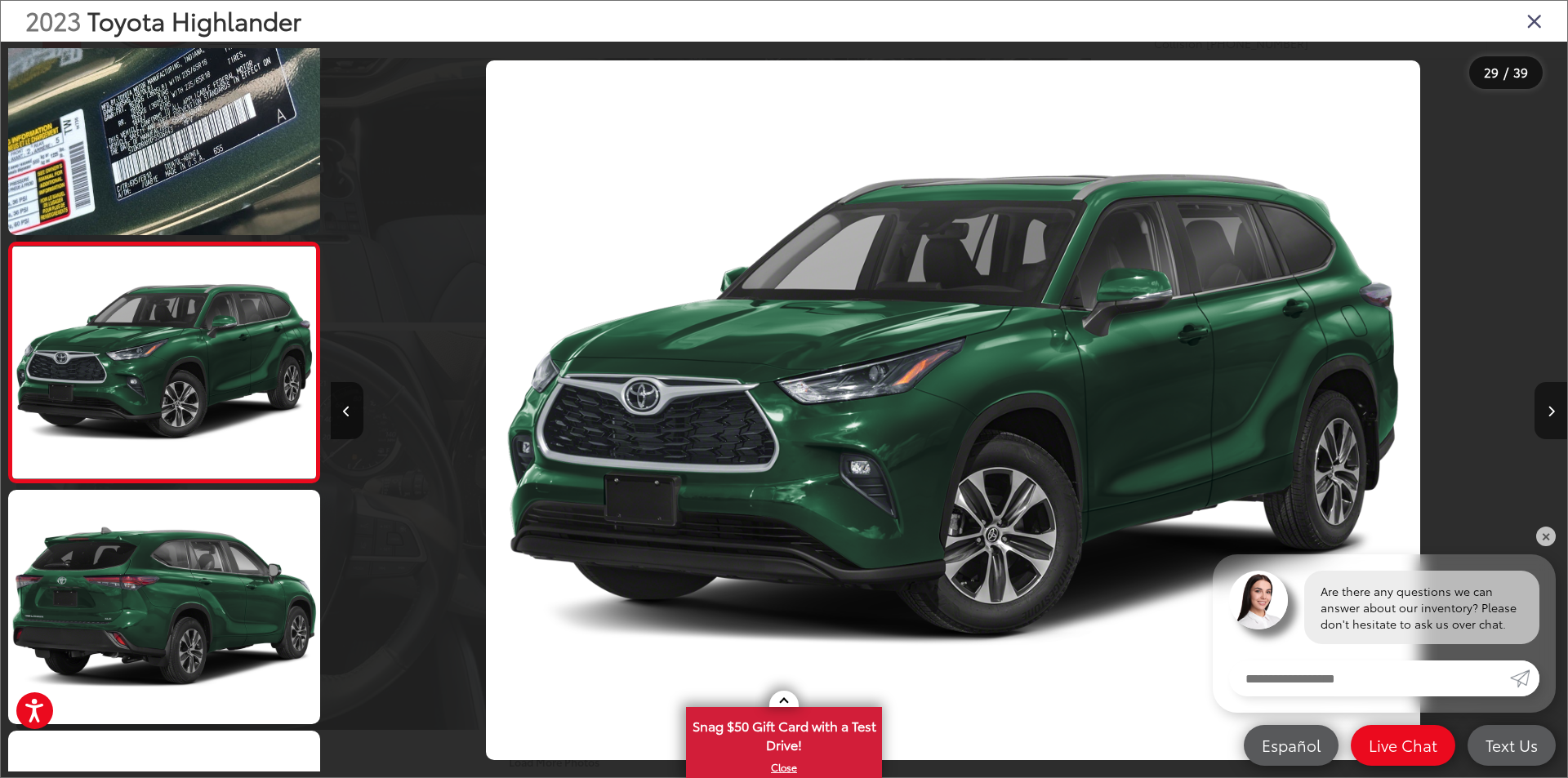
scroll to position [0, 34631]
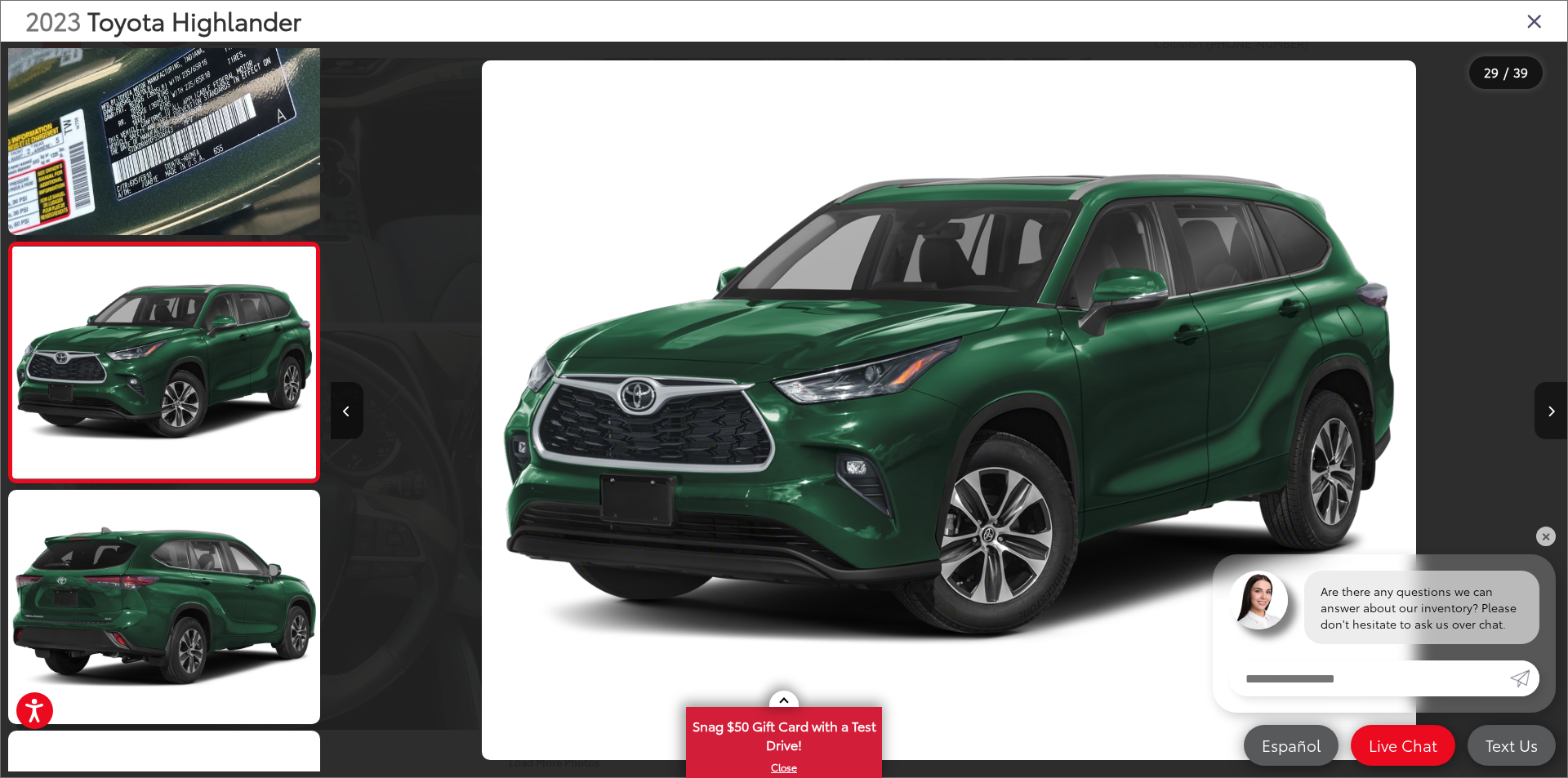
click at [1542, 413] on button "Next image" at bounding box center [1551, 410] width 33 height 57
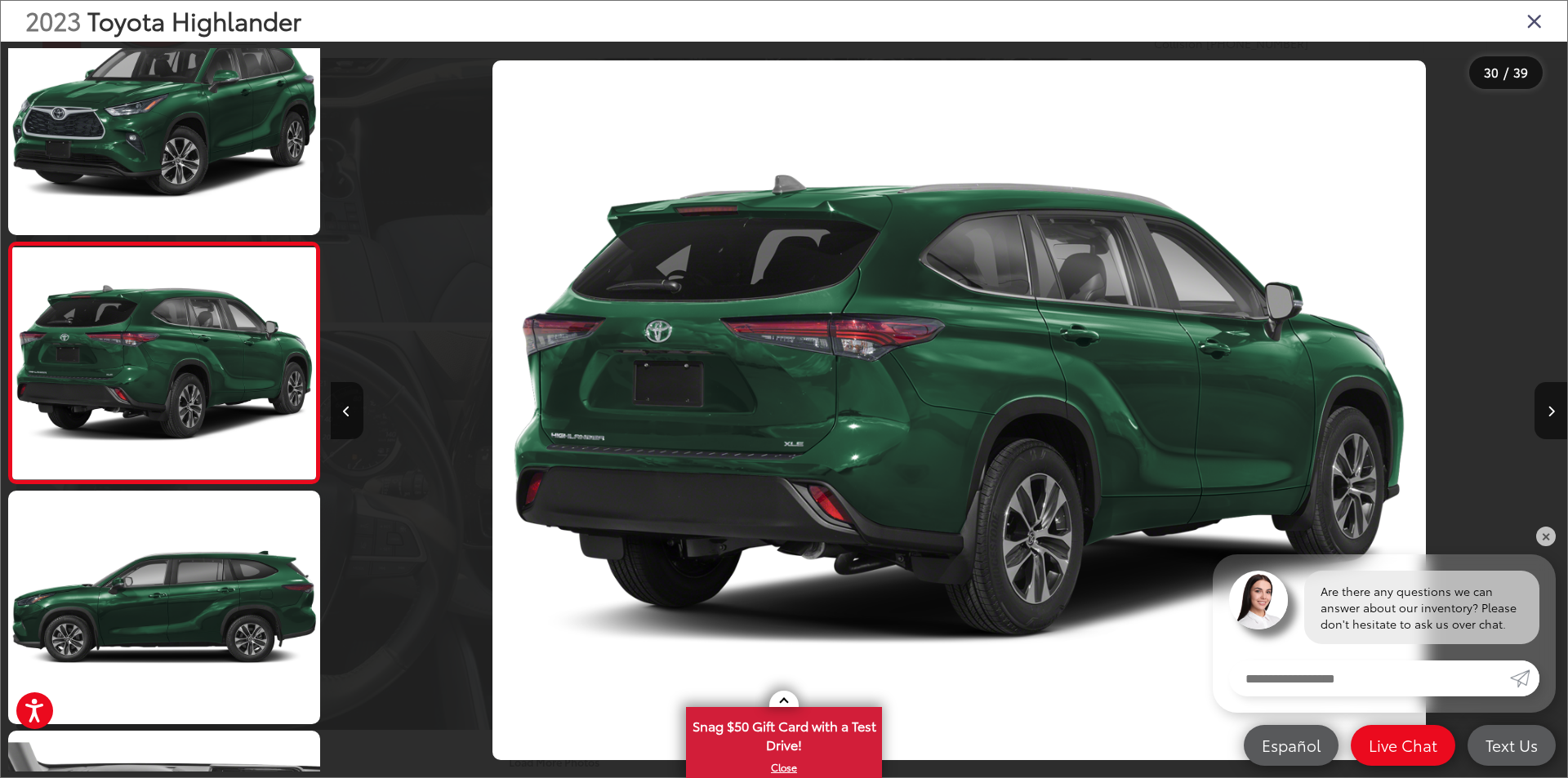
scroll to position [0, 35869]
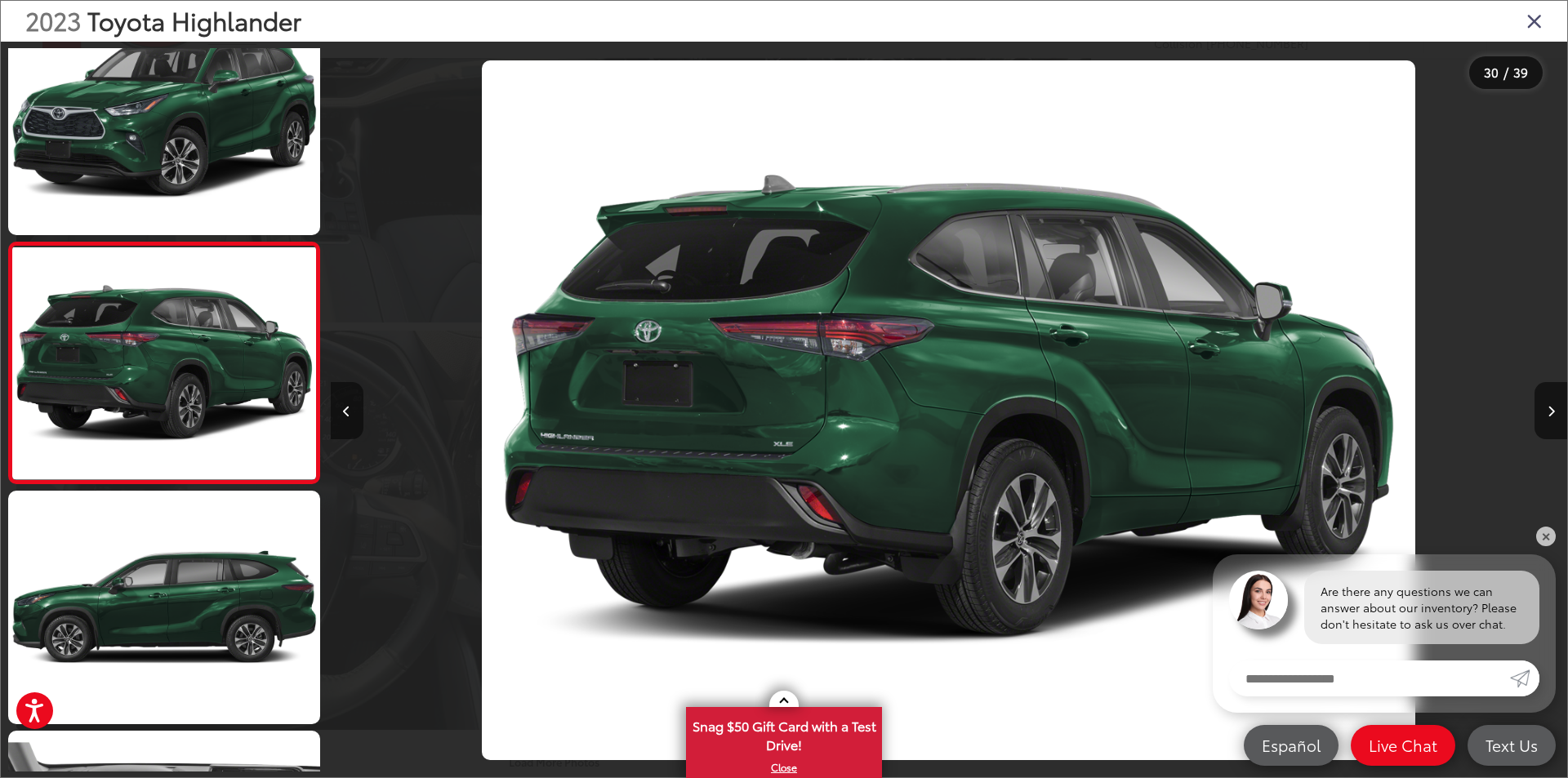
click at [359, 406] on button "Previous image" at bounding box center [347, 410] width 33 height 57
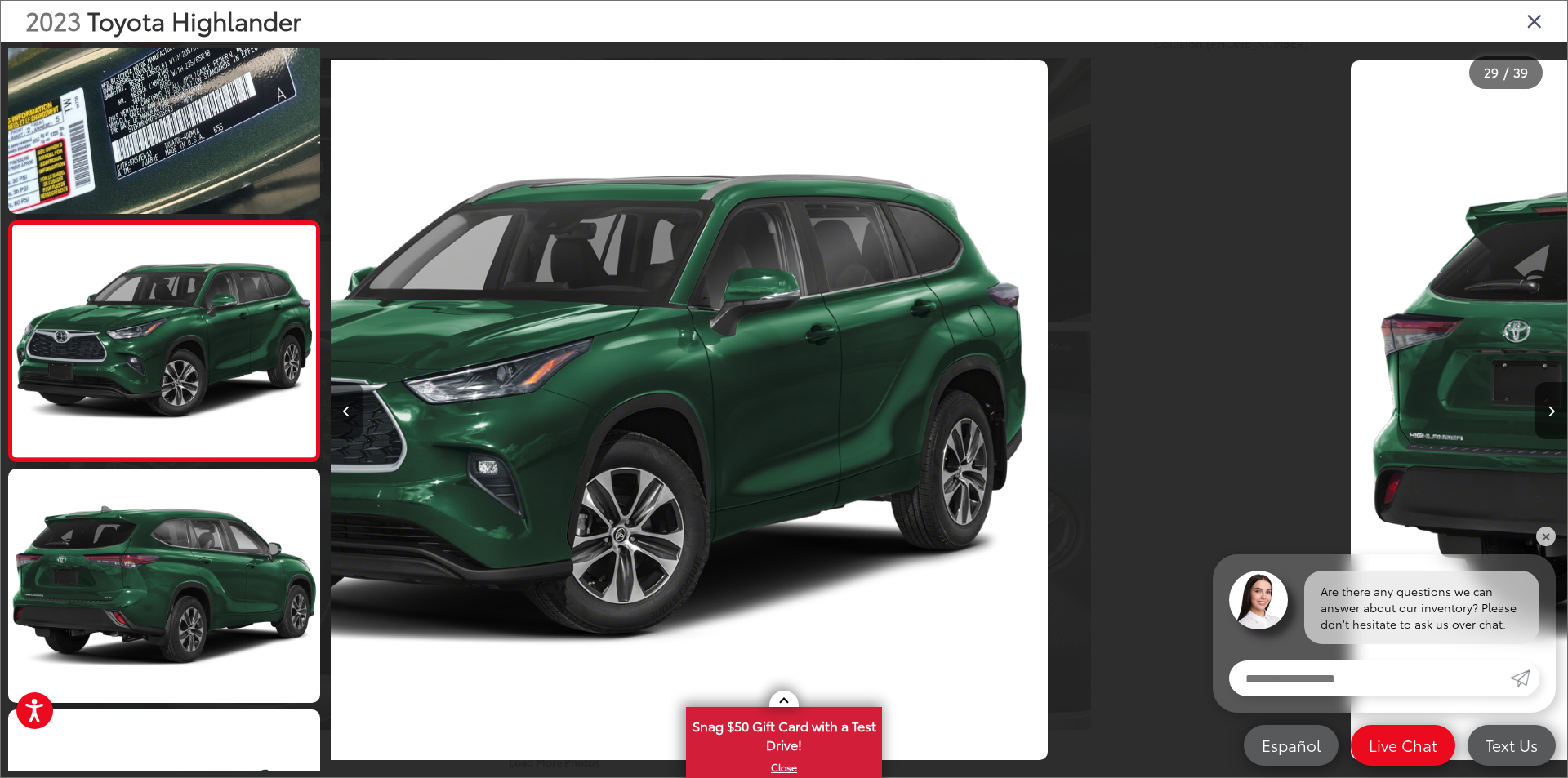
scroll to position [6531, 0]
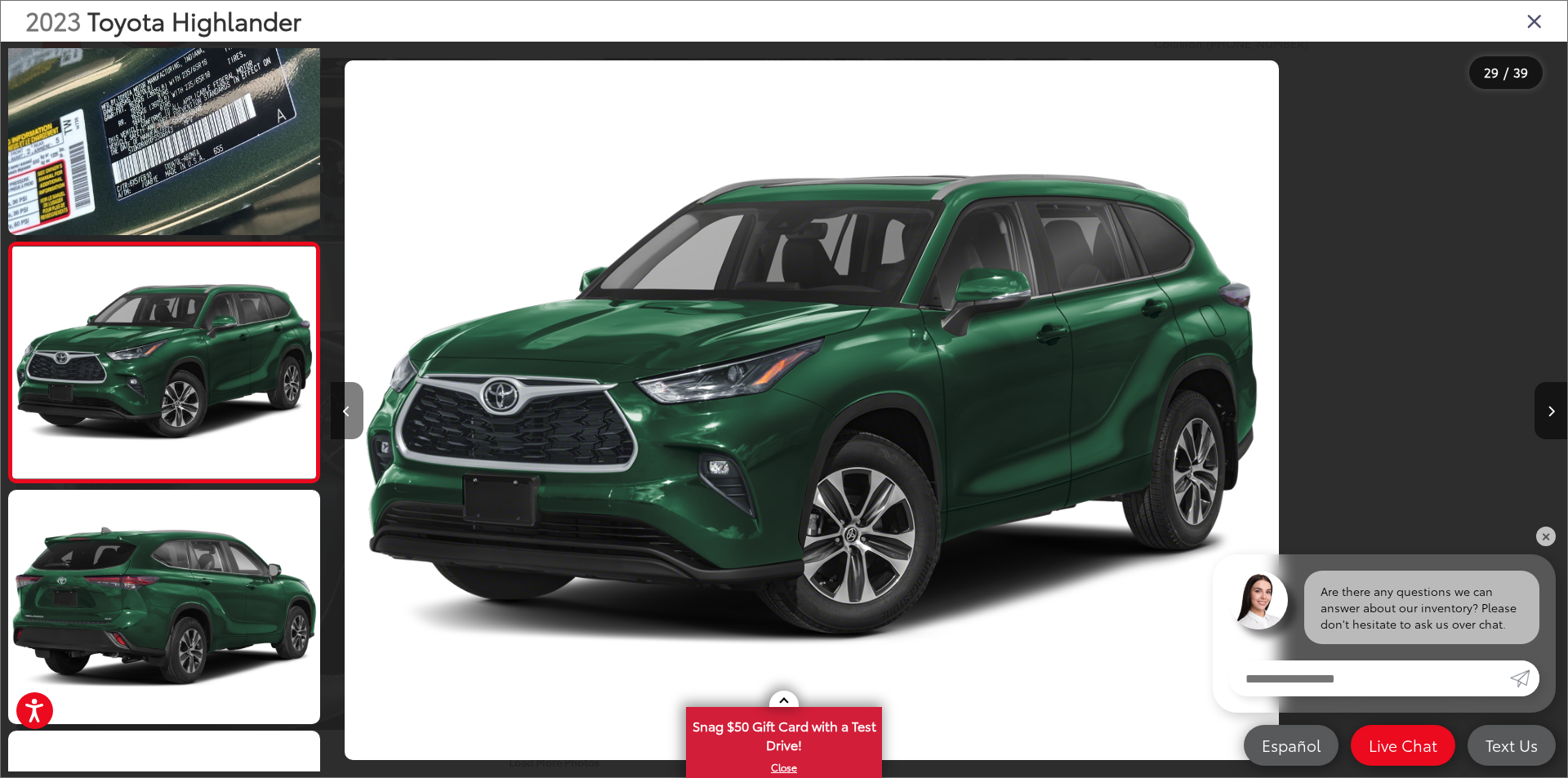
click at [355, 405] on button "Previous image" at bounding box center [347, 410] width 33 height 57
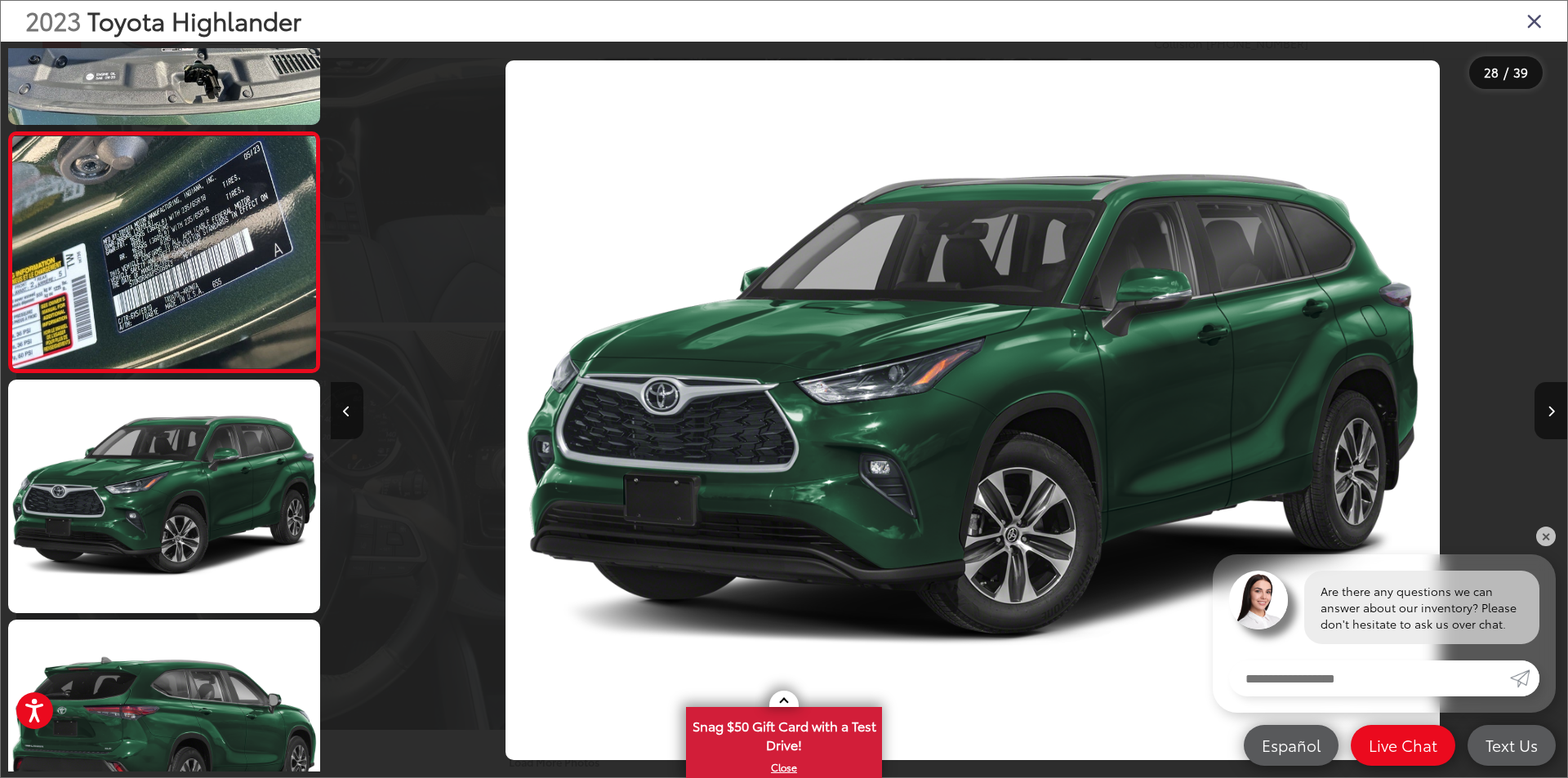
scroll to position [0, 33883]
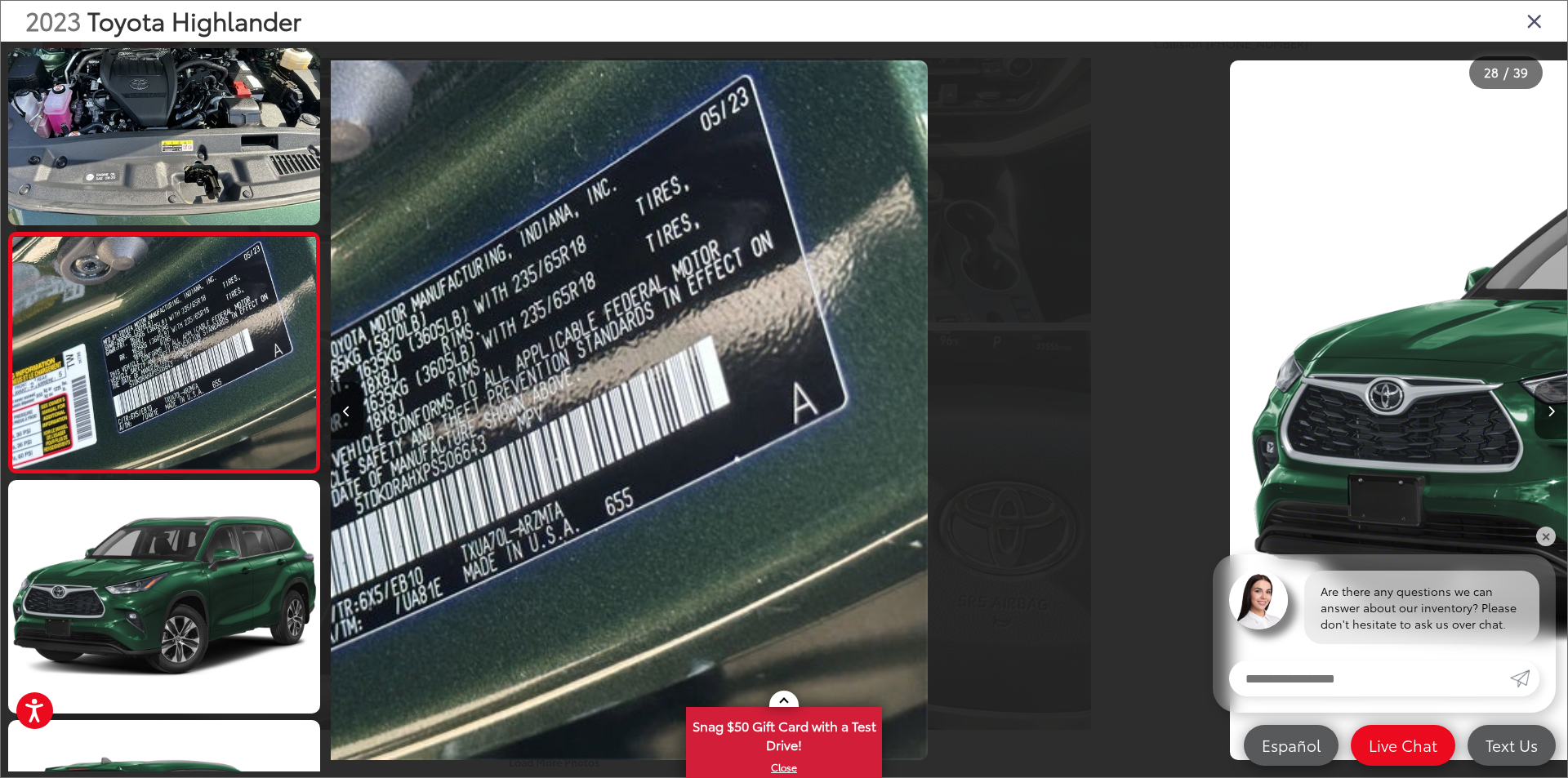
click at [355, 405] on button "Previous image" at bounding box center [347, 410] width 33 height 57
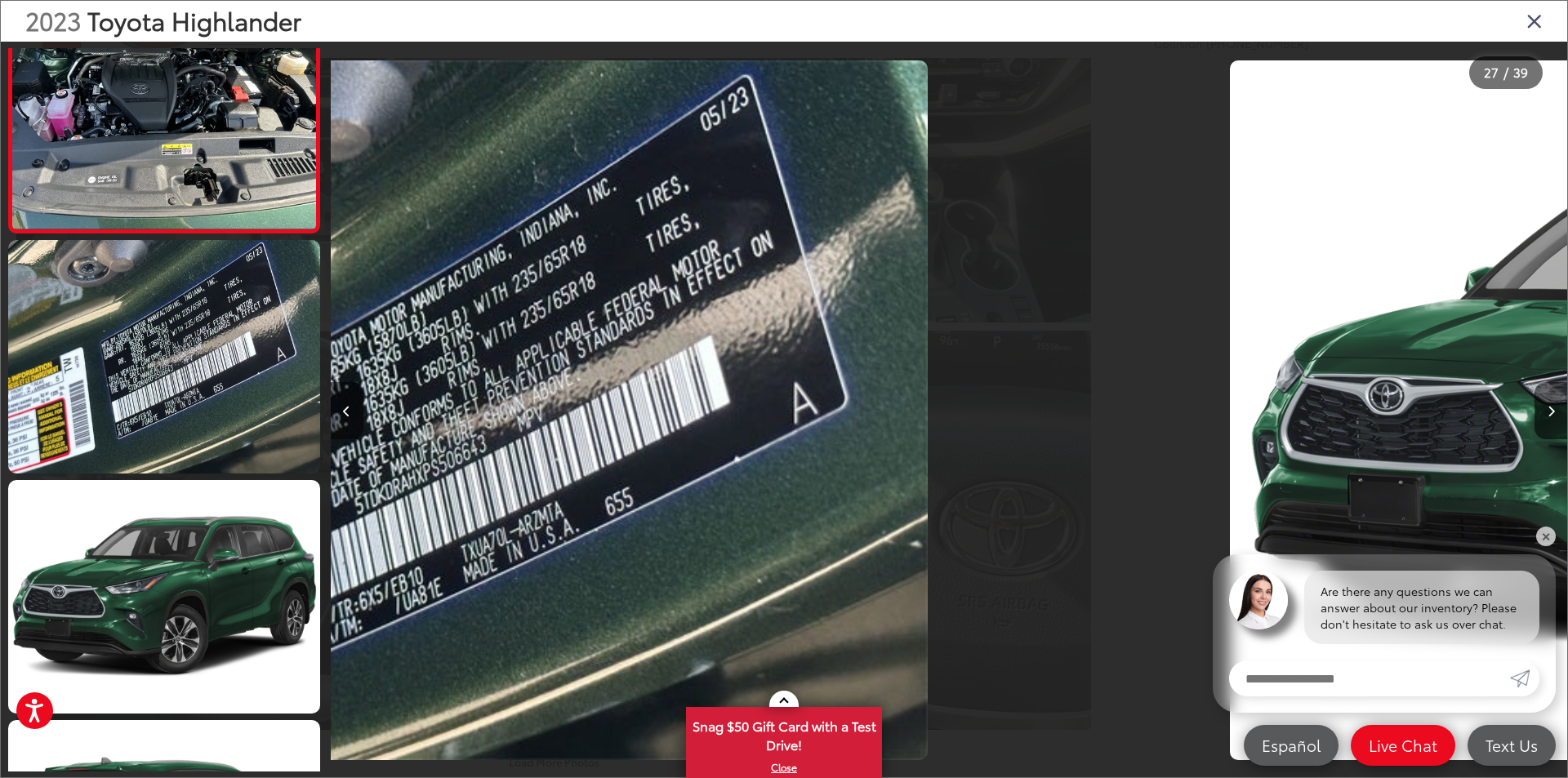
scroll to position [0, 0]
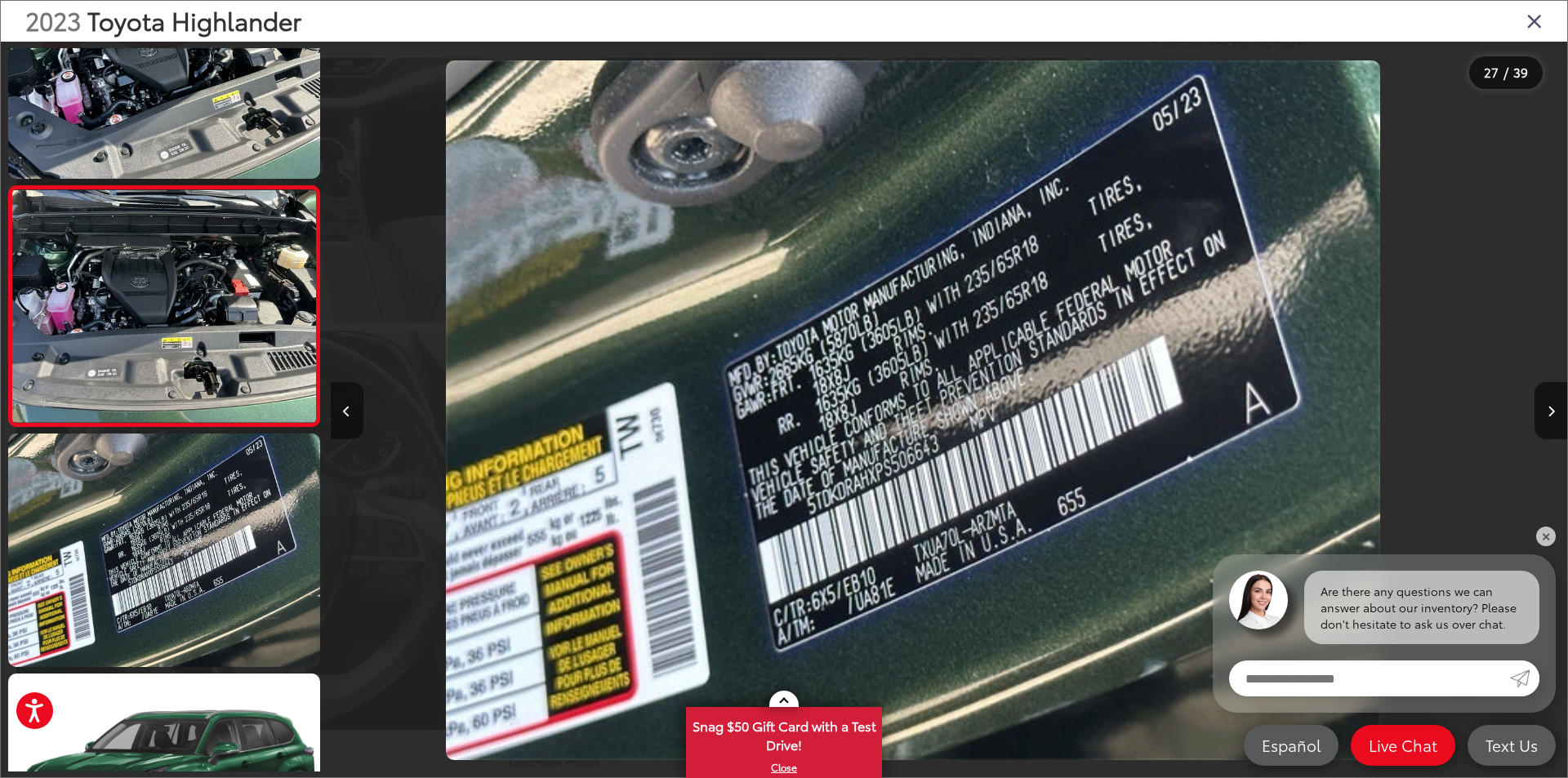
click at [355, 405] on button "Previous image" at bounding box center [347, 410] width 33 height 57
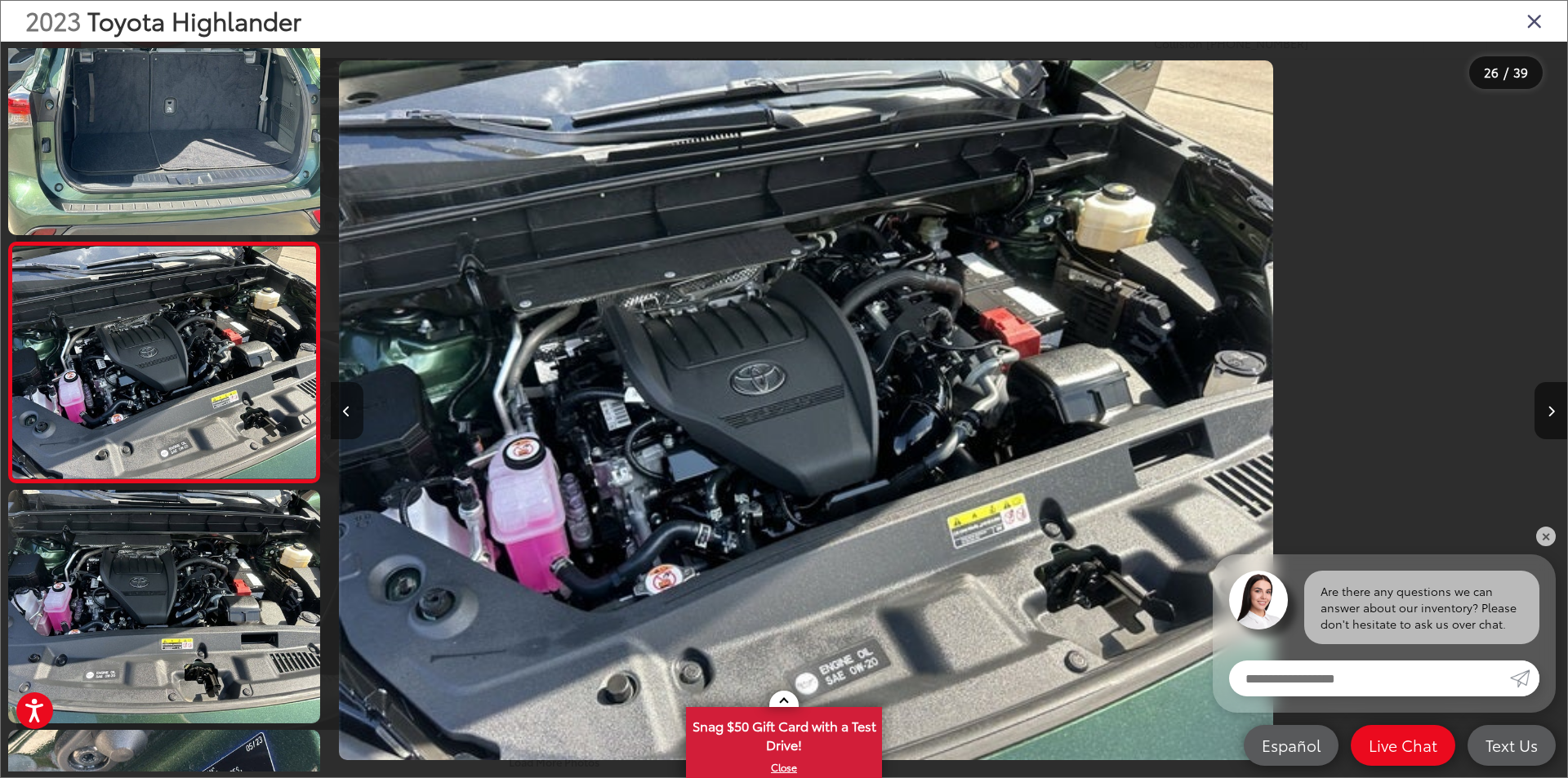
click at [355, 405] on button "Previous image" at bounding box center [347, 410] width 33 height 57
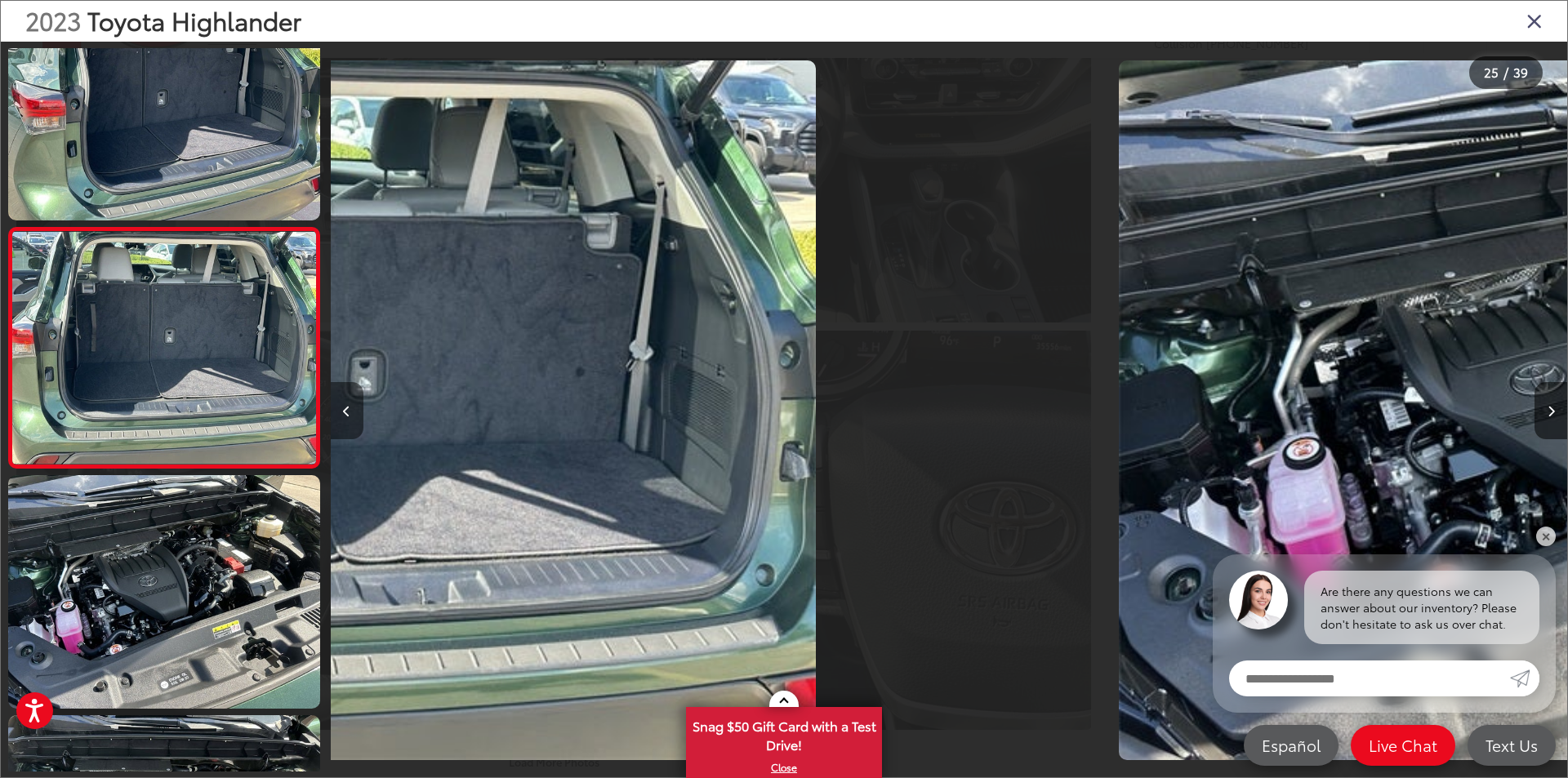
click at [355, 405] on button "Previous image" at bounding box center [347, 410] width 33 height 57
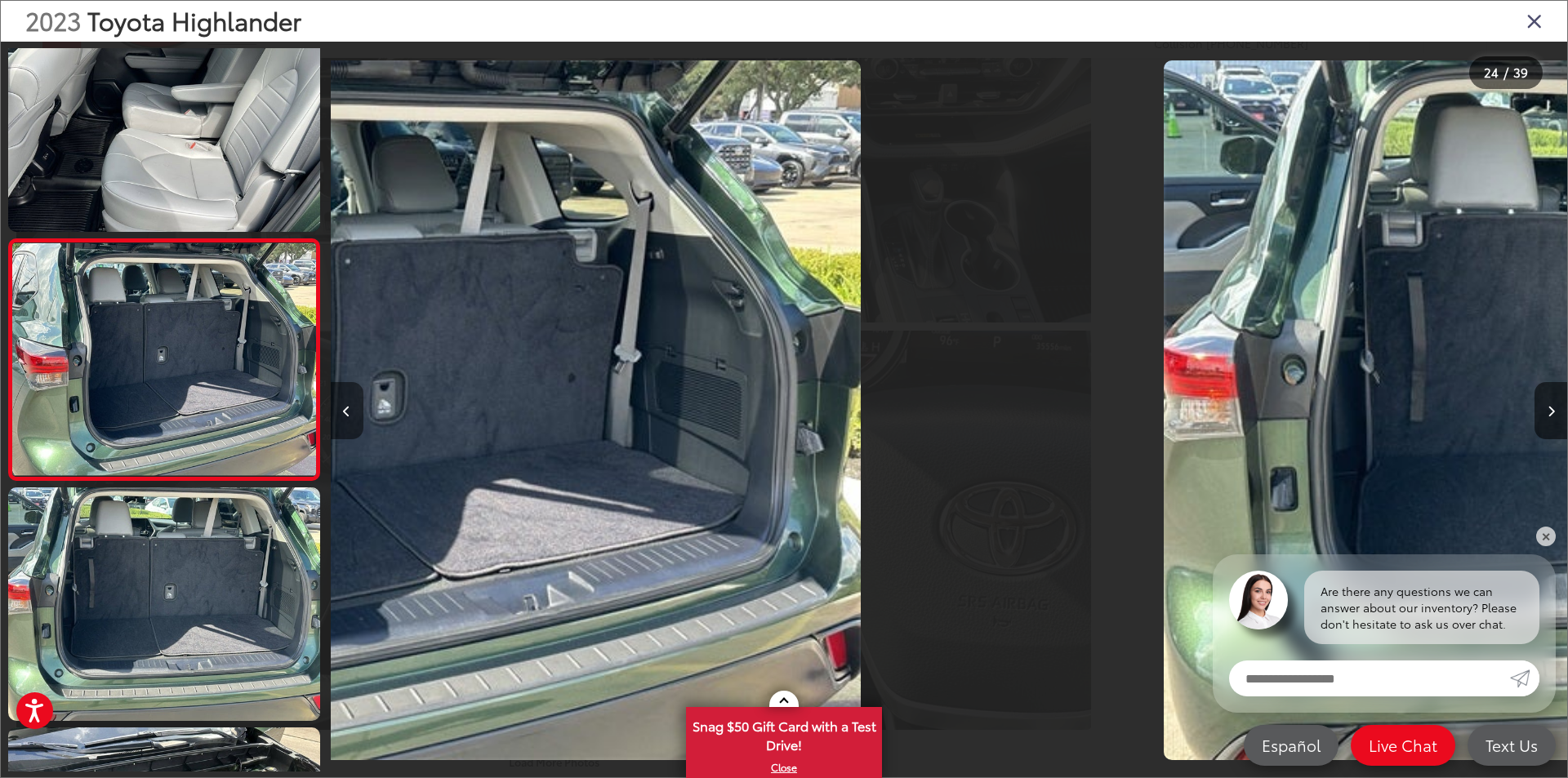
click at [355, 405] on button "Previous image" at bounding box center [347, 410] width 33 height 57
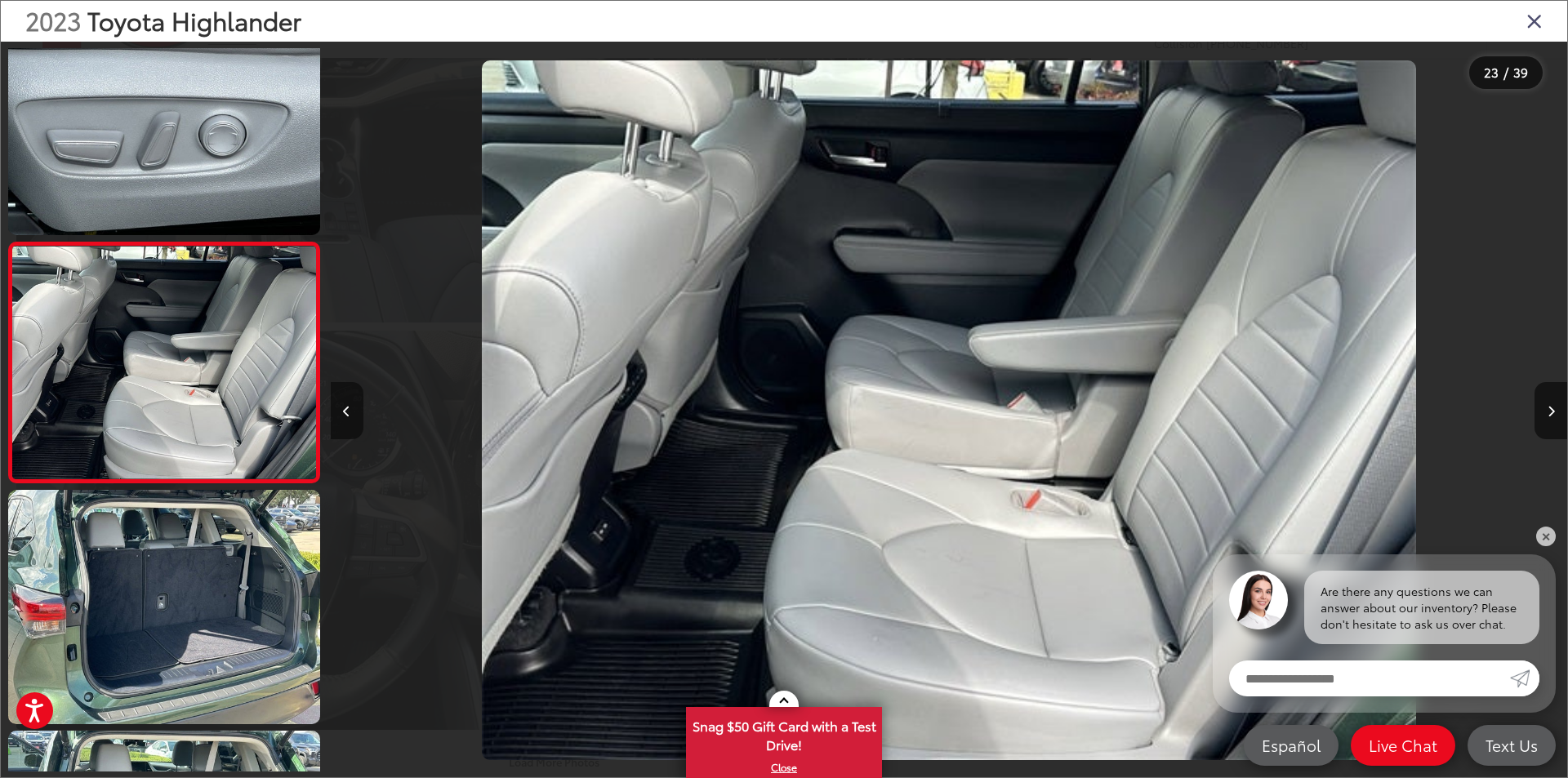
click at [355, 405] on button "Previous image" at bounding box center [347, 410] width 33 height 57
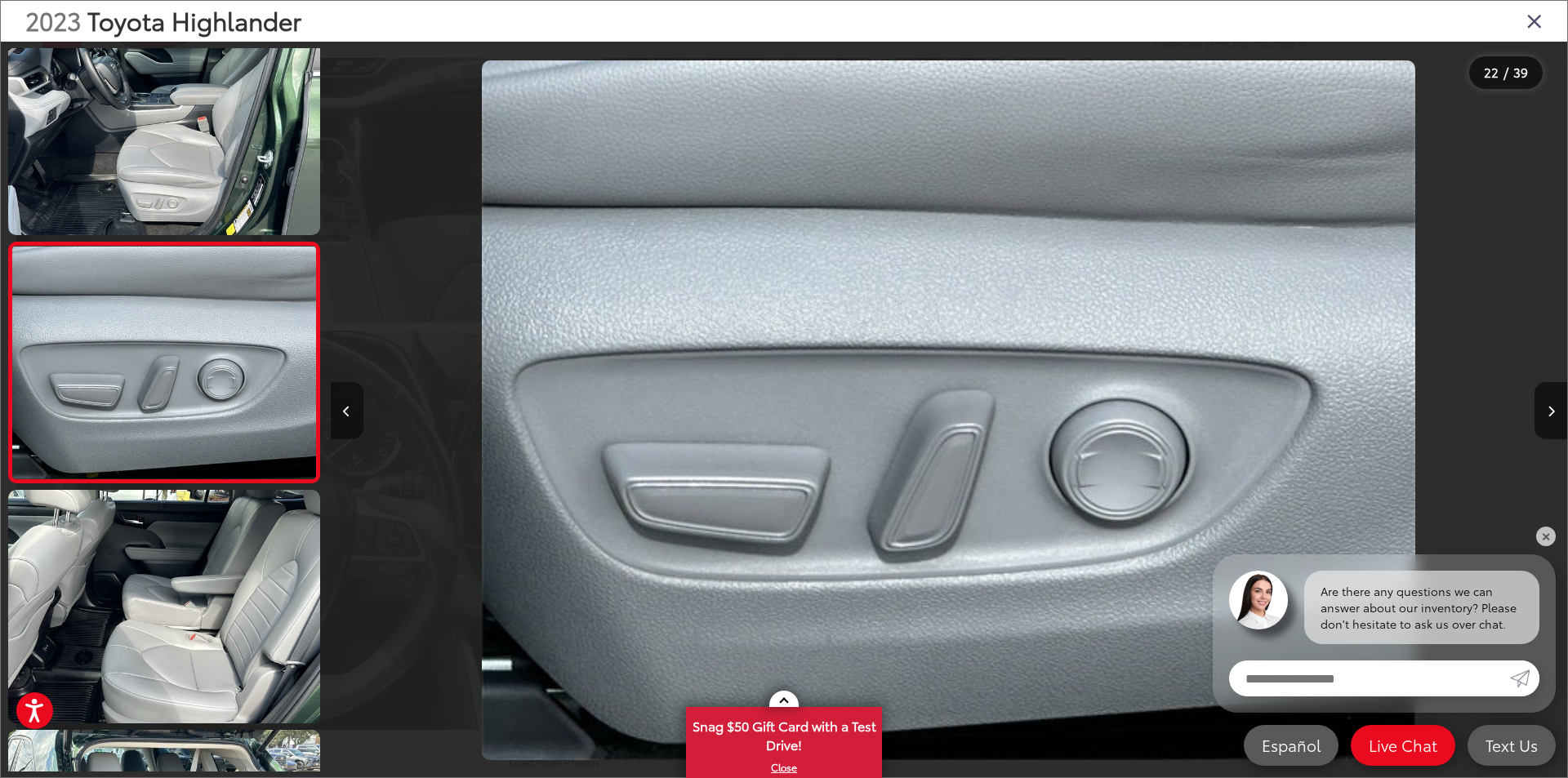
click at [355, 405] on button "Previous image" at bounding box center [347, 410] width 33 height 57
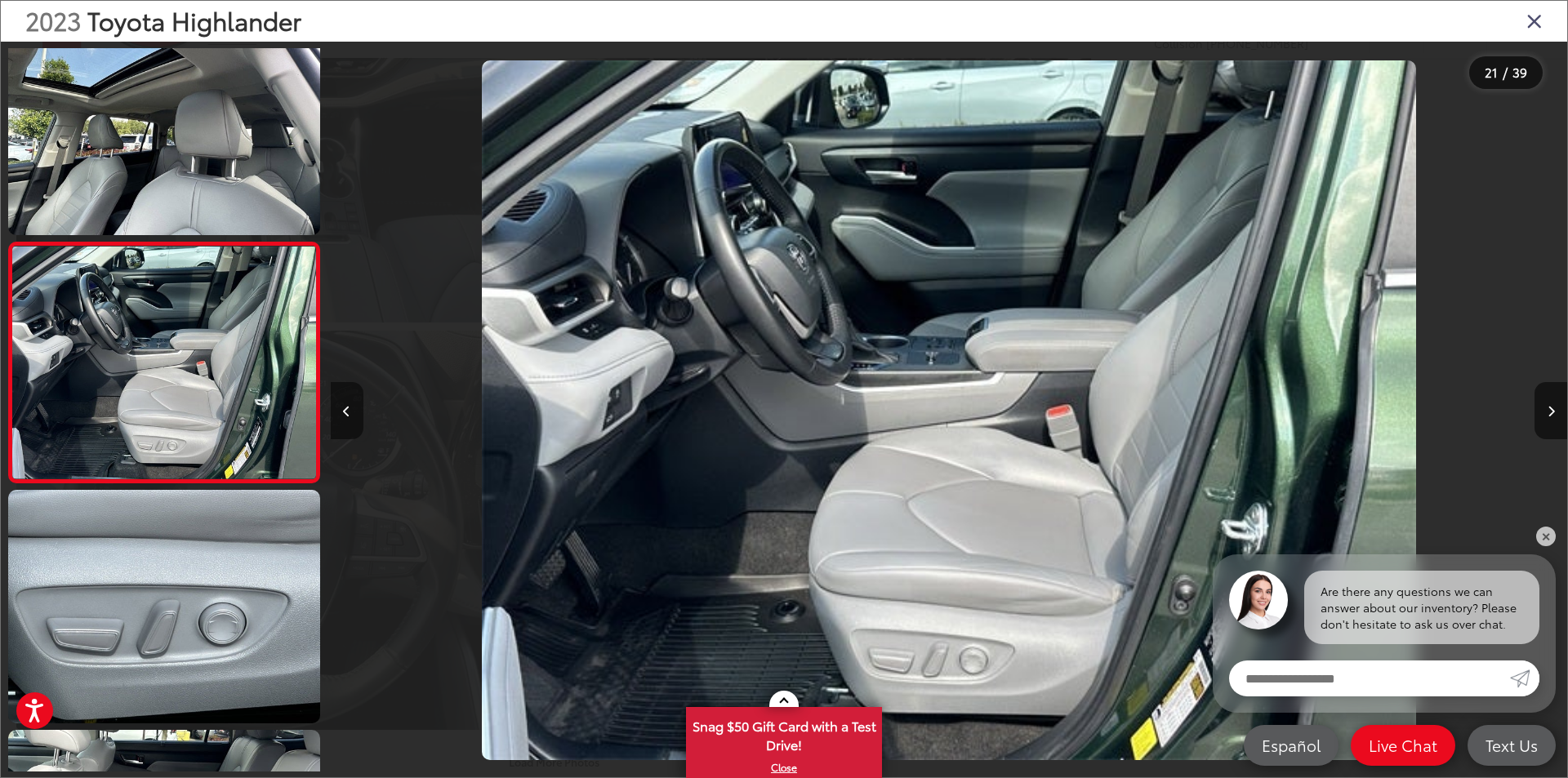
click at [354, 405] on button "Previous image" at bounding box center [347, 410] width 33 height 57
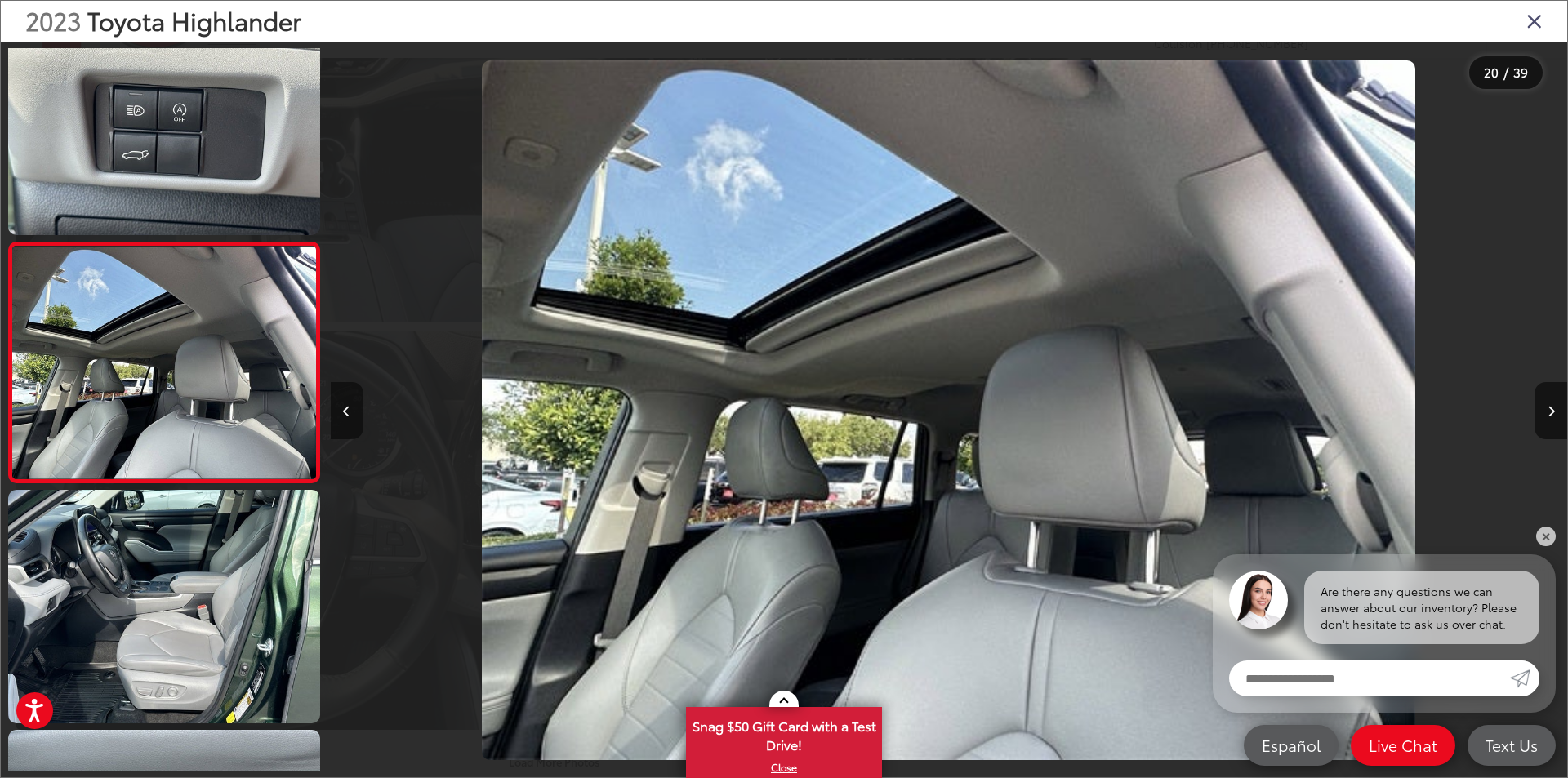
click at [352, 405] on button "Previous image" at bounding box center [347, 410] width 33 height 57
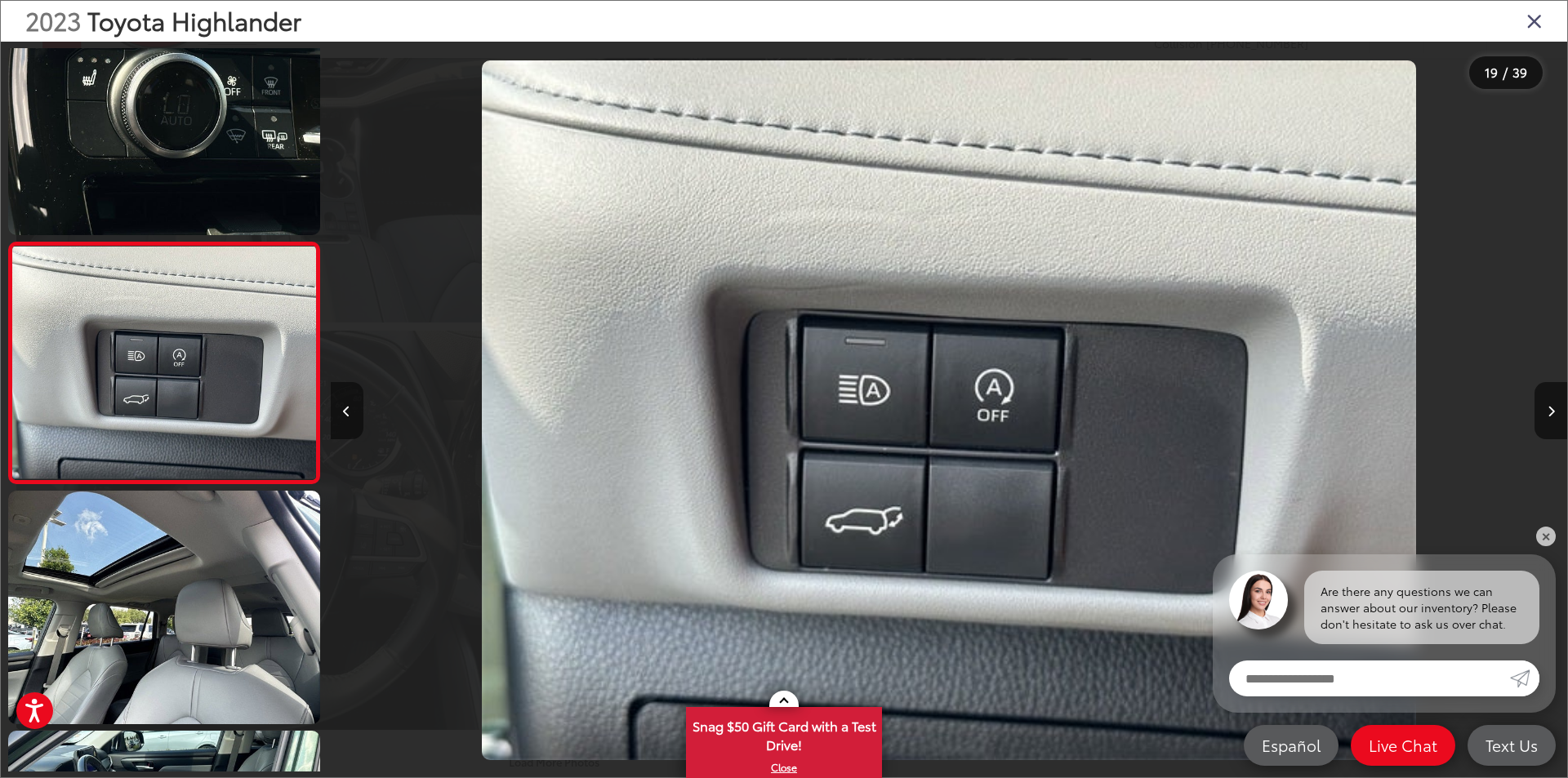
click at [352, 405] on button "Previous image" at bounding box center [347, 410] width 33 height 57
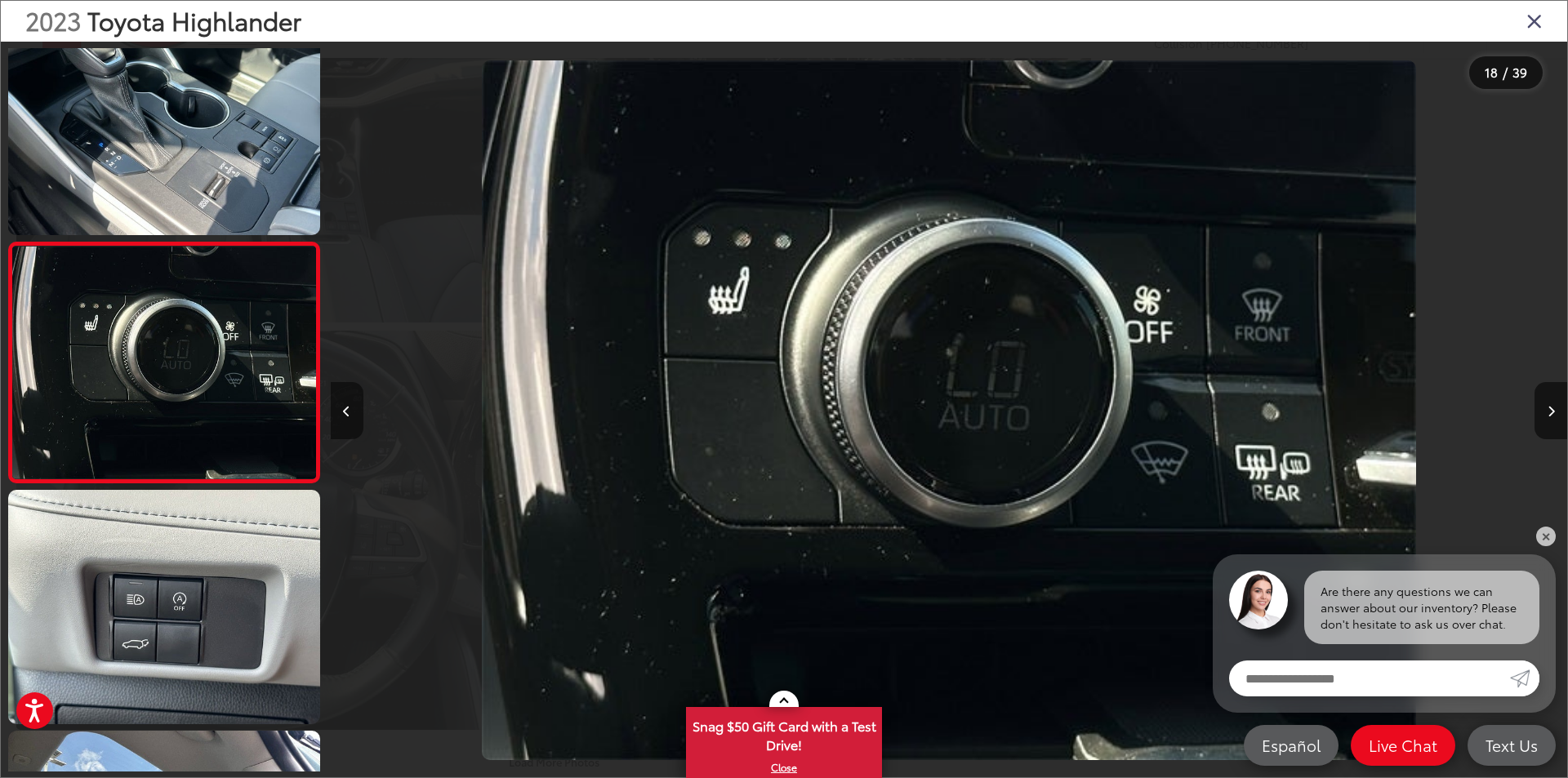
click at [352, 405] on button "Previous image" at bounding box center [347, 410] width 33 height 57
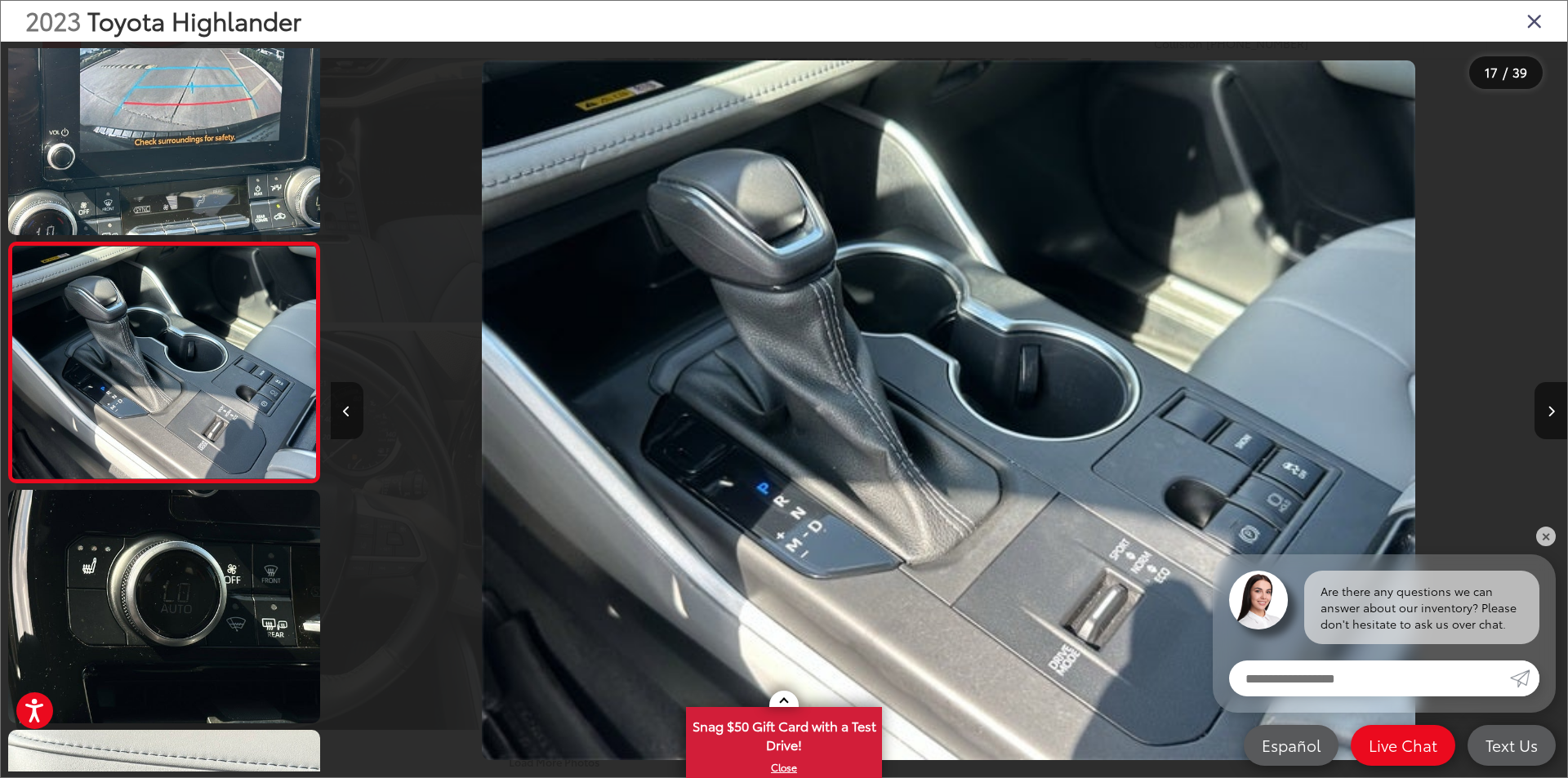
click at [352, 405] on button "Previous image" at bounding box center [347, 410] width 33 height 57
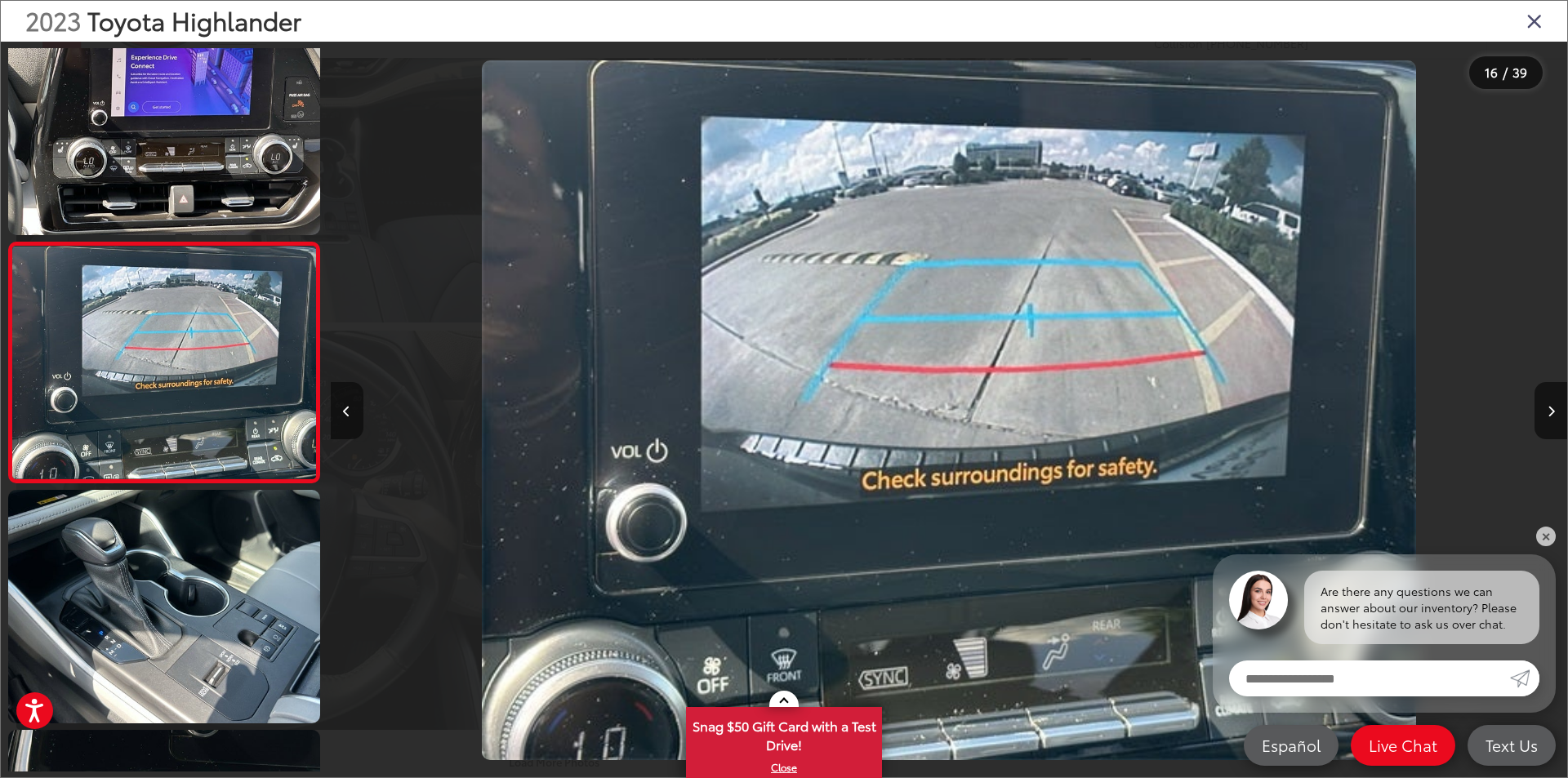
click at [352, 405] on button "Previous image" at bounding box center [347, 410] width 33 height 57
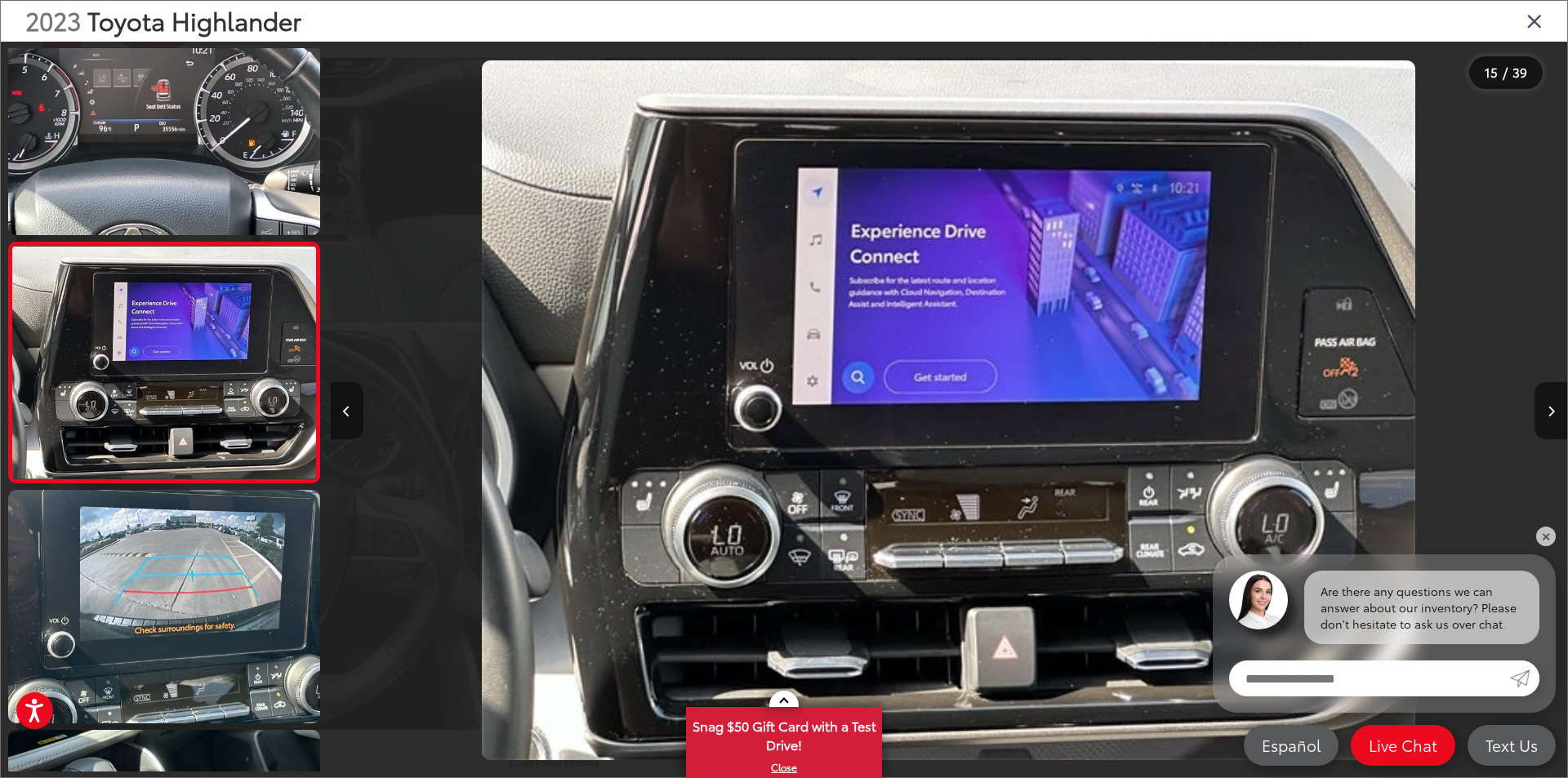
click at [352, 405] on button "Previous image" at bounding box center [347, 410] width 33 height 57
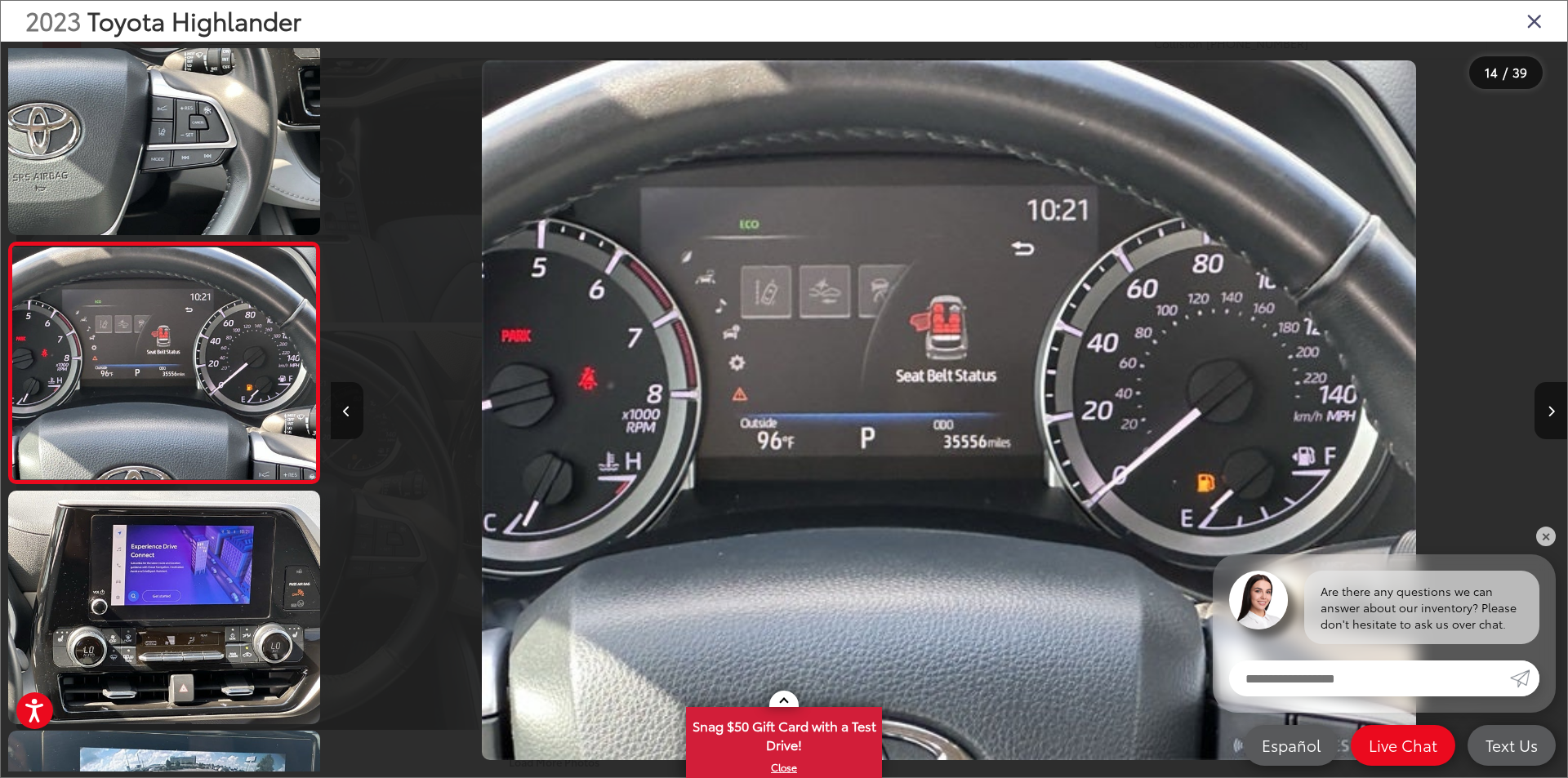
click at [352, 405] on button "Previous image" at bounding box center [347, 410] width 33 height 57
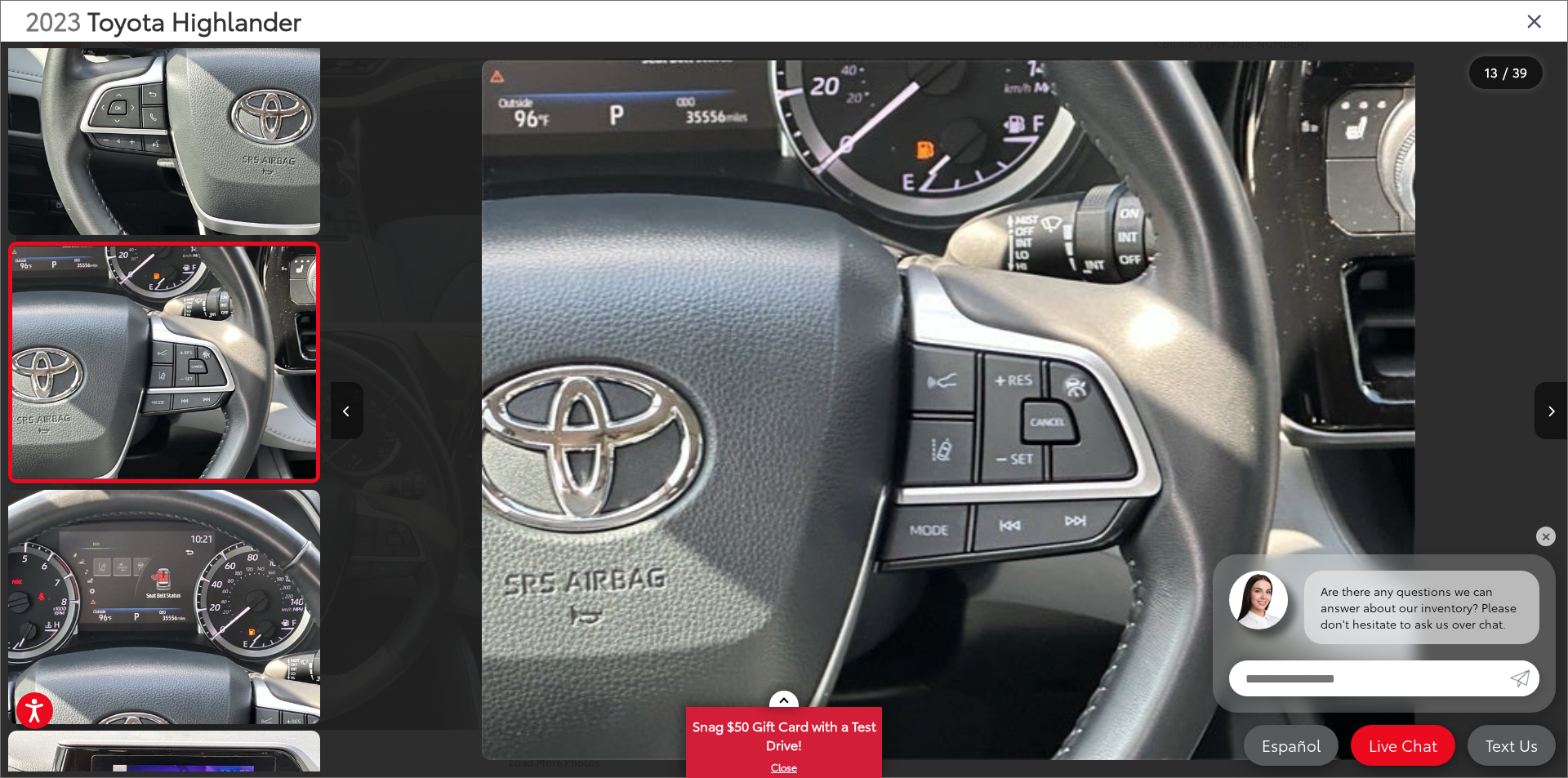
click at [352, 405] on button "Previous image" at bounding box center [347, 410] width 33 height 57
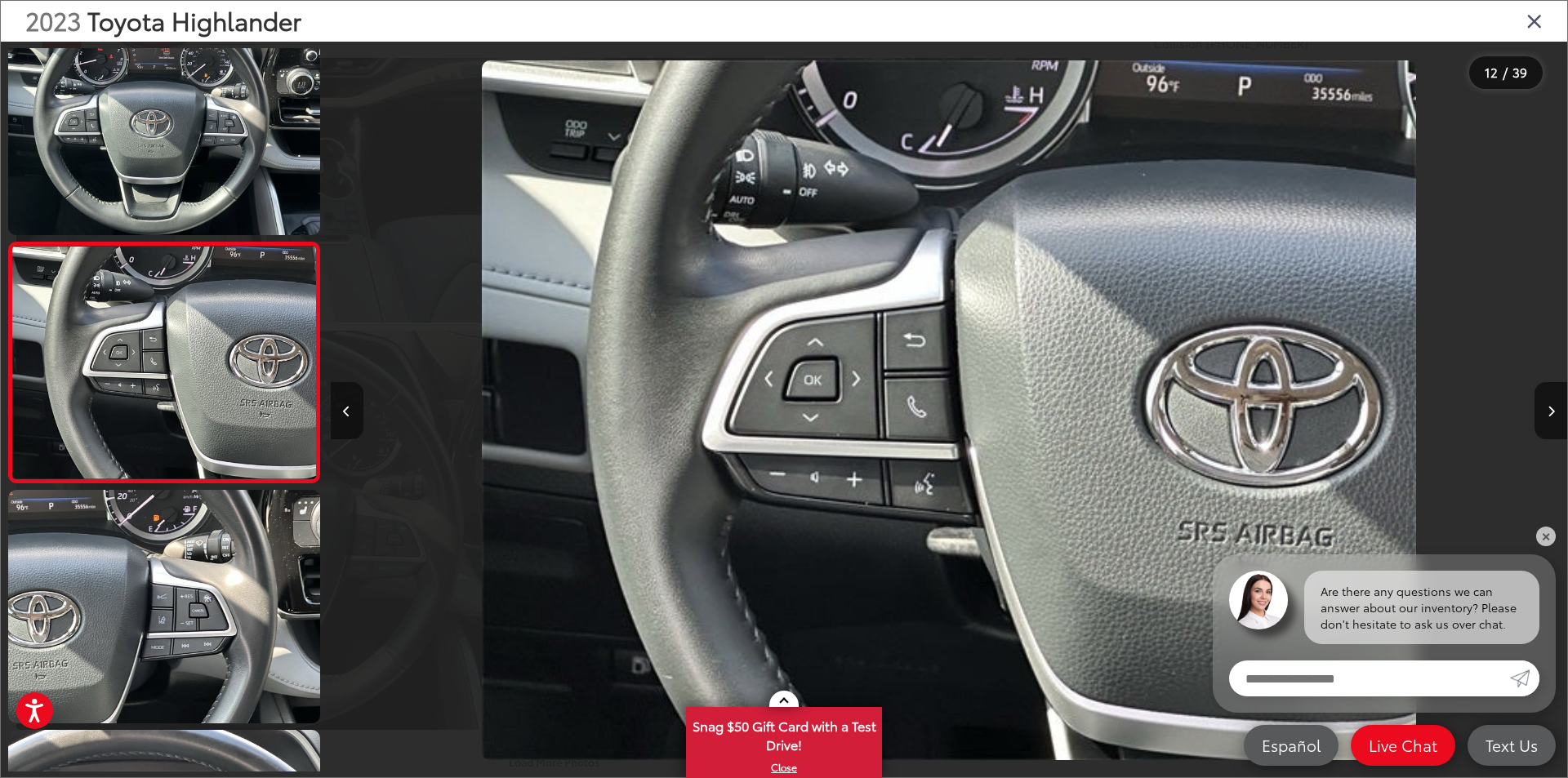
click at [352, 405] on button "Previous image" at bounding box center [347, 410] width 33 height 57
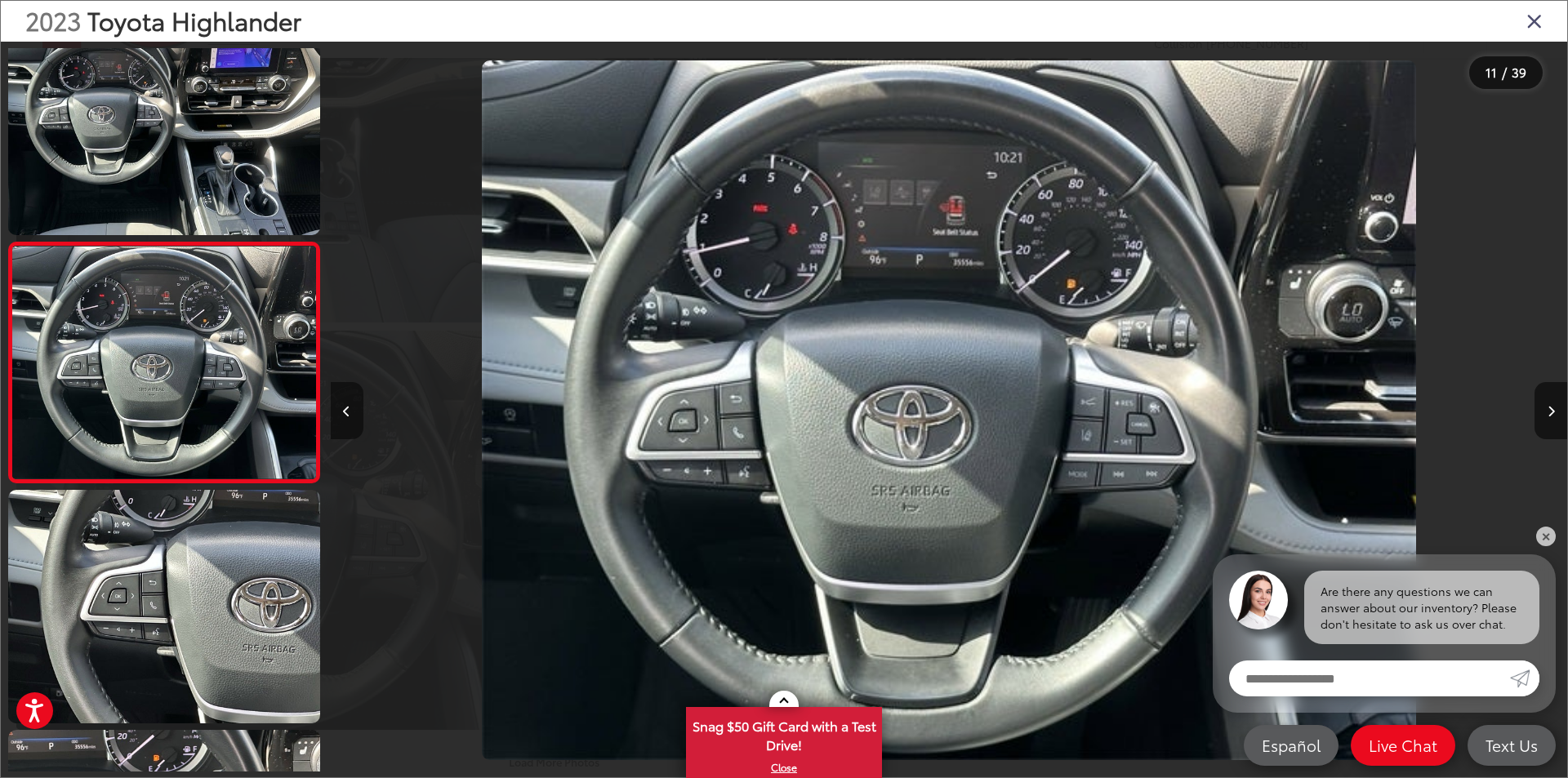
click at [352, 405] on button "Previous image" at bounding box center [347, 410] width 33 height 57
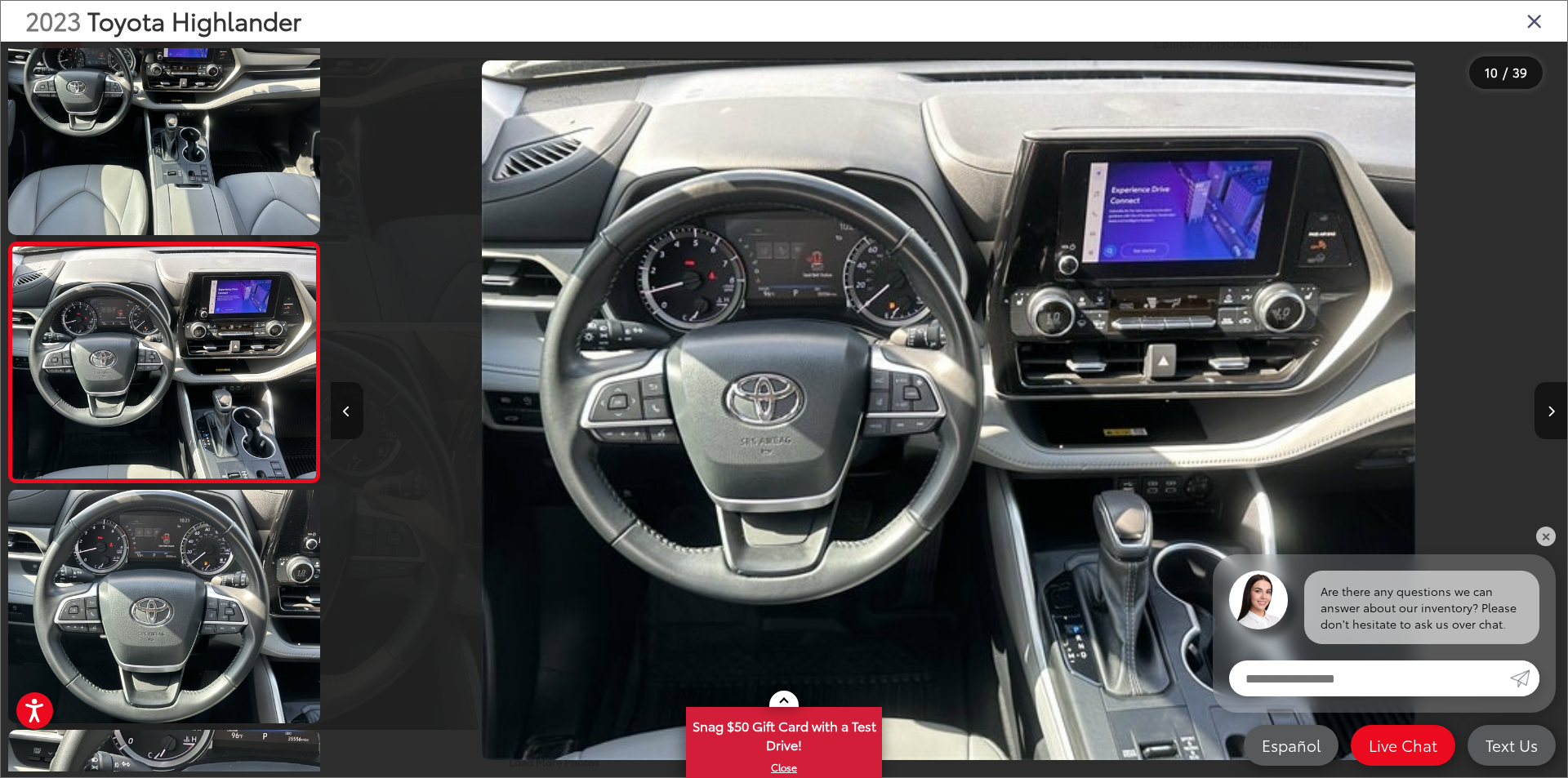
click at [352, 405] on button "Previous image" at bounding box center [347, 410] width 33 height 57
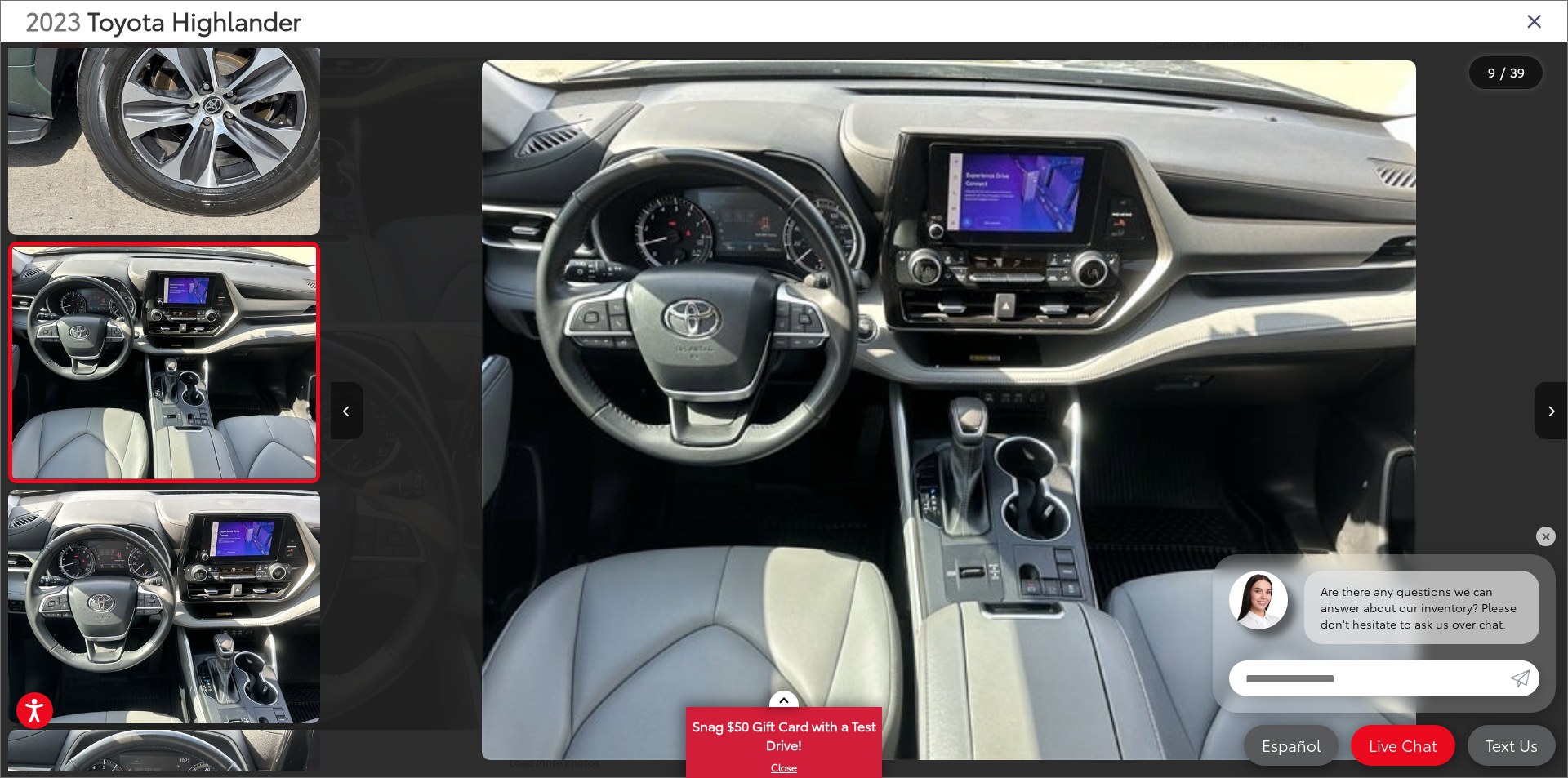
click at [352, 405] on button "Previous image" at bounding box center [347, 410] width 33 height 57
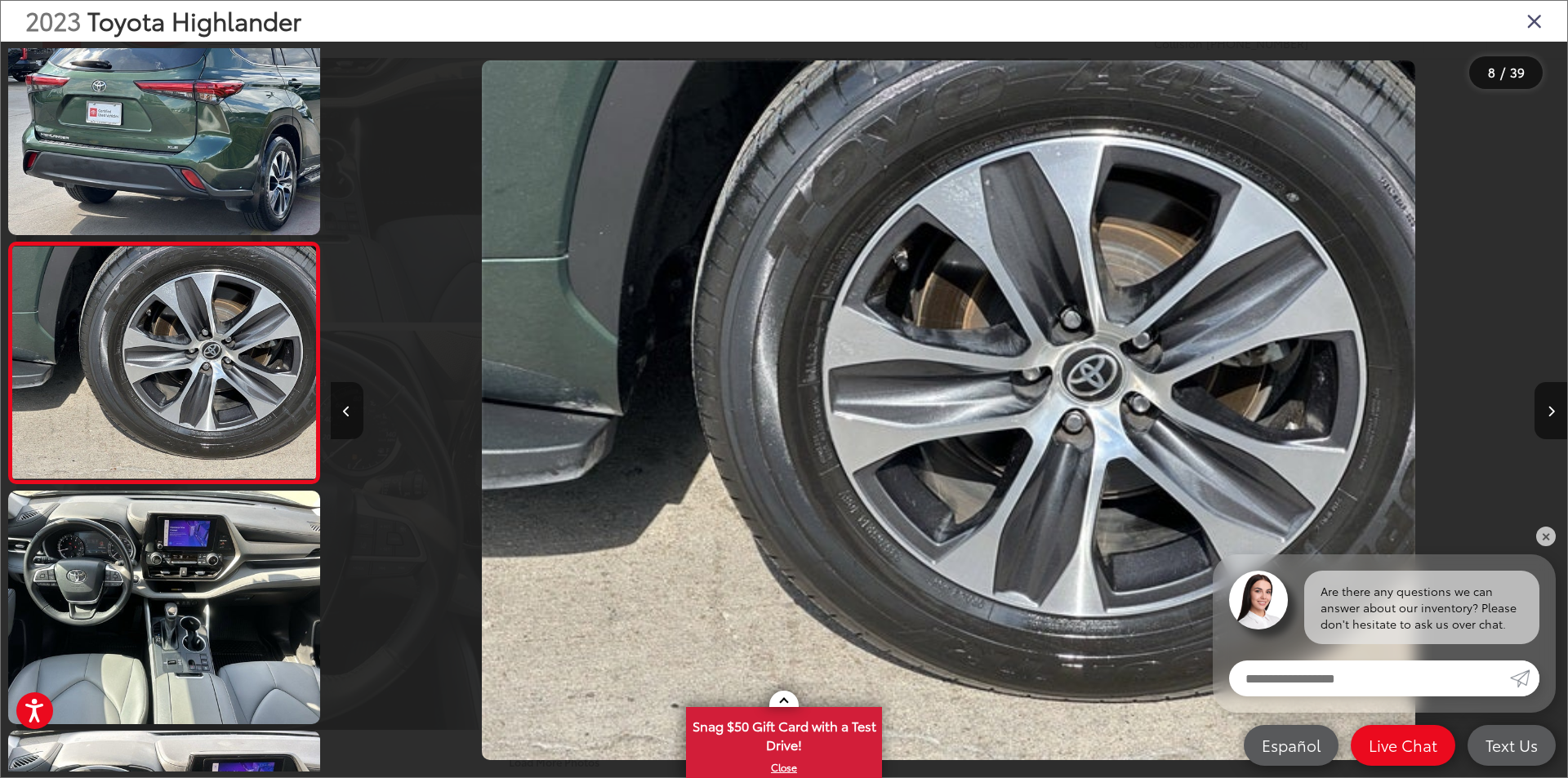
click at [352, 405] on button "Previous image" at bounding box center [347, 410] width 33 height 57
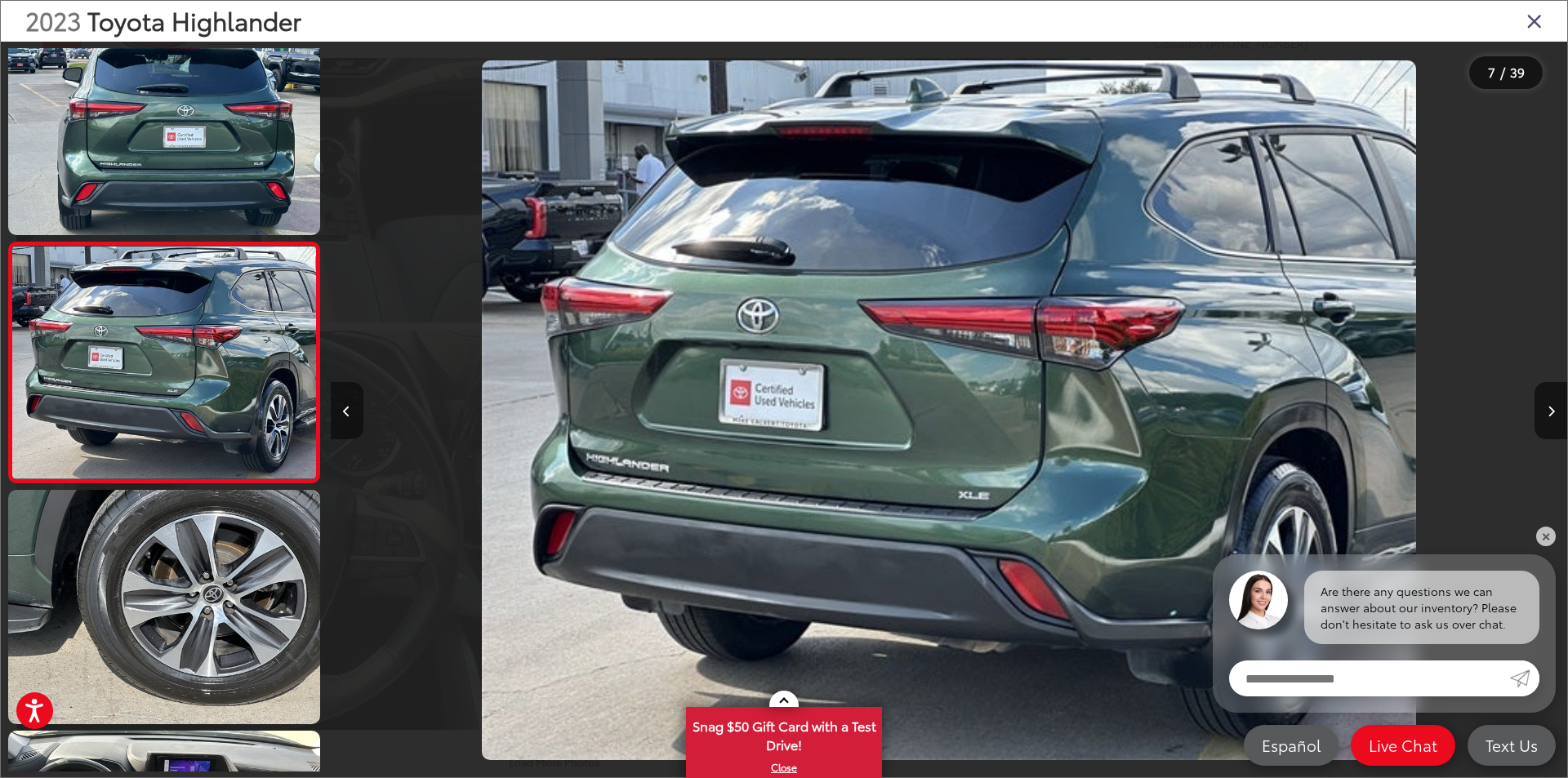
click at [352, 405] on button "Previous image" at bounding box center [347, 410] width 33 height 57
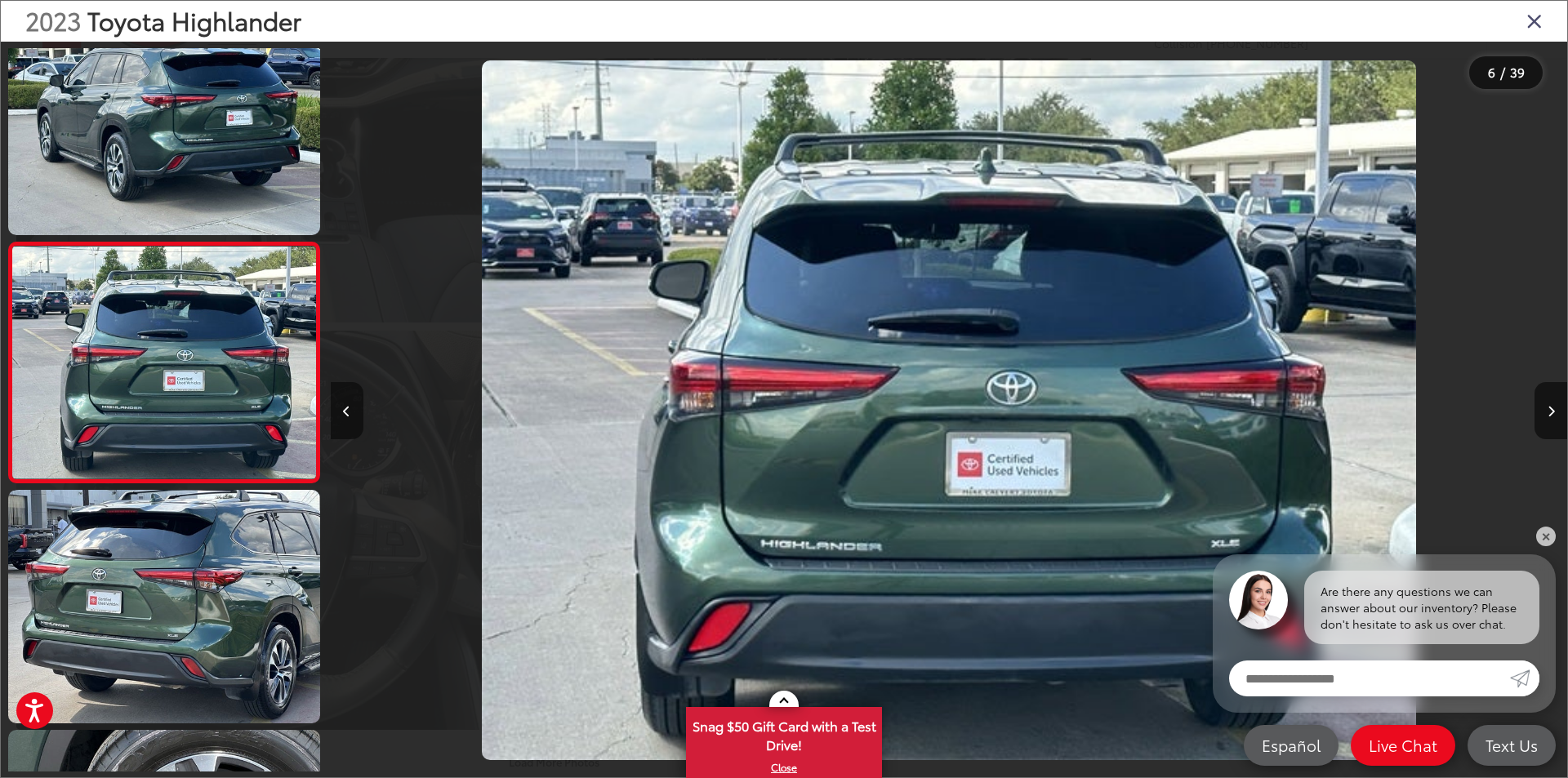
click at [352, 405] on button "Previous image" at bounding box center [347, 410] width 33 height 57
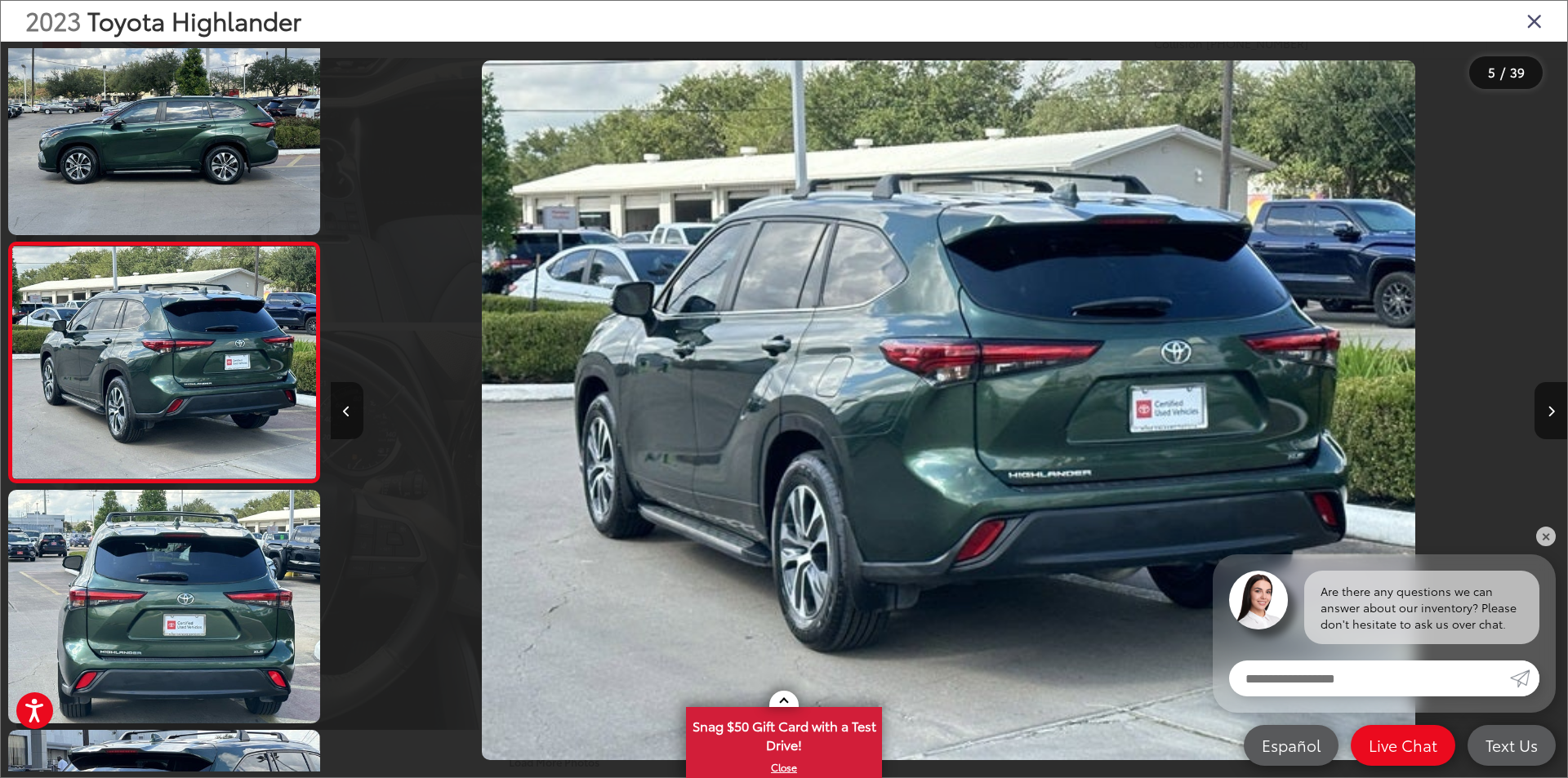
click at [352, 405] on button "Previous image" at bounding box center [347, 410] width 33 height 57
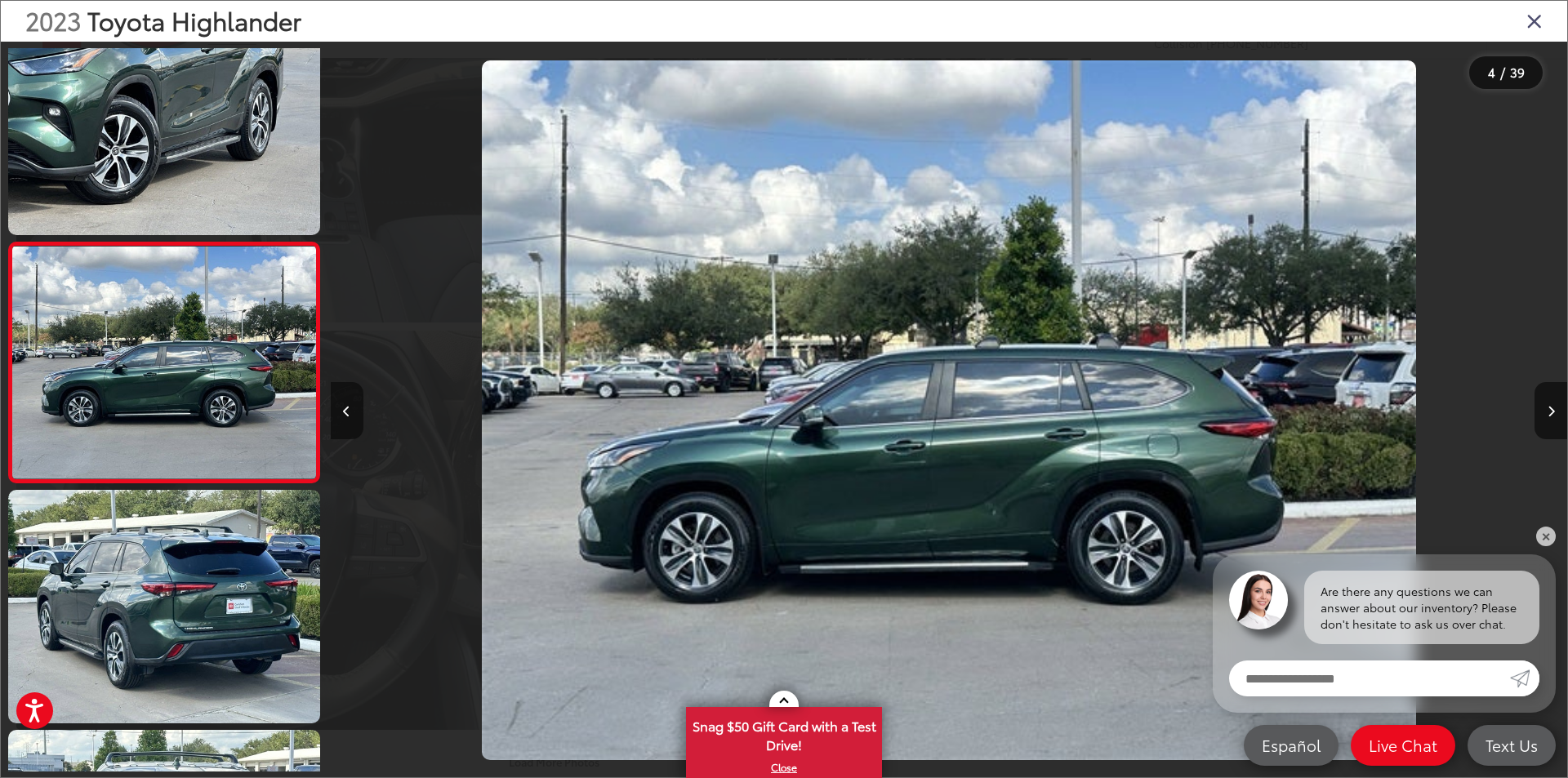
click at [349, 406] on icon "Previous image" at bounding box center [347, 411] width 8 height 11
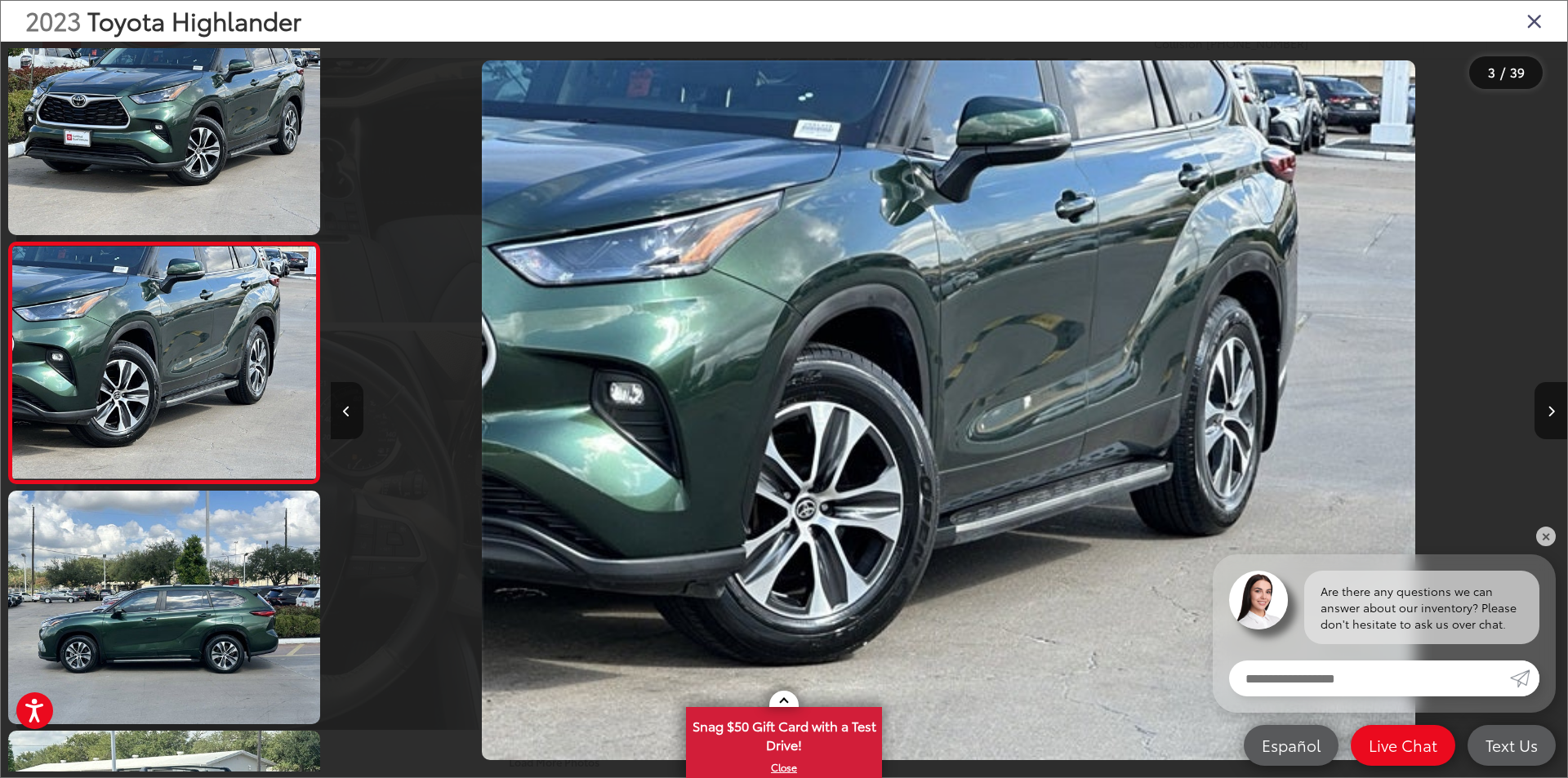
click at [349, 406] on icon "Previous image" at bounding box center [347, 411] width 8 height 11
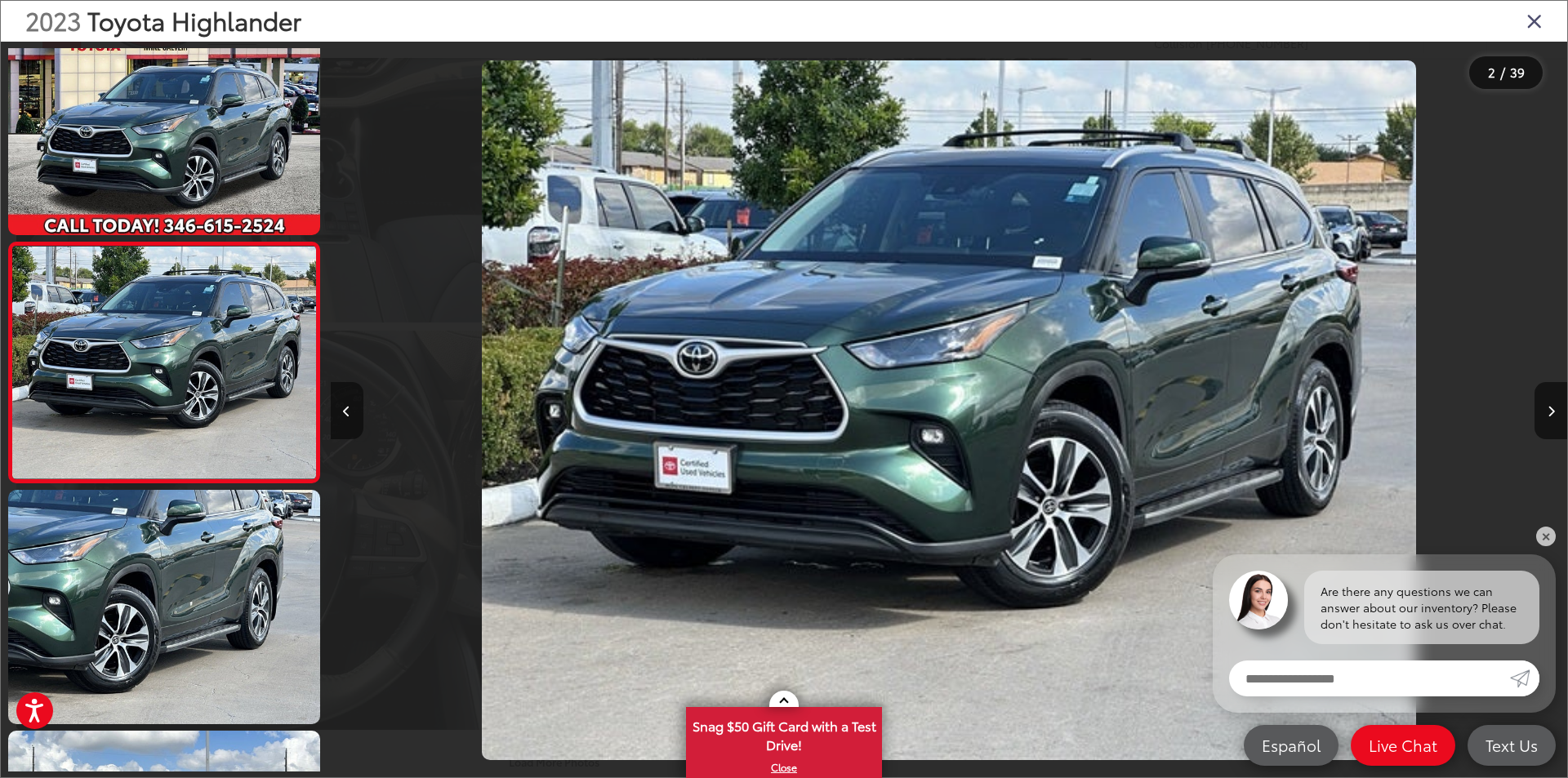
click at [349, 406] on icon "Previous image" at bounding box center [347, 411] width 8 height 11
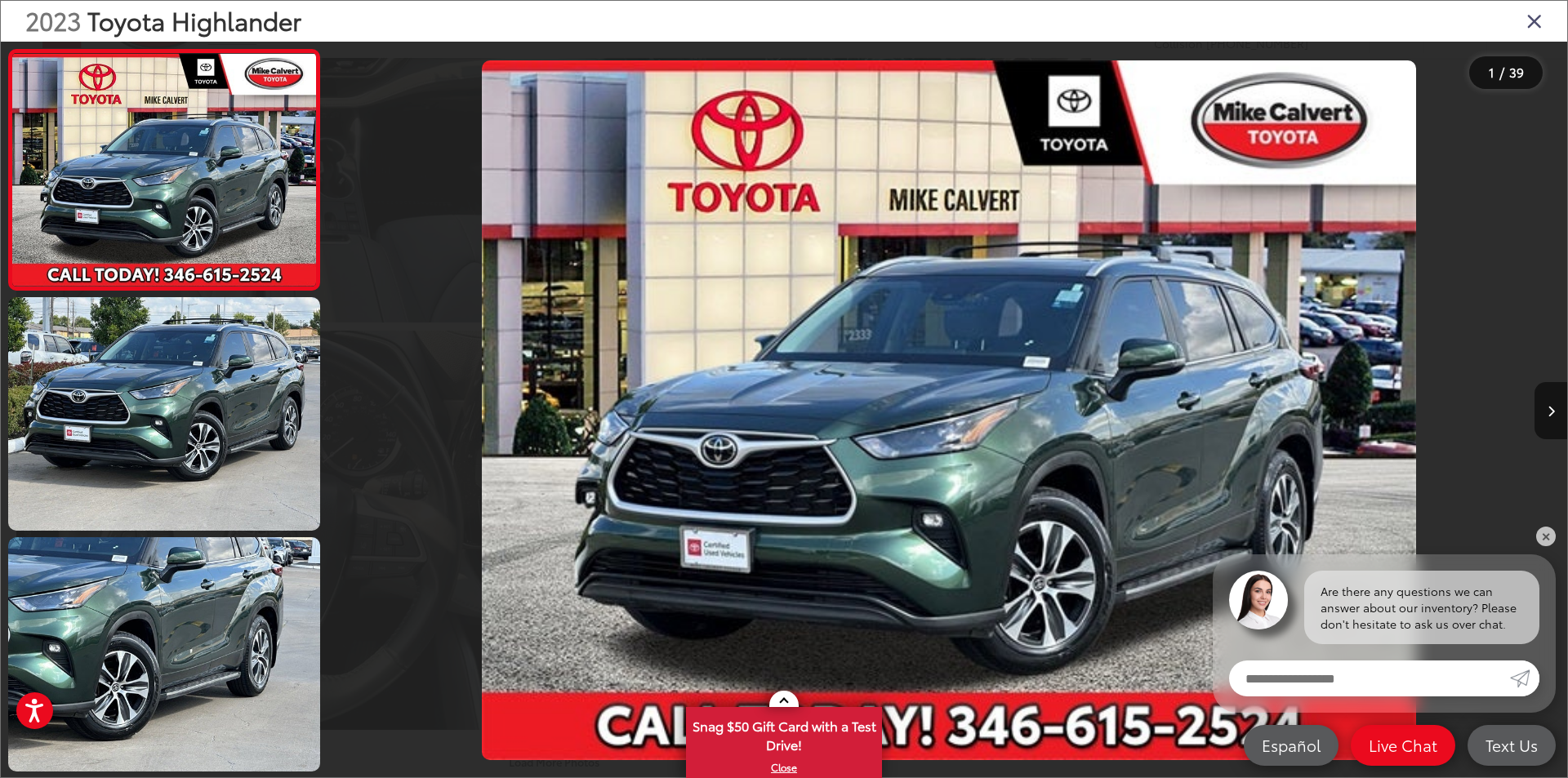
click at [349, 405] on div at bounding box center [485, 410] width 309 height 737
click at [1555, 407] on button "Next image" at bounding box center [1551, 410] width 33 height 57
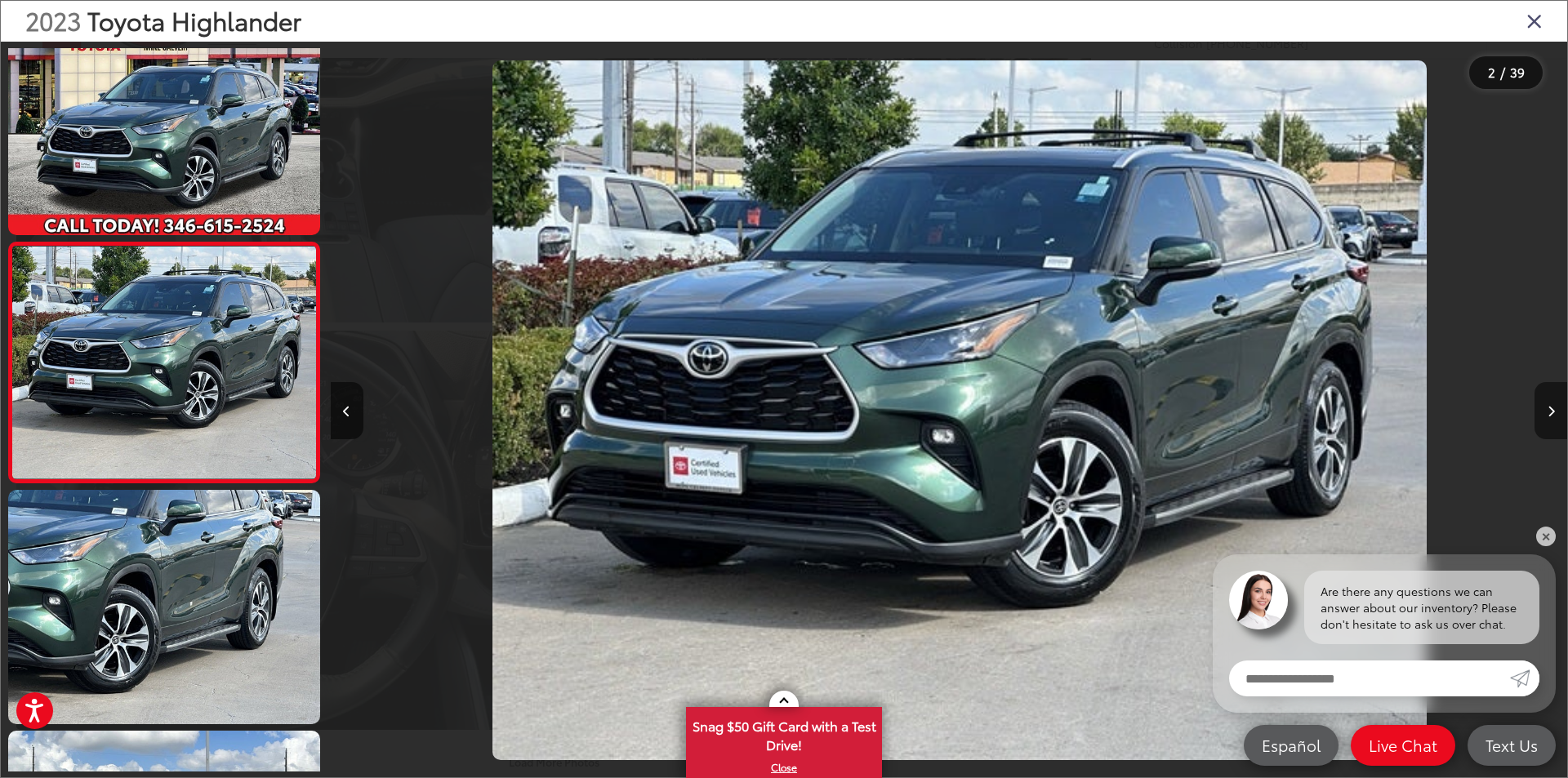
scroll to position [0, 1237]
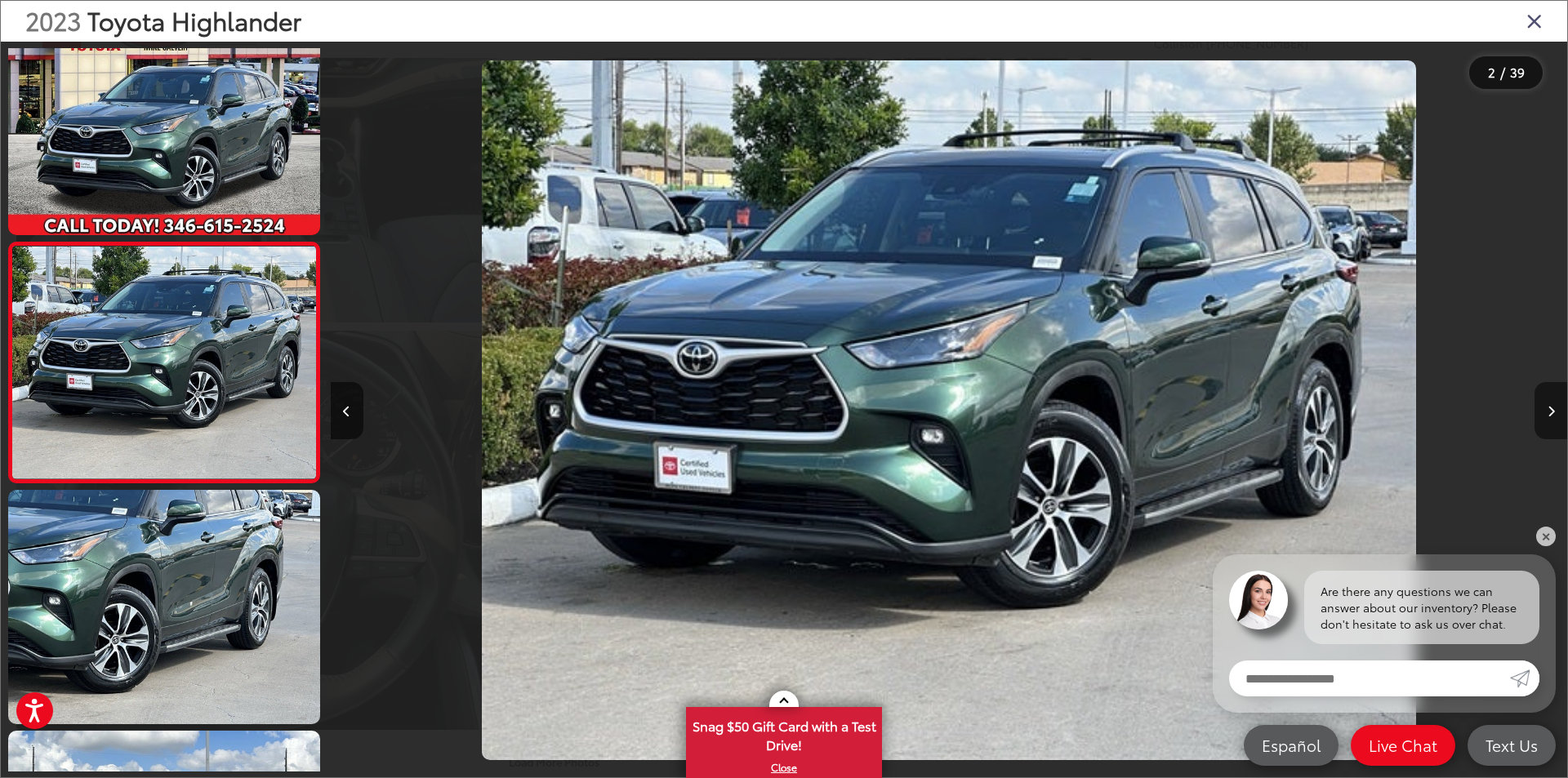
click at [1551, 407] on icon "Next image" at bounding box center [1551, 411] width 8 height 11
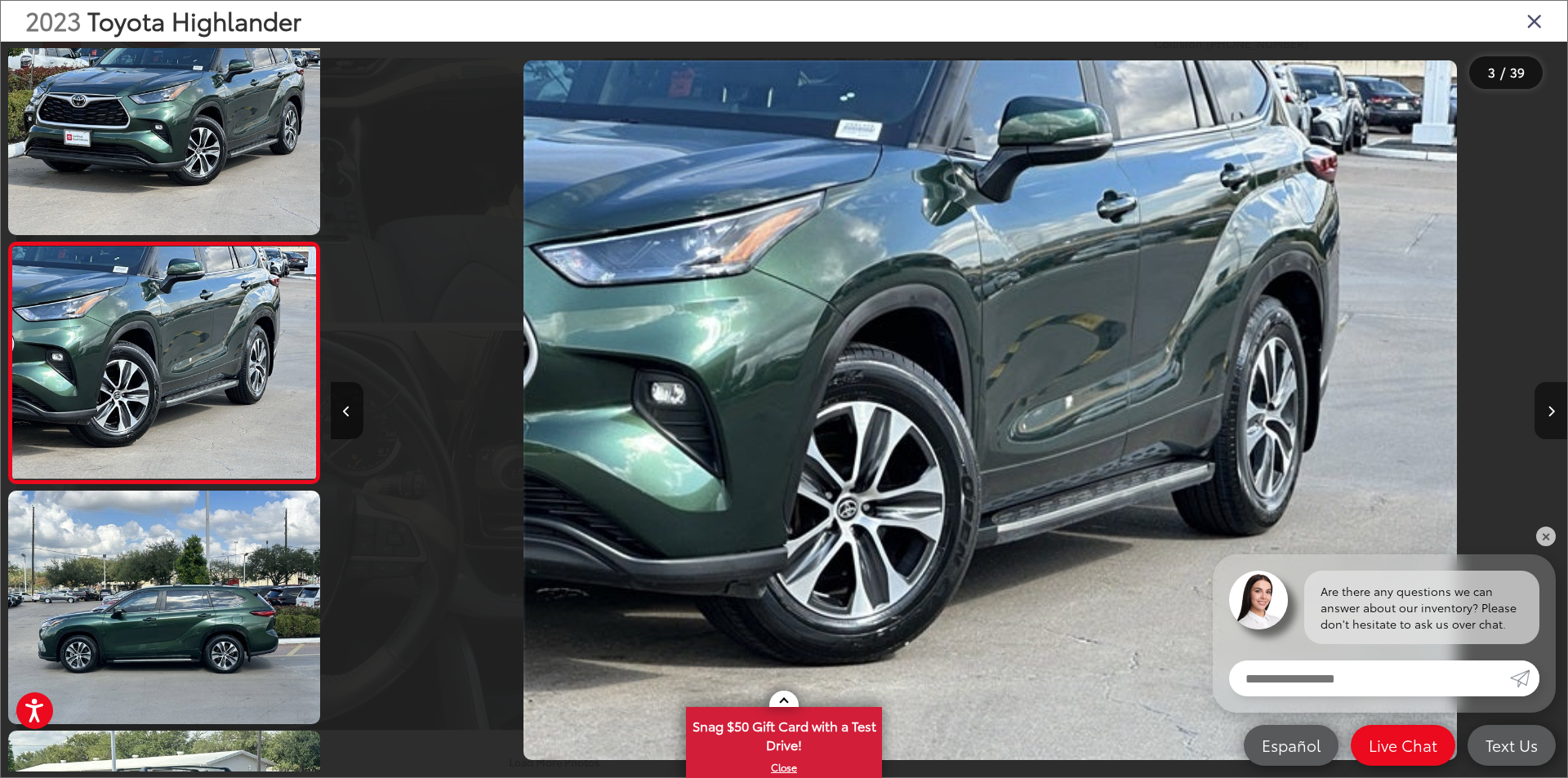
scroll to position [0, 2474]
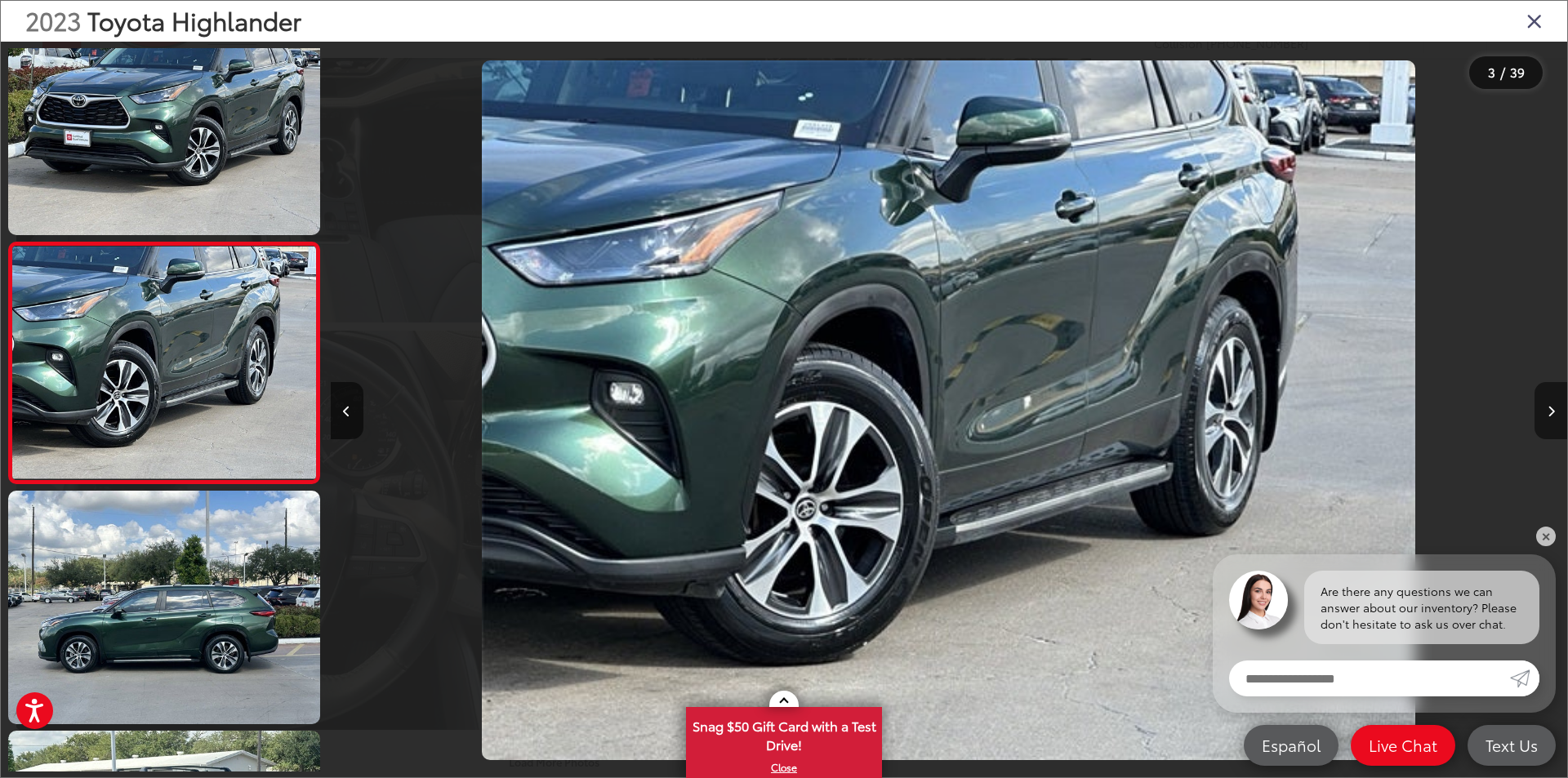
click at [1551, 407] on icon "Next image" at bounding box center [1551, 411] width 8 height 11
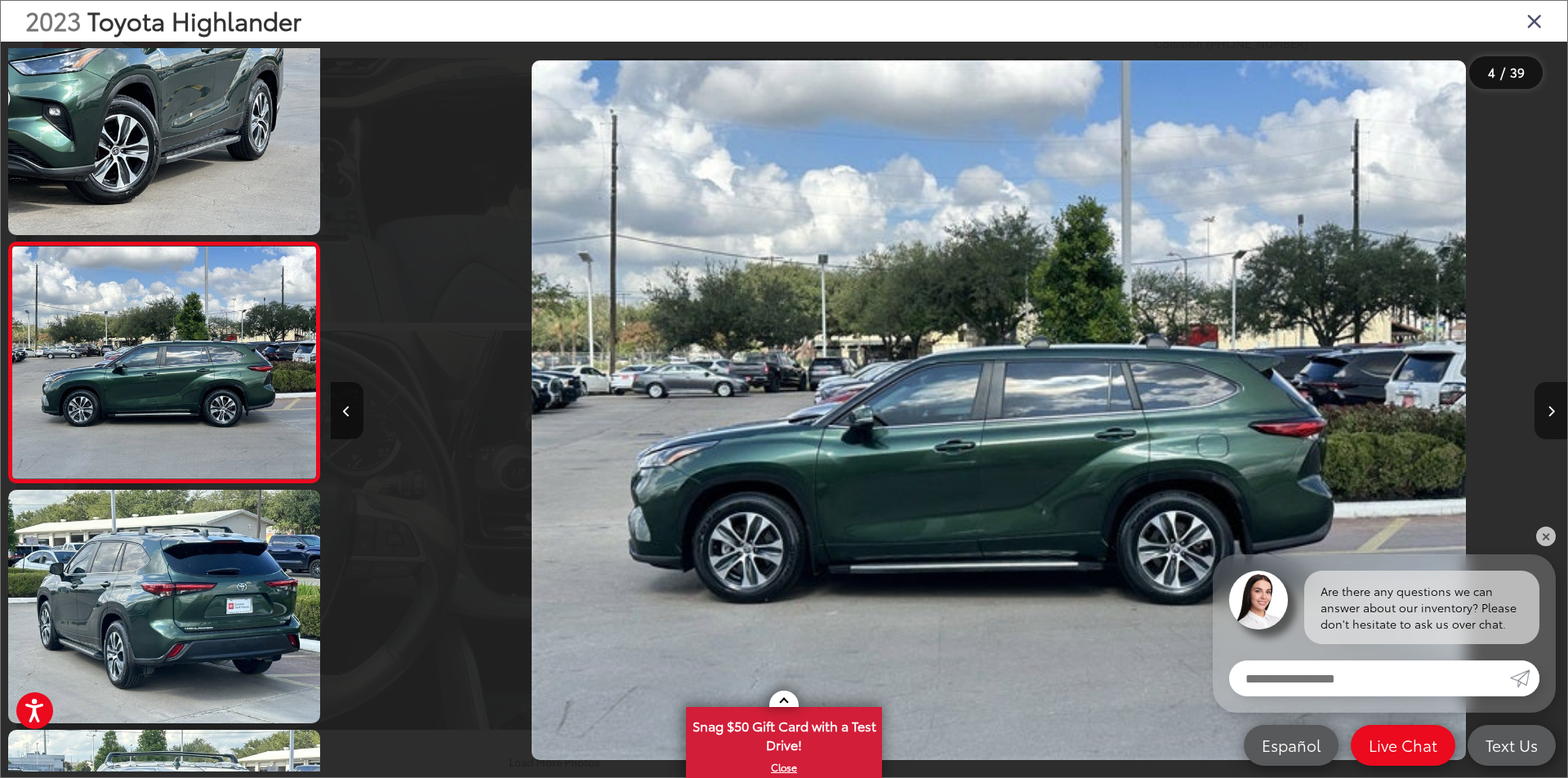
scroll to position [0, 3711]
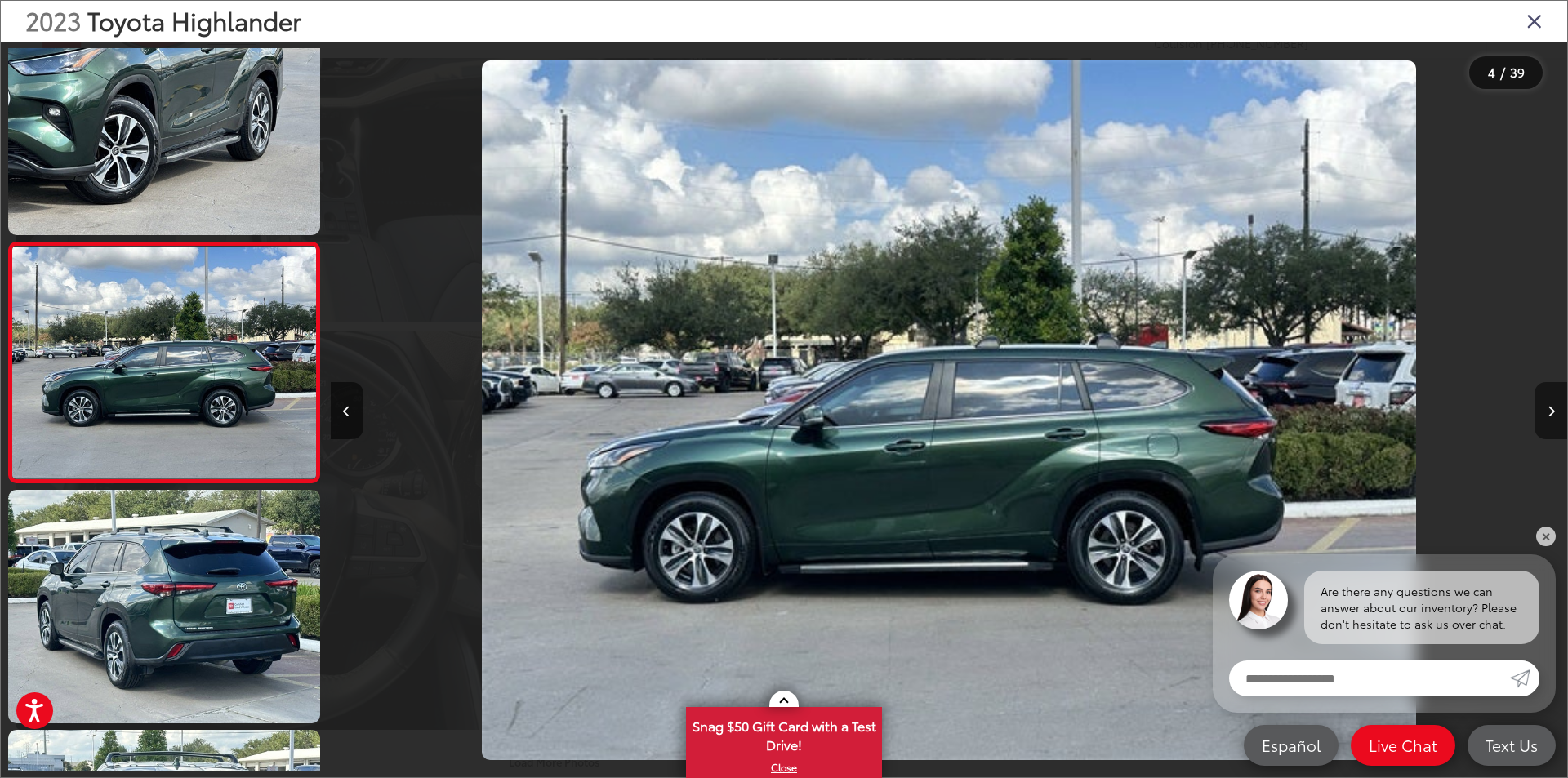
click at [1550, 407] on icon "Next image" at bounding box center [1551, 411] width 8 height 11
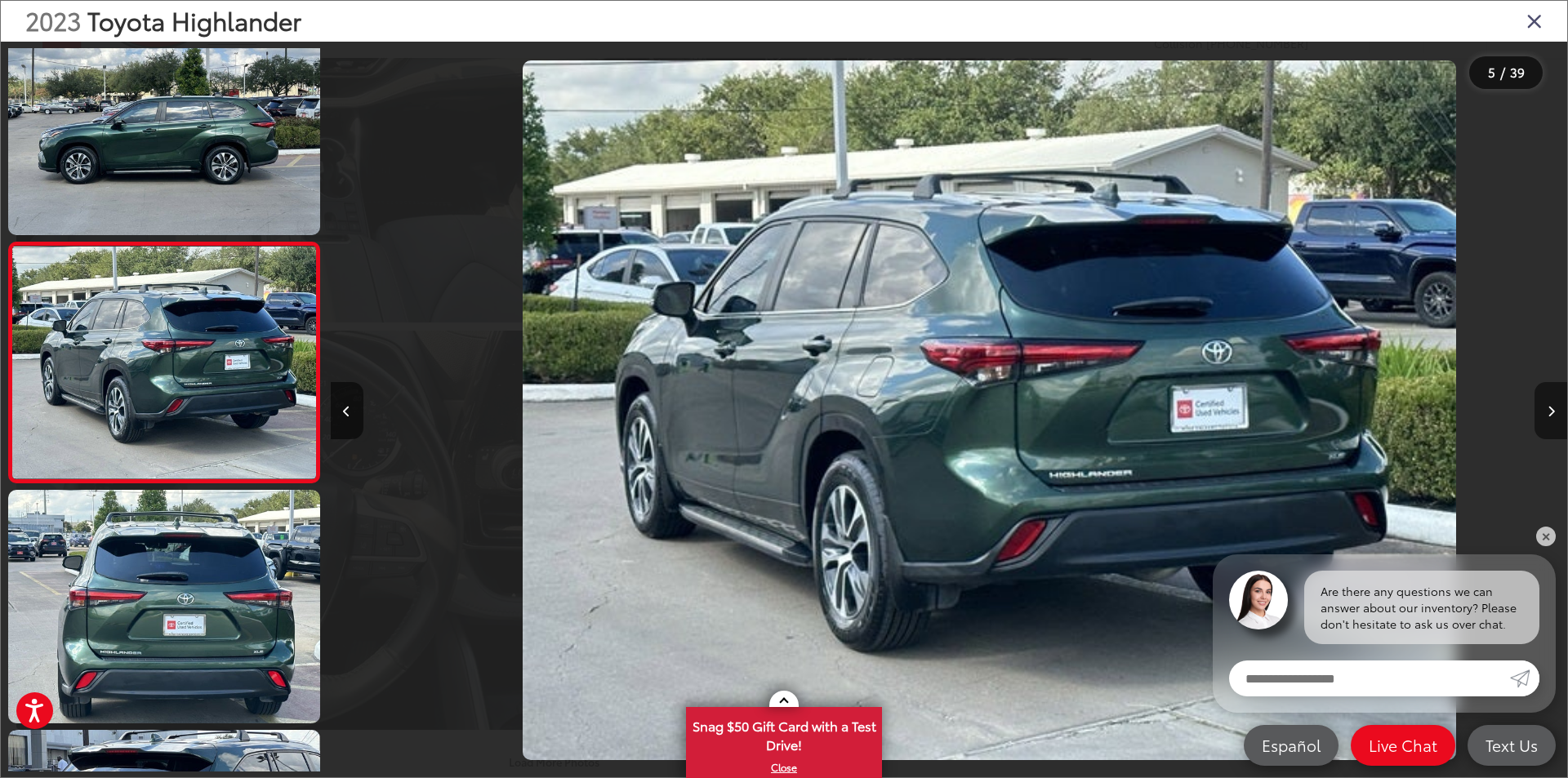
scroll to position [0, 4948]
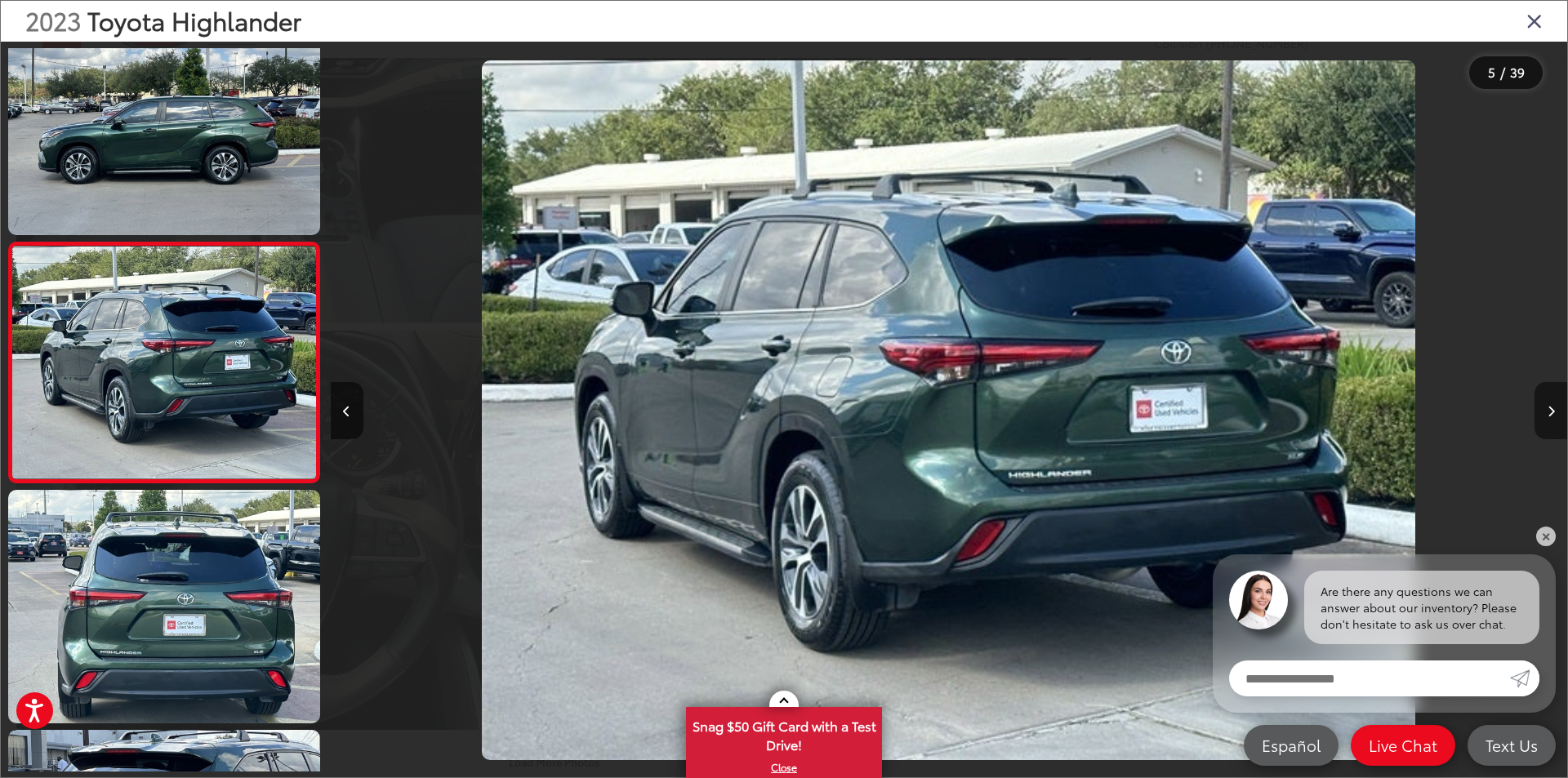
click at [1550, 407] on icon "Next image" at bounding box center [1551, 411] width 8 height 11
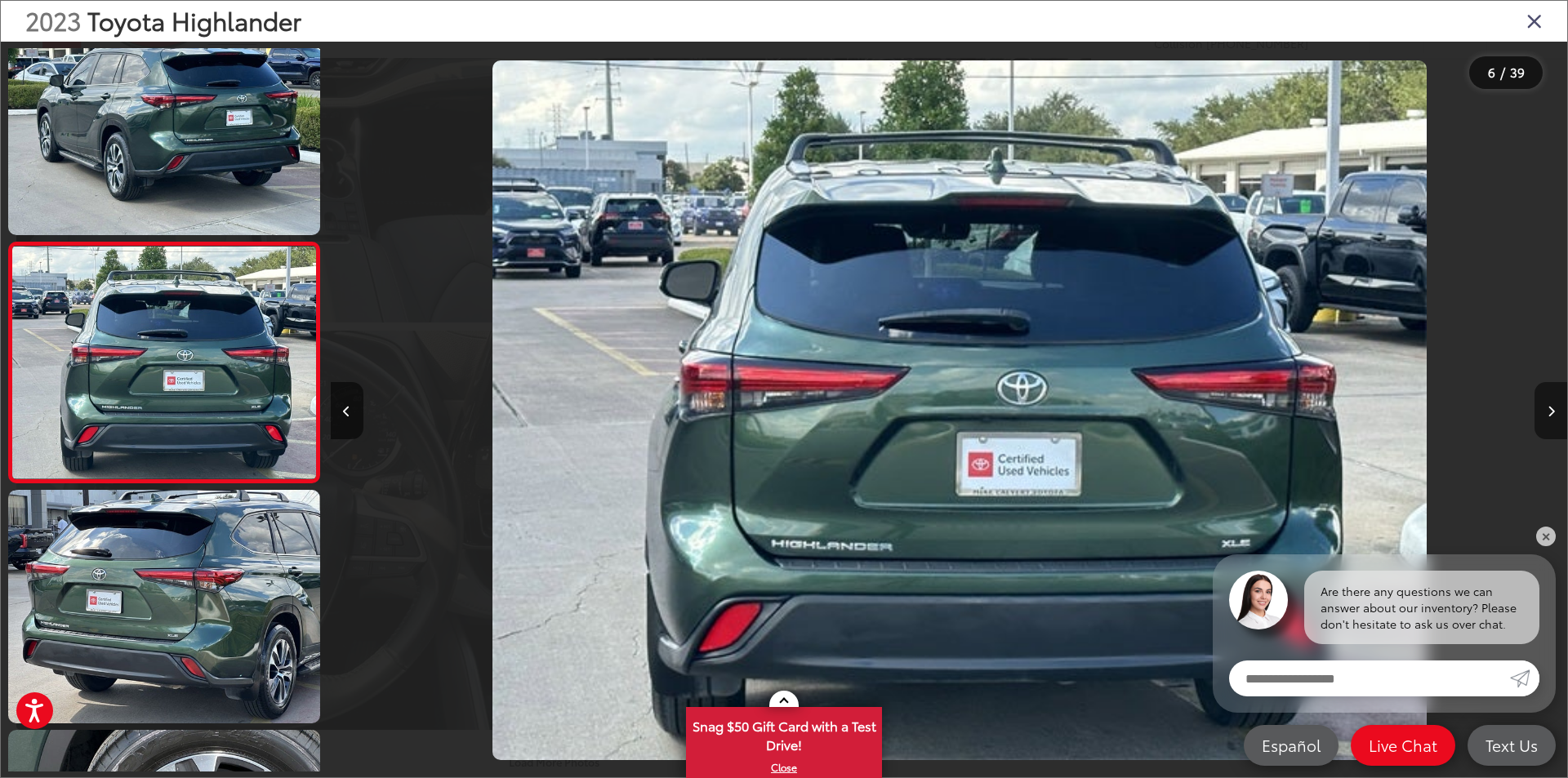
scroll to position [0, 6184]
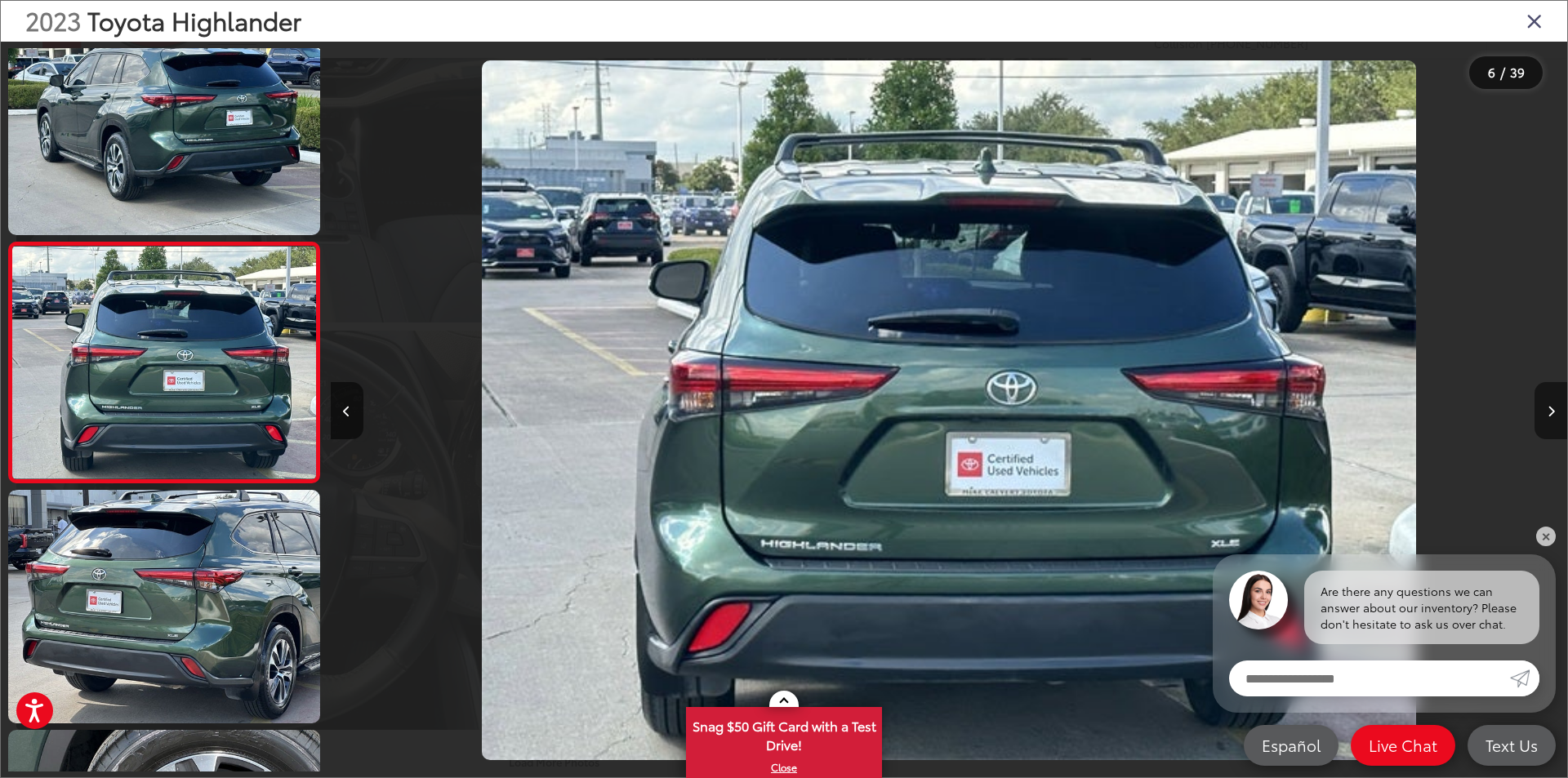
click at [1550, 407] on icon "Next image" at bounding box center [1551, 411] width 8 height 11
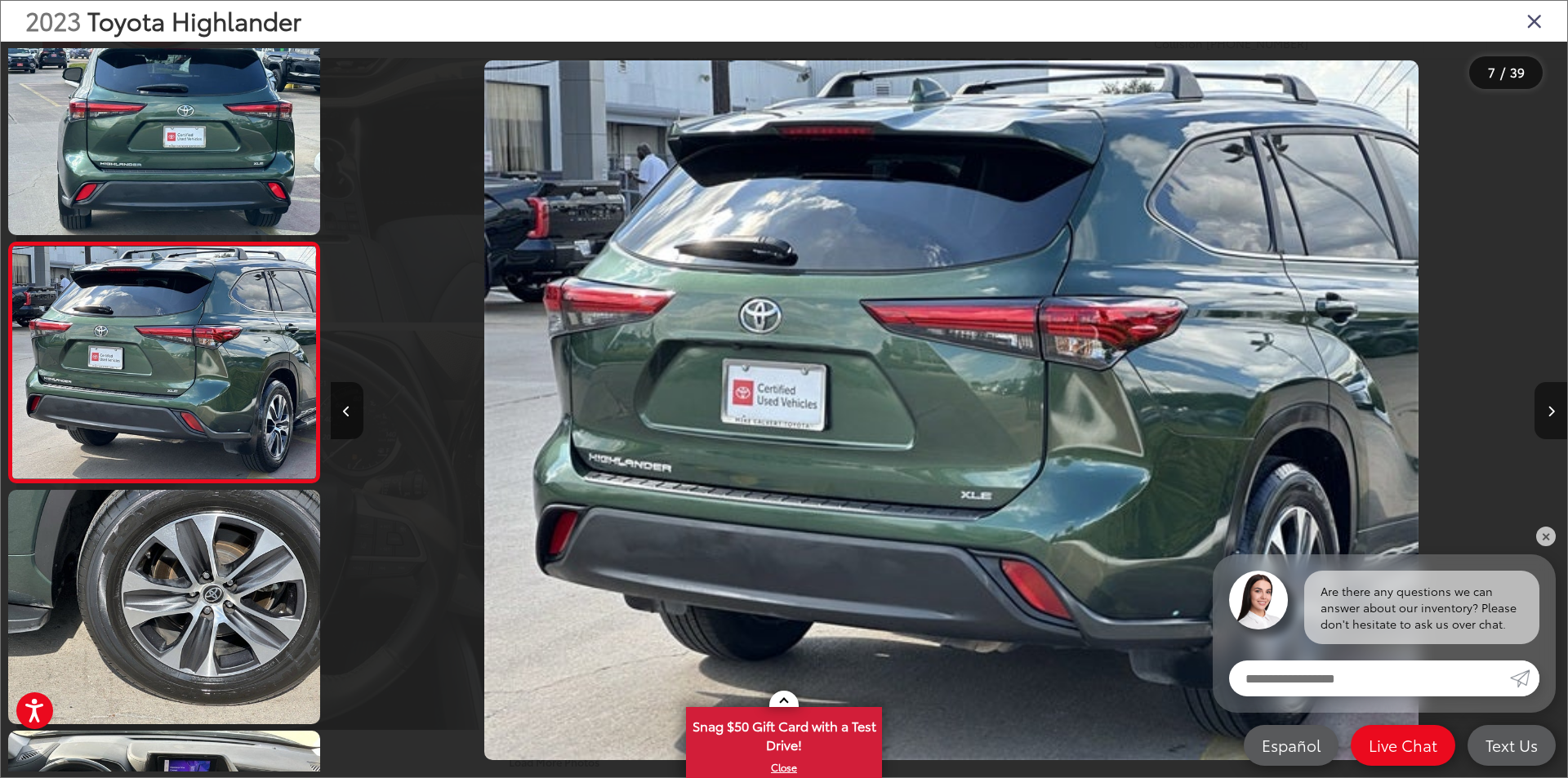
scroll to position [0, 7420]
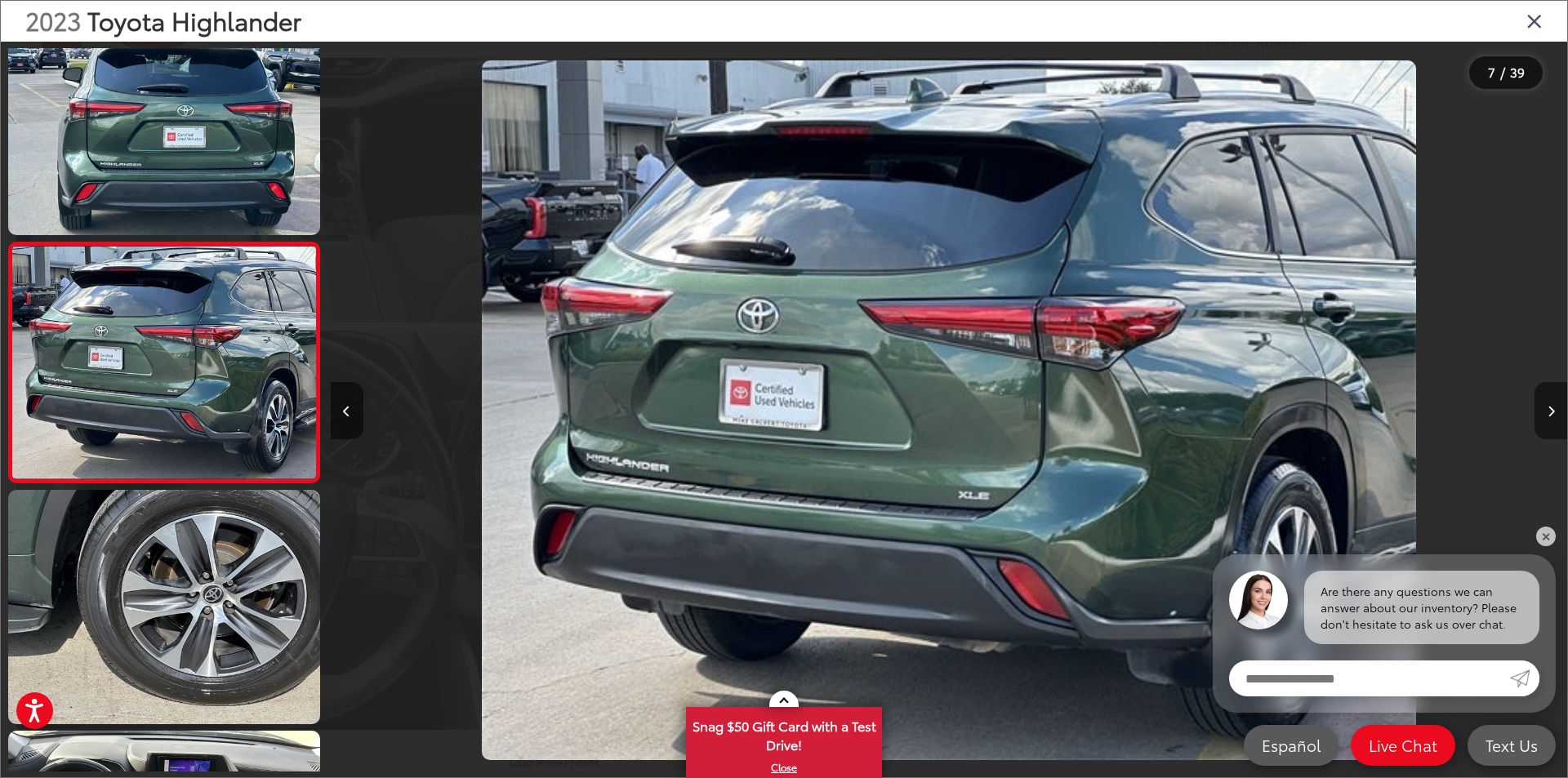
click at [1548, 407] on icon "Next image" at bounding box center [1551, 411] width 8 height 11
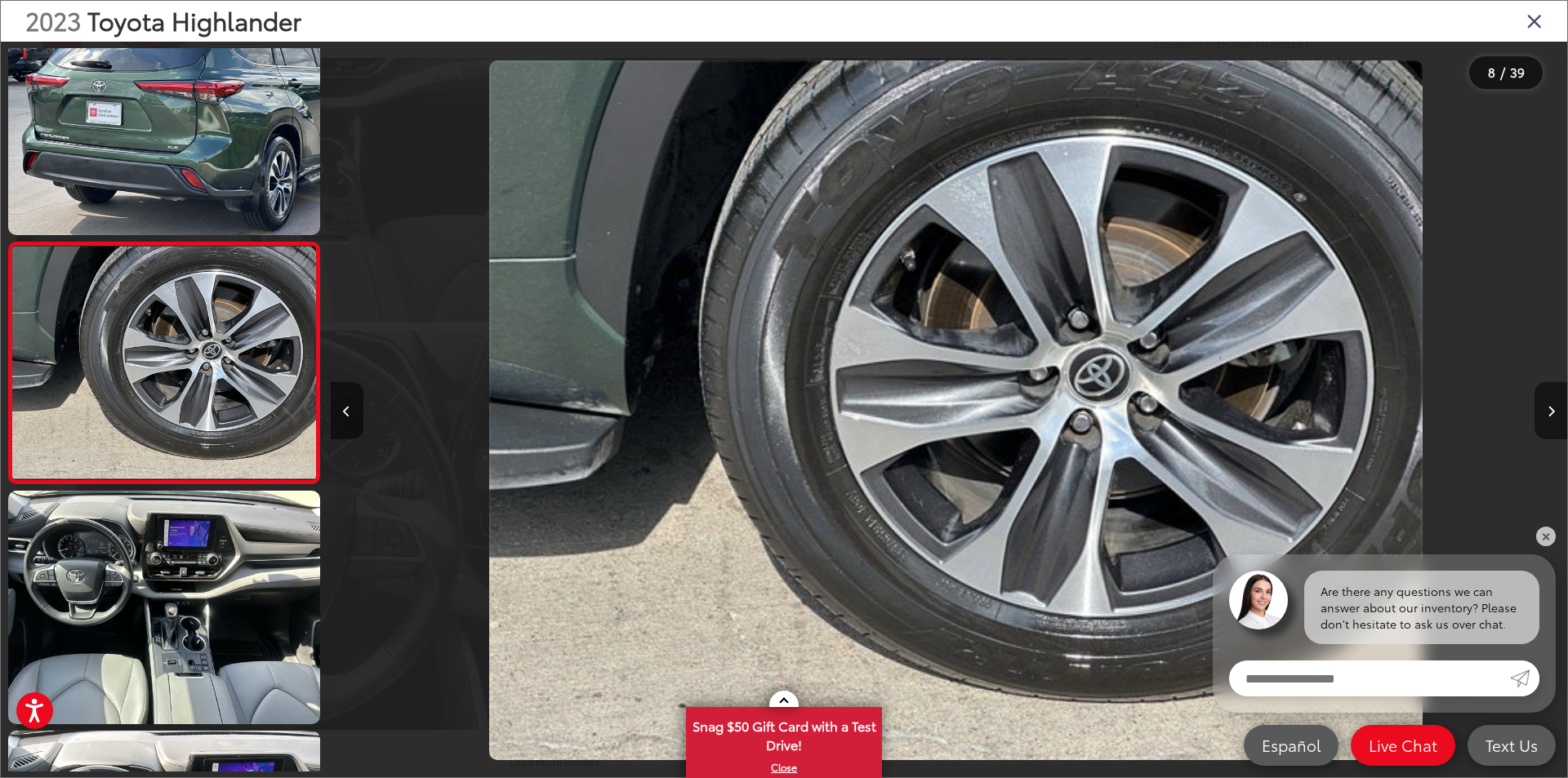
scroll to position [0, 8658]
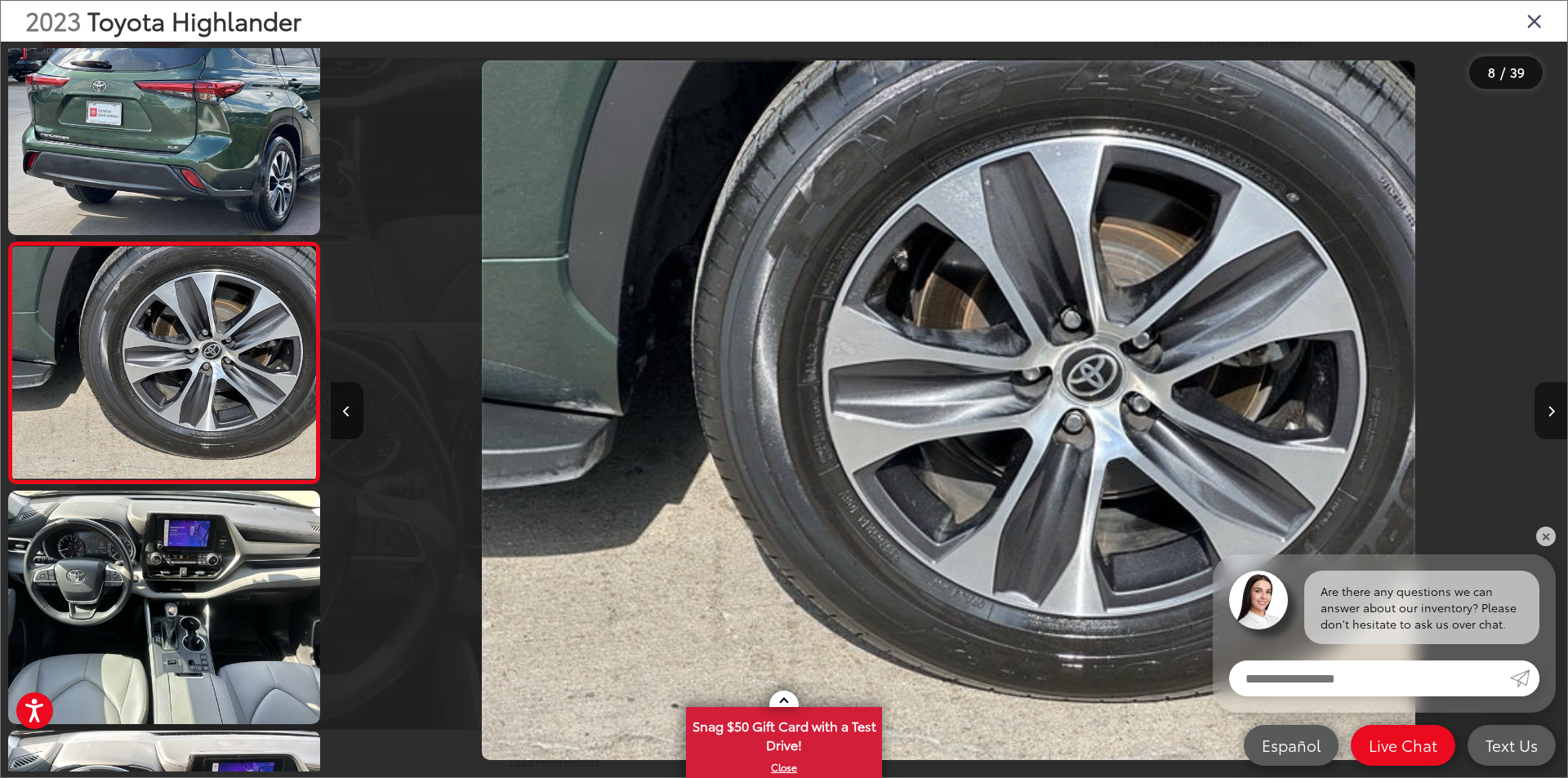
click at [1548, 407] on icon "Next image" at bounding box center [1551, 411] width 8 height 11
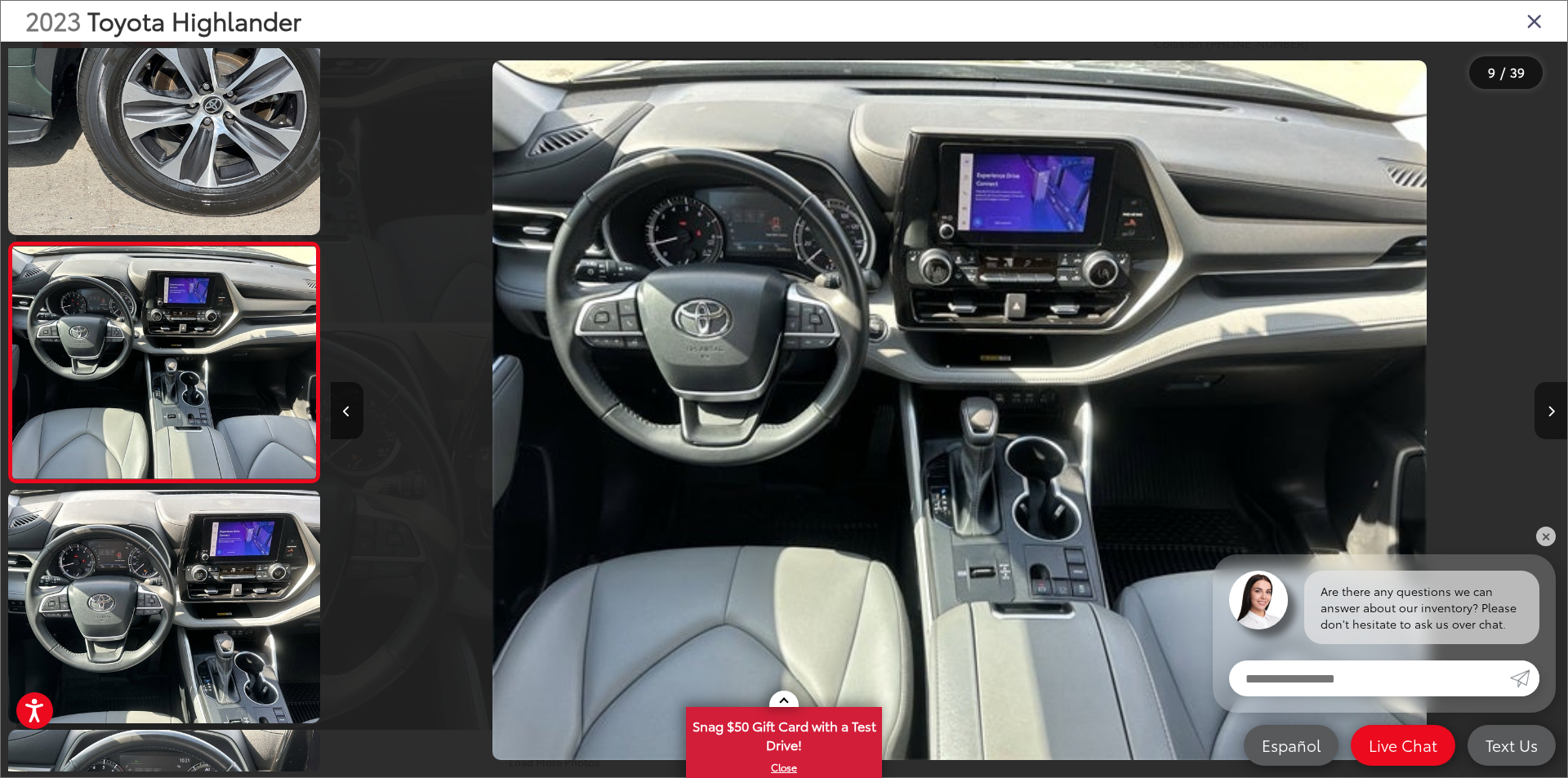
scroll to position [0, 9894]
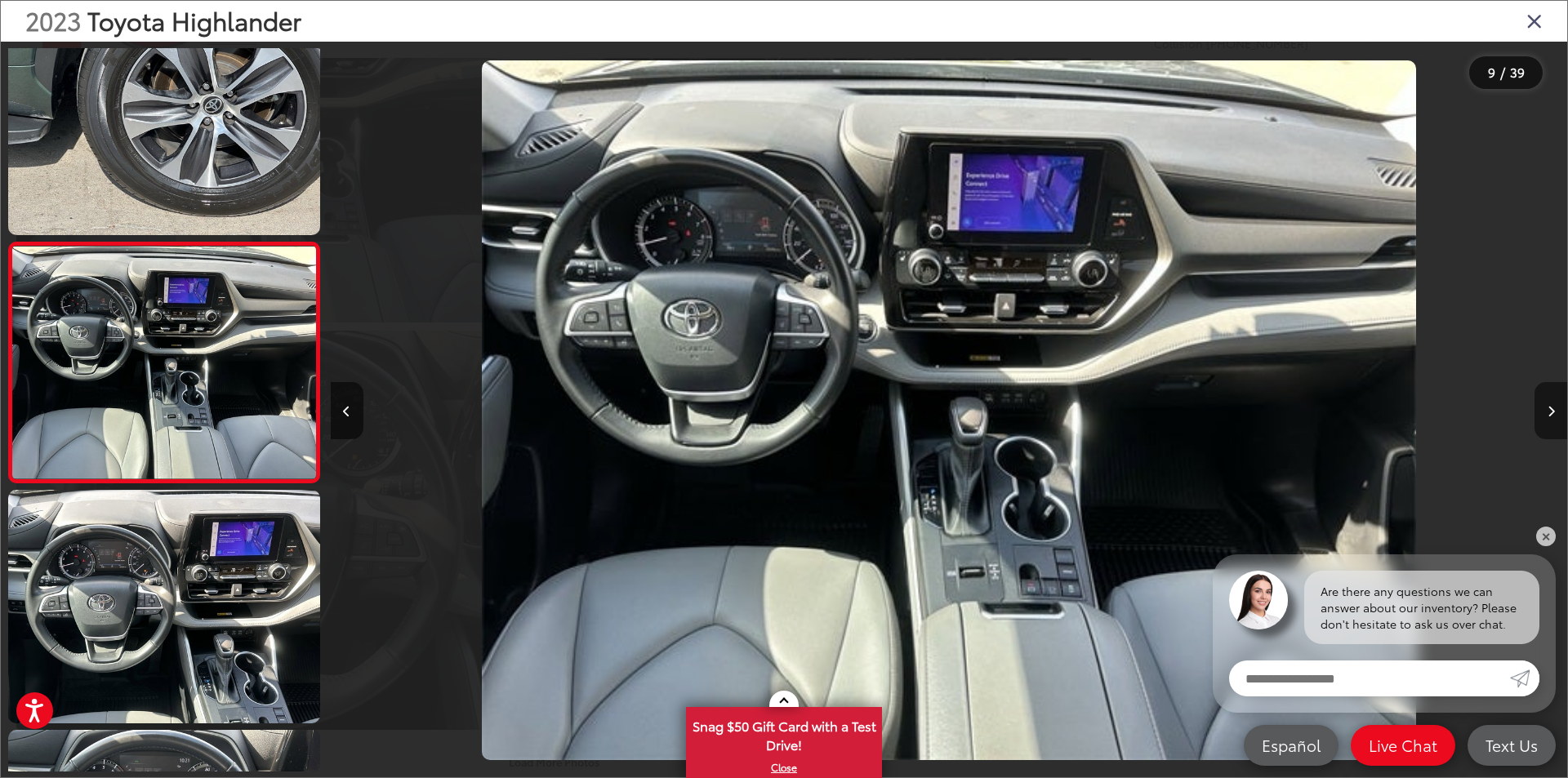
click at [1548, 407] on icon "Next image" at bounding box center [1551, 411] width 8 height 11
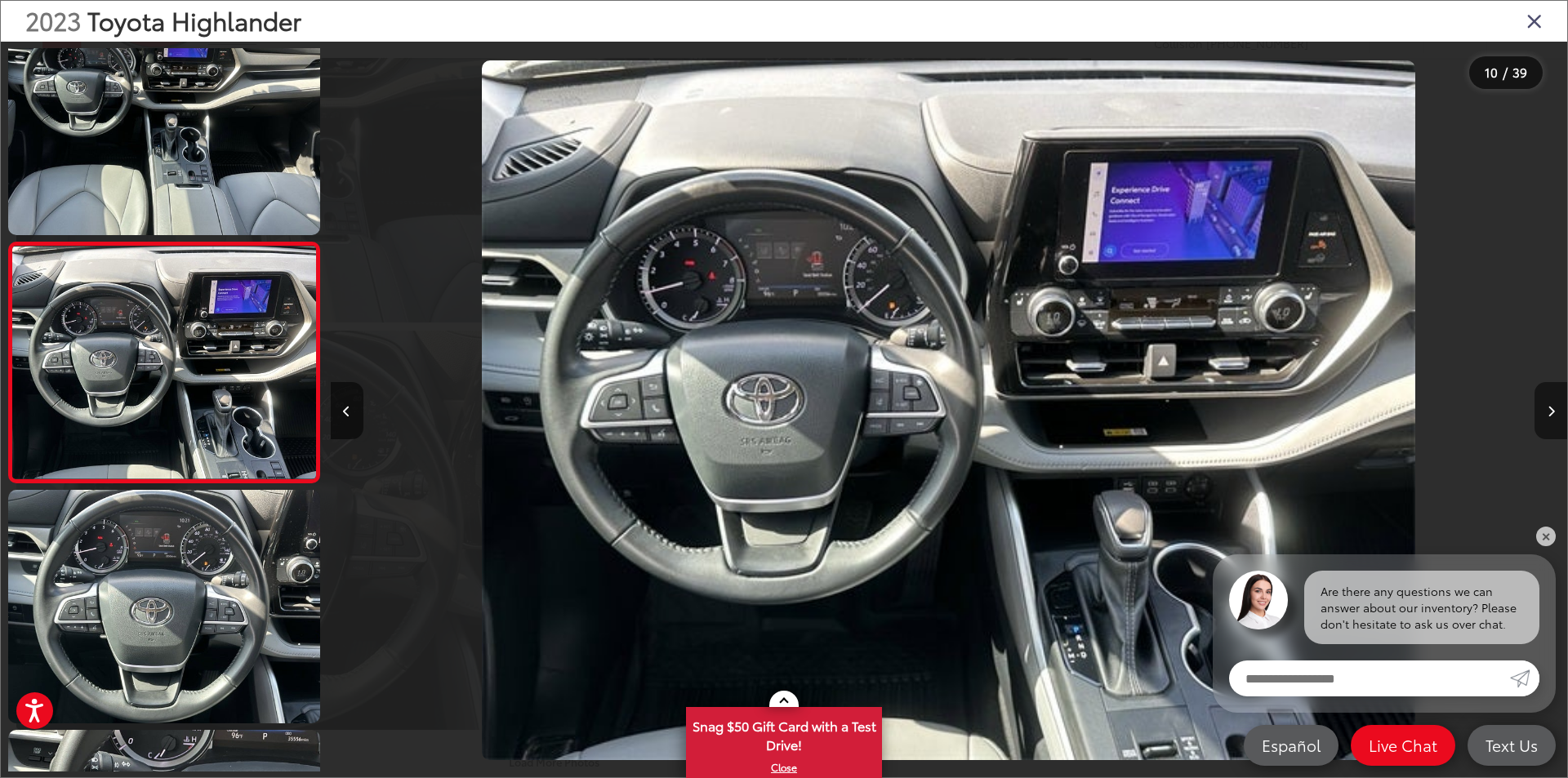
click at [1548, 407] on icon "Next image" at bounding box center [1551, 411] width 8 height 11
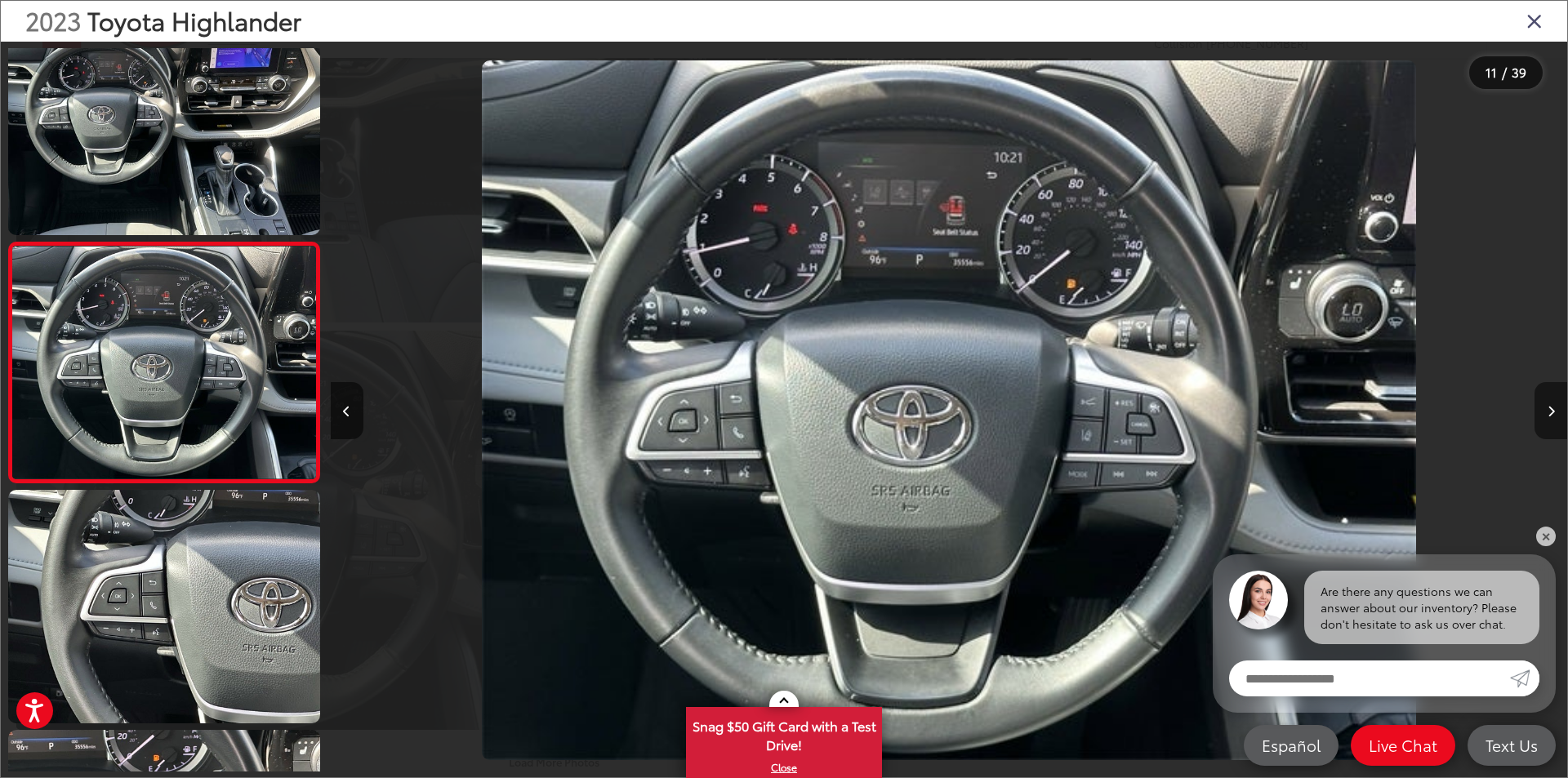
click at [1548, 407] on icon "Next image" at bounding box center [1551, 411] width 8 height 11
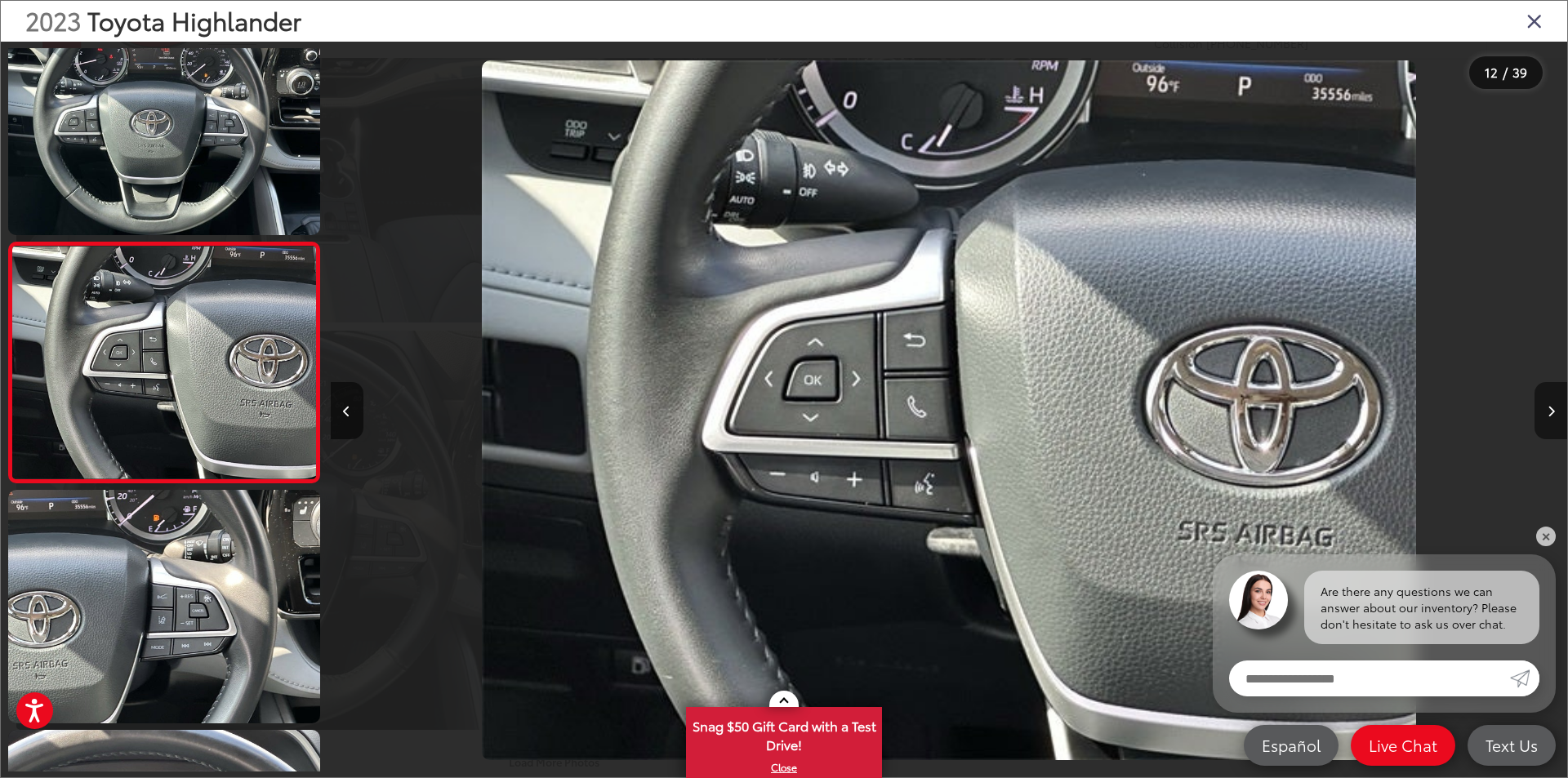
click at [1548, 407] on icon "Next image" at bounding box center [1551, 411] width 8 height 11
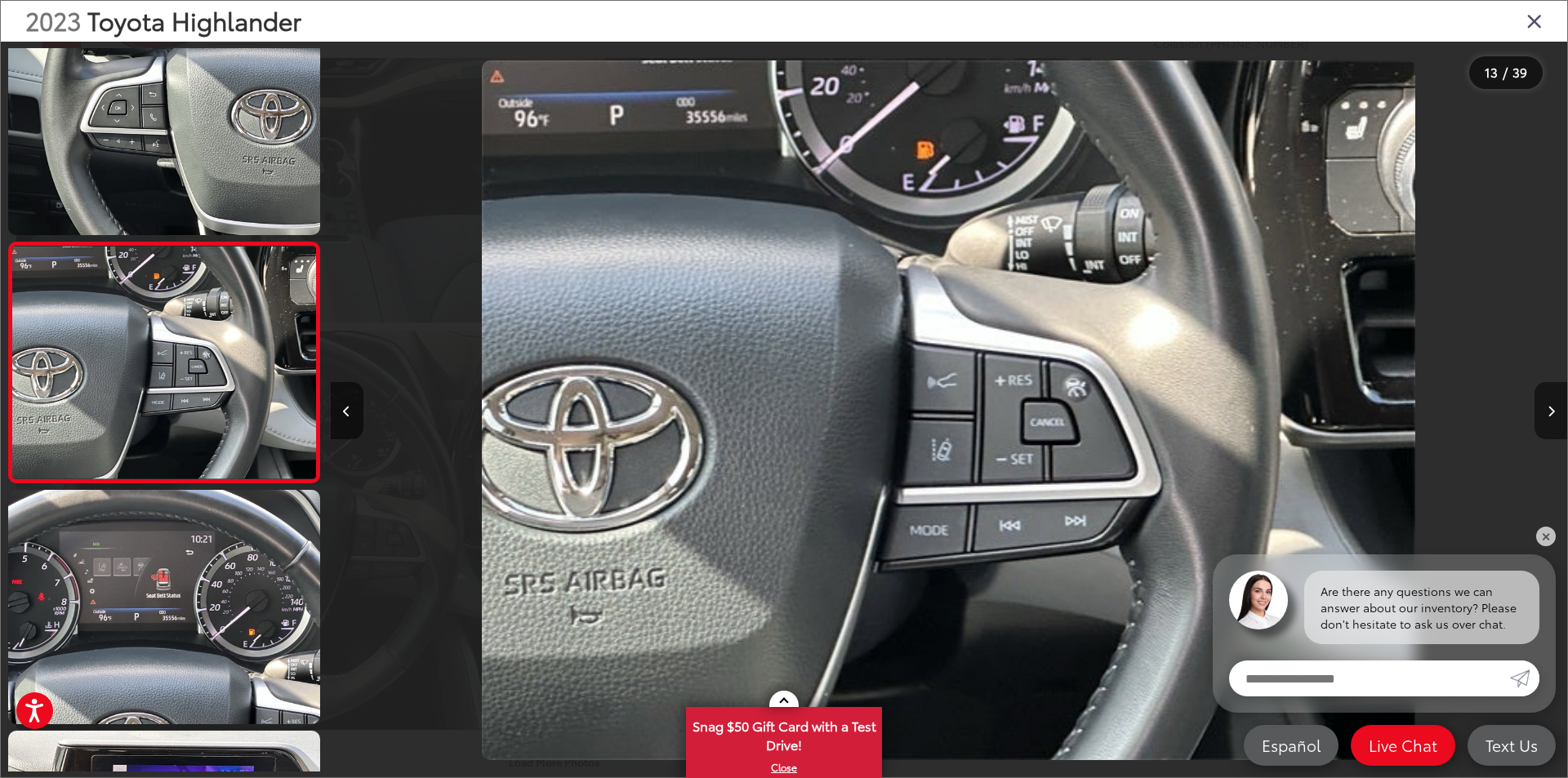
click at [1548, 407] on icon "Next image" at bounding box center [1551, 411] width 8 height 11
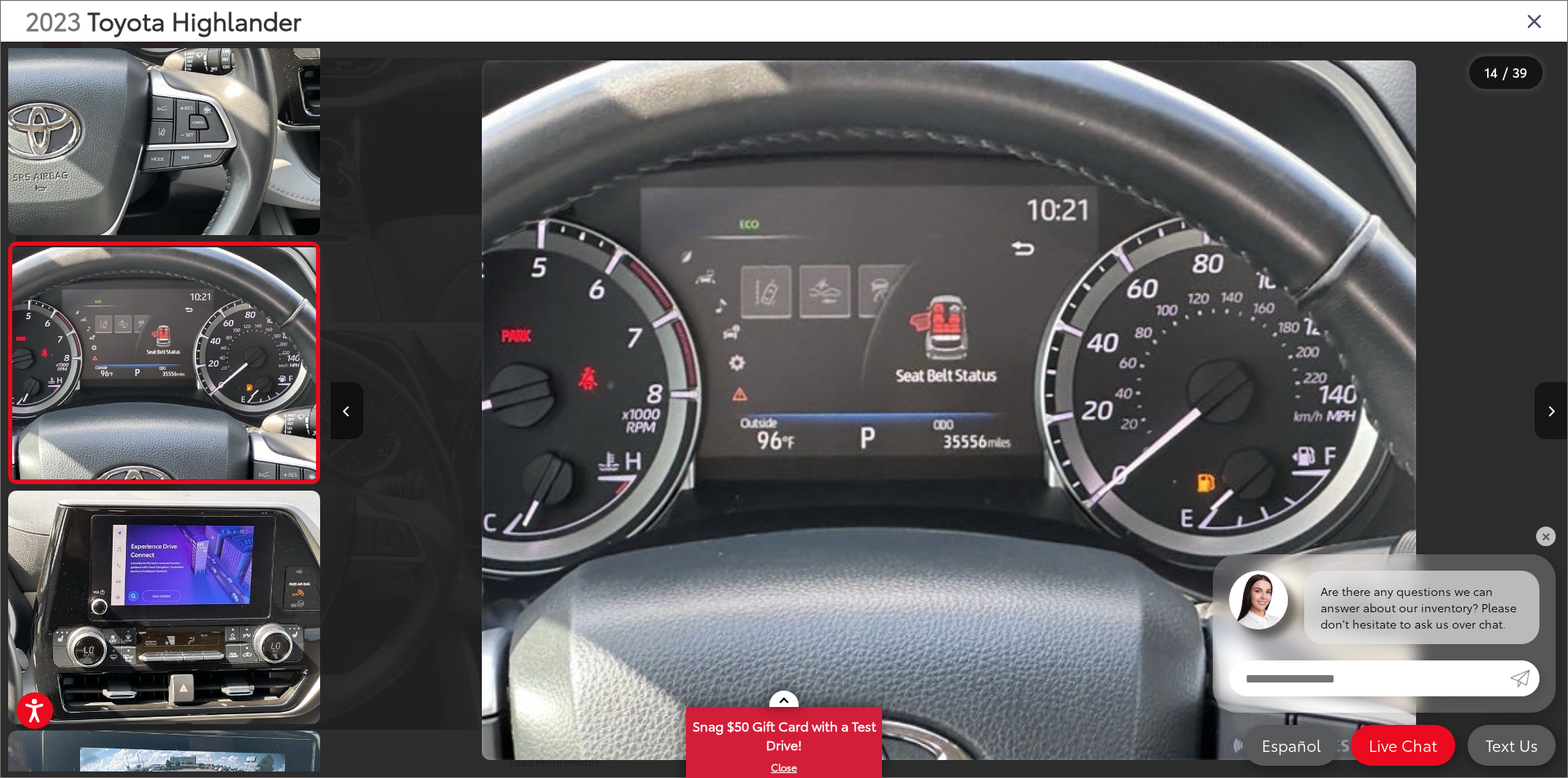
click at [1547, 407] on icon "Next image" at bounding box center [1551, 411] width 8 height 11
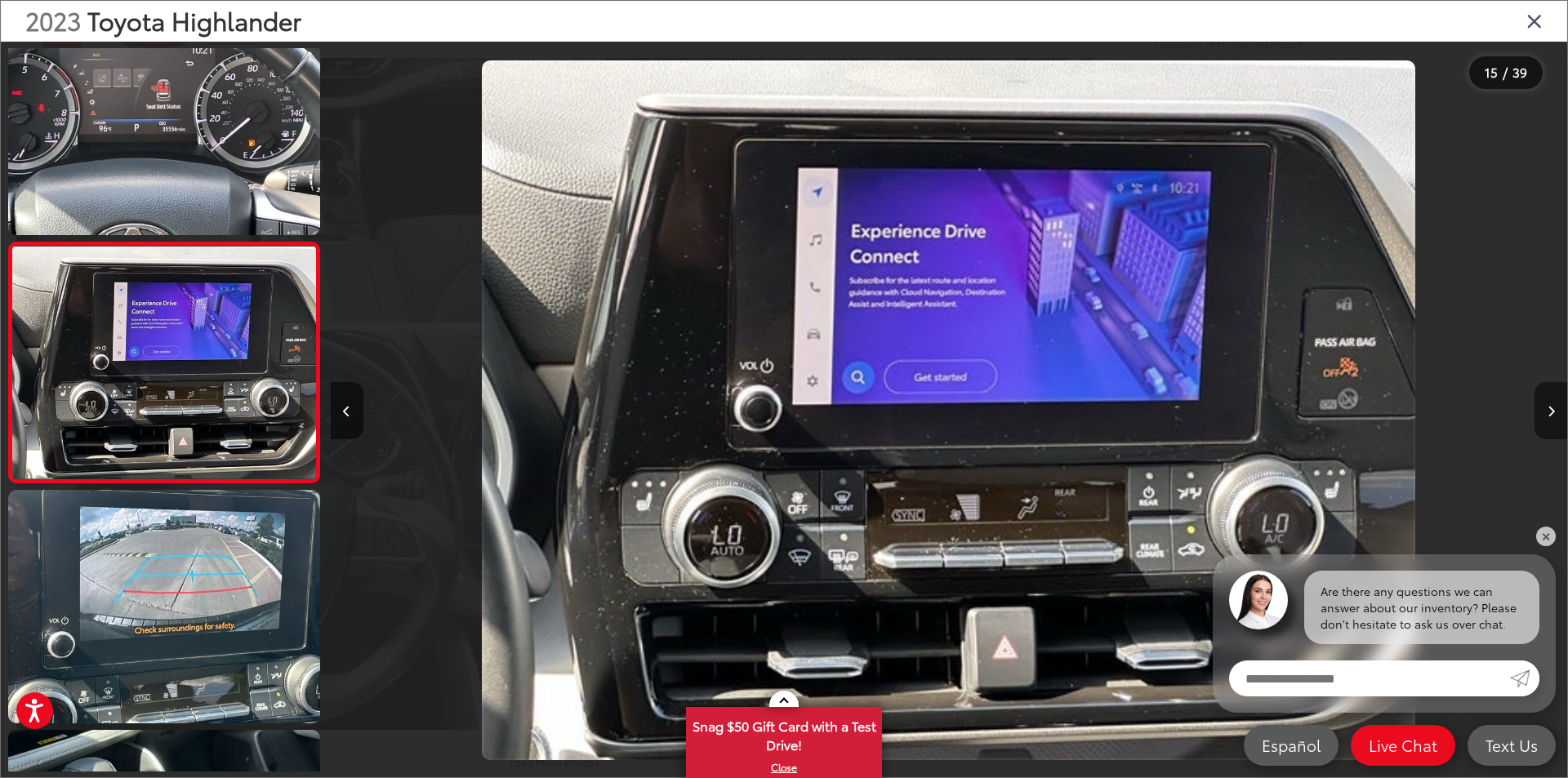
click at [1547, 407] on icon "Next image" at bounding box center [1551, 411] width 8 height 11
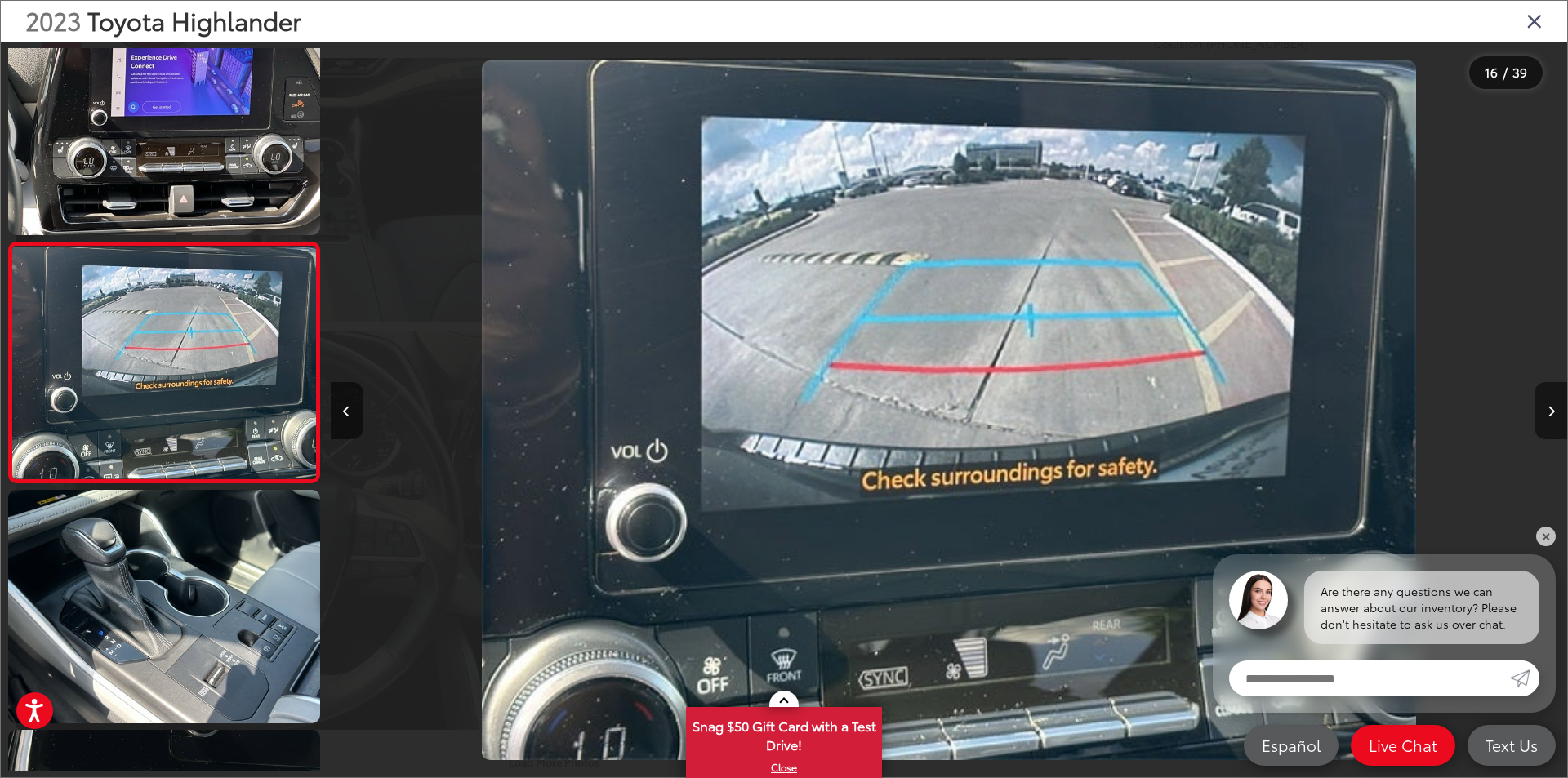
click at [1547, 407] on icon "Next image" at bounding box center [1551, 411] width 8 height 11
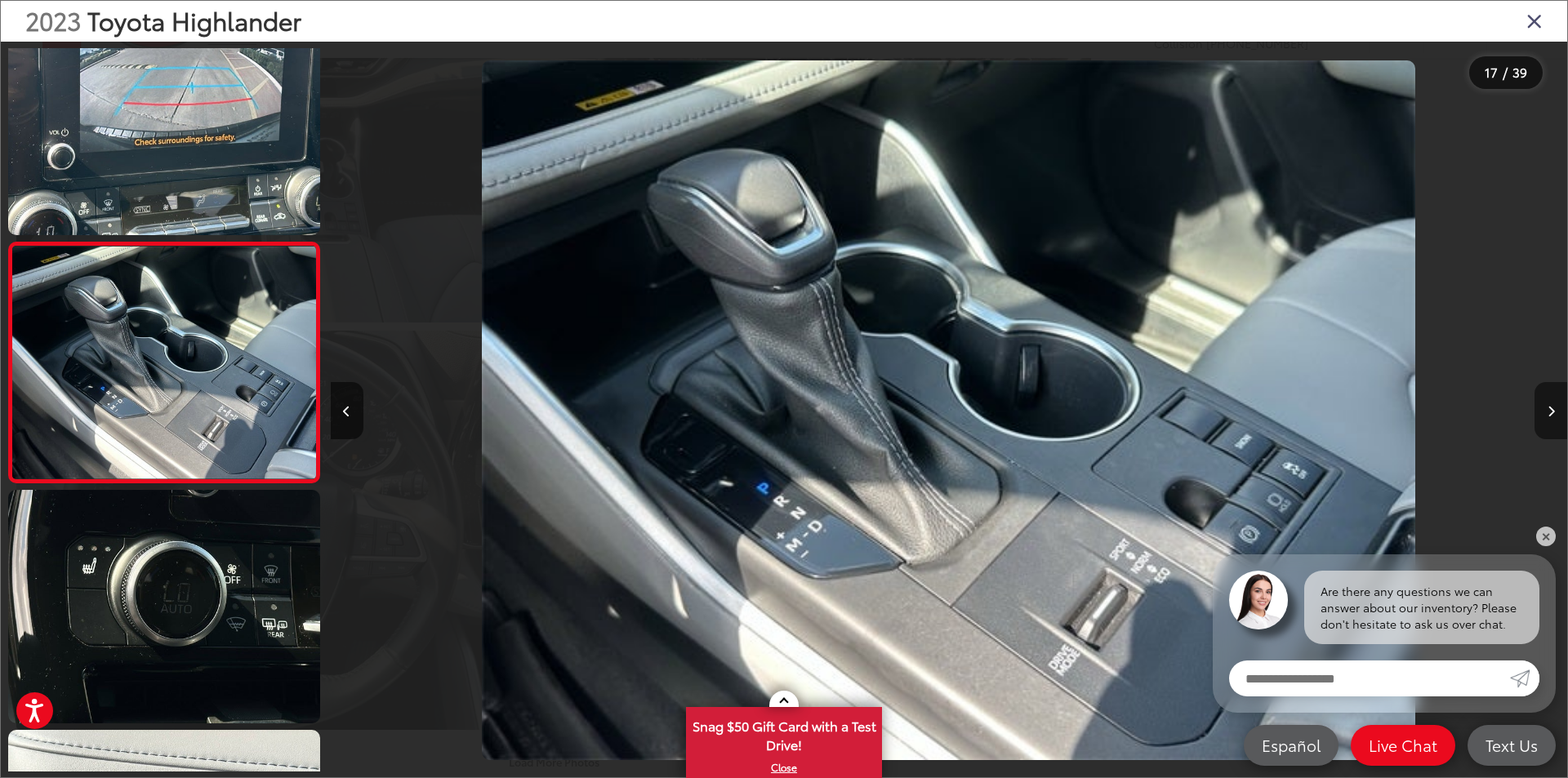
click at [1547, 407] on icon "Next image" at bounding box center [1551, 411] width 8 height 11
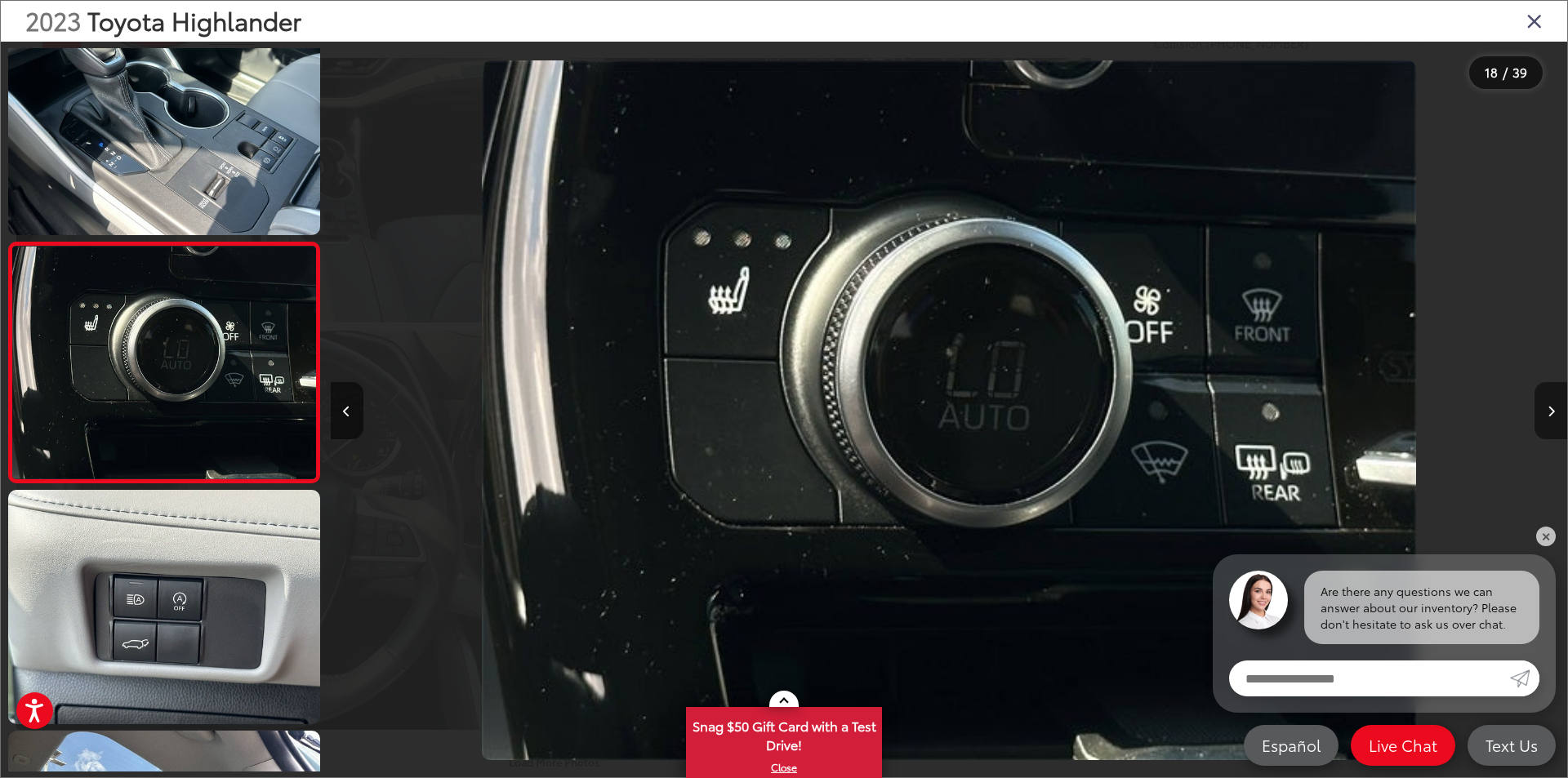
click at [1547, 407] on icon "Next image" at bounding box center [1551, 411] width 8 height 11
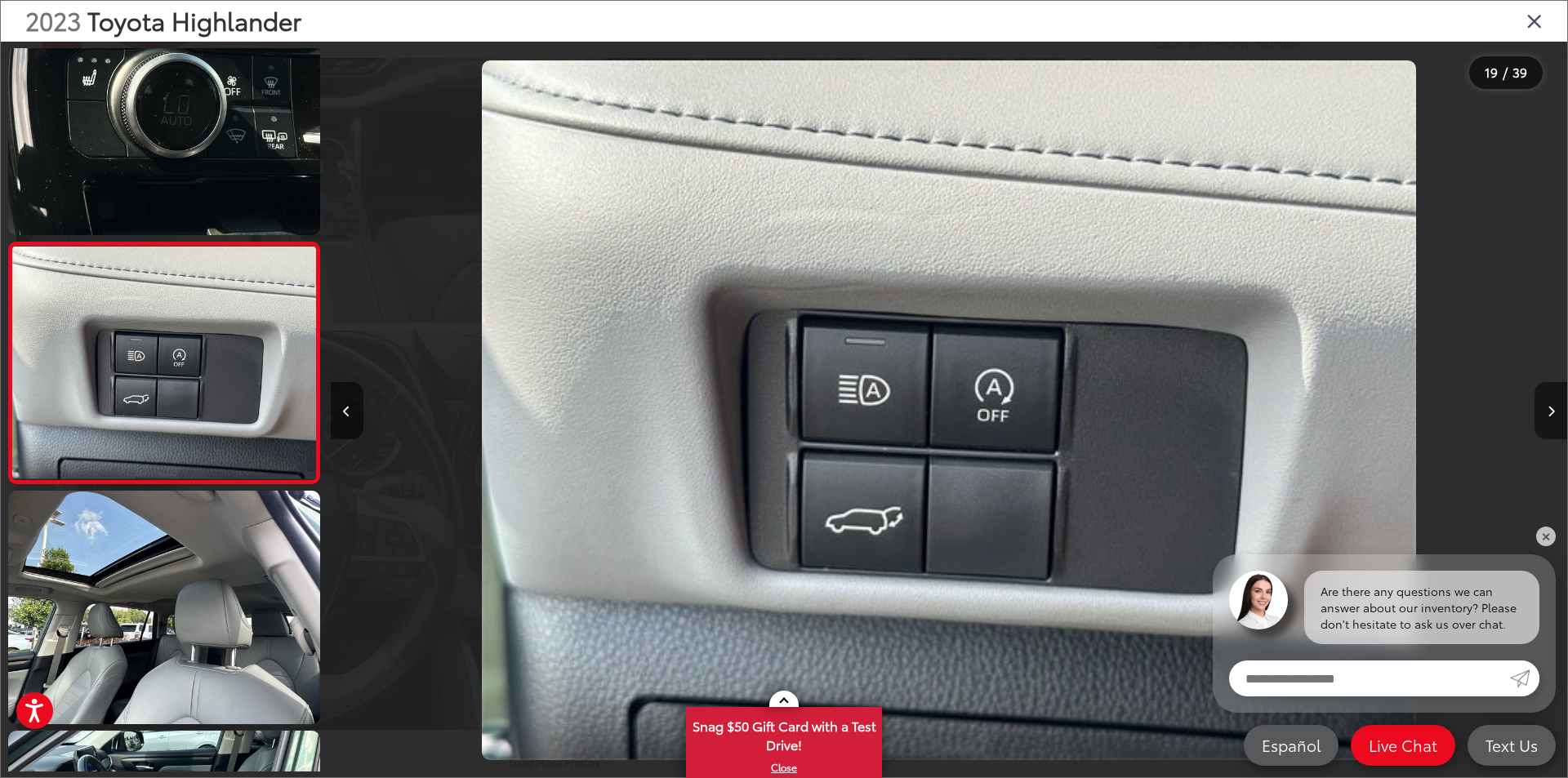
click at [1547, 407] on icon "Next image" at bounding box center [1551, 411] width 8 height 11
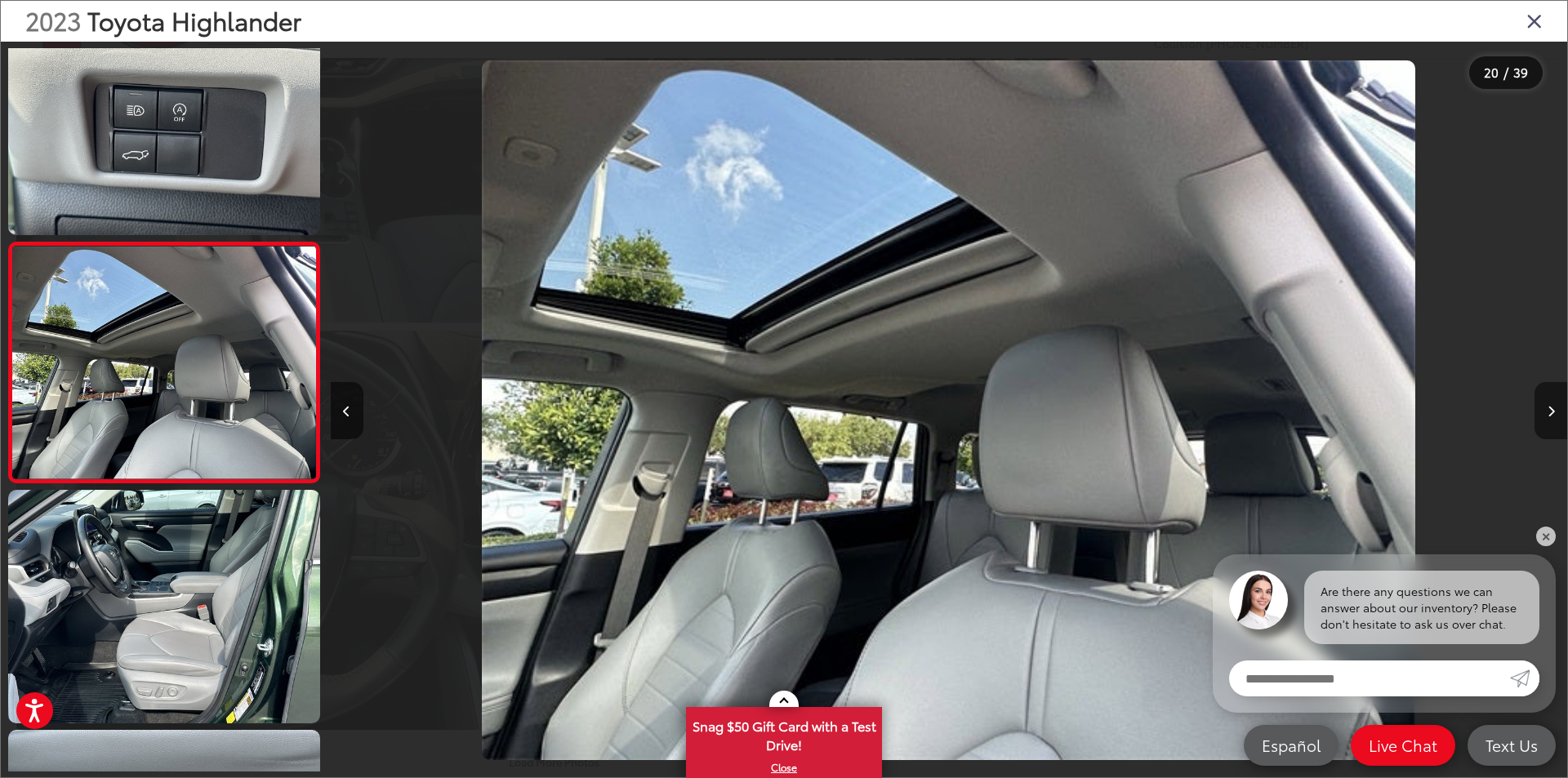
click at [1547, 407] on icon "Next image" at bounding box center [1551, 411] width 8 height 11
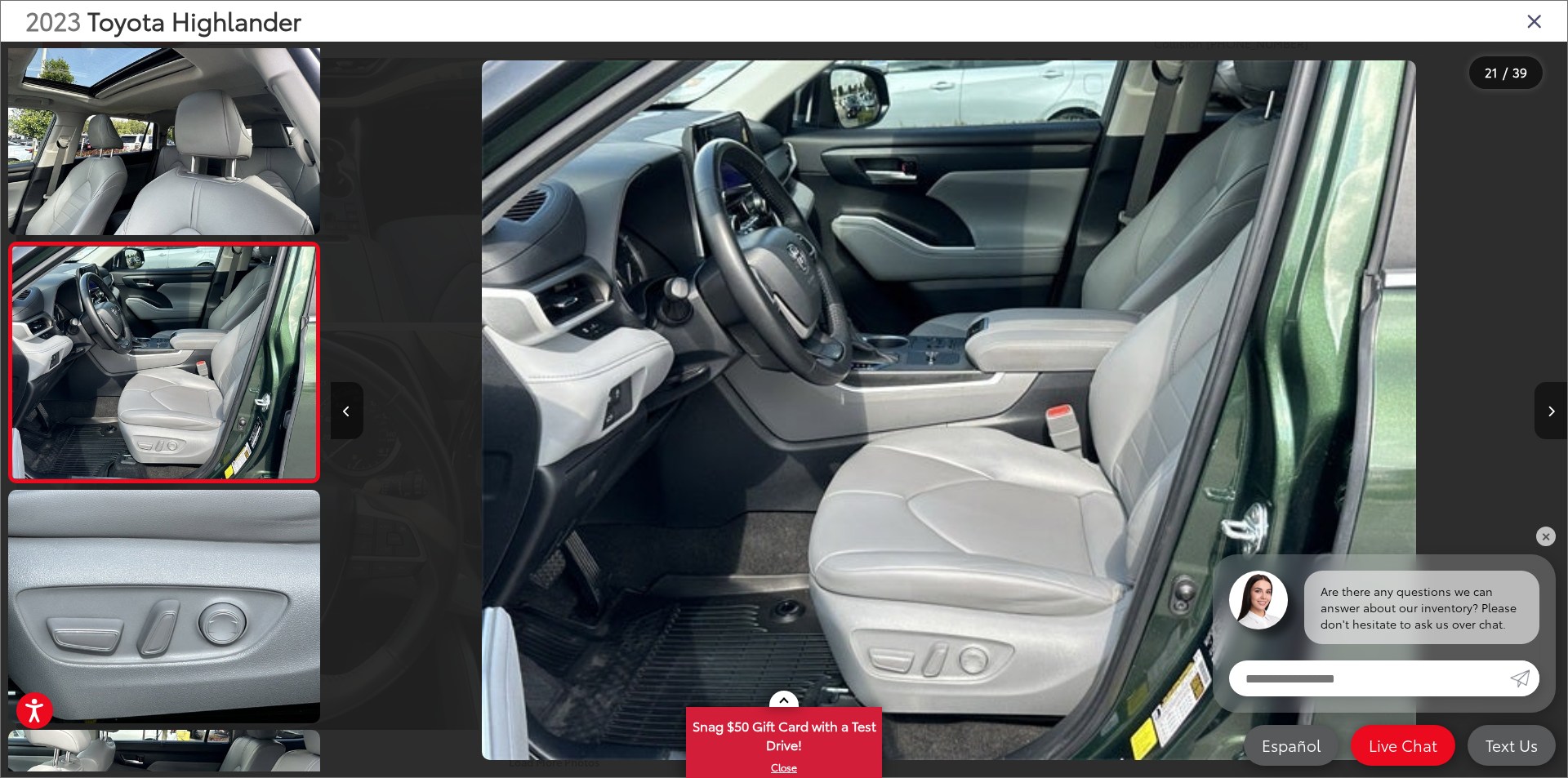
click at [1547, 407] on icon "Next image" at bounding box center [1551, 411] width 8 height 11
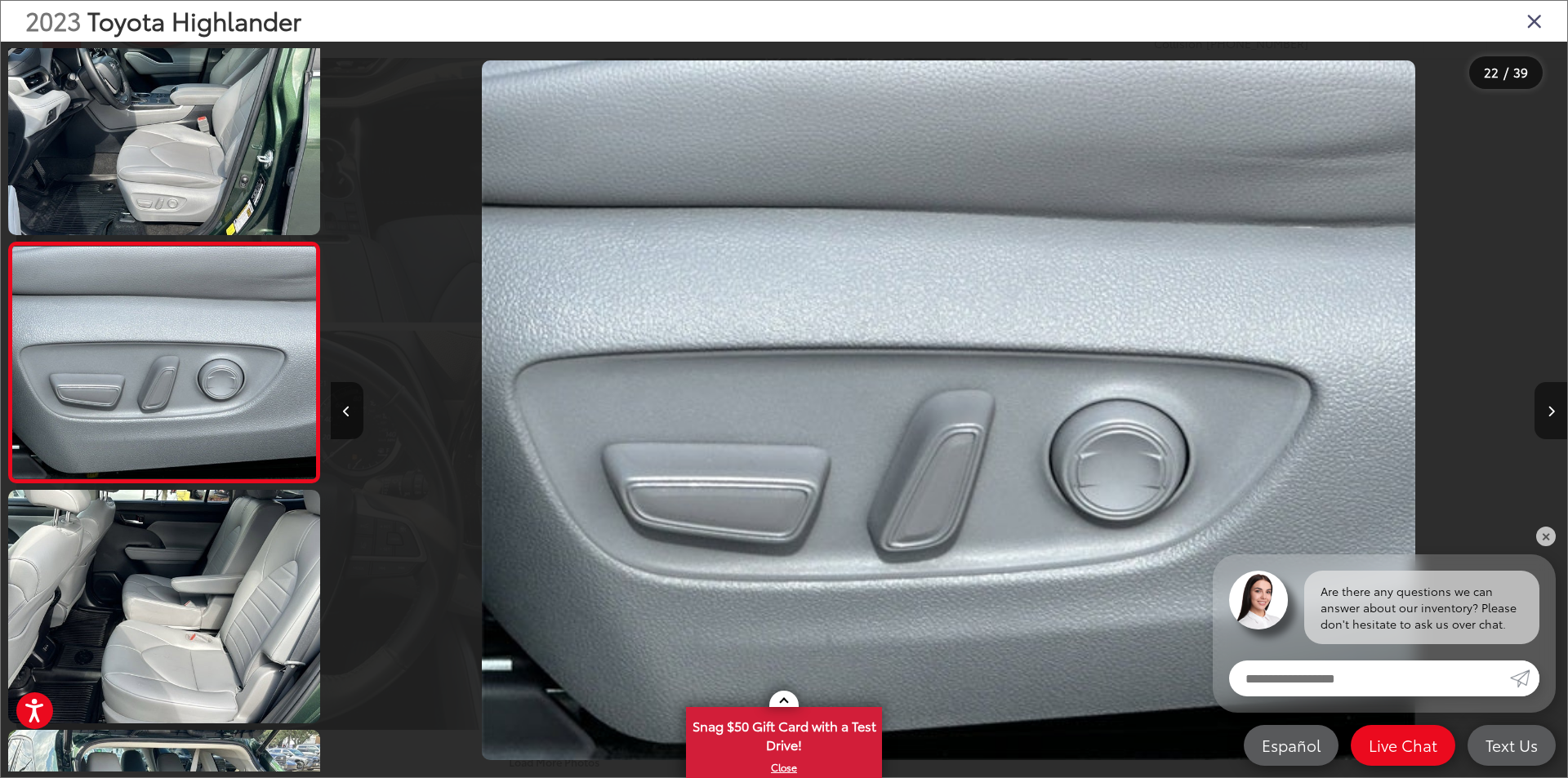
click at [1547, 407] on icon "Next image" at bounding box center [1551, 411] width 8 height 11
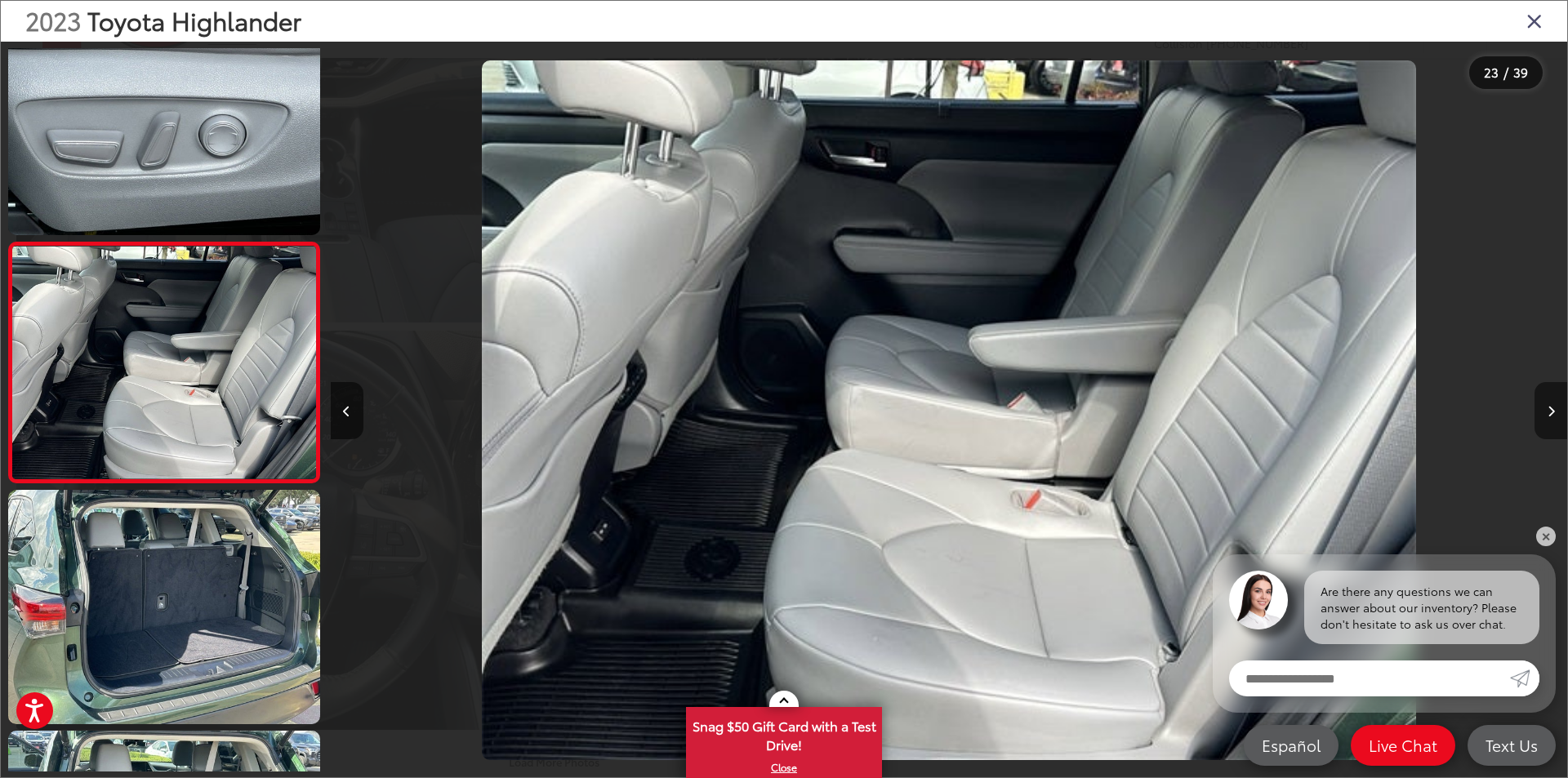
click at [1541, 424] on button "Next image" at bounding box center [1551, 410] width 33 height 57
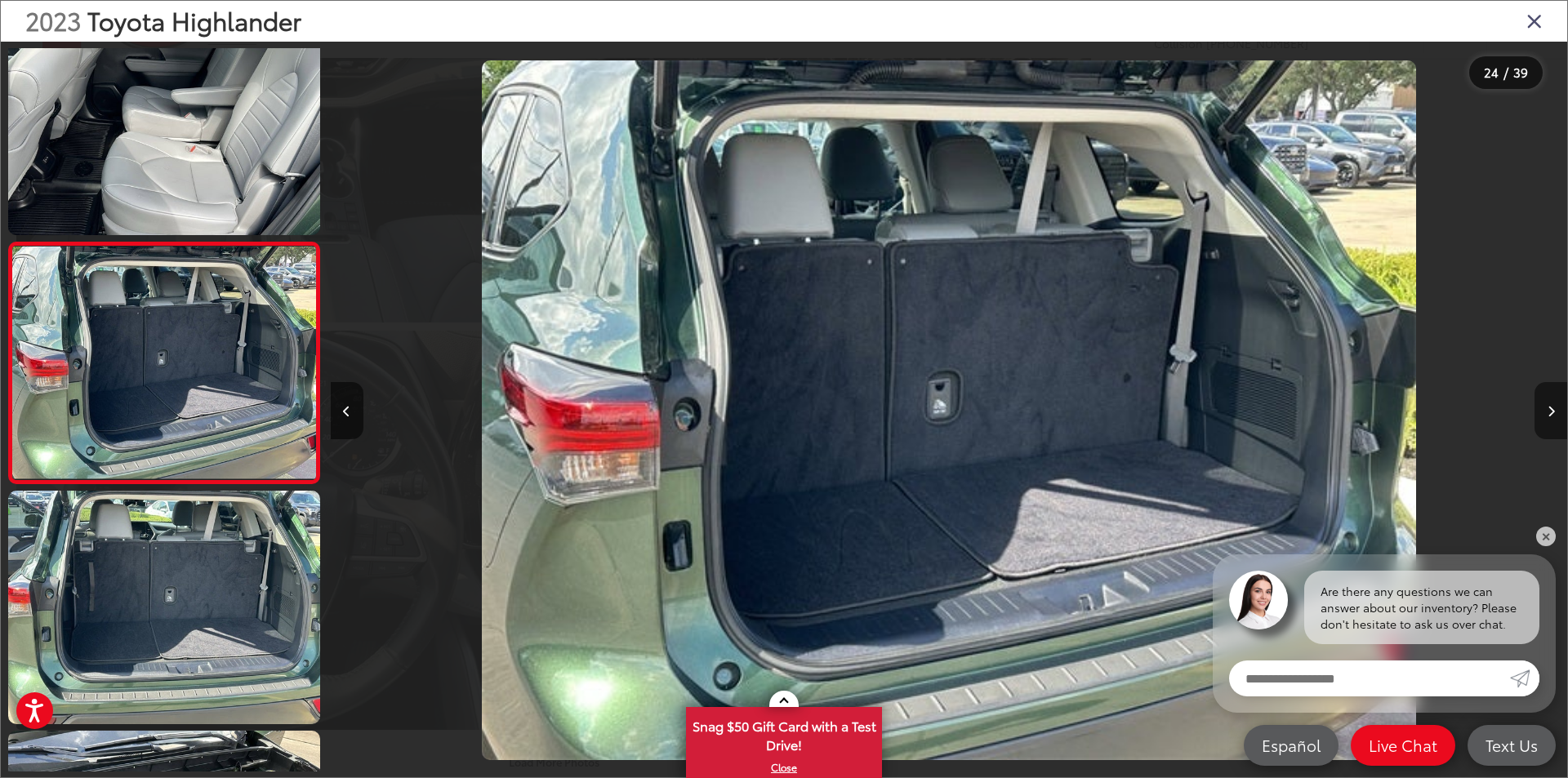
click at [1541, 424] on button "Next image" at bounding box center [1551, 410] width 33 height 57
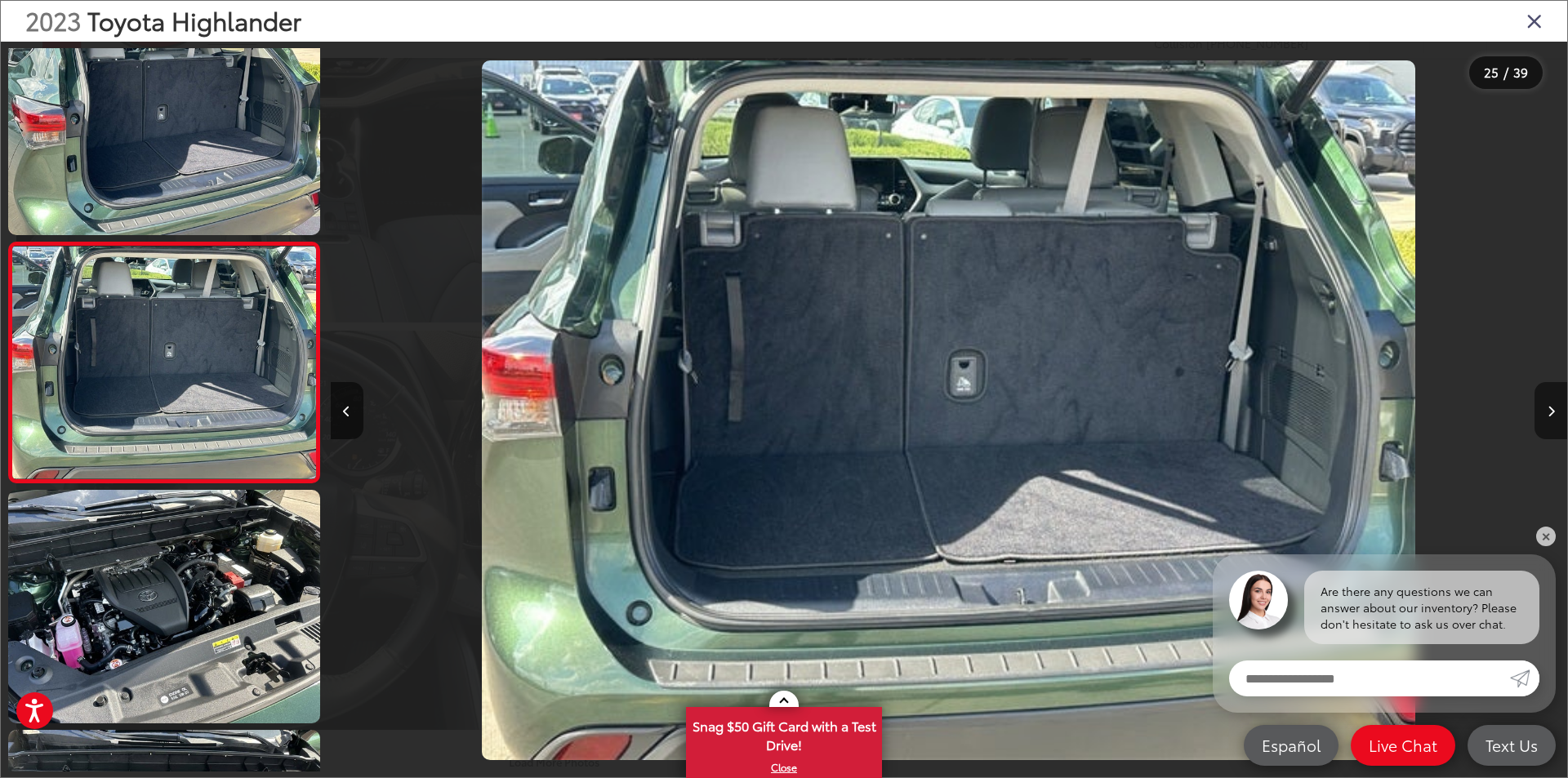
click at [1544, 413] on button "Next image" at bounding box center [1551, 410] width 33 height 57
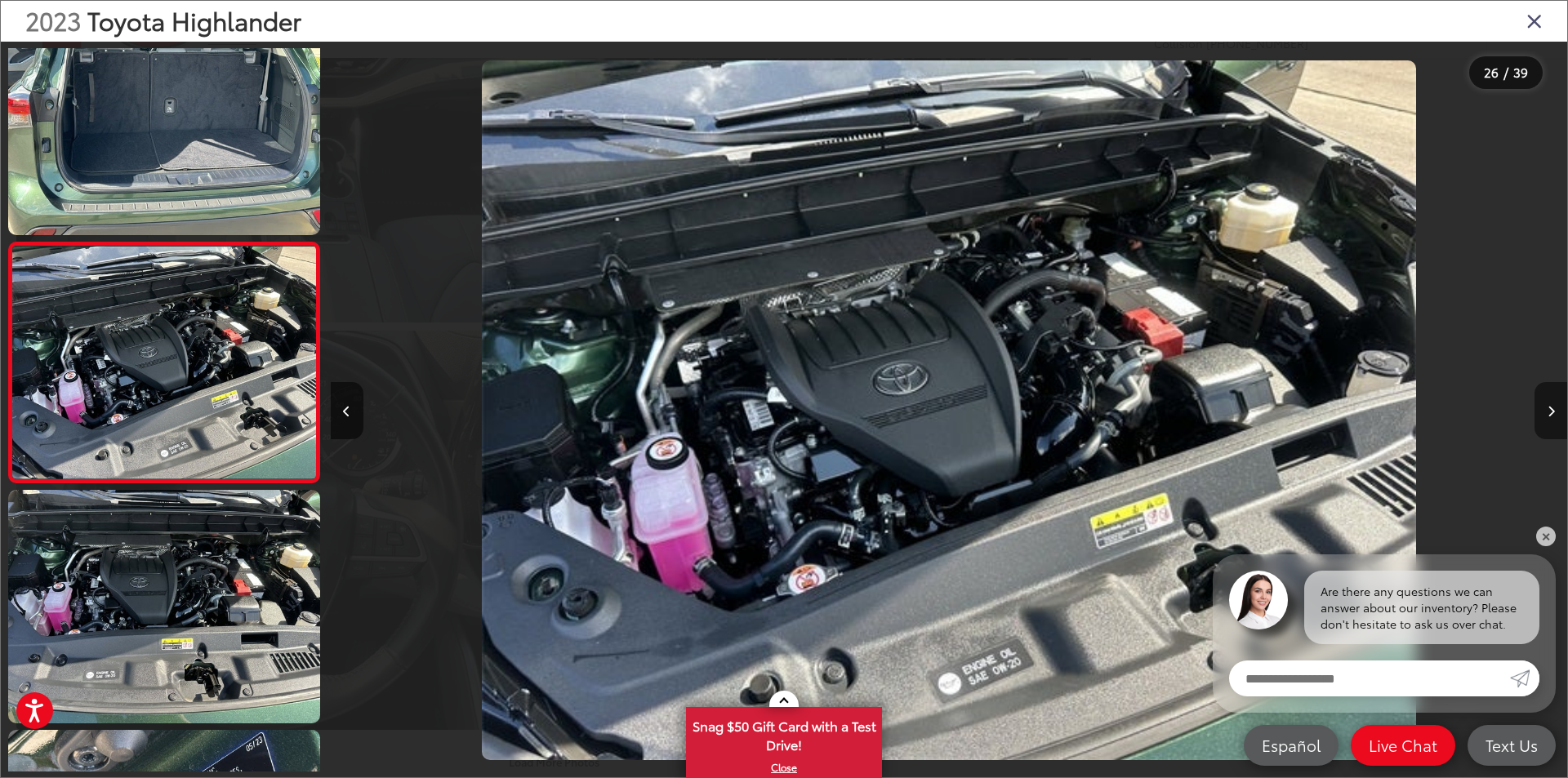
click at [1544, 413] on button "Next image" at bounding box center [1551, 410] width 33 height 57
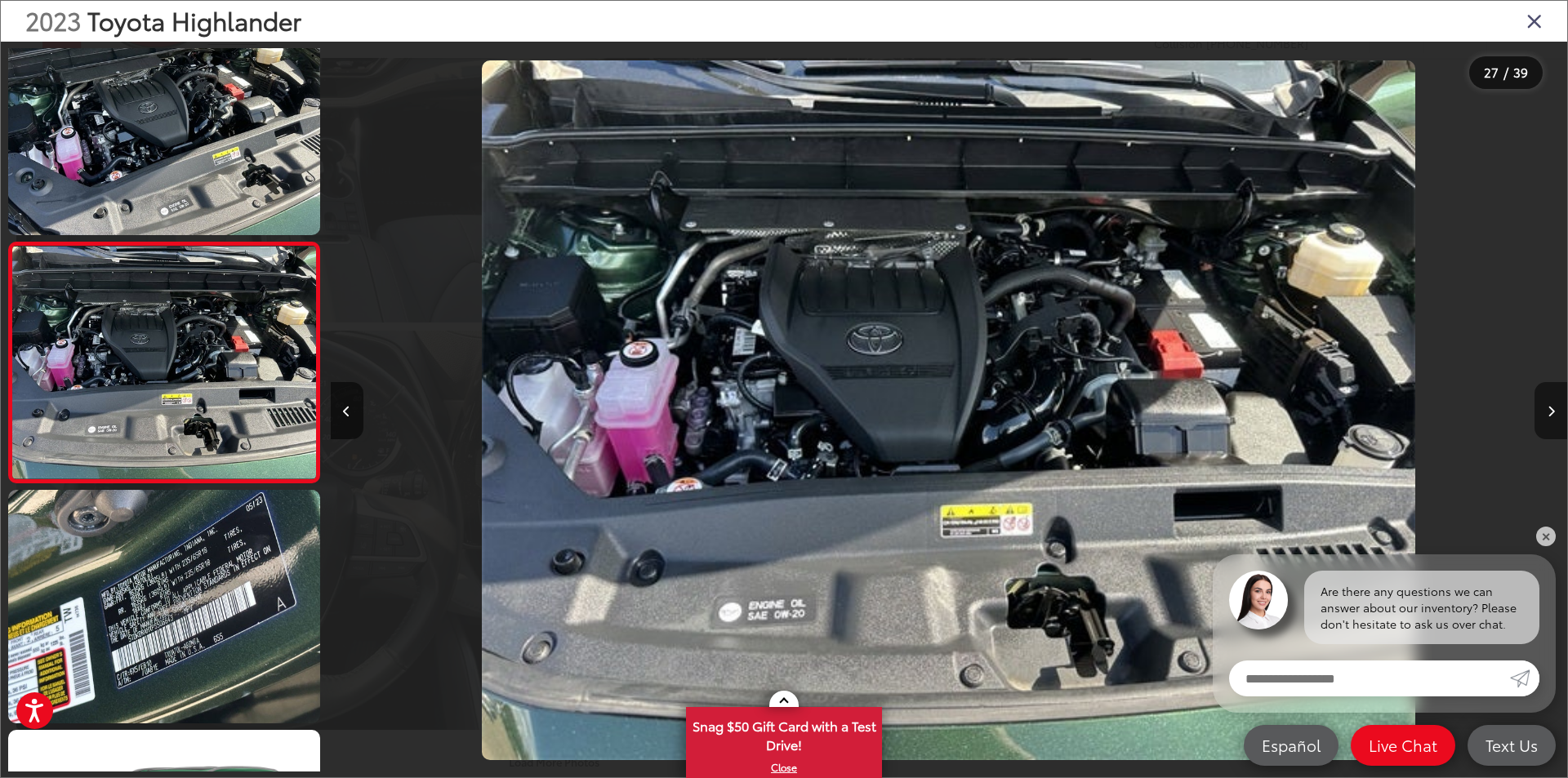
click at [1544, 413] on button "Next image" at bounding box center [1551, 410] width 33 height 57
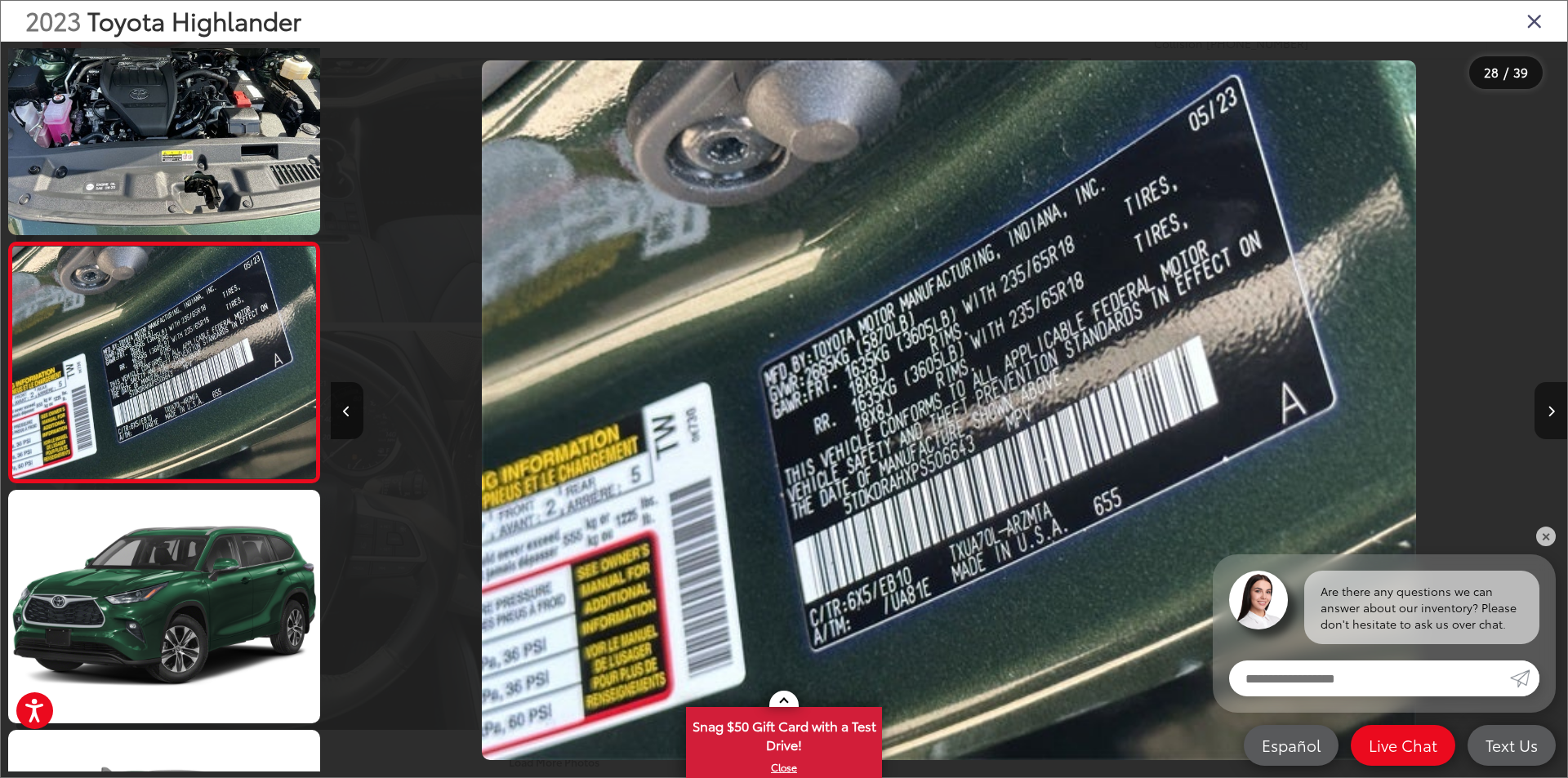
click at [1543, 409] on button "Next image" at bounding box center [1551, 410] width 33 height 57
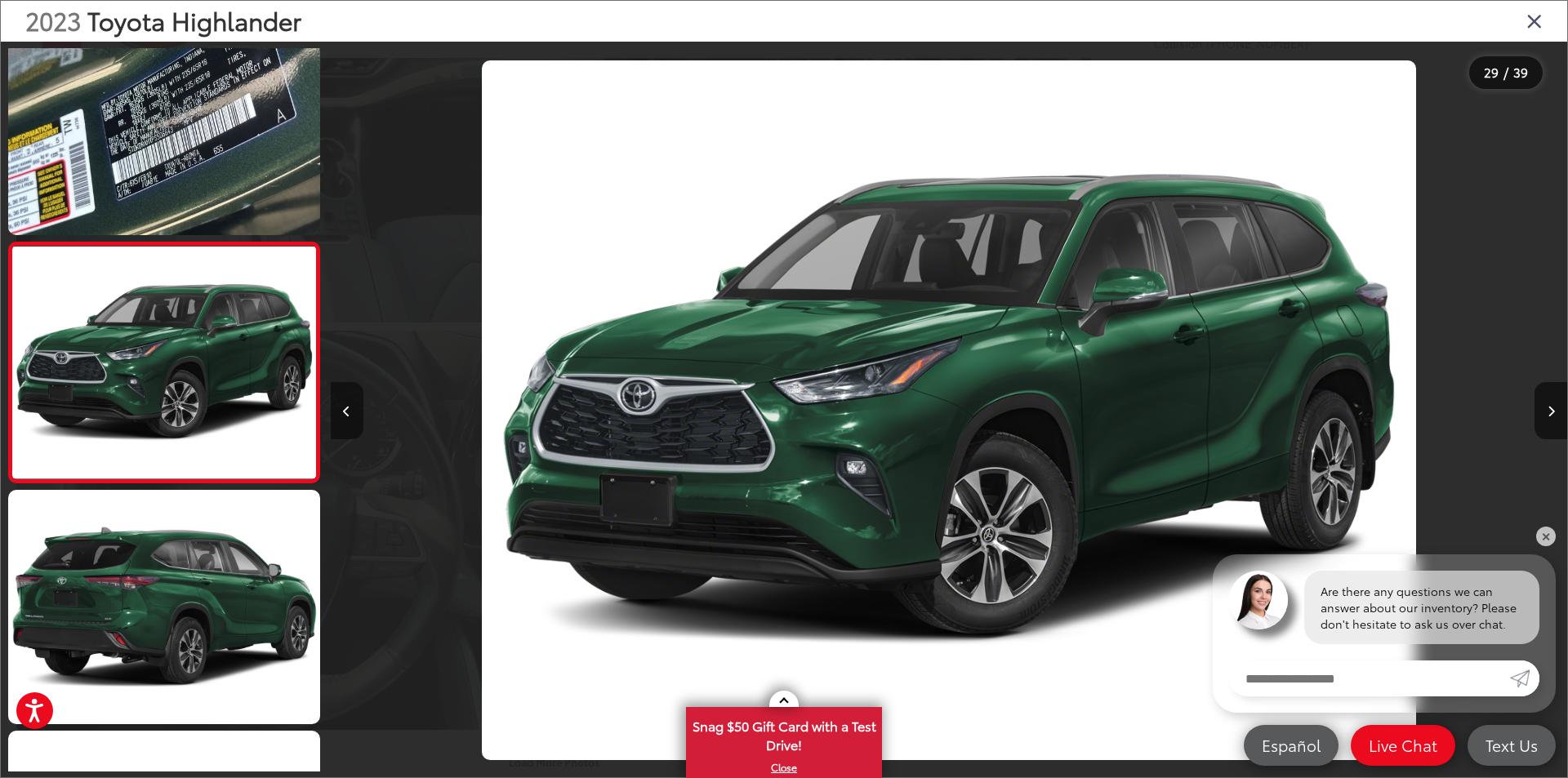
click at [357, 399] on button "Previous image" at bounding box center [347, 410] width 33 height 57
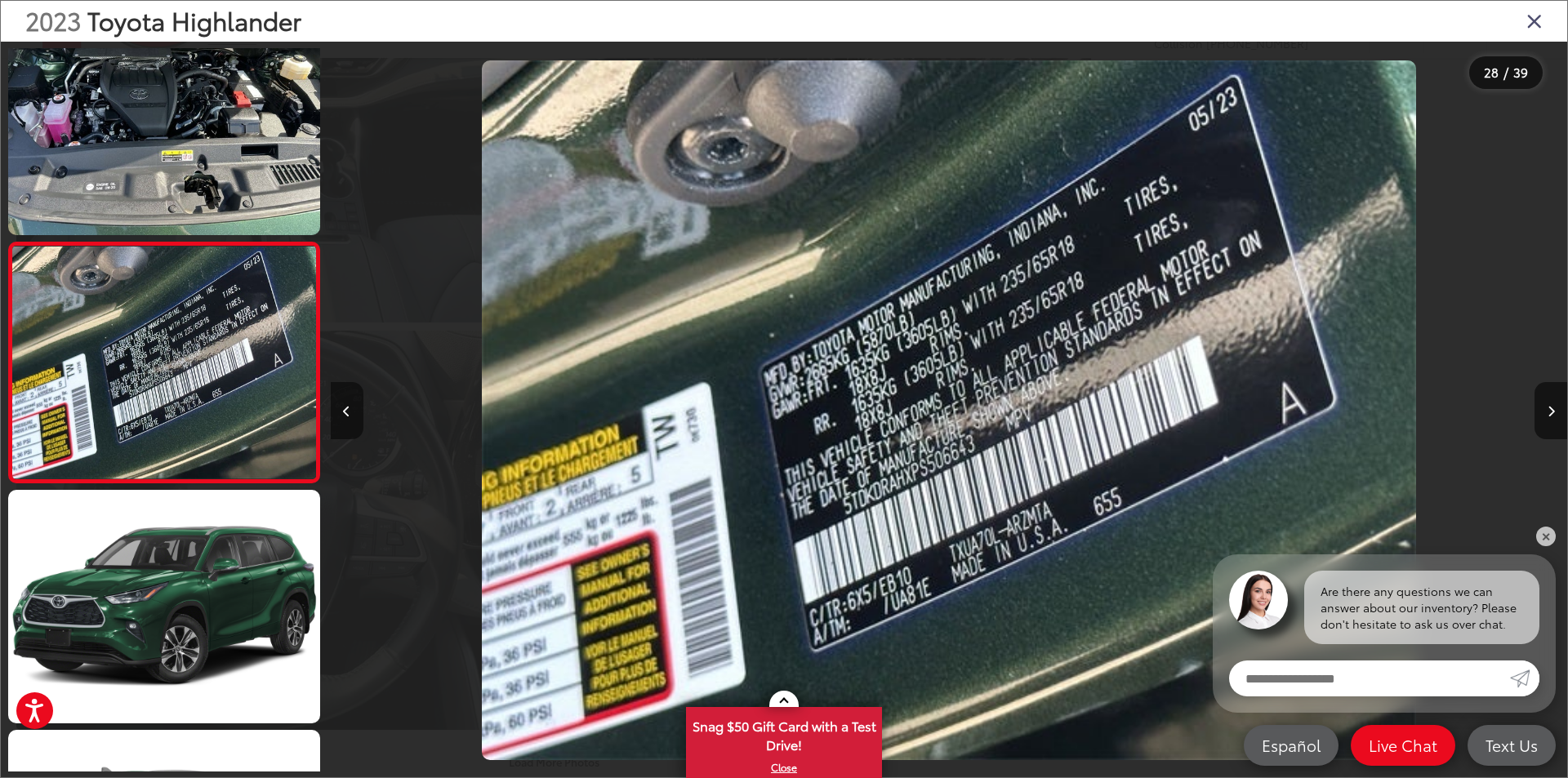
click at [359, 399] on button "Previous image" at bounding box center [347, 410] width 33 height 57
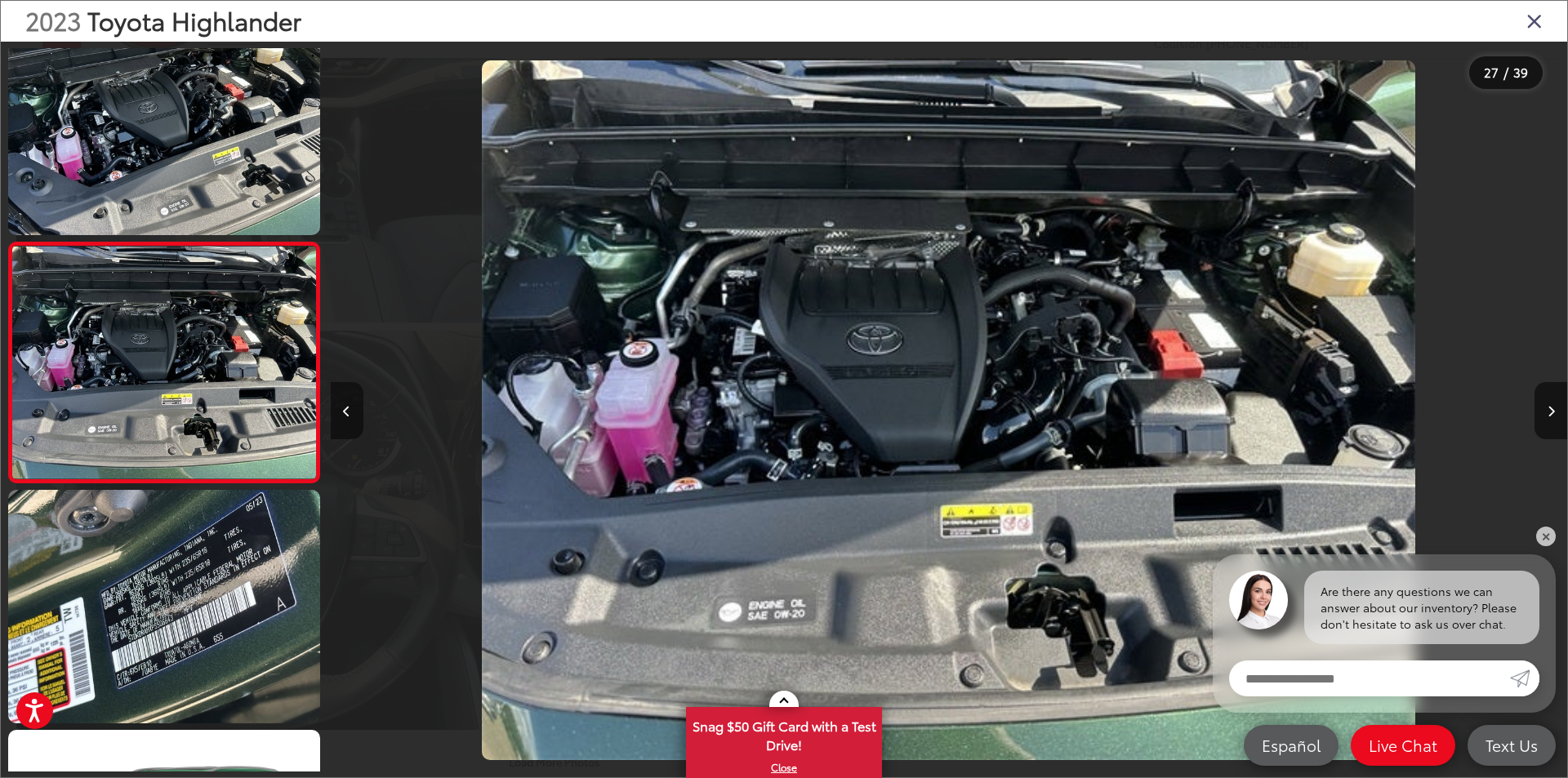
click at [362, 399] on div at bounding box center [485, 410] width 309 height 737
click at [354, 400] on button "Previous image" at bounding box center [347, 410] width 33 height 57
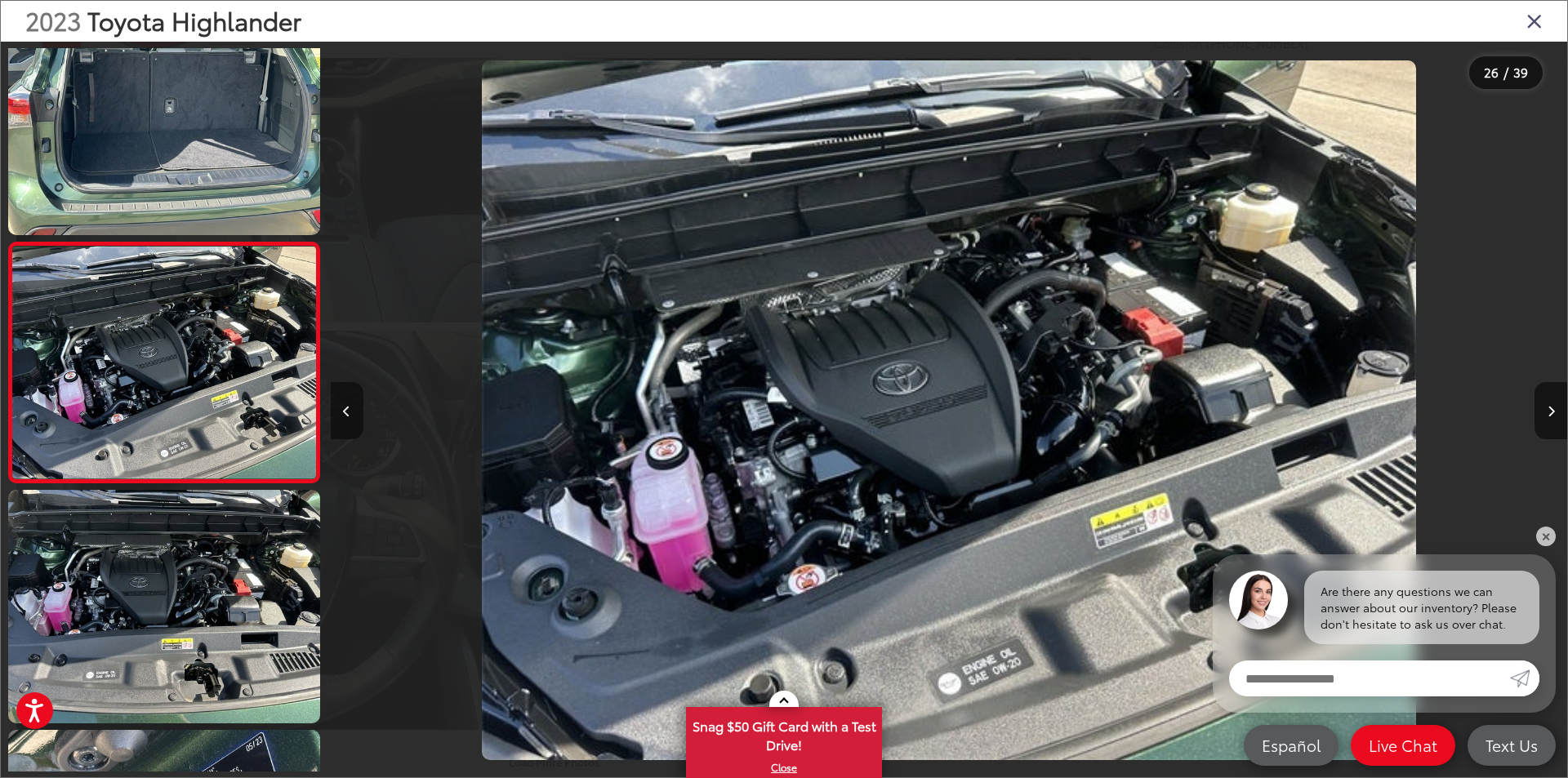
click at [354, 400] on button "Previous image" at bounding box center [347, 410] width 33 height 57
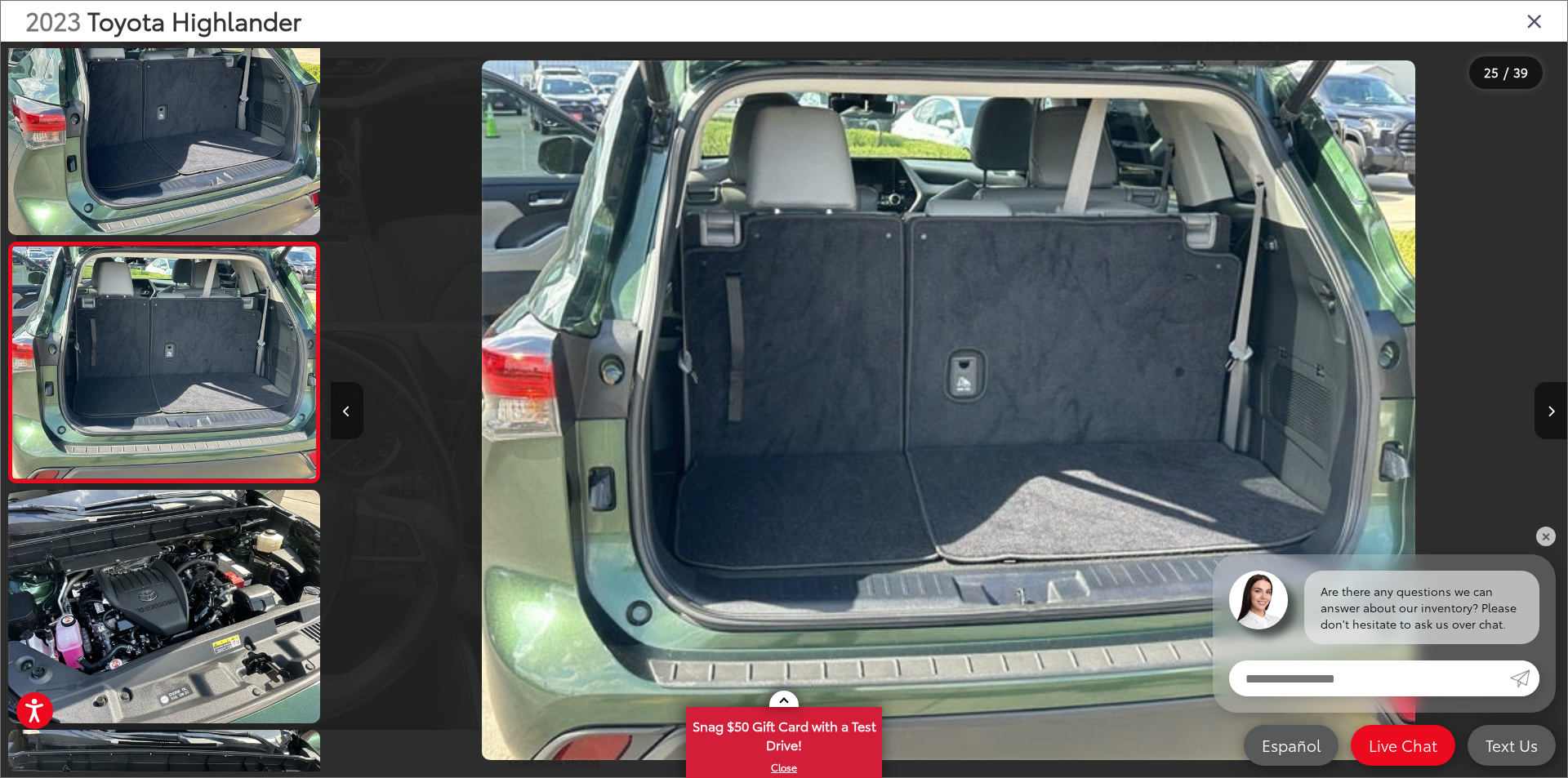
click at [354, 400] on button "Previous image" at bounding box center [347, 410] width 33 height 57
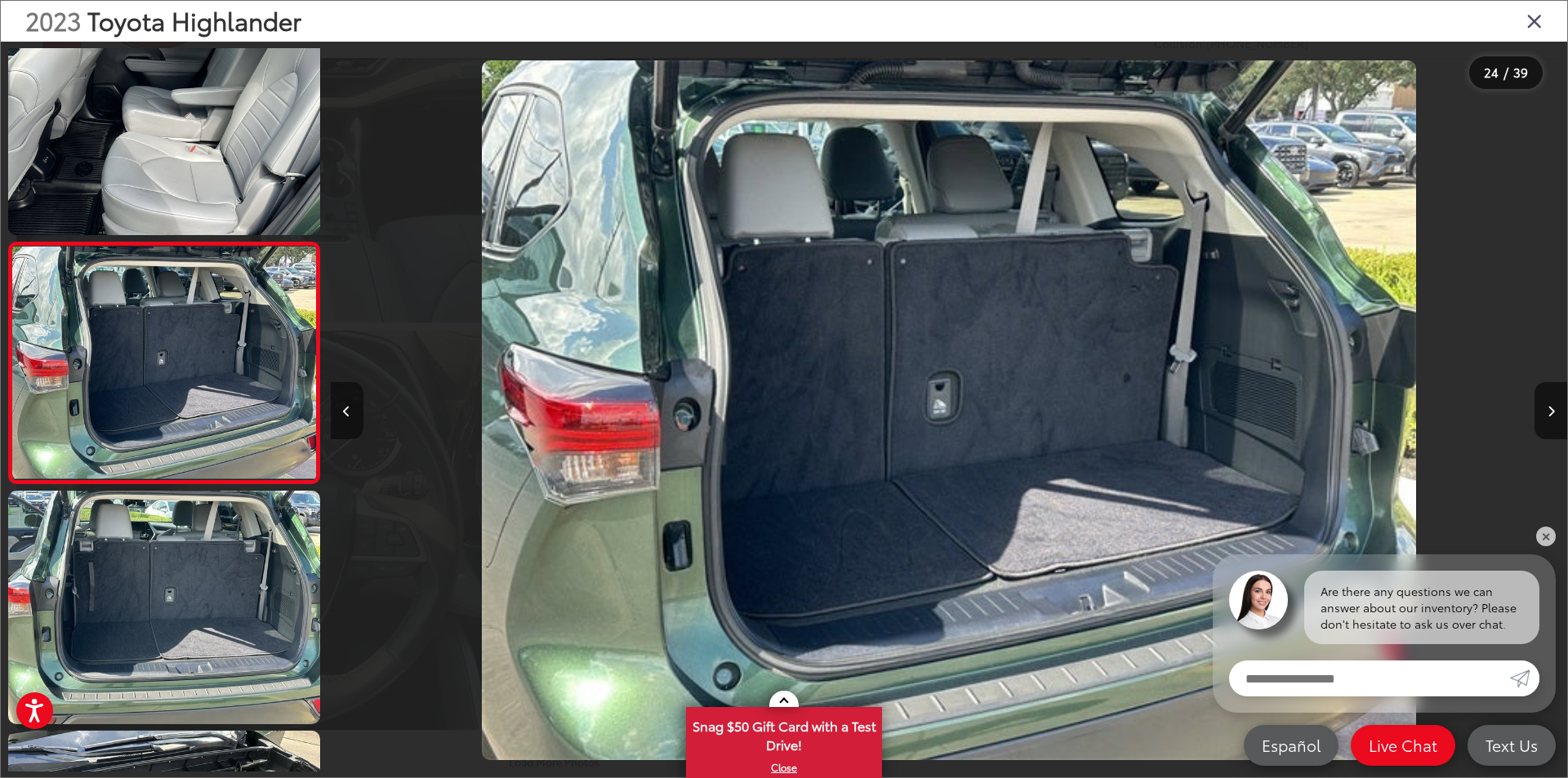
click at [354, 398] on button "Previous image" at bounding box center [347, 410] width 33 height 57
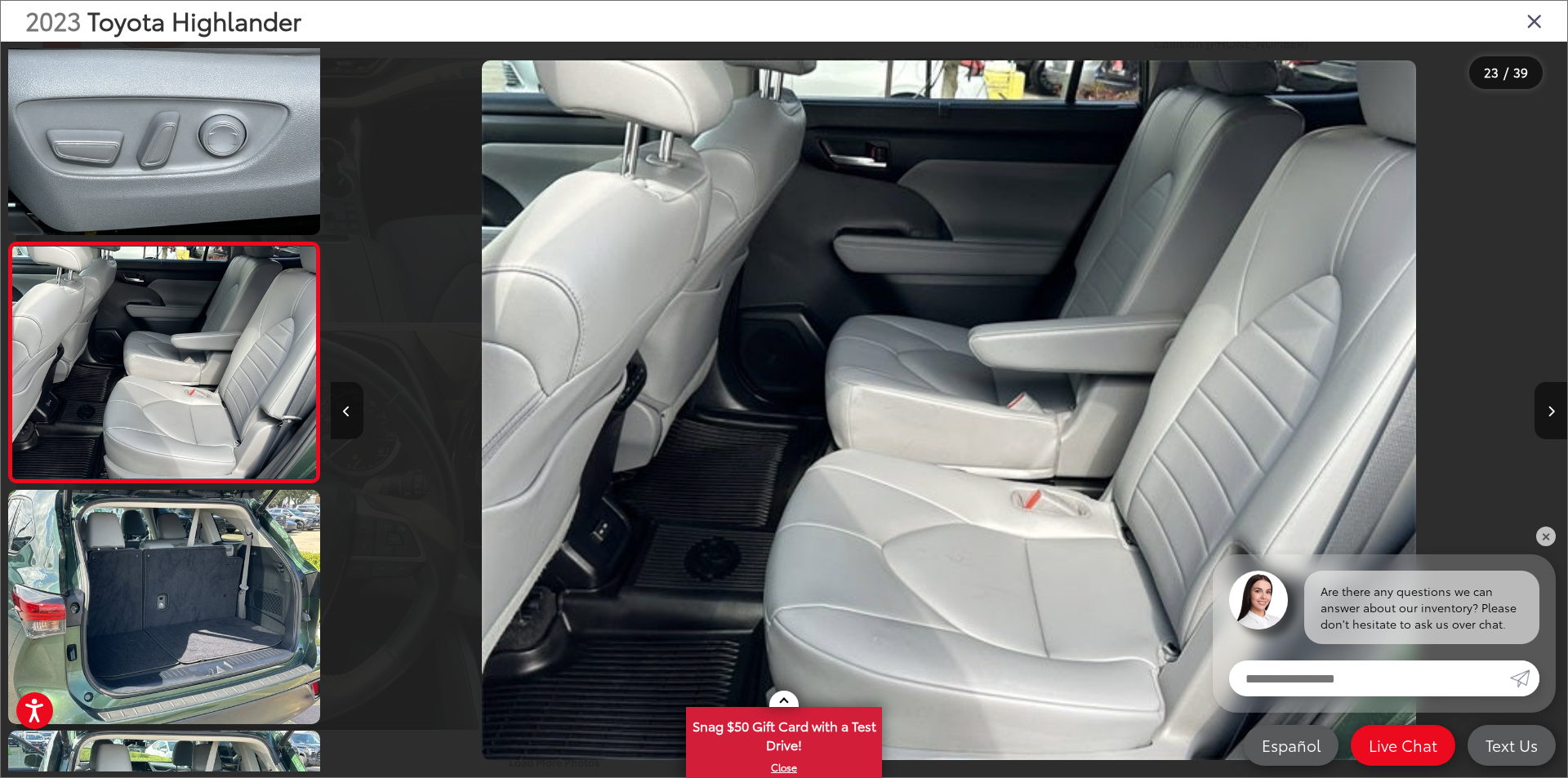
click at [354, 397] on button "Previous image" at bounding box center [347, 410] width 33 height 57
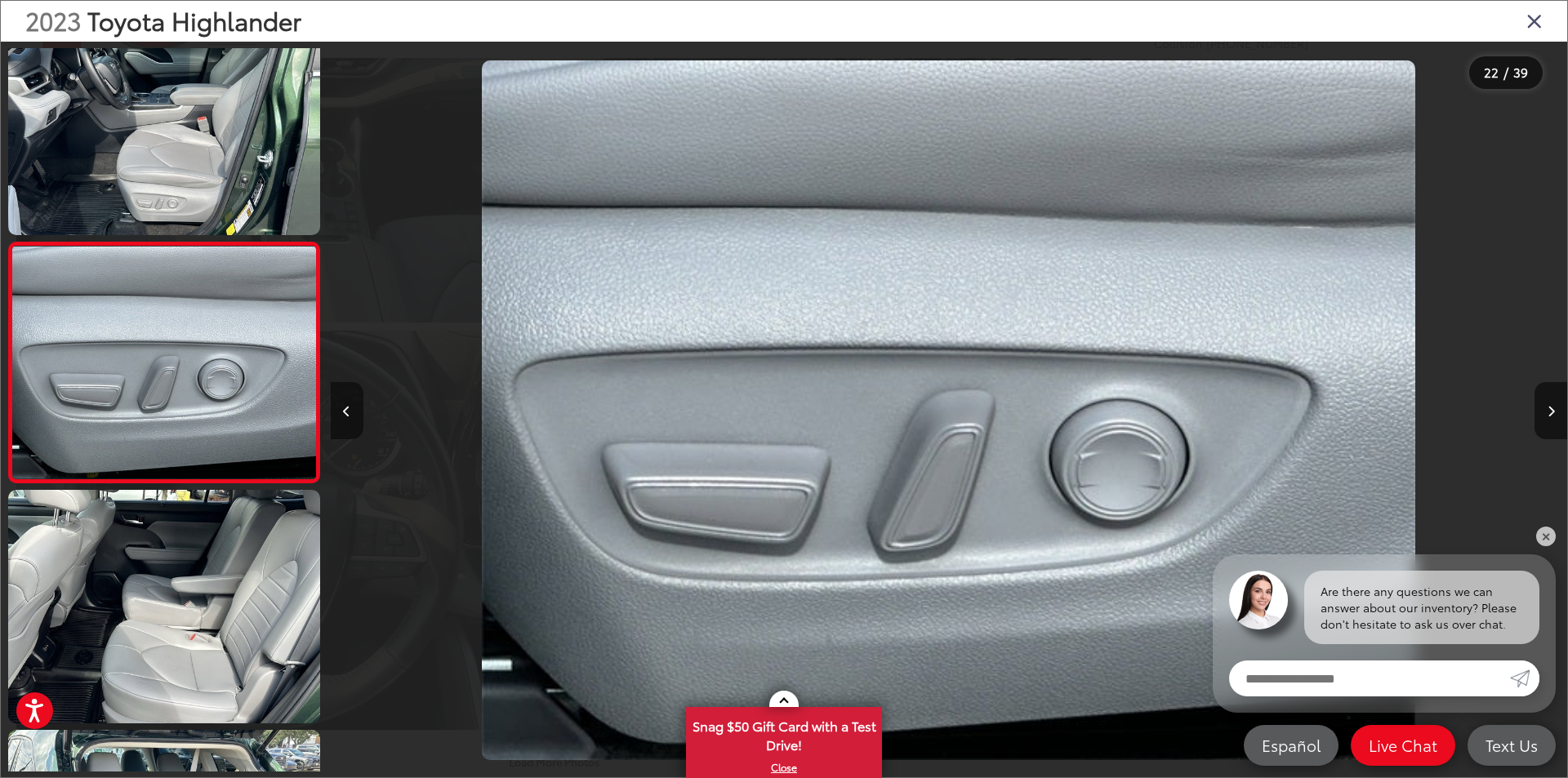
click at [348, 400] on button "Previous image" at bounding box center [347, 410] width 33 height 57
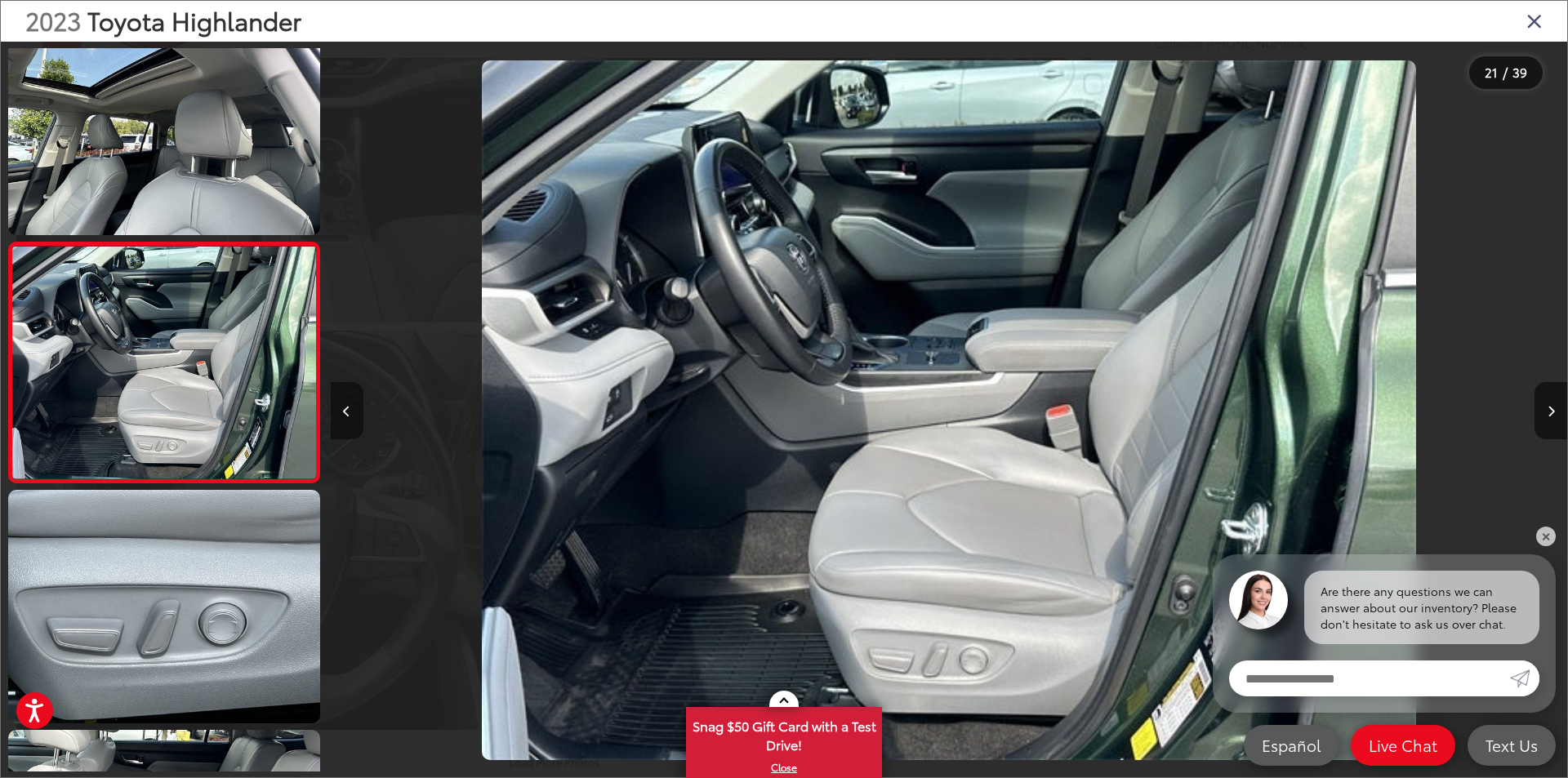
click at [348, 400] on button "Previous image" at bounding box center [347, 410] width 33 height 57
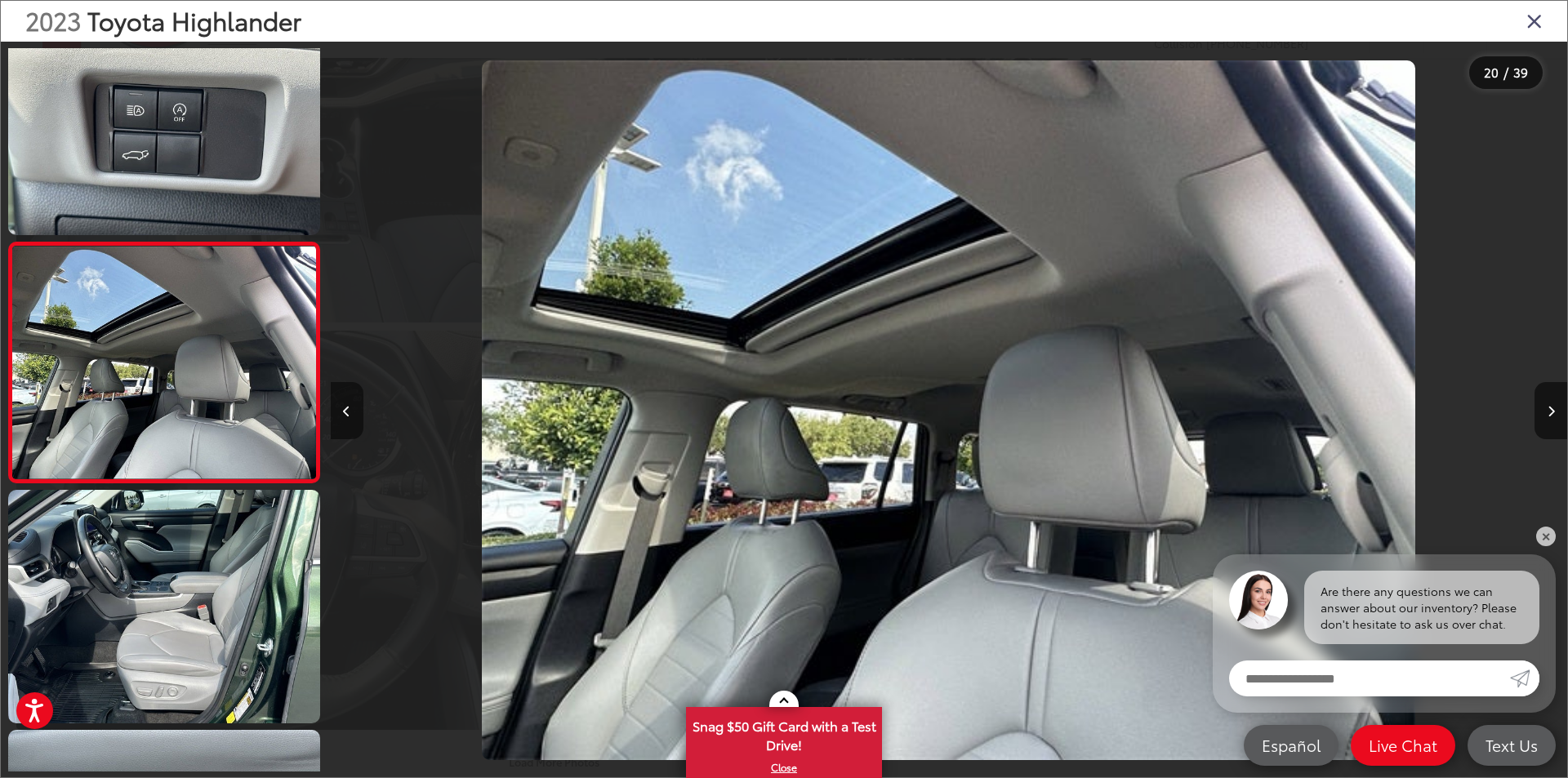
click at [343, 403] on button "Previous image" at bounding box center [347, 410] width 33 height 57
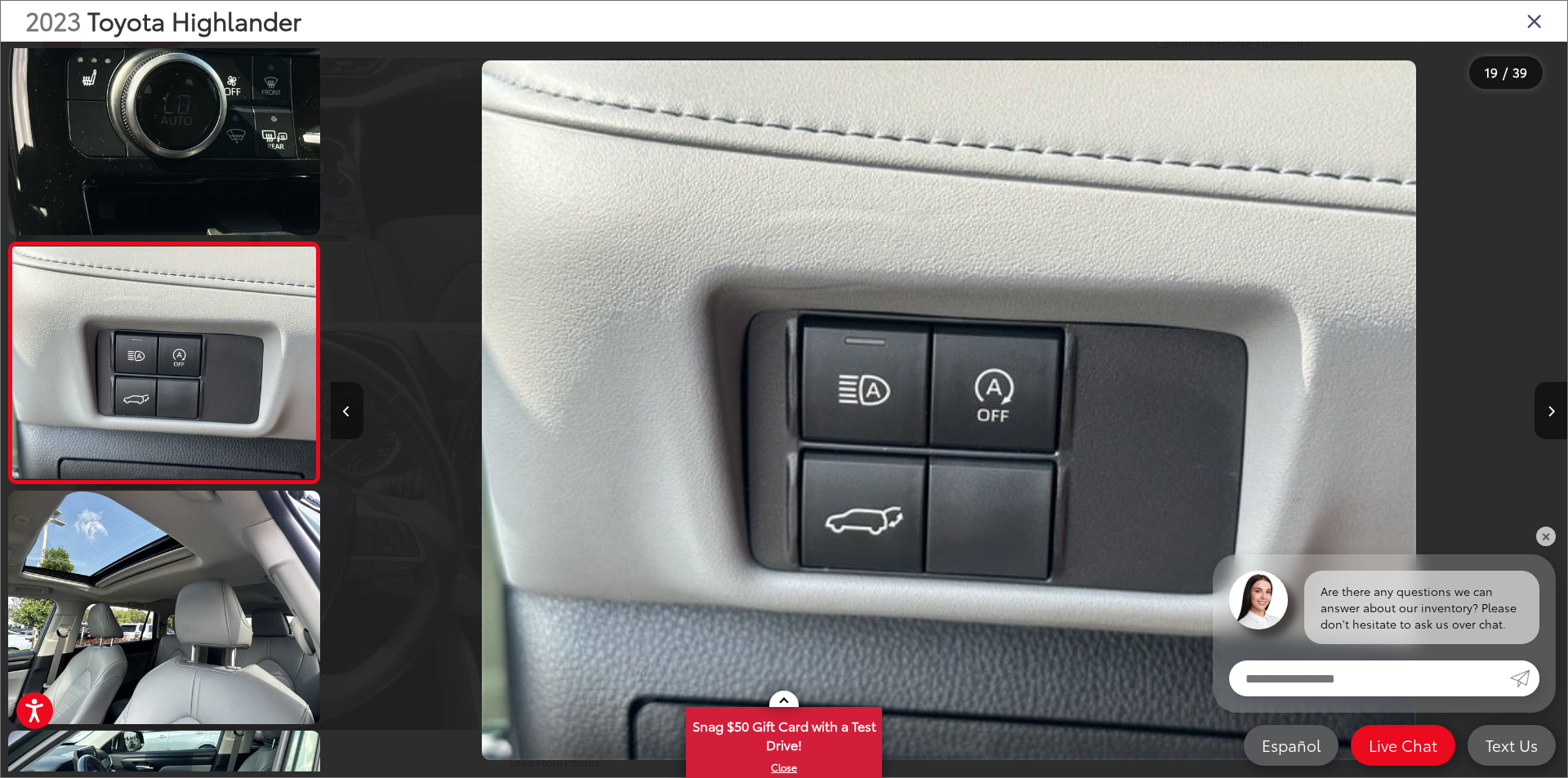
click at [343, 403] on button "Previous image" at bounding box center [347, 410] width 33 height 57
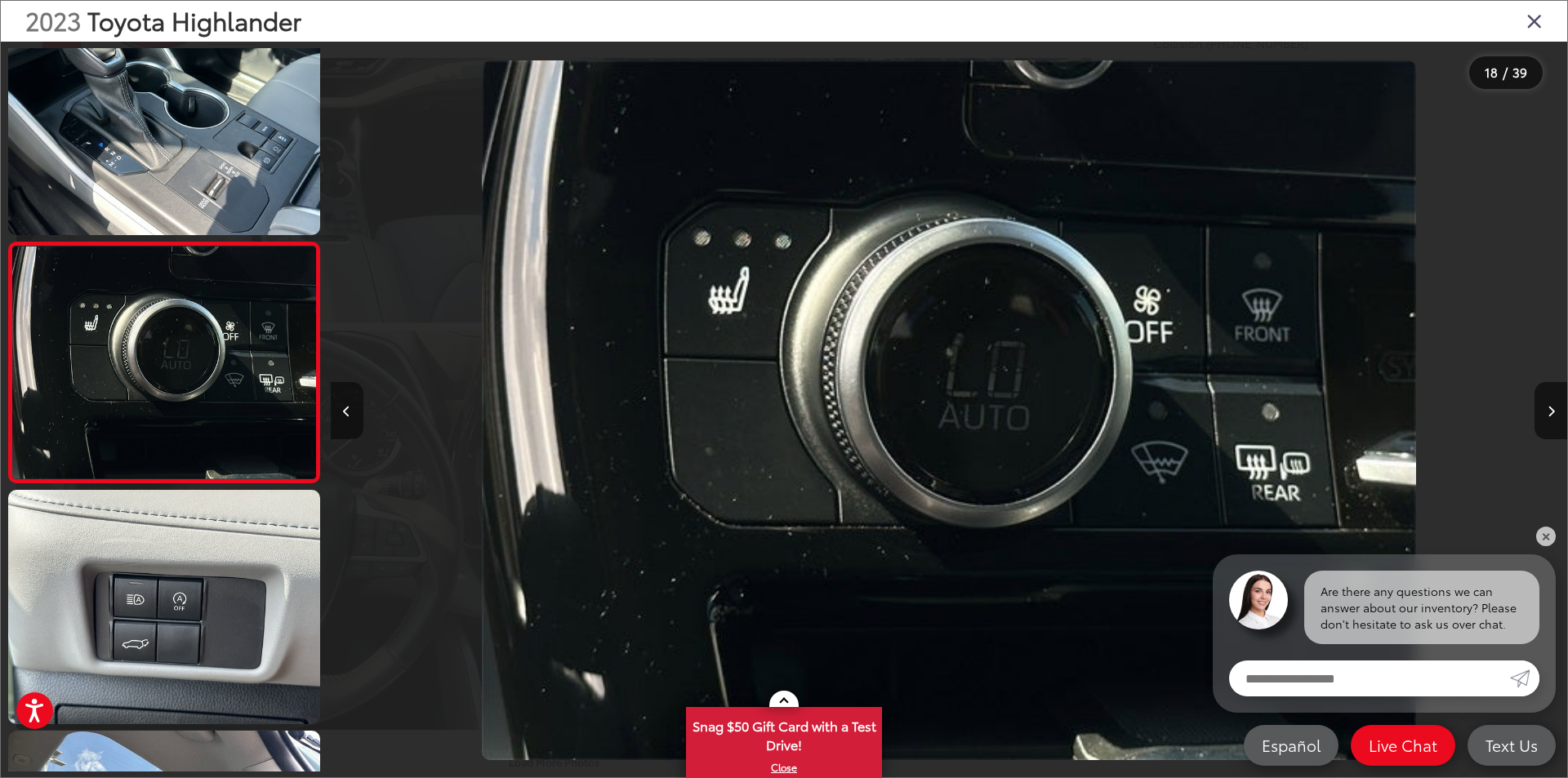
click at [344, 403] on button "Previous image" at bounding box center [347, 410] width 33 height 57
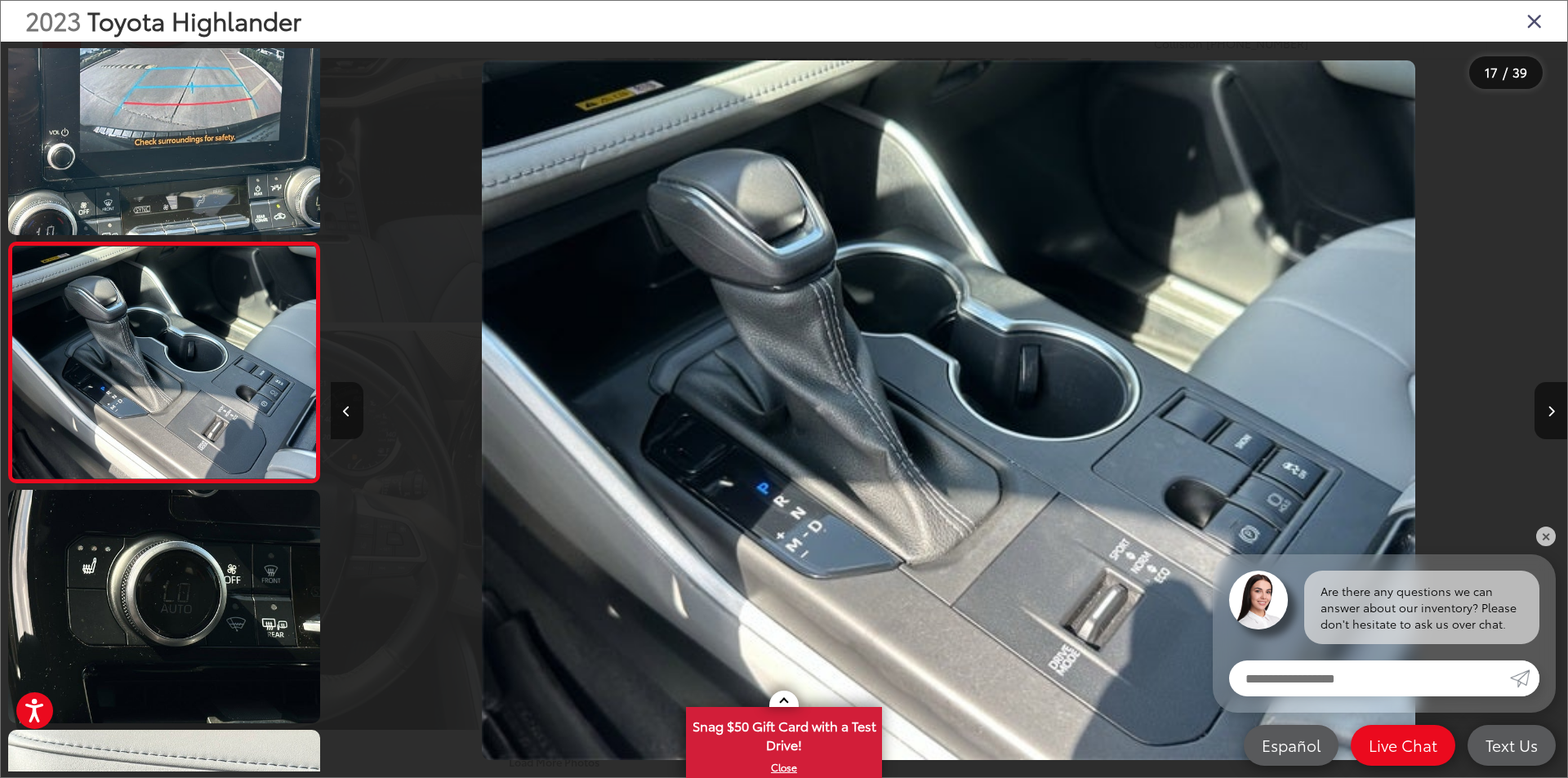
click at [344, 403] on button "Previous image" at bounding box center [347, 410] width 33 height 57
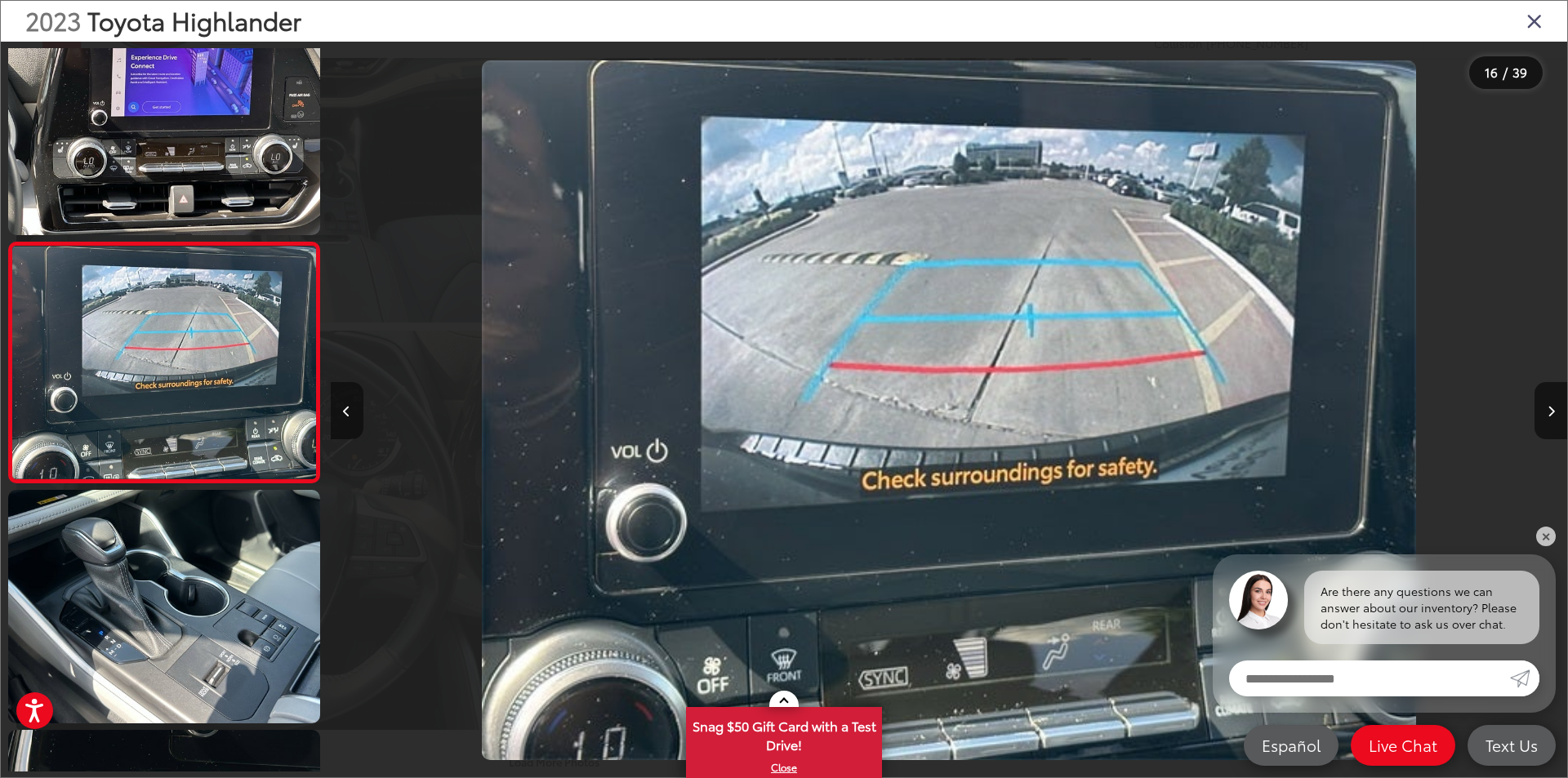
click at [344, 403] on button "Previous image" at bounding box center [347, 410] width 33 height 57
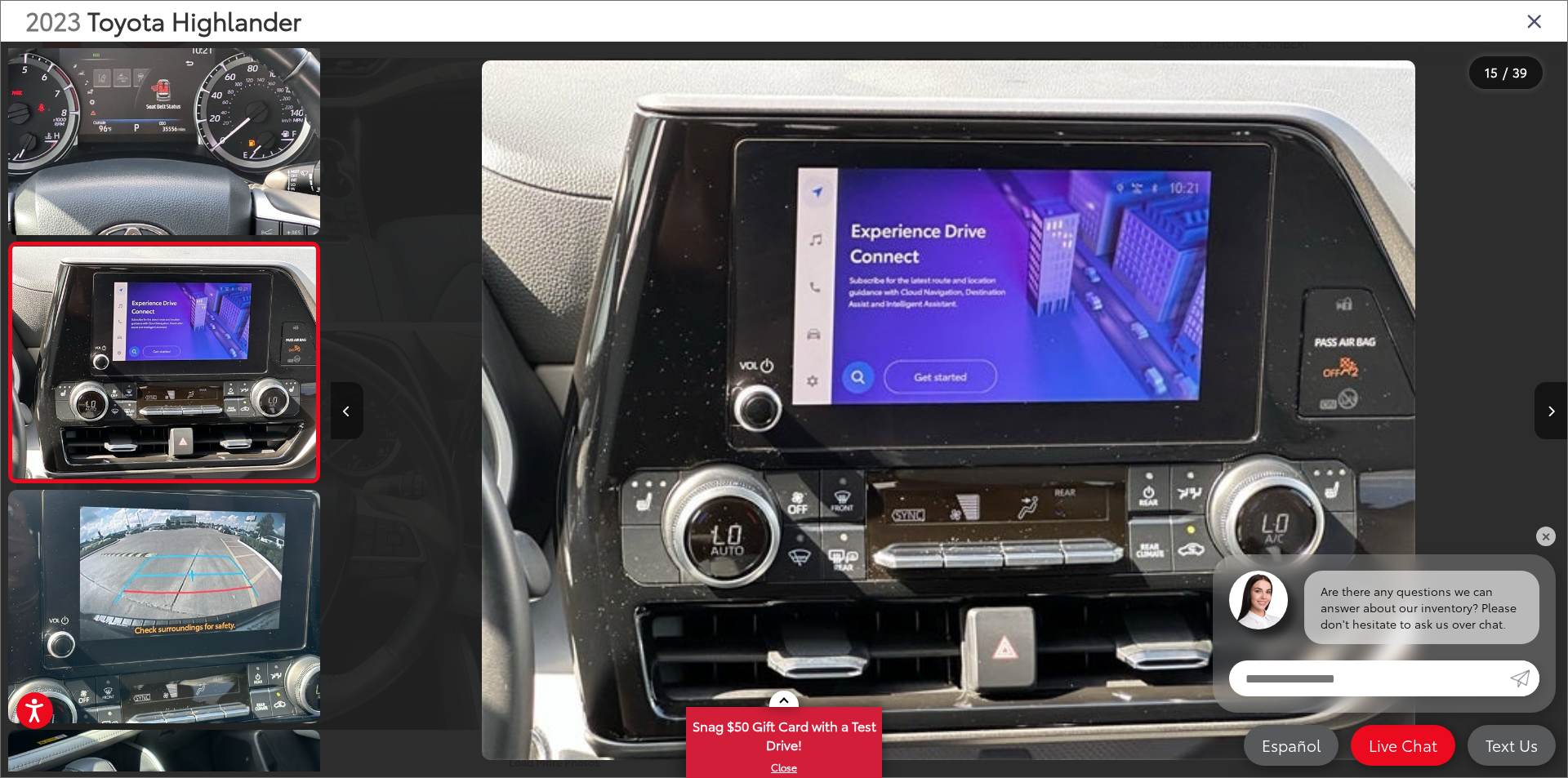
click at [344, 403] on button "Previous image" at bounding box center [347, 410] width 33 height 57
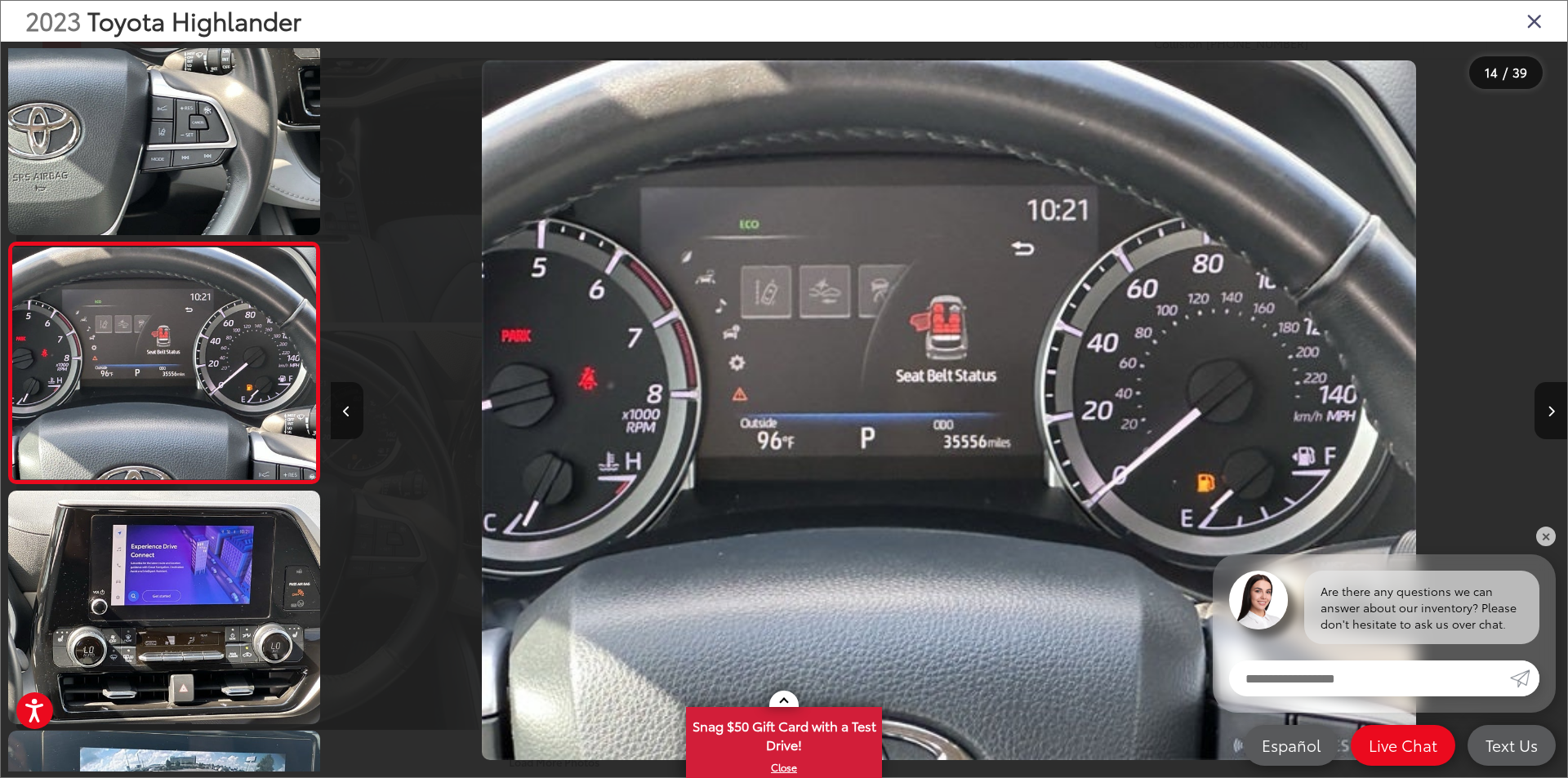
click at [344, 403] on button "Previous image" at bounding box center [347, 410] width 33 height 57
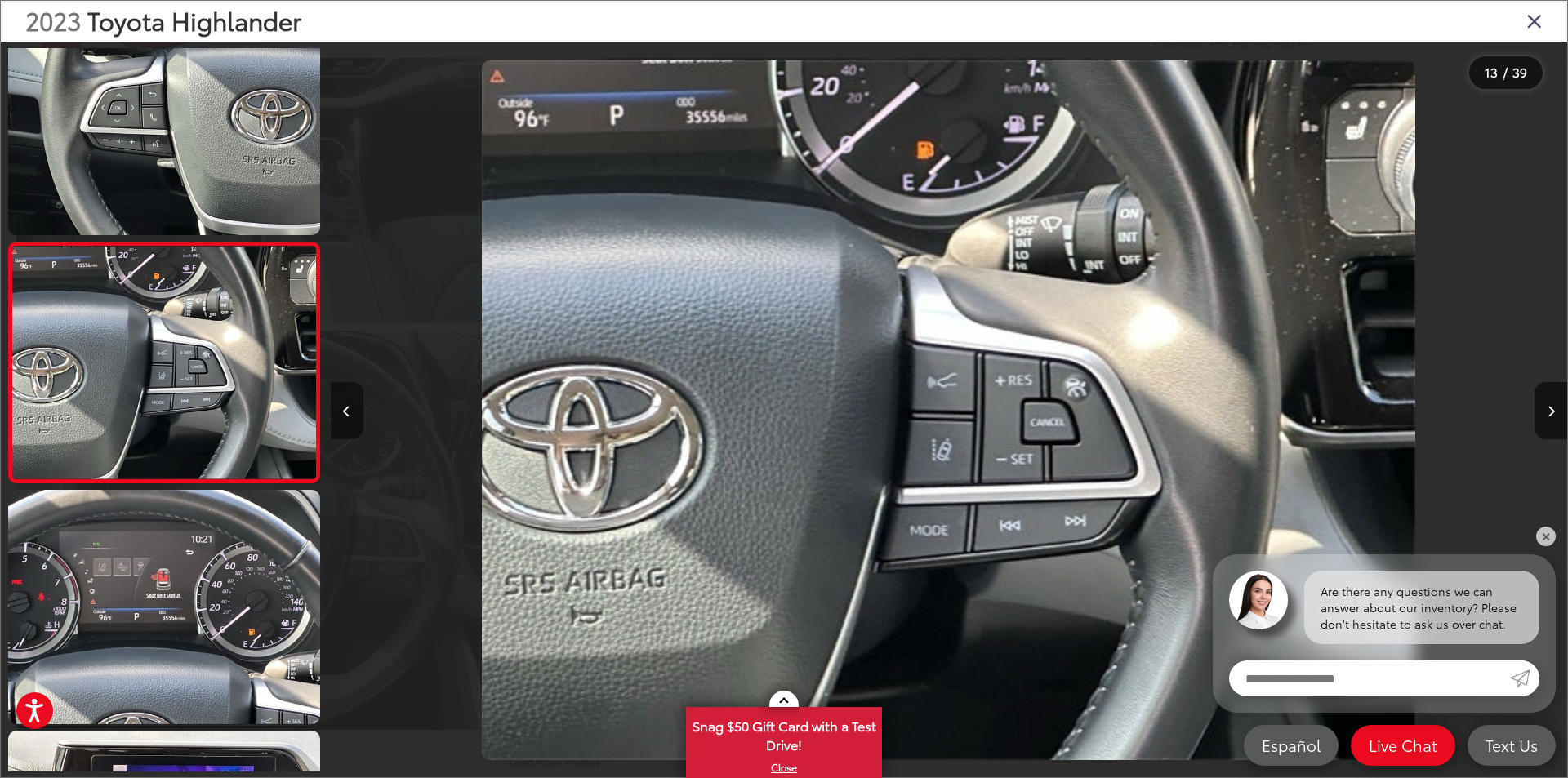
click at [344, 403] on button "Previous image" at bounding box center [347, 410] width 33 height 57
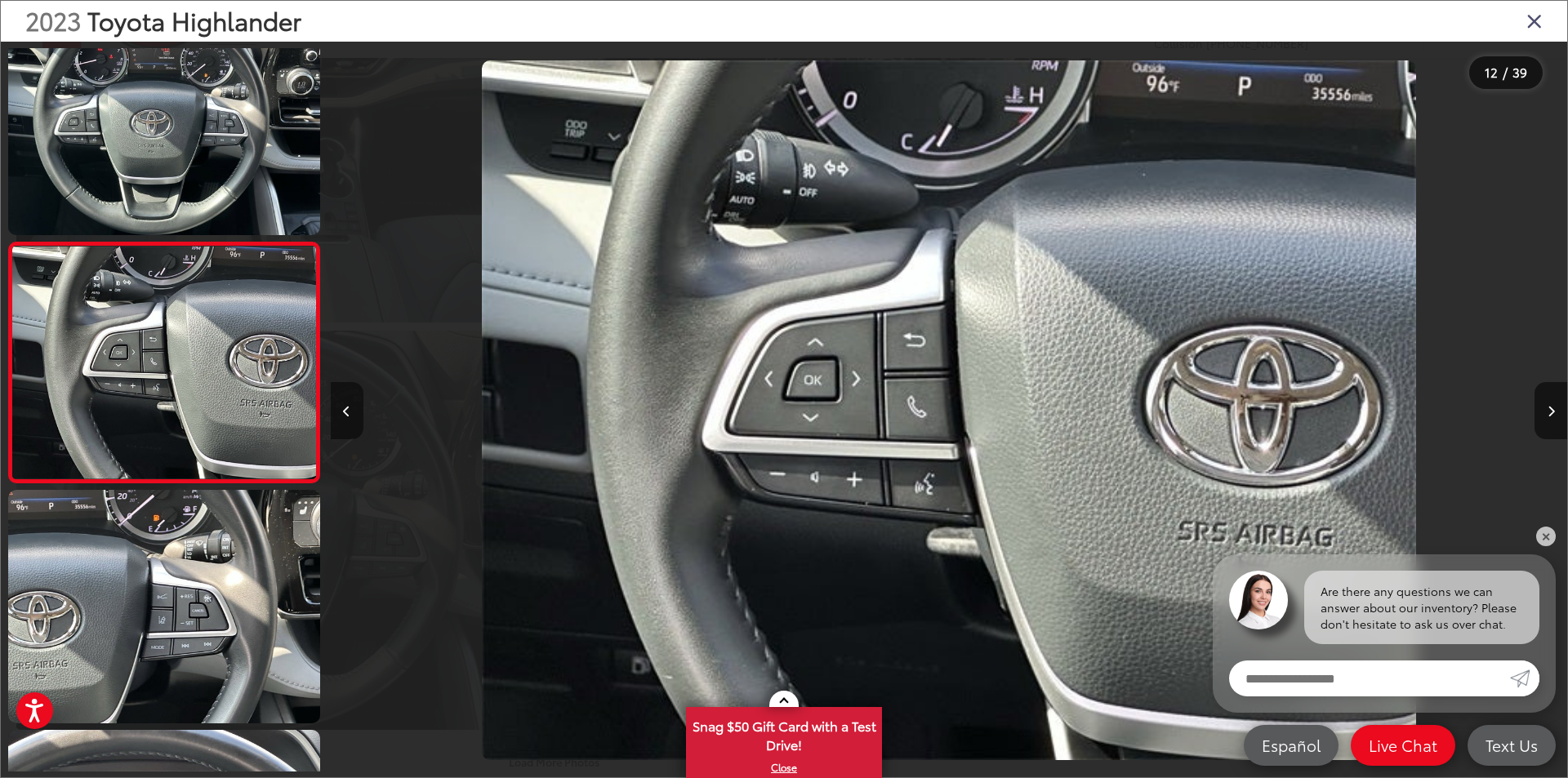
click at [344, 403] on button "Previous image" at bounding box center [347, 410] width 33 height 57
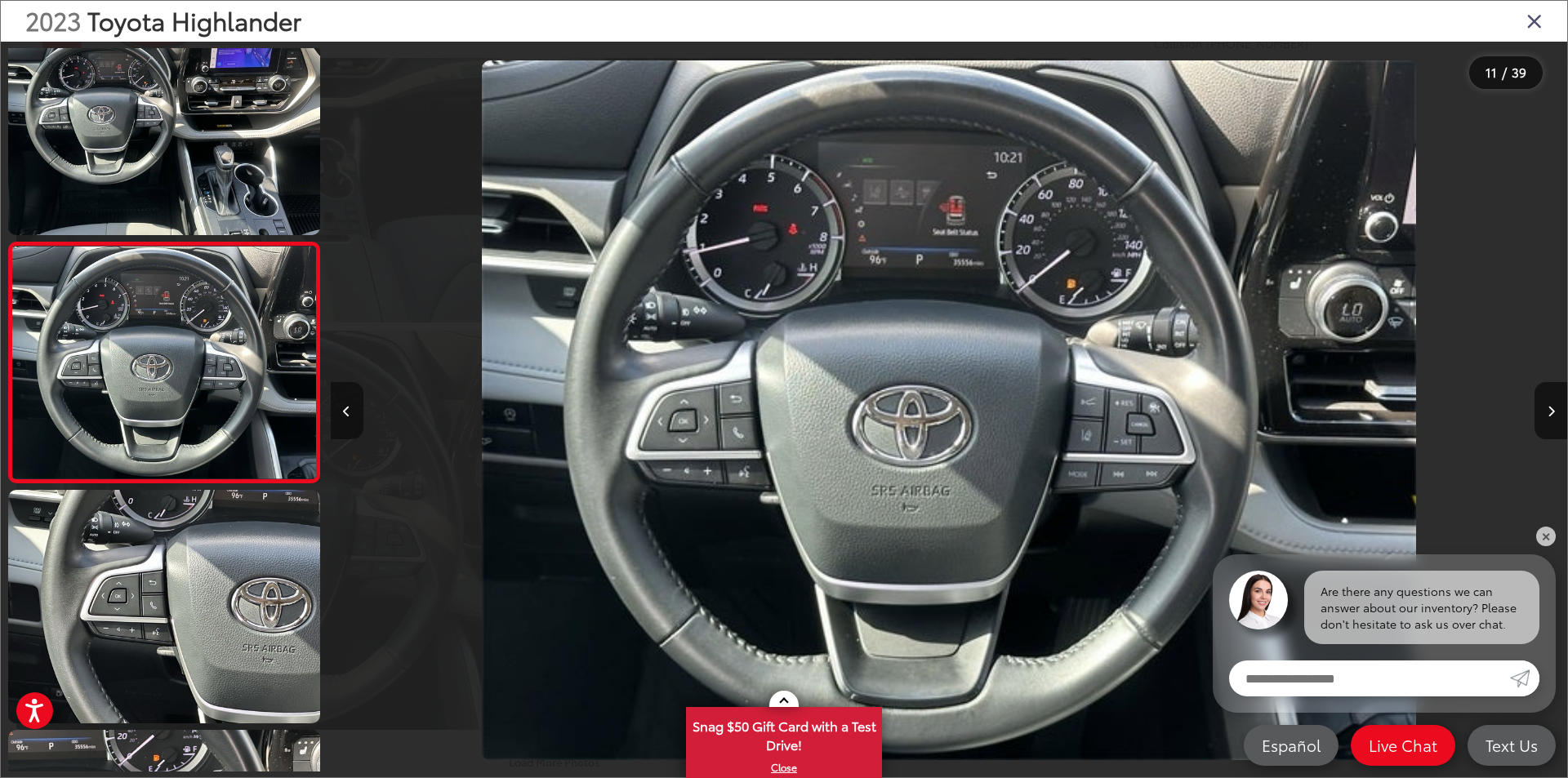
click at [344, 403] on button "Previous image" at bounding box center [347, 410] width 33 height 57
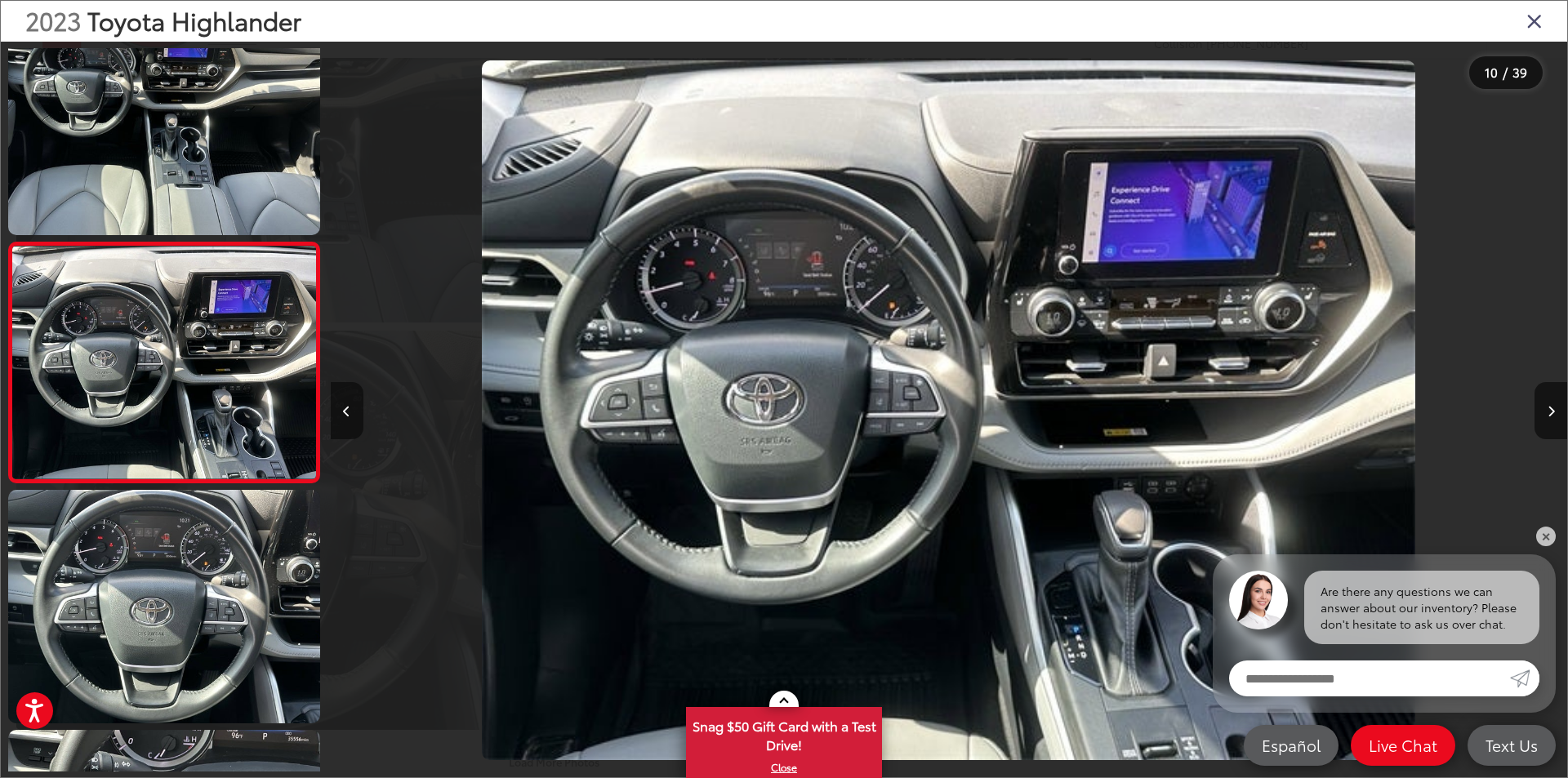
click at [344, 403] on button "Previous image" at bounding box center [347, 410] width 33 height 57
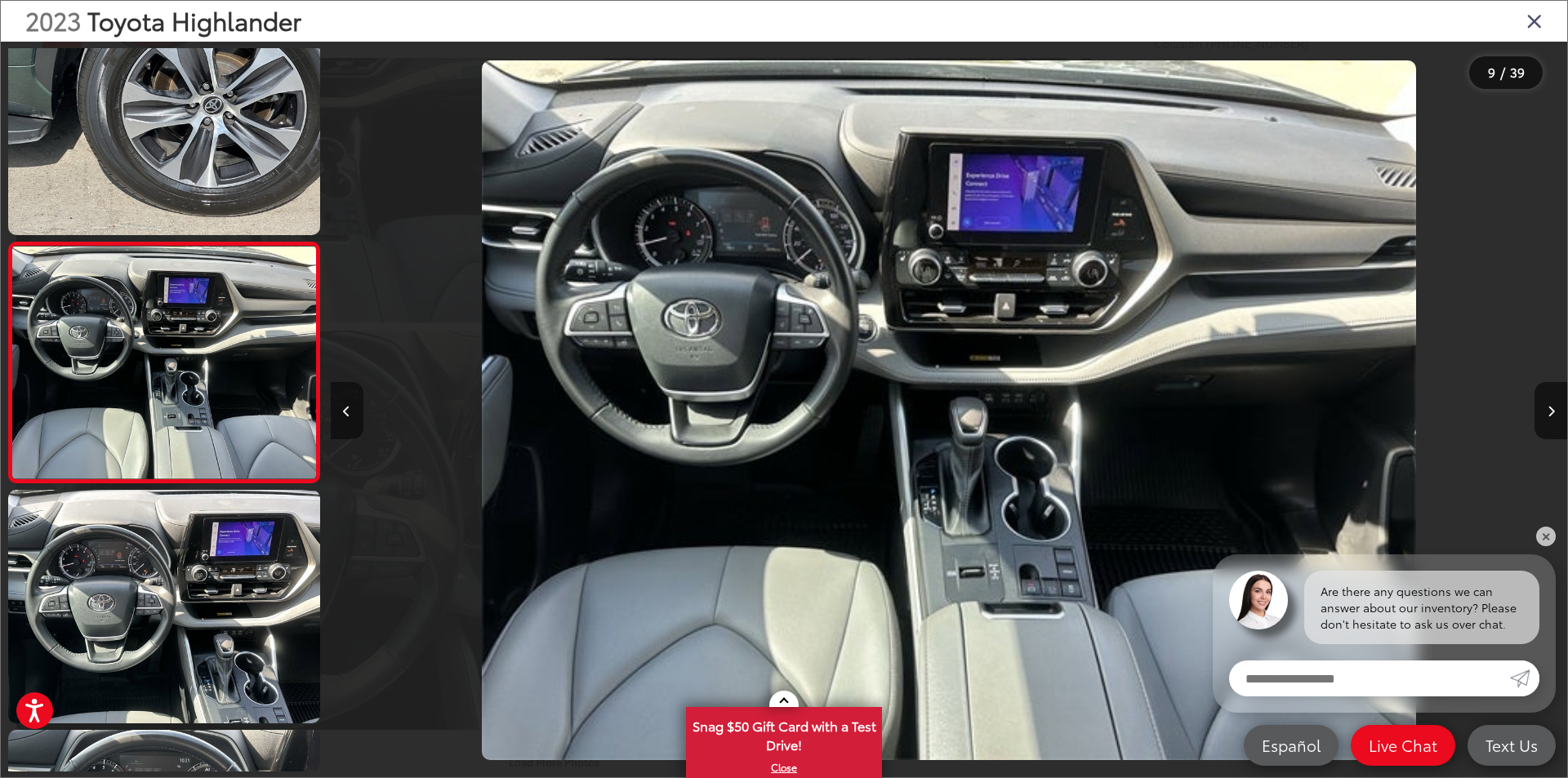
click at [344, 403] on button "Previous image" at bounding box center [347, 410] width 33 height 57
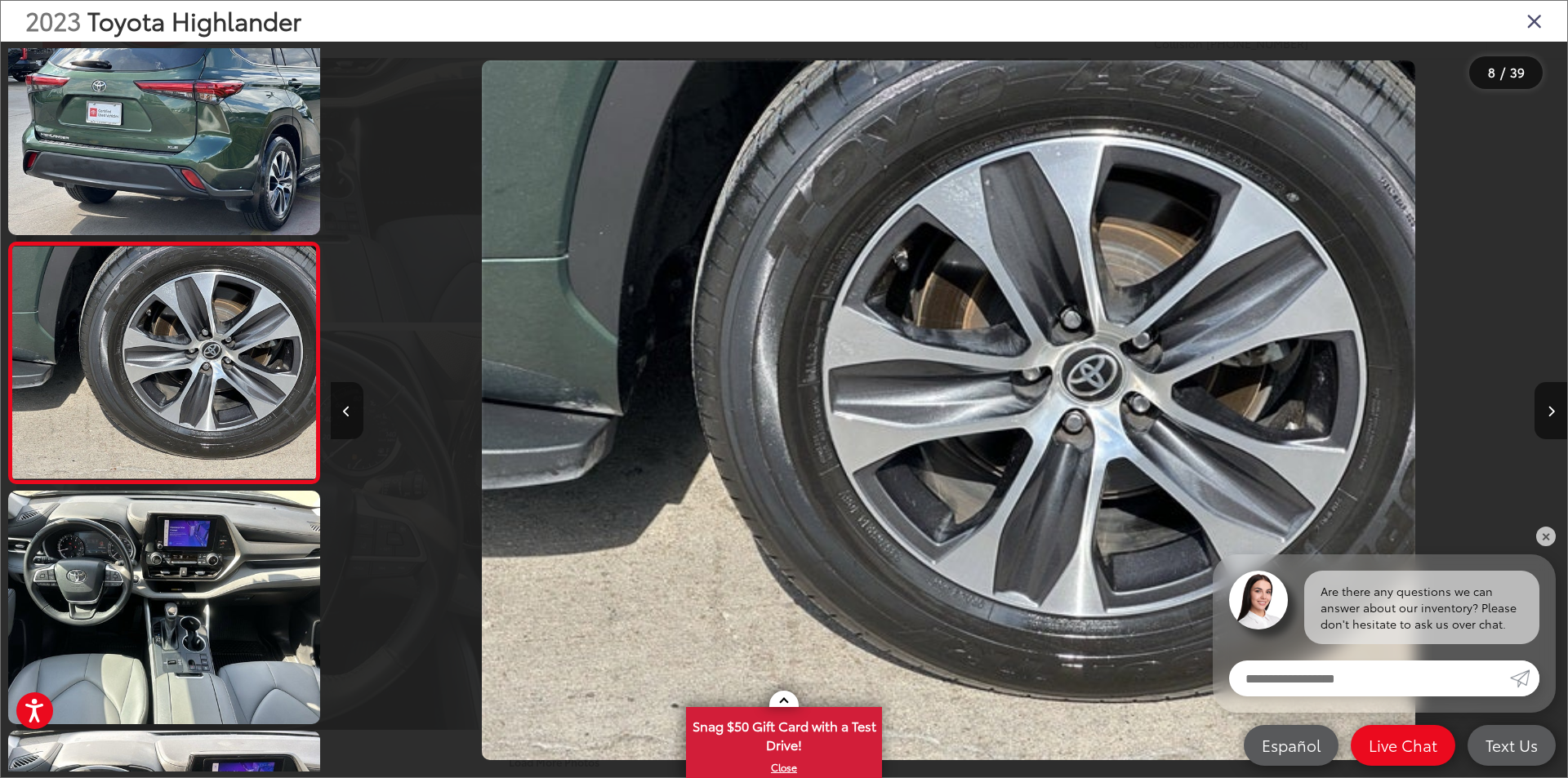
click at [344, 403] on button "Previous image" at bounding box center [347, 410] width 33 height 57
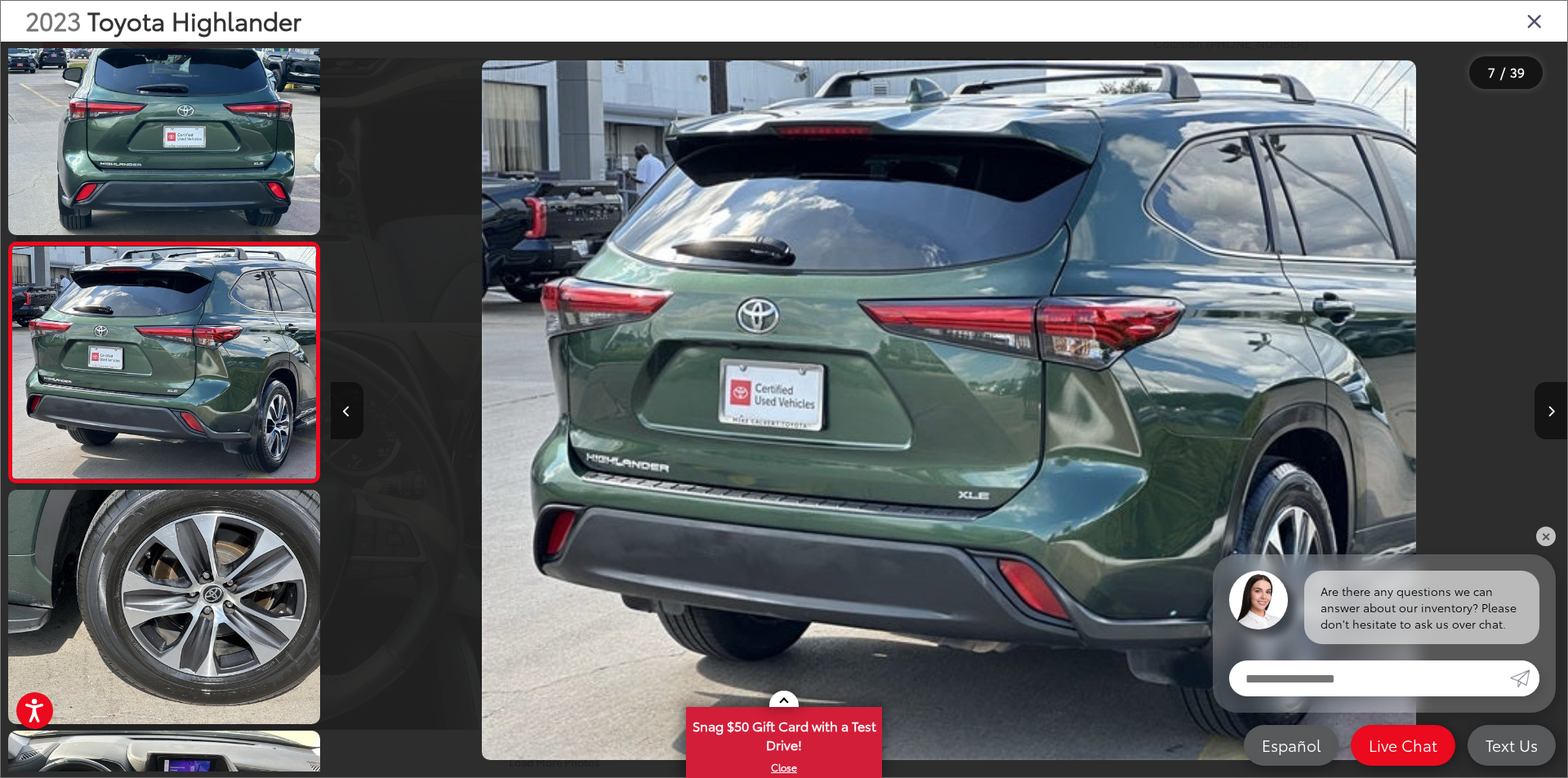
click at [344, 403] on button "Previous image" at bounding box center [347, 410] width 33 height 57
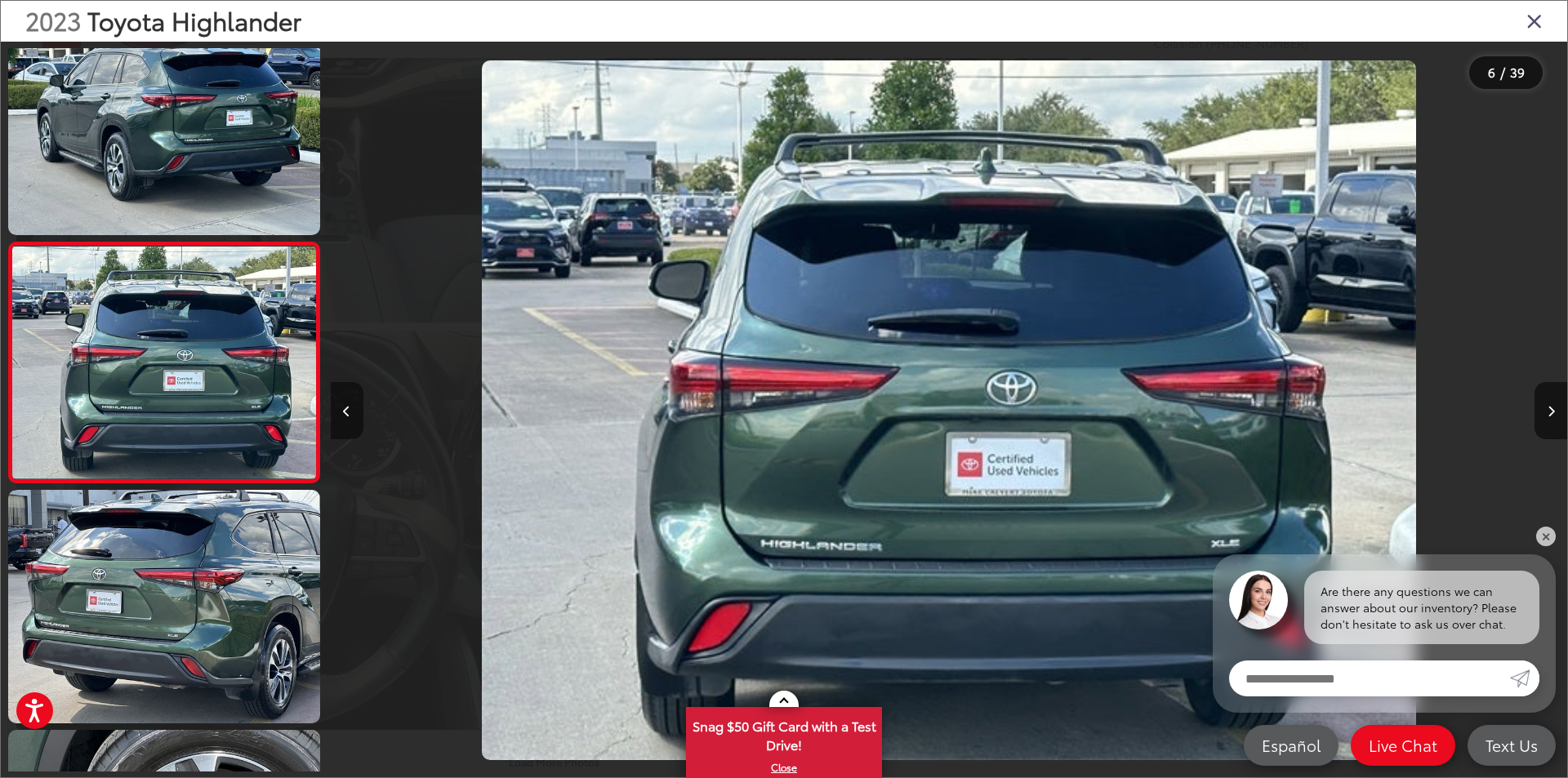
click at [344, 403] on button "Previous image" at bounding box center [347, 410] width 33 height 57
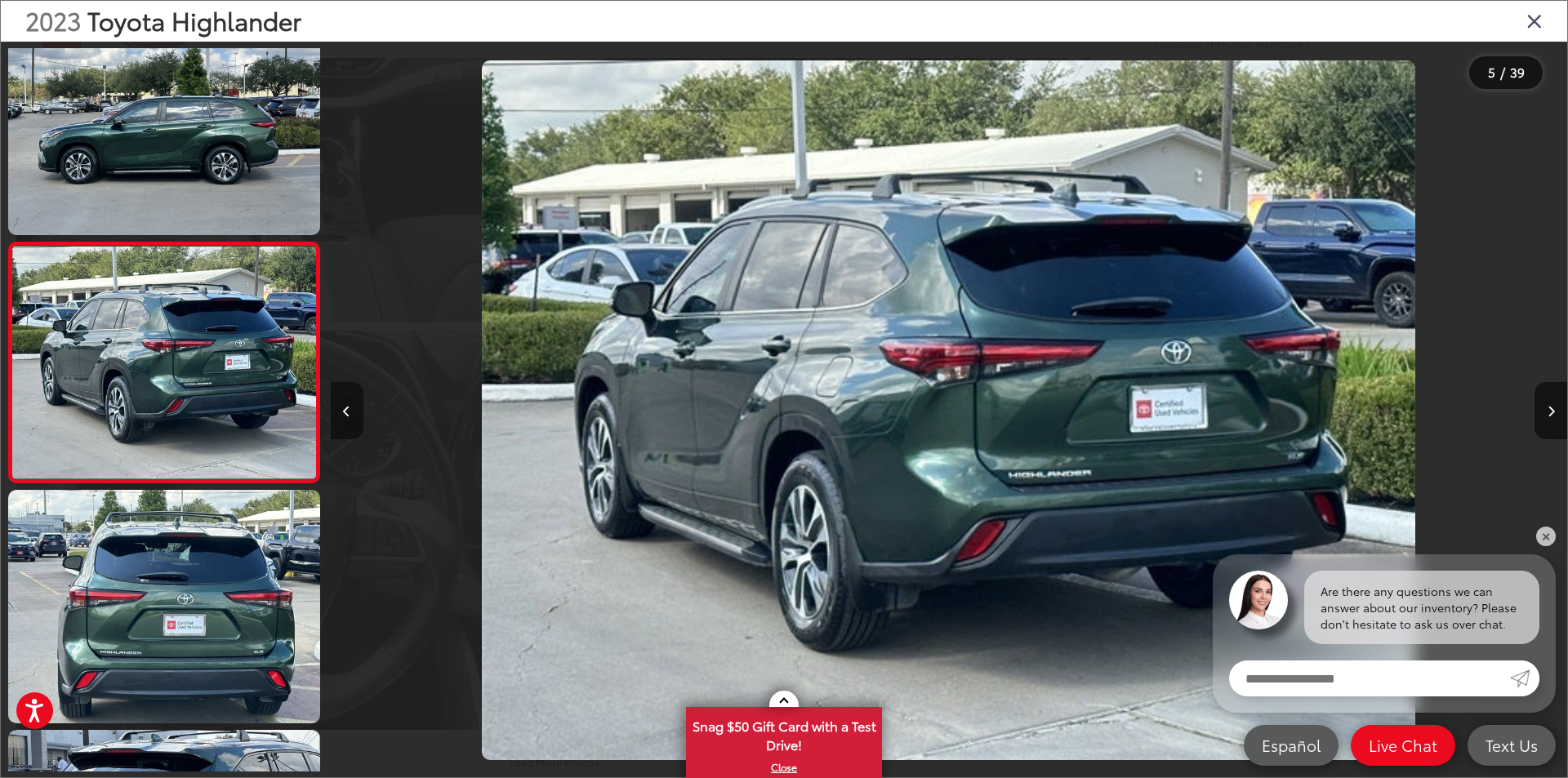
click at [344, 403] on button "Previous image" at bounding box center [347, 410] width 33 height 57
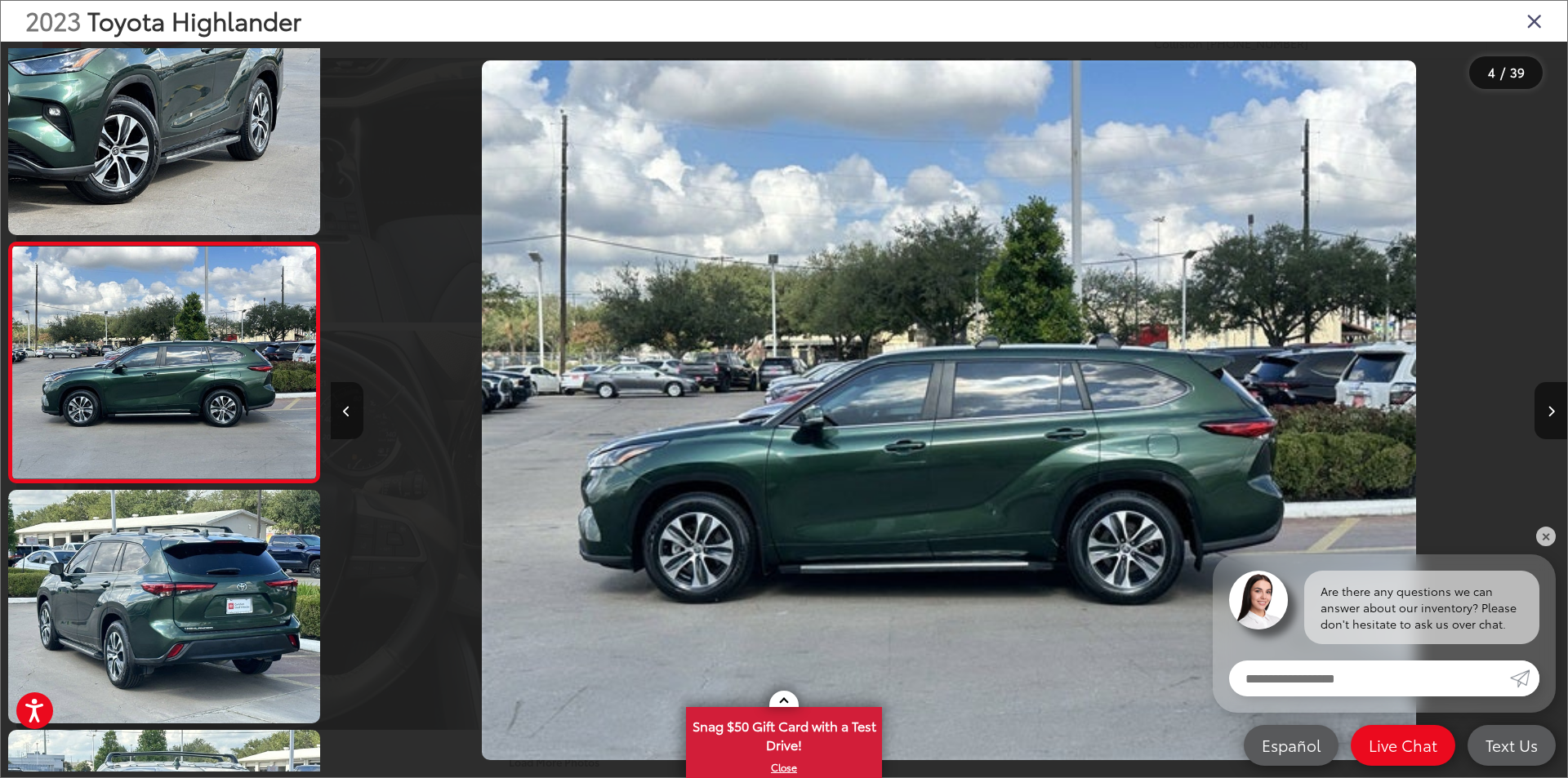
click at [344, 403] on button "Previous image" at bounding box center [347, 410] width 33 height 57
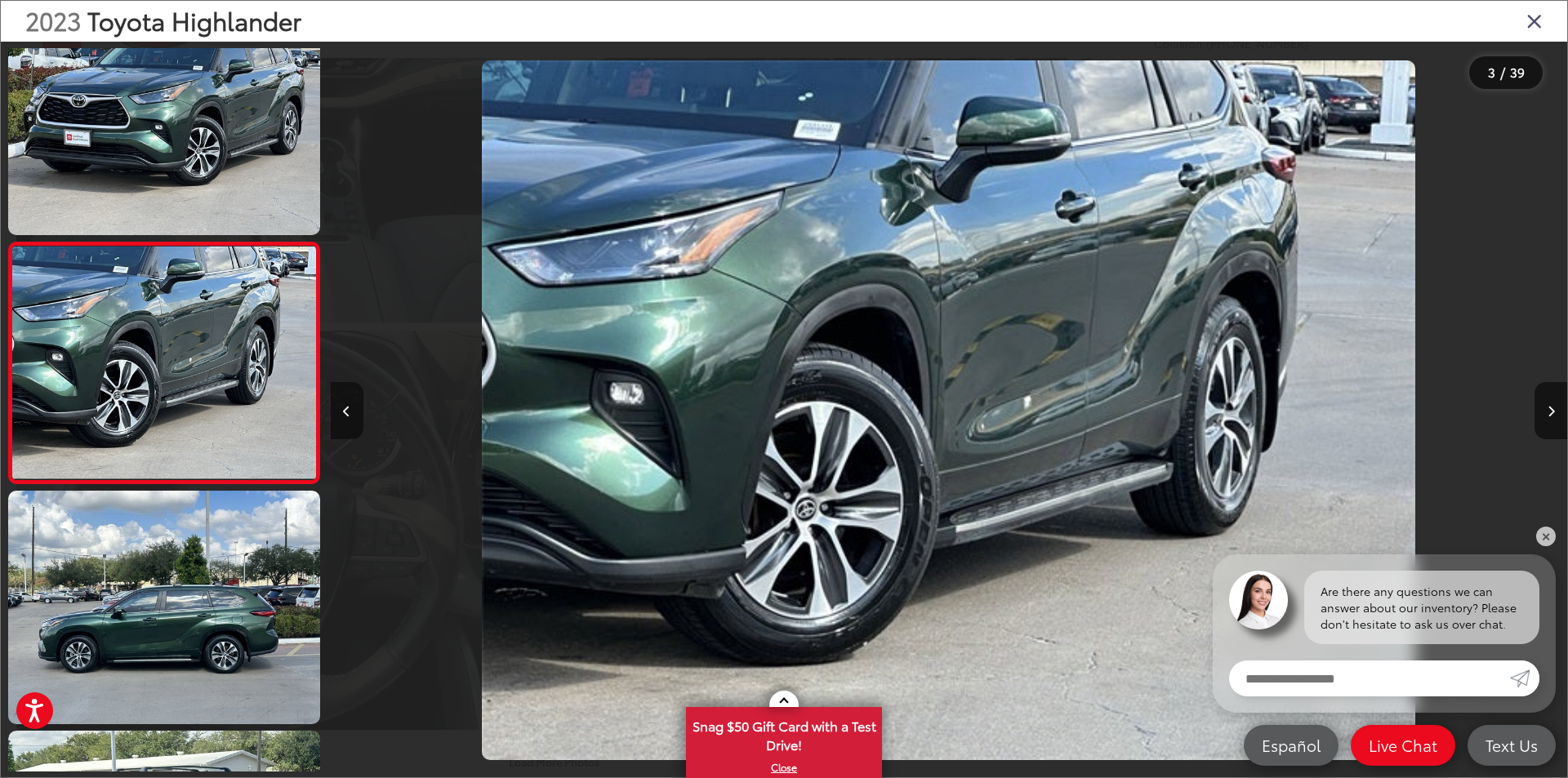
click at [344, 403] on button "Previous image" at bounding box center [347, 410] width 33 height 57
